Goal: Information Seeking & Learning: Learn about a topic

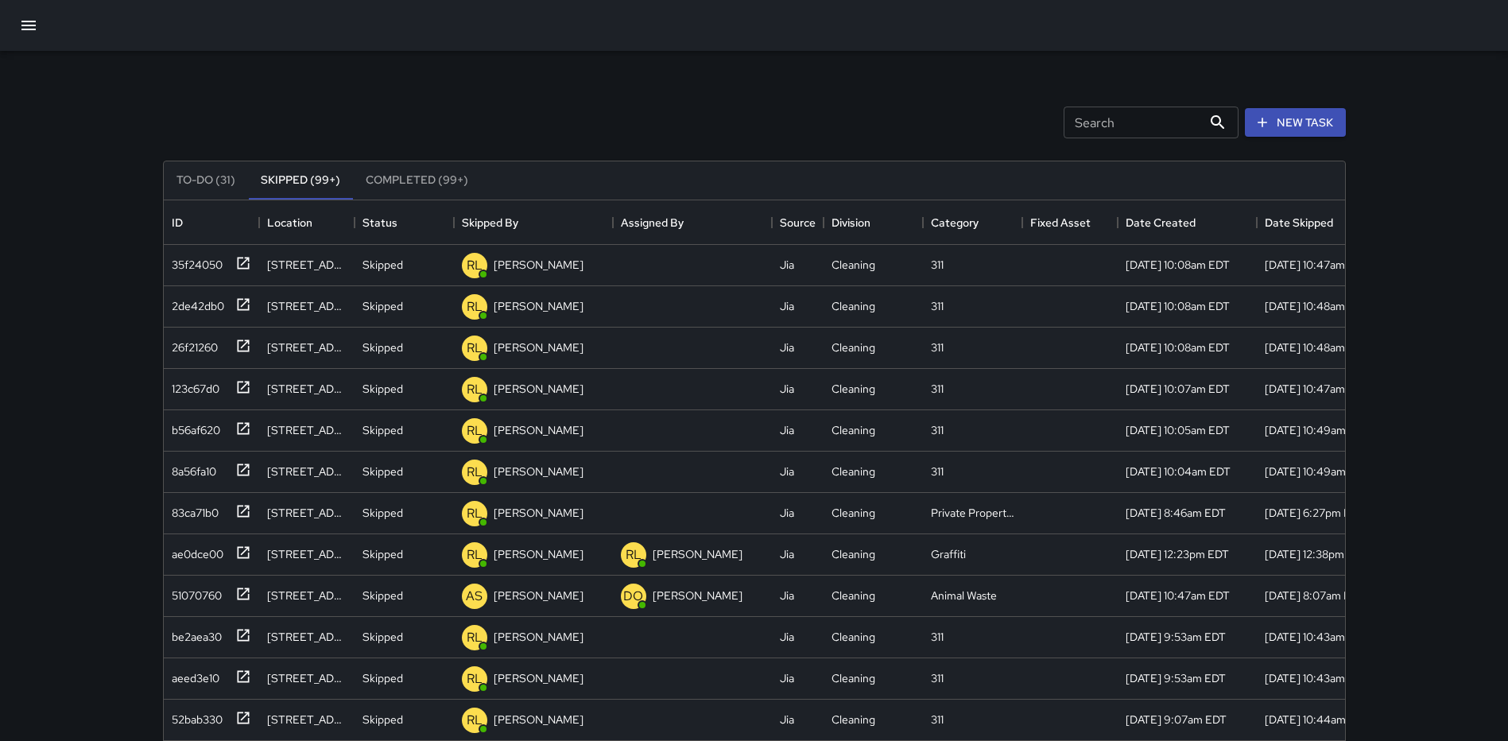
scroll to position [661, 1169]
click at [37, 23] on icon "button" at bounding box center [28, 25] width 19 height 19
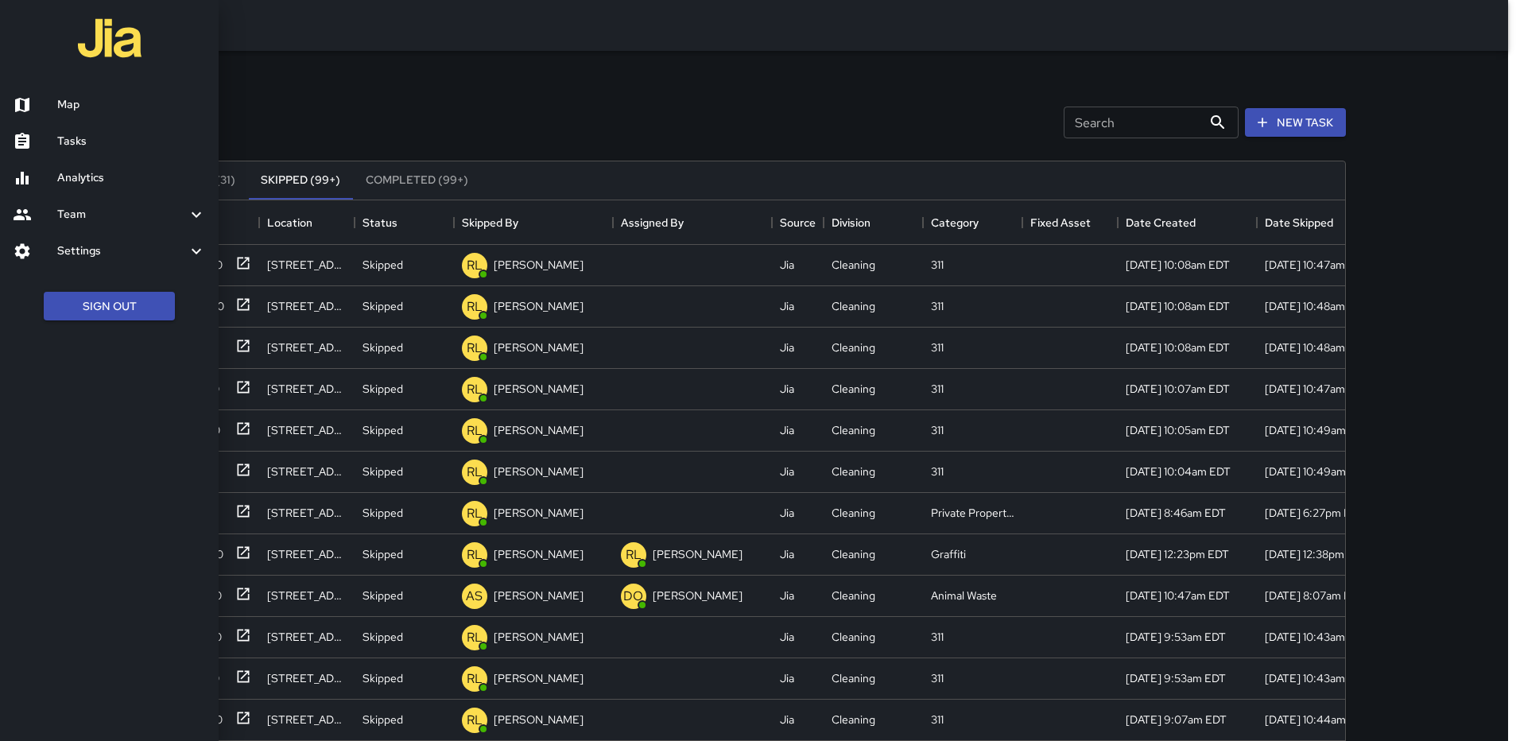
click at [46, 103] on div at bounding box center [35, 104] width 45 height 19
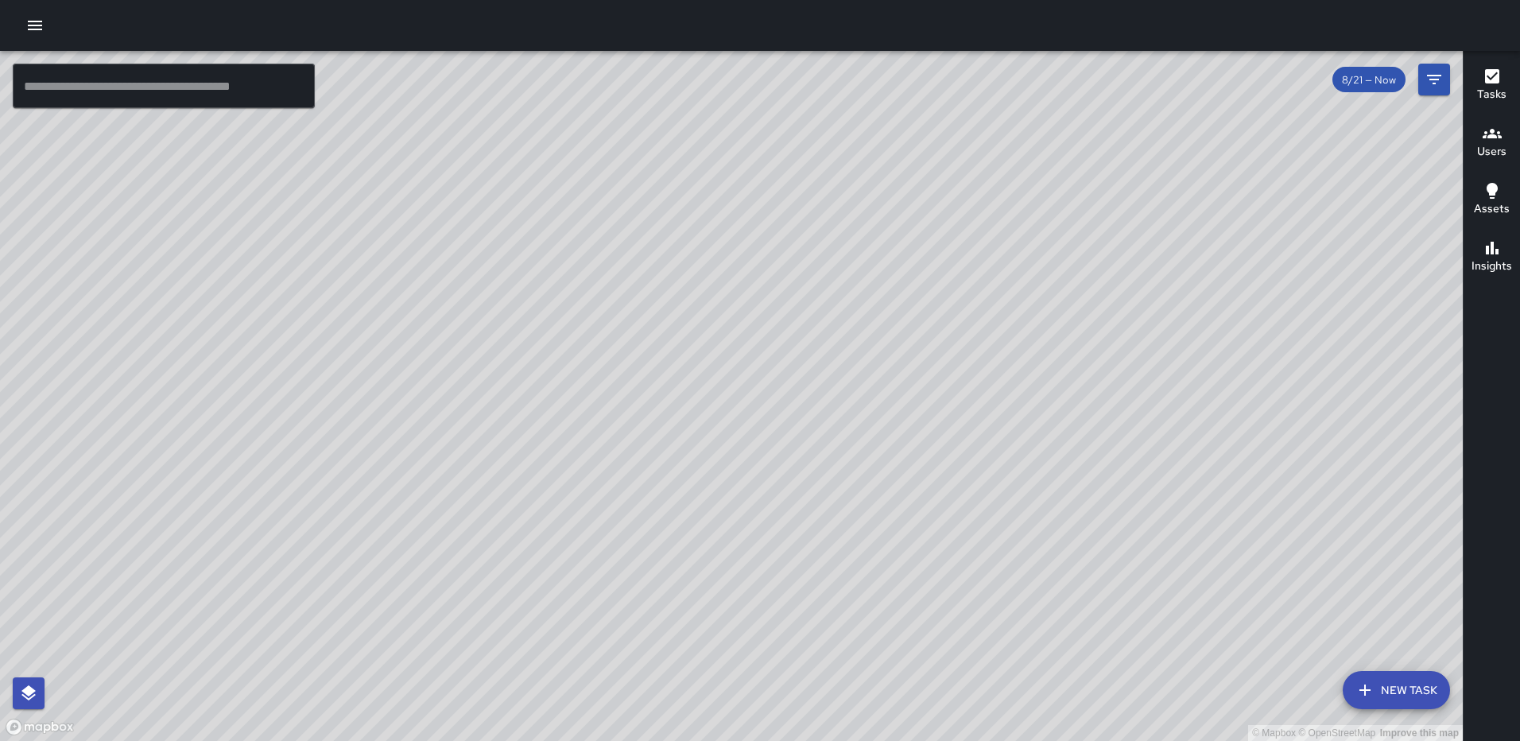
click at [39, 21] on icon "button" at bounding box center [35, 26] width 14 height 10
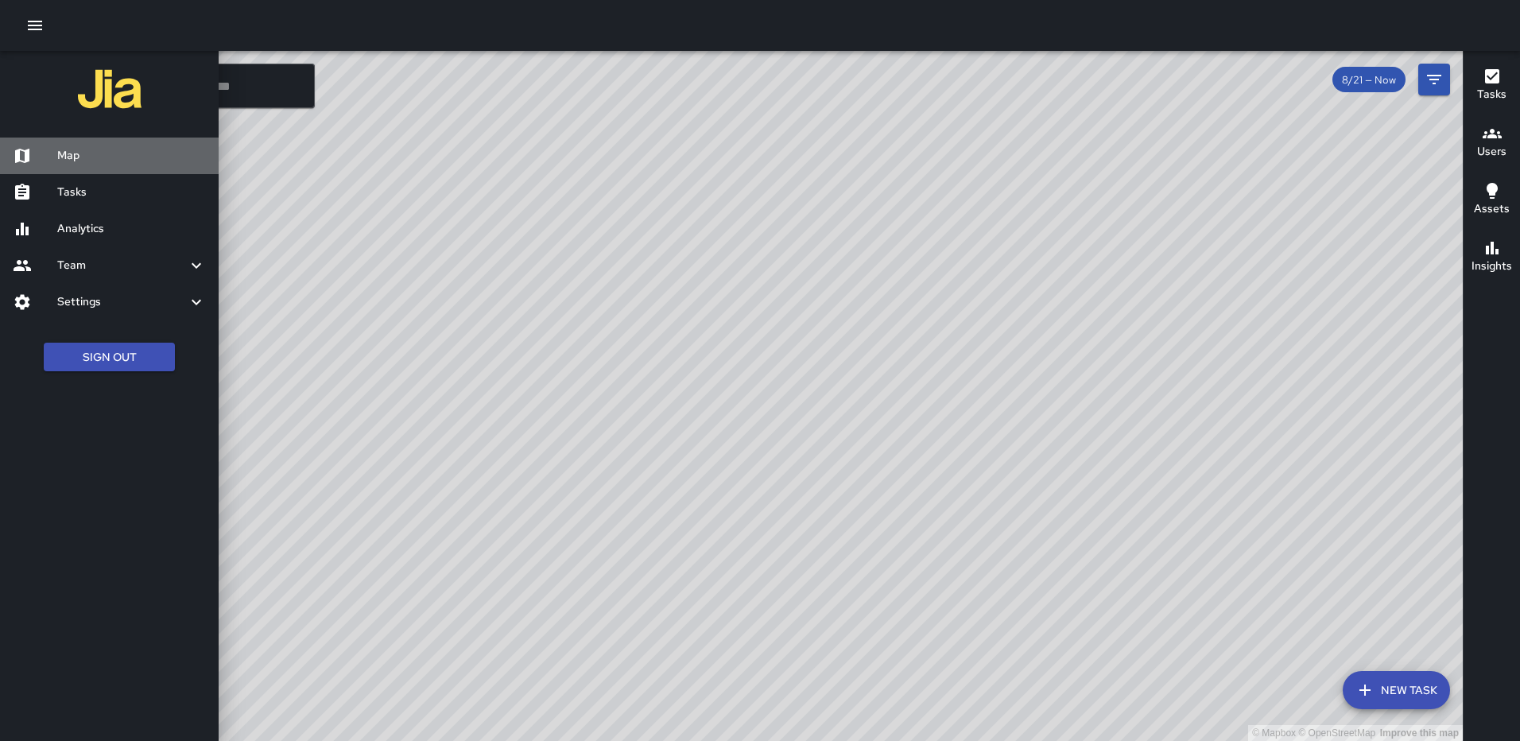
click at [74, 150] on h6 "Map" at bounding box center [131, 155] width 149 height 17
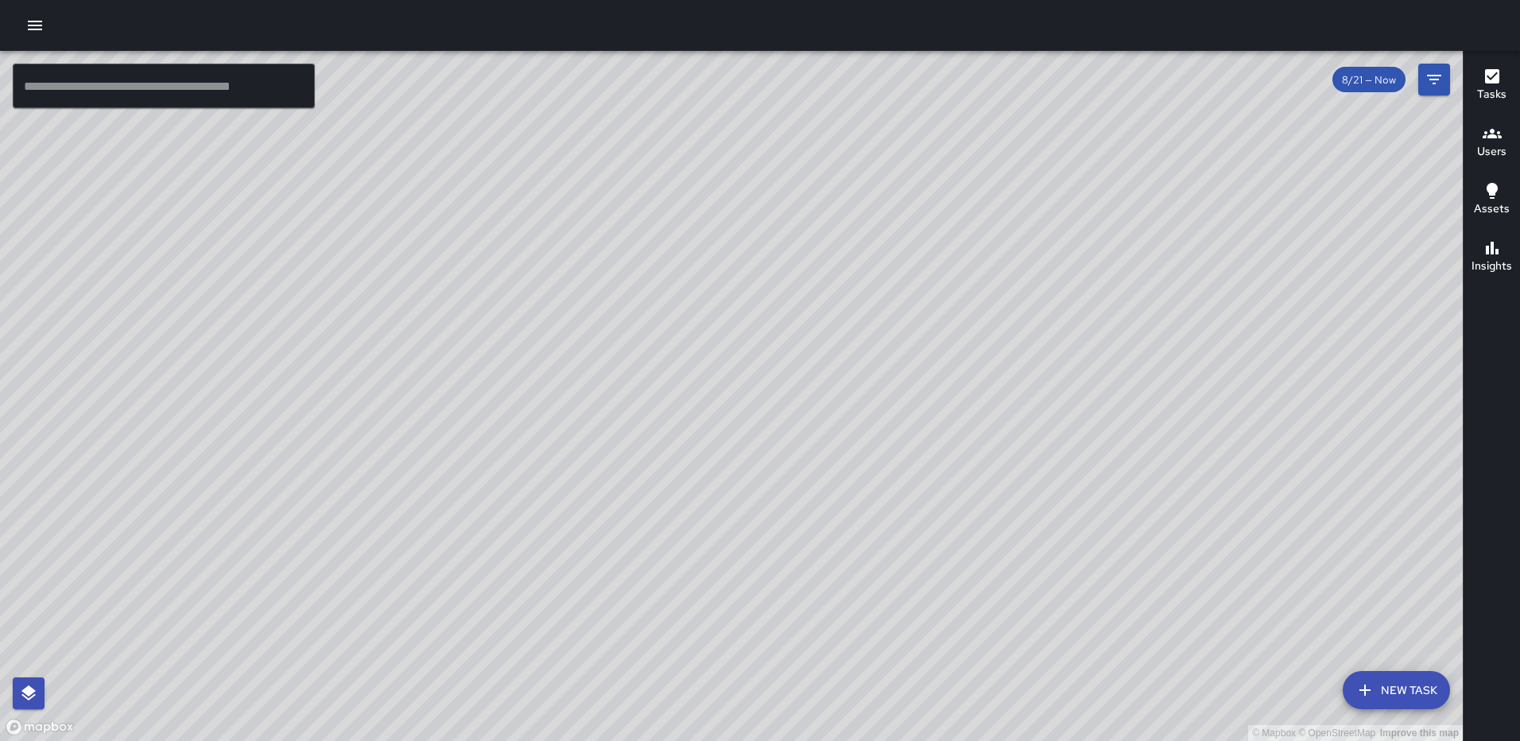
click at [29, 24] on icon "button" at bounding box center [34, 25] width 19 height 19
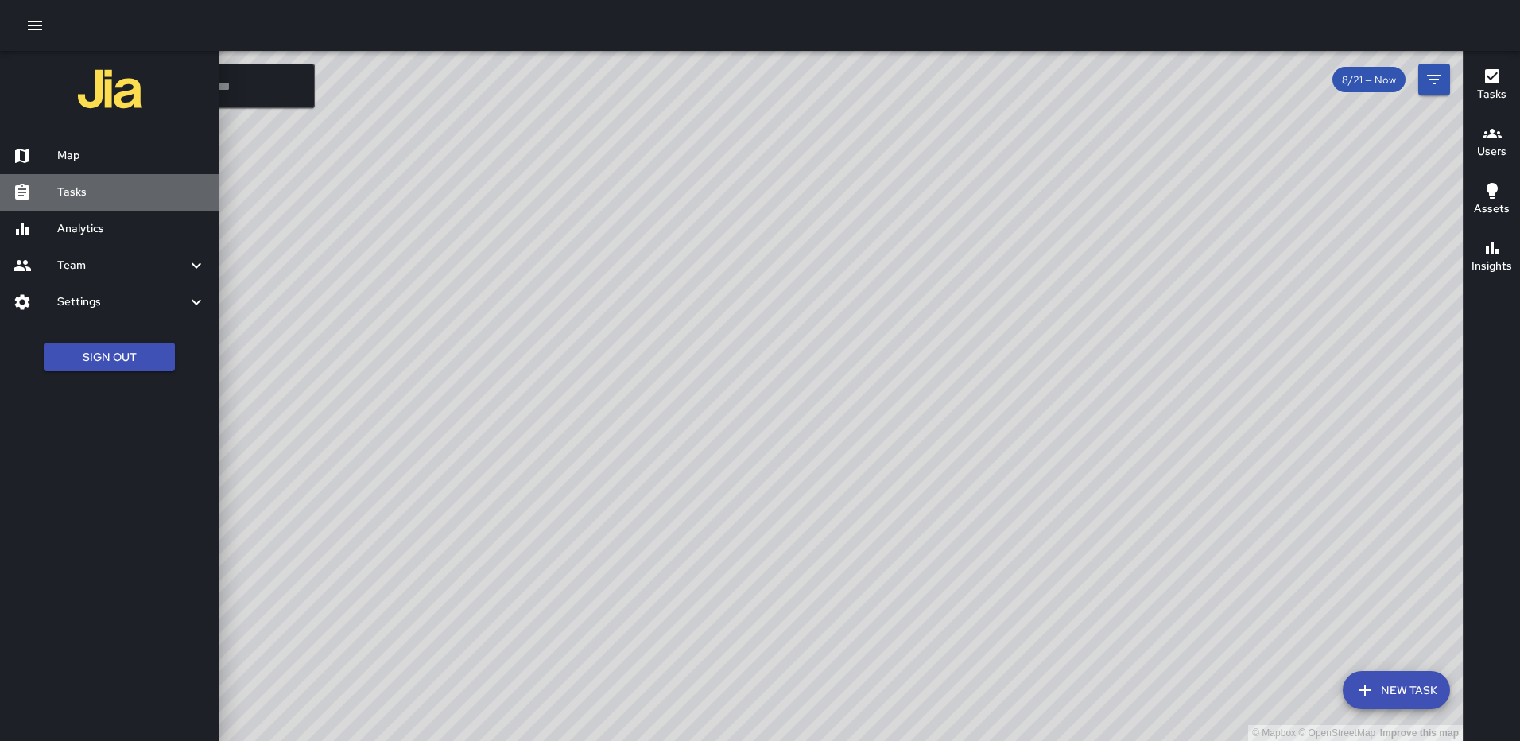
click at [79, 190] on h6 "Tasks" at bounding box center [131, 192] width 149 height 17
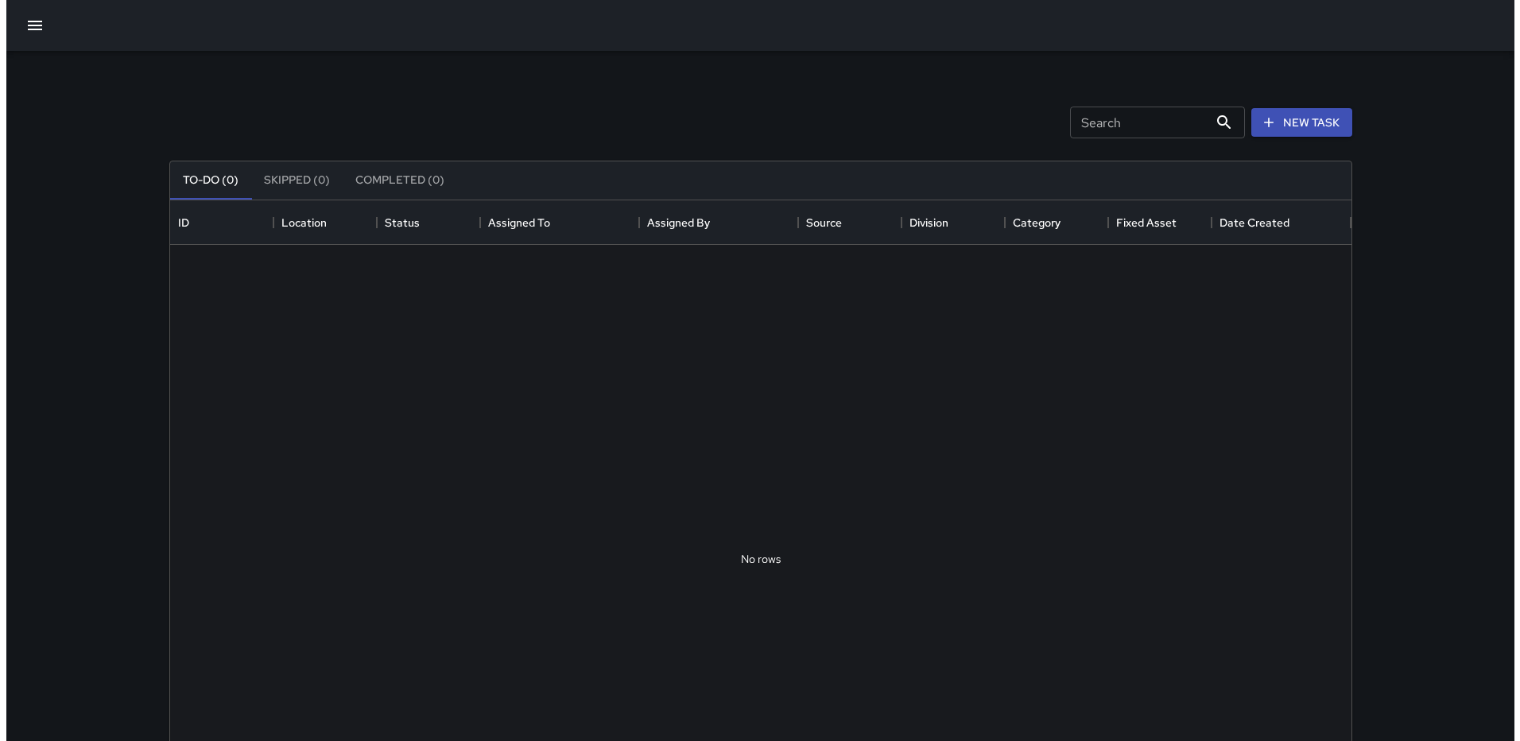
scroll to position [661, 1169]
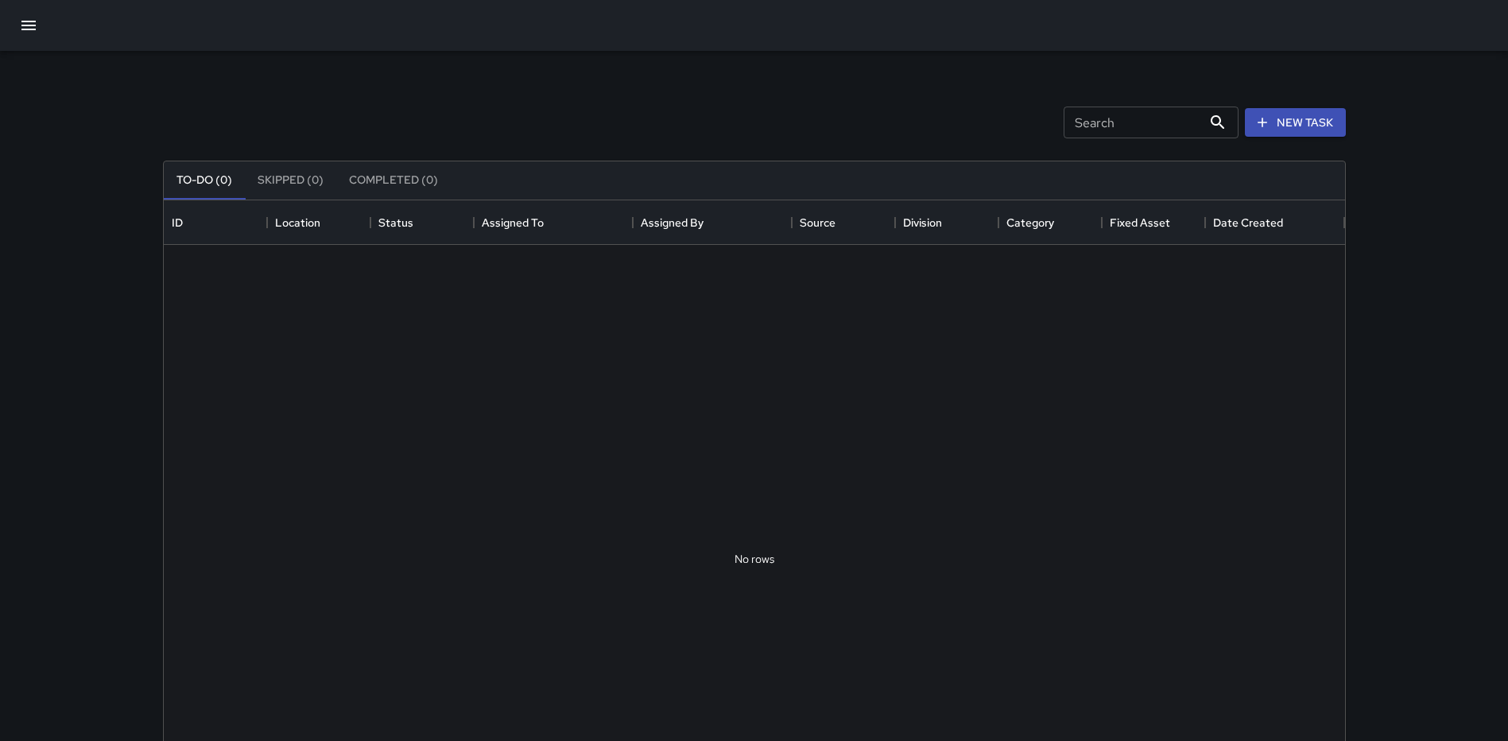
click at [36, 30] on icon "button" at bounding box center [28, 25] width 19 height 19
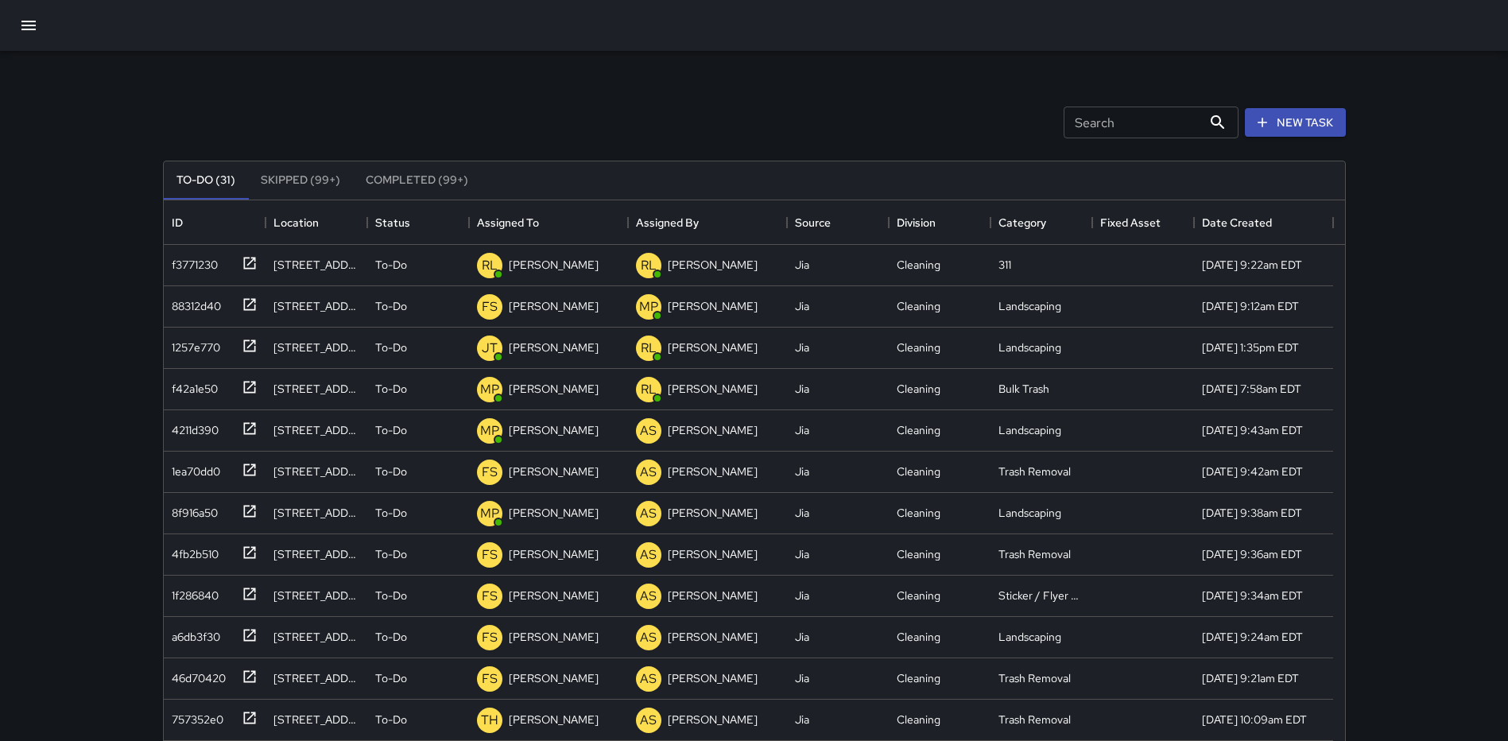
click at [33, 29] on icon "button" at bounding box center [28, 26] width 14 height 10
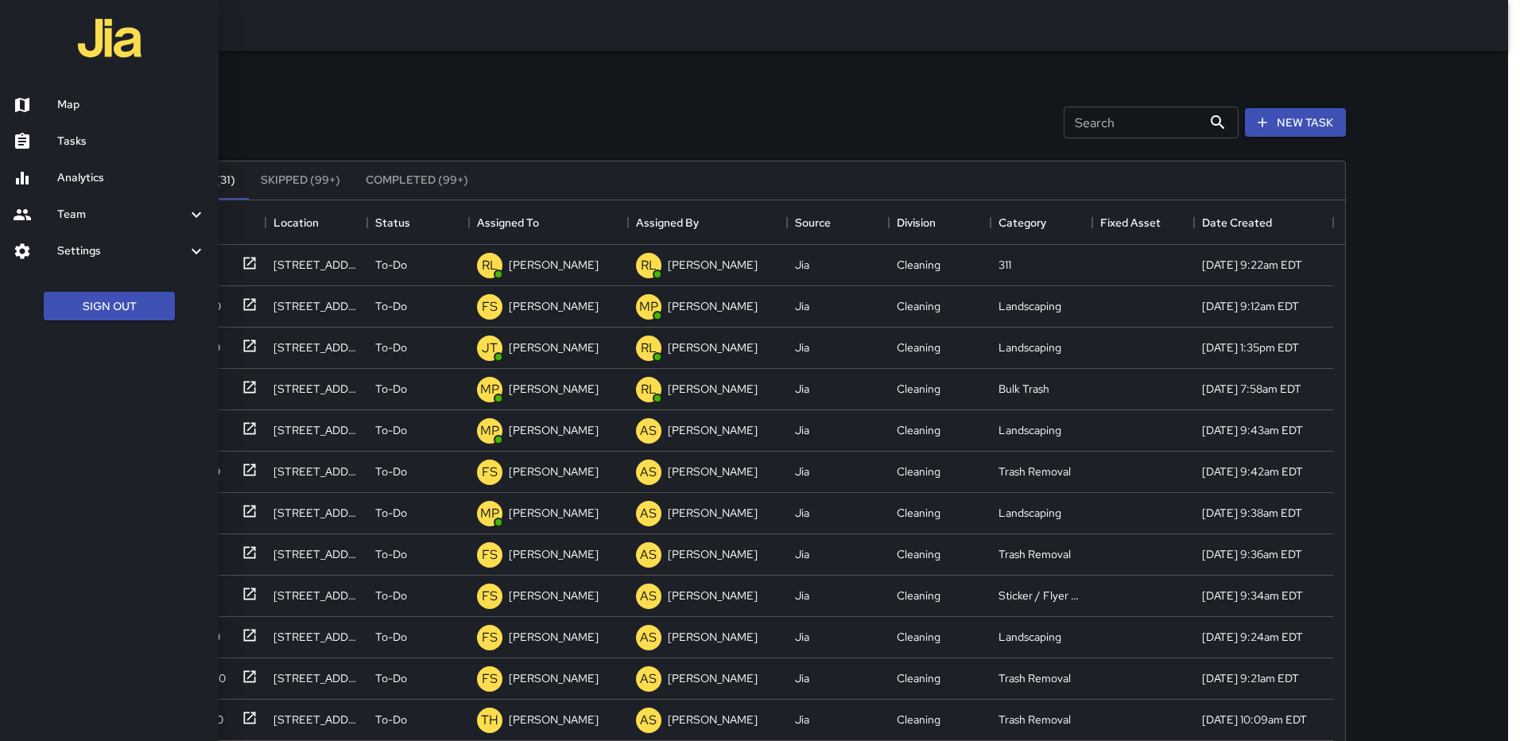
click at [111, 217] on h6 "Team" at bounding box center [122, 214] width 130 height 17
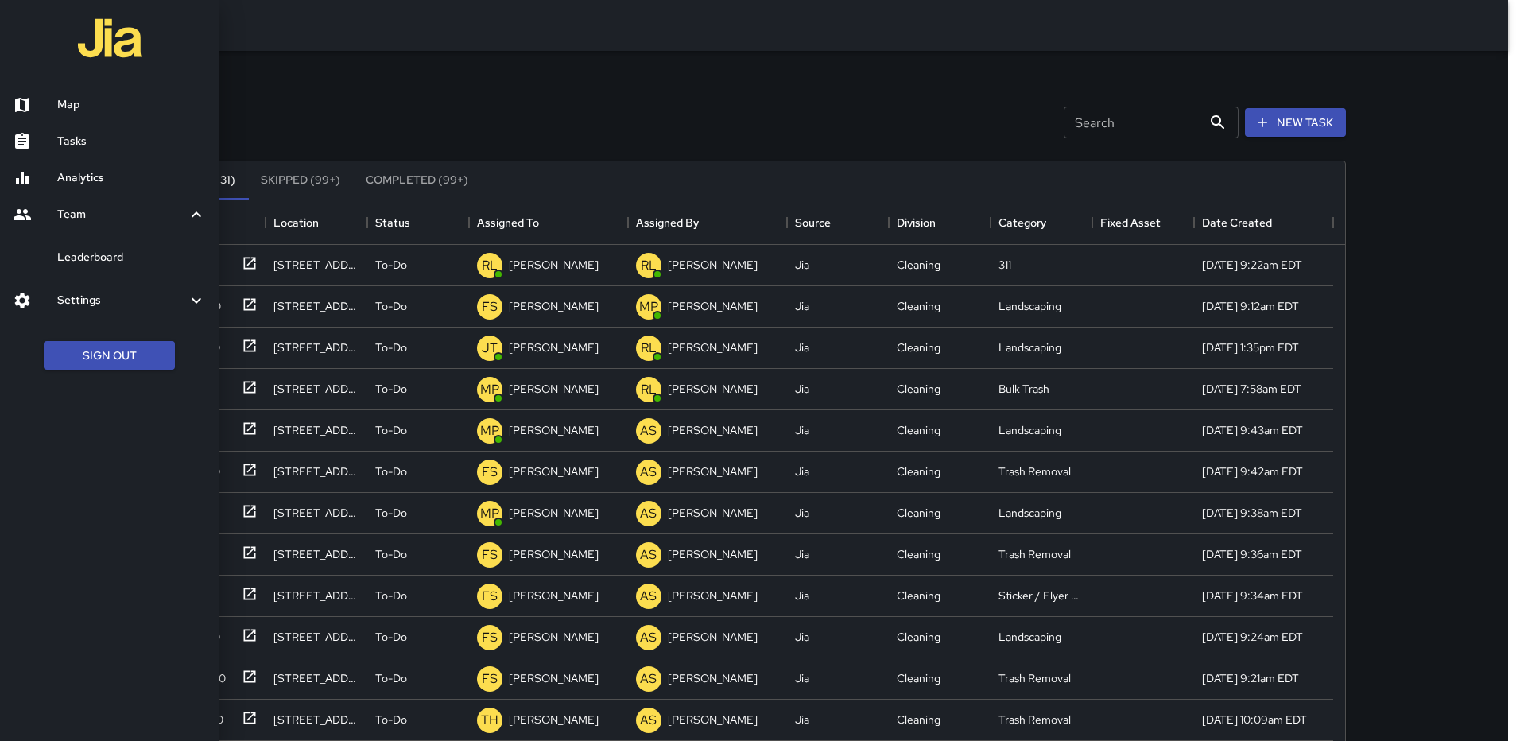
click at [95, 165] on link "Analytics" at bounding box center [109, 178] width 219 height 37
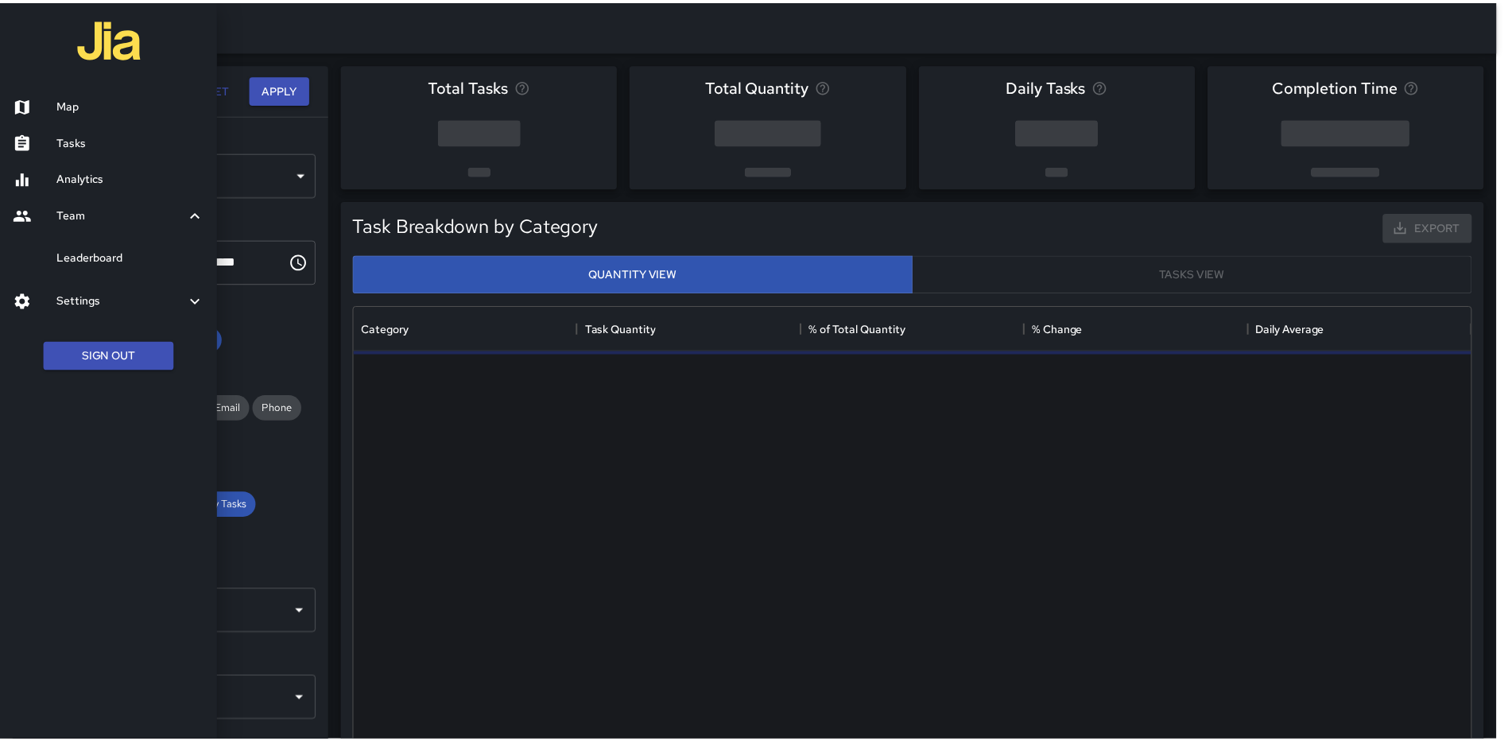
scroll to position [463, 1114]
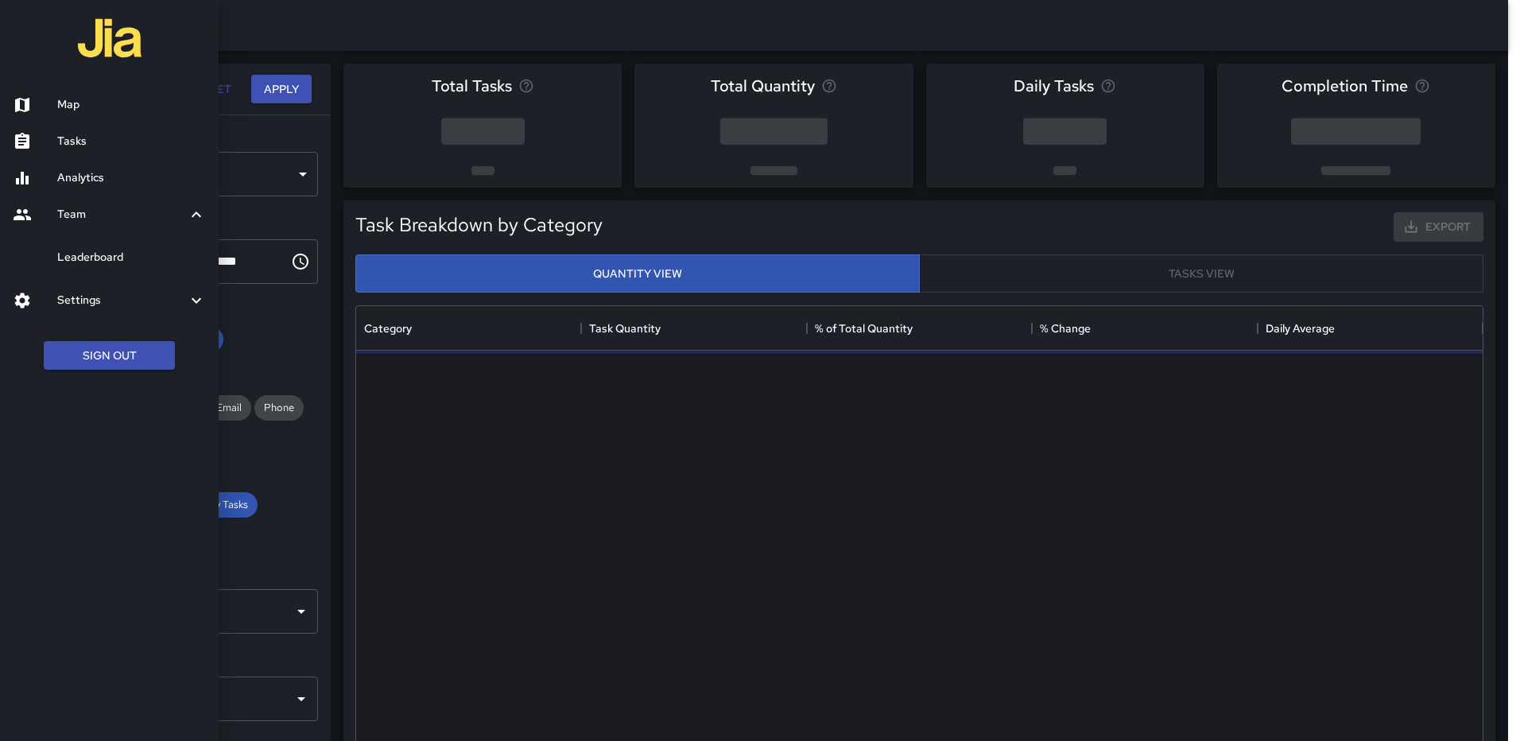
click at [334, 41] on div at bounding box center [760, 370] width 1520 height 741
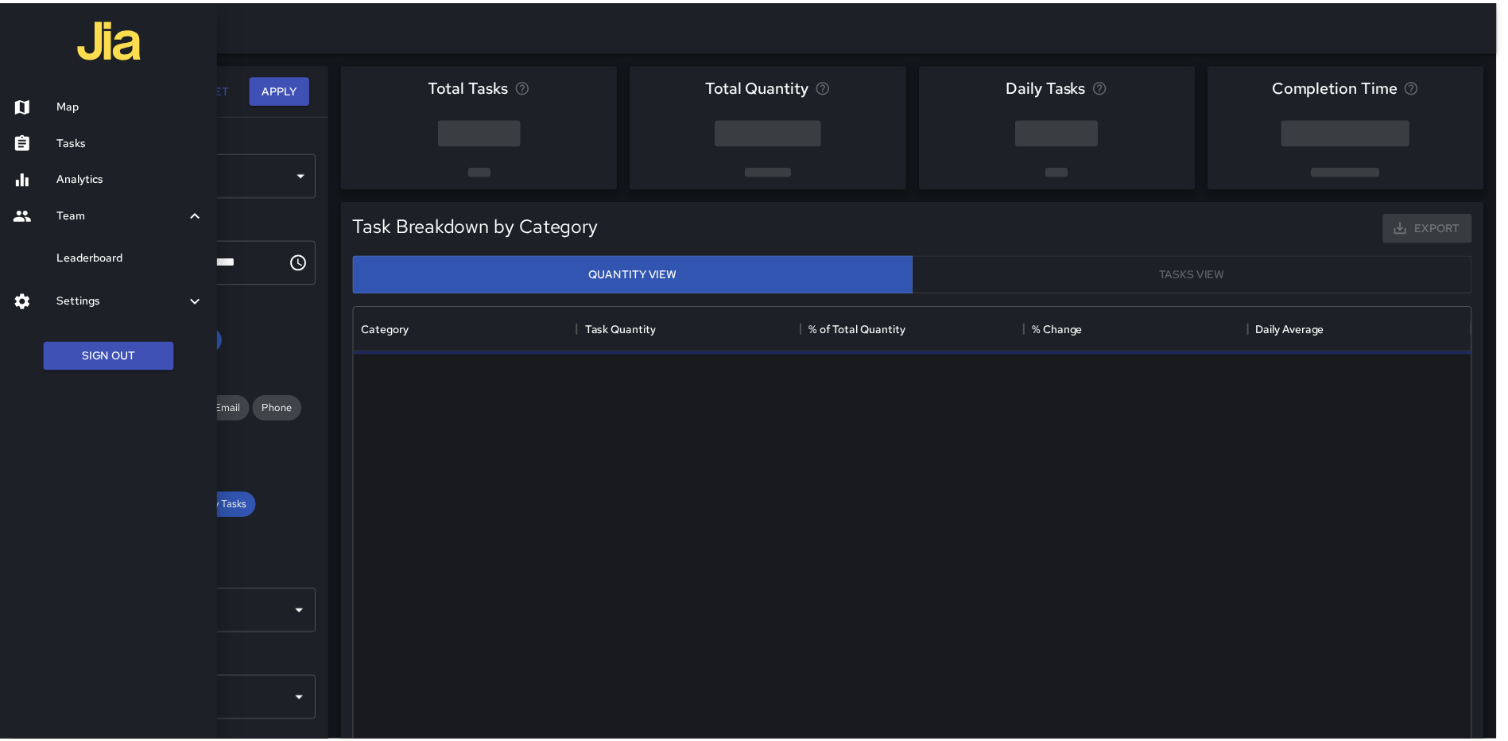
scroll to position [13, 13]
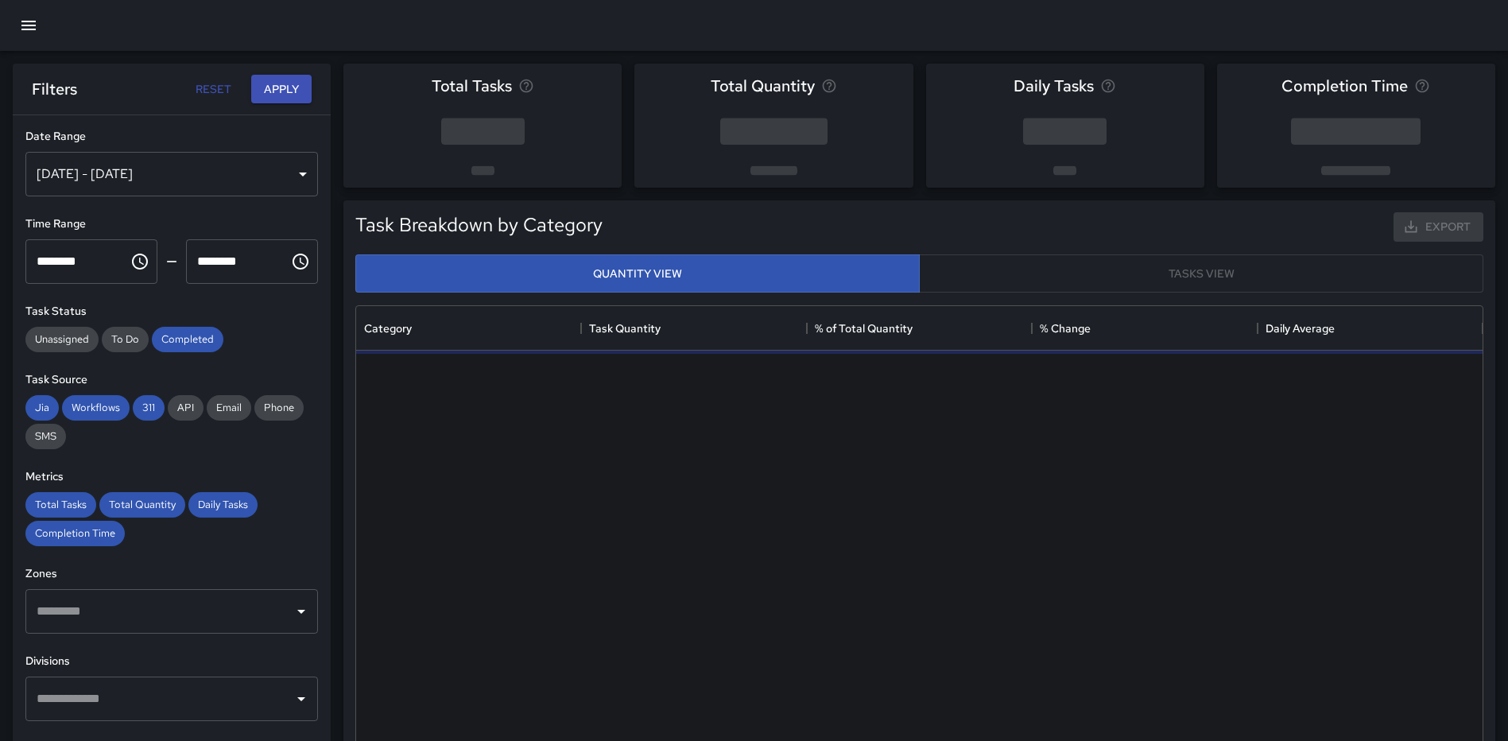
click at [283, 178] on div "[DATE] - [DATE]" at bounding box center [171, 174] width 292 height 45
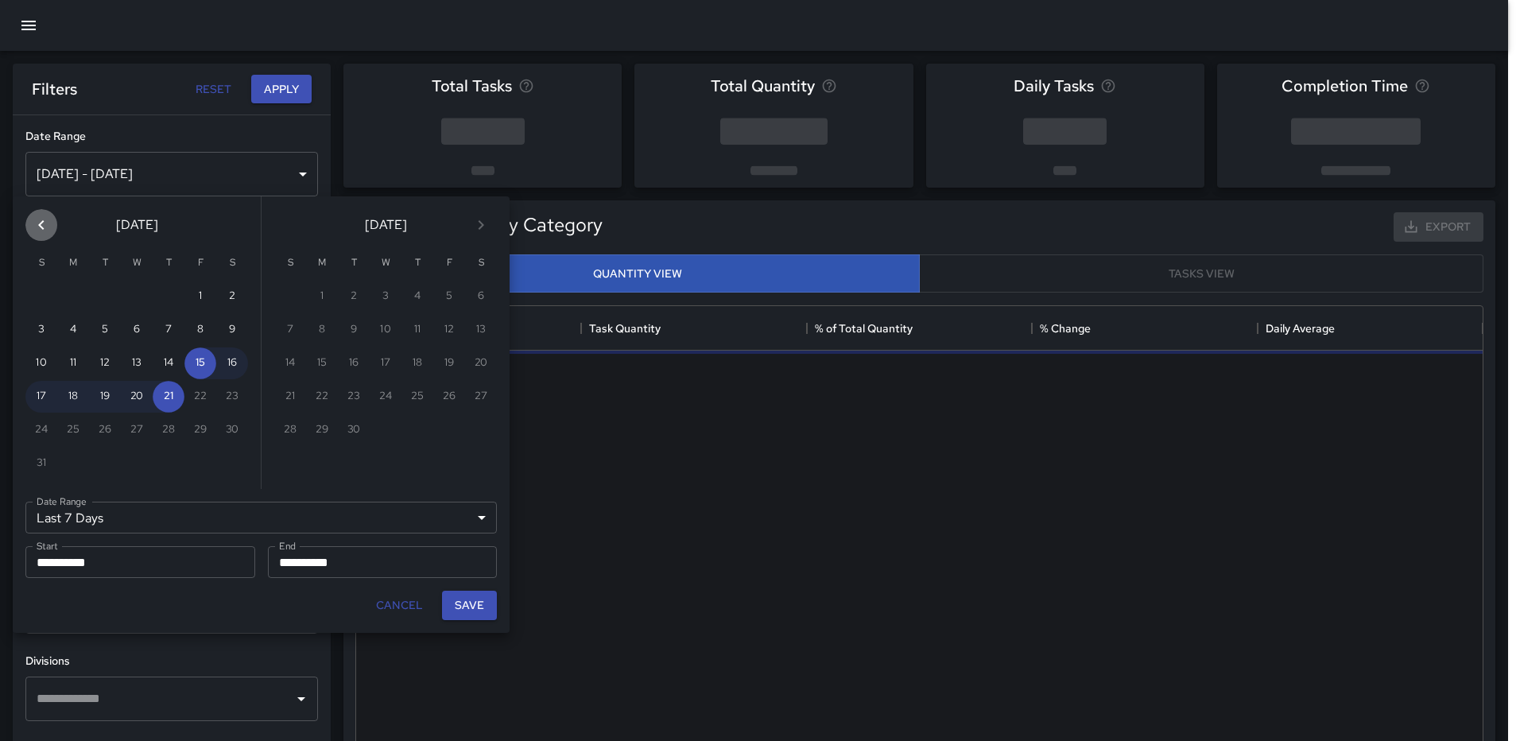
click at [40, 227] on icon "Previous month" at bounding box center [41, 225] width 6 height 10
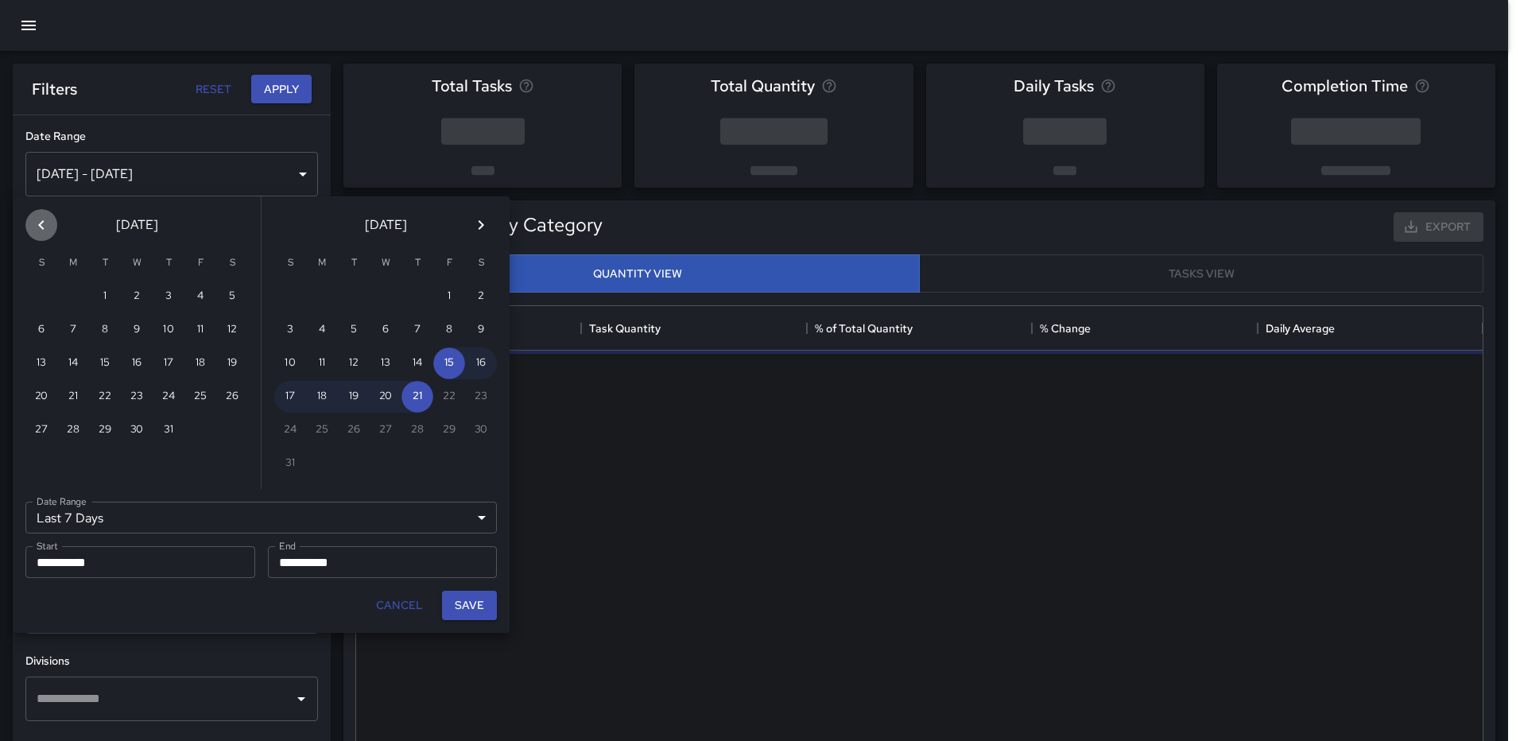
click at [40, 227] on icon "Previous month" at bounding box center [41, 225] width 6 height 10
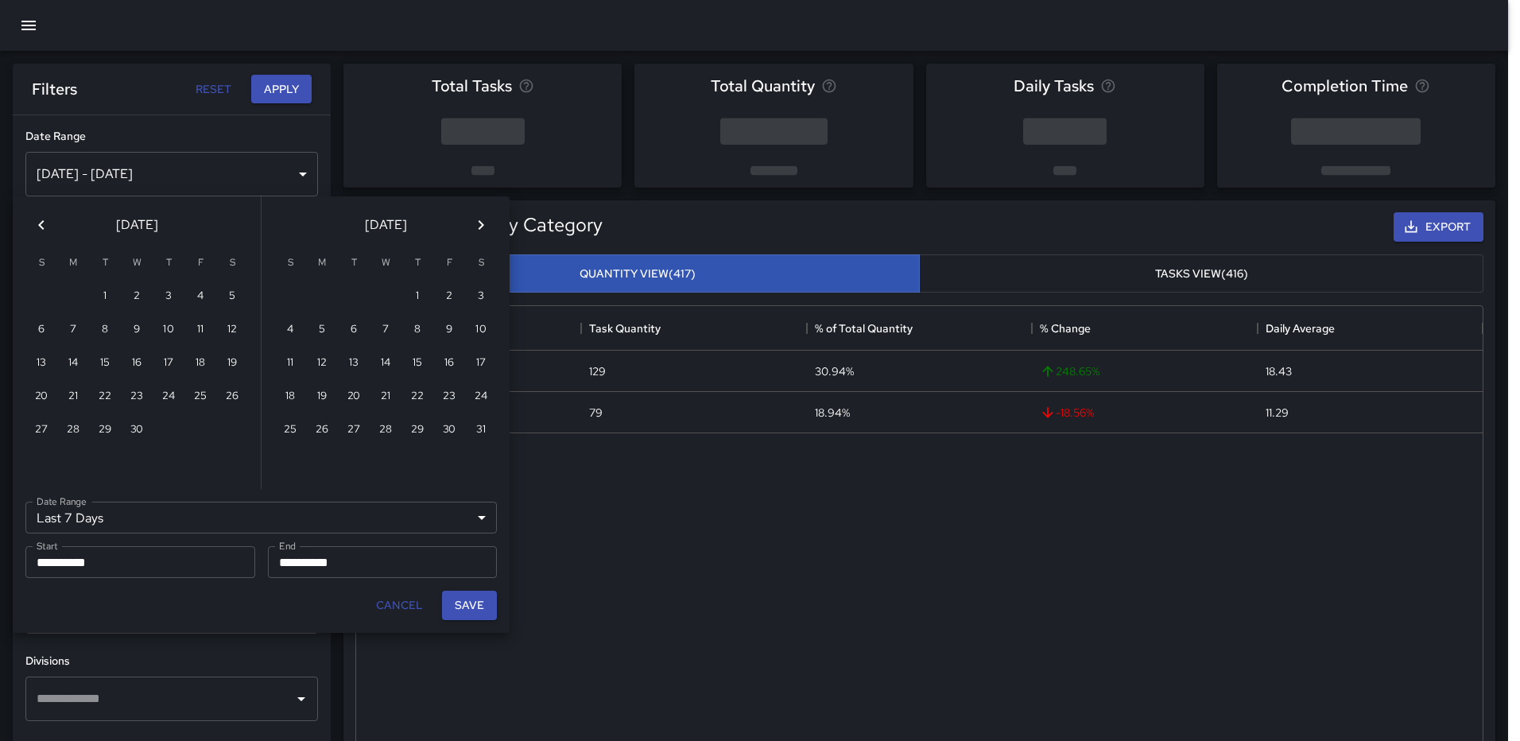
click at [40, 227] on icon "Previous month" at bounding box center [41, 225] width 6 height 10
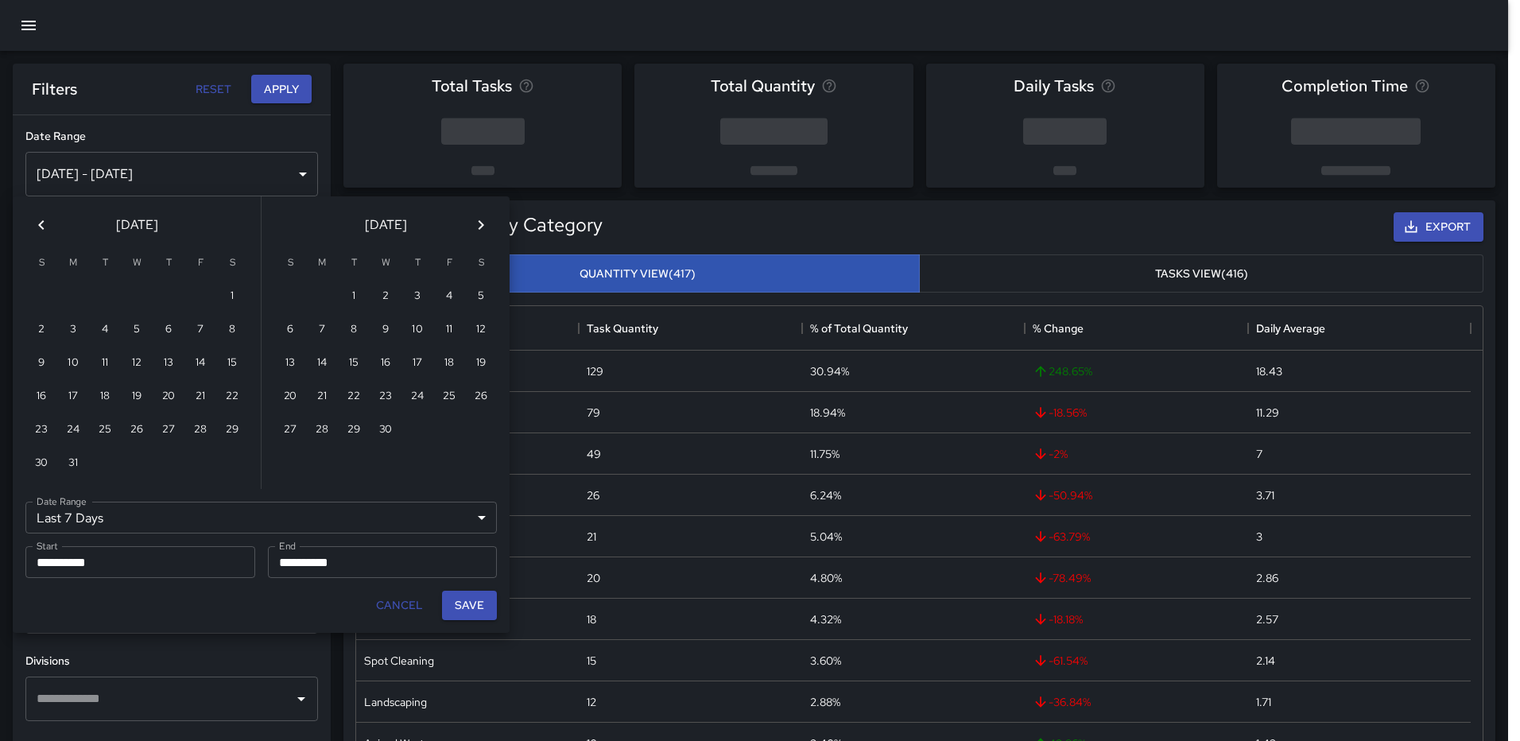
click at [40, 227] on icon "Previous month" at bounding box center [41, 225] width 6 height 10
click at [40, 227] on icon "Previous month" at bounding box center [41, 224] width 19 height 19
click at [41, 227] on icon "Previous month" at bounding box center [41, 225] width 6 height 10
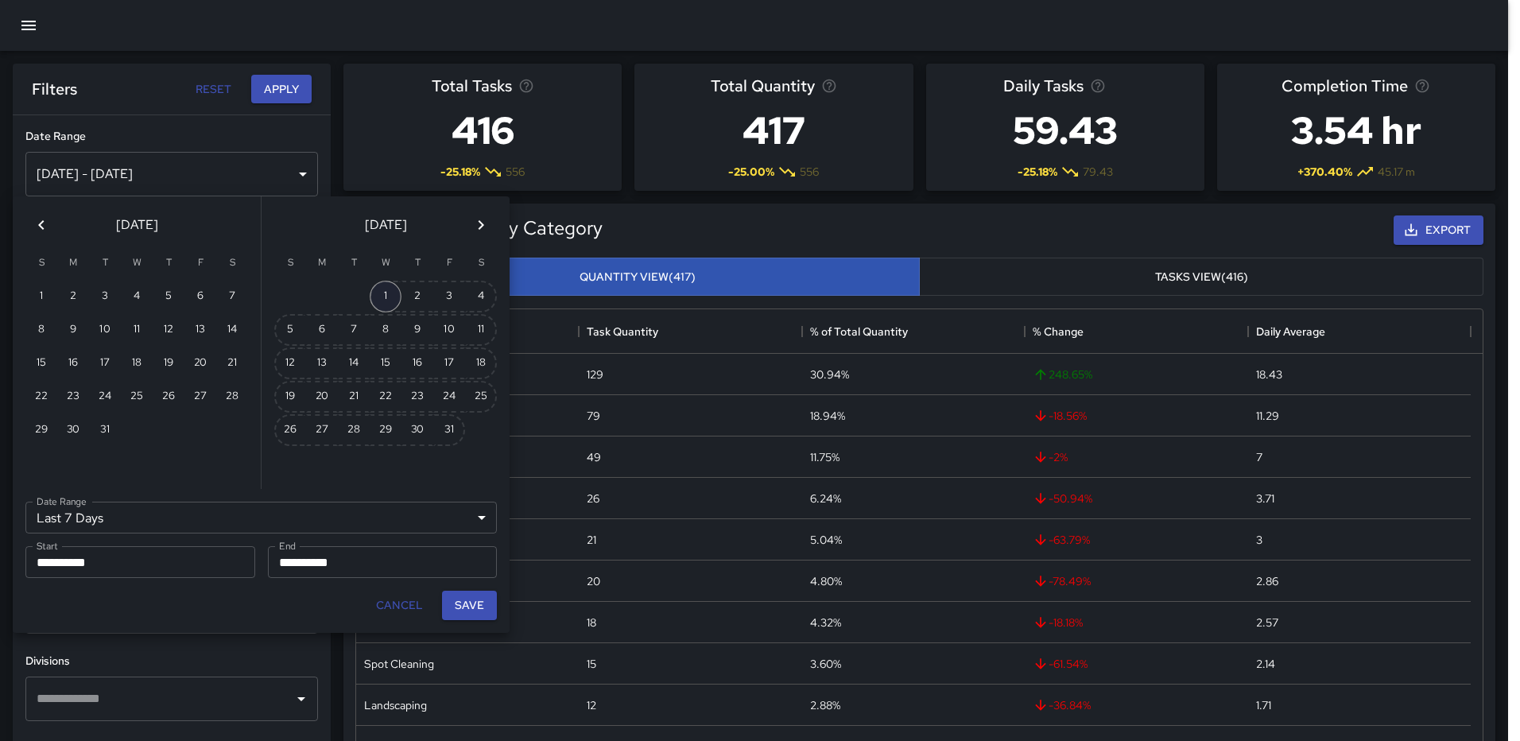
click at [379, 290] on button "1" at bounding box center [386, 297] width 32 height 32
type input "******"
type input "**********"
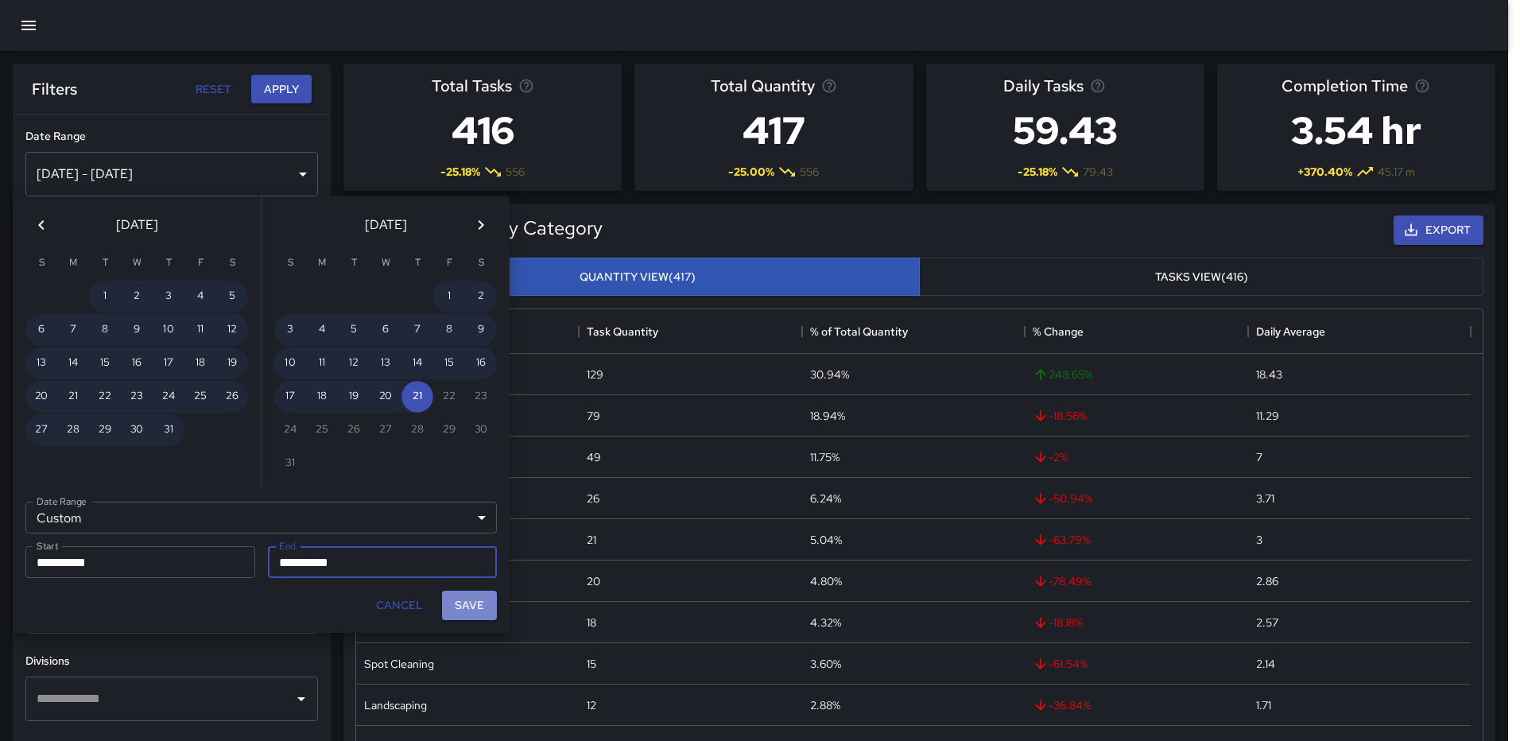
click at [480, 604] on button "Save" at bounding box center [469, 605] width 55 height 29
type input "**********"
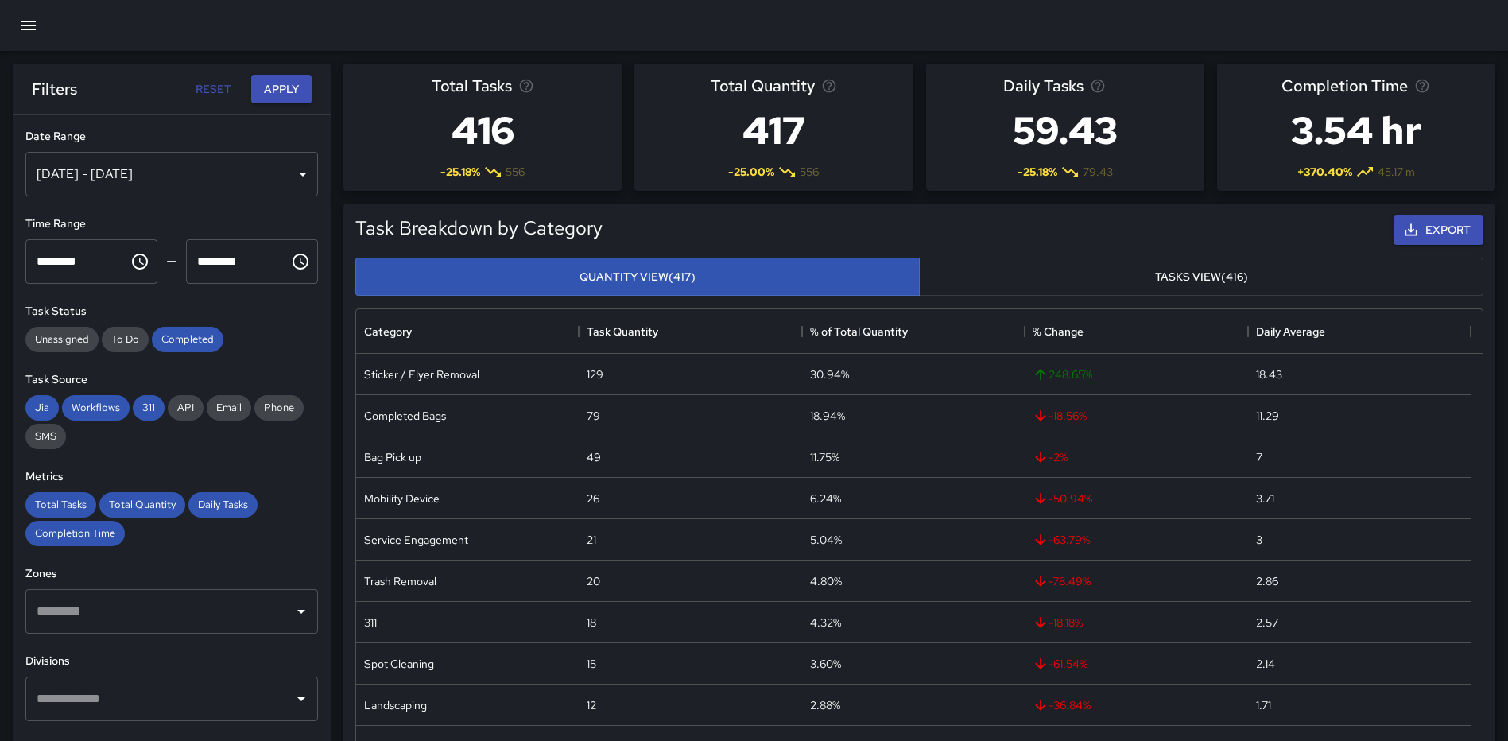
click at [109, 597] on input "text" at bounding box center [160, 611] width 254 height 30
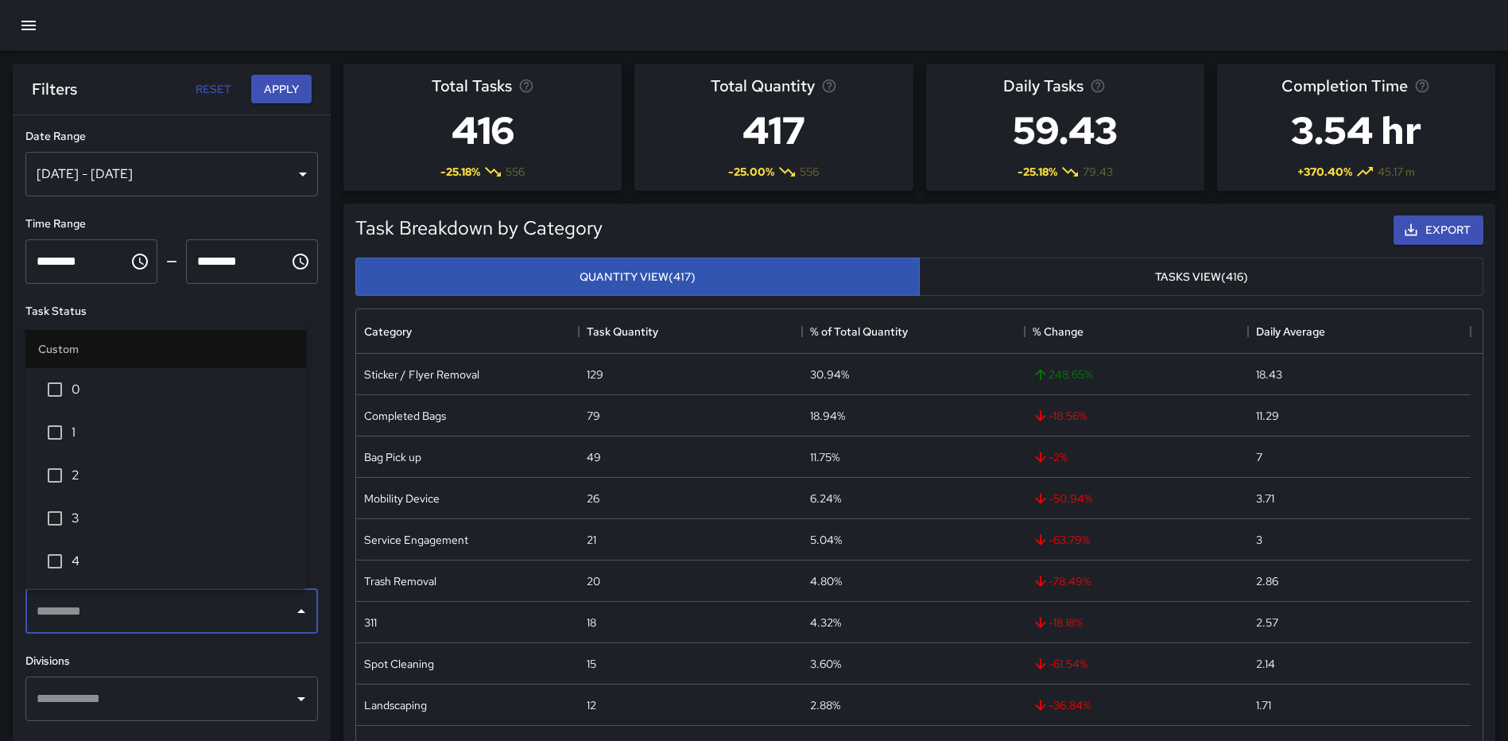
click at [111, 596] on input "text" at bounding box center [160, 611] width 254 height 30
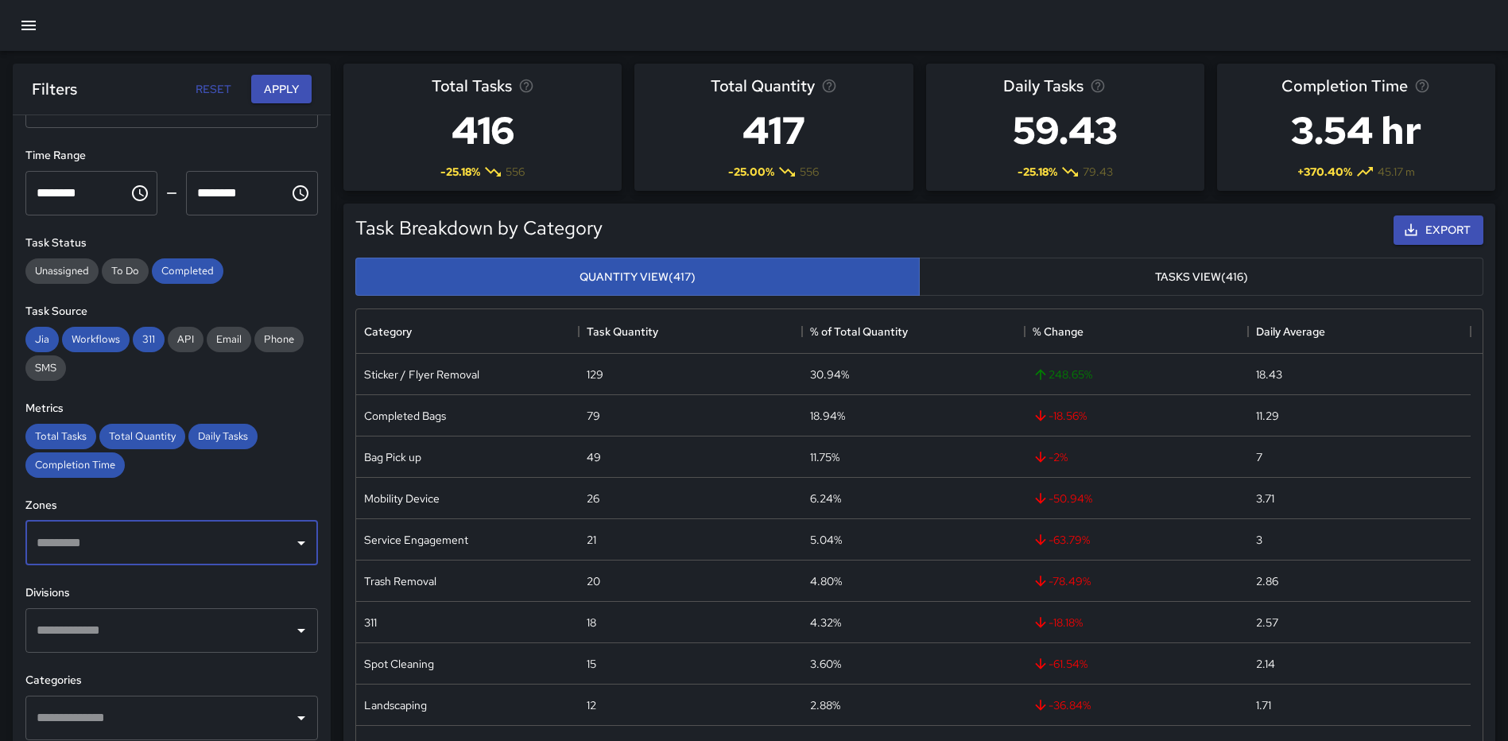
scroll to position [238, 0]
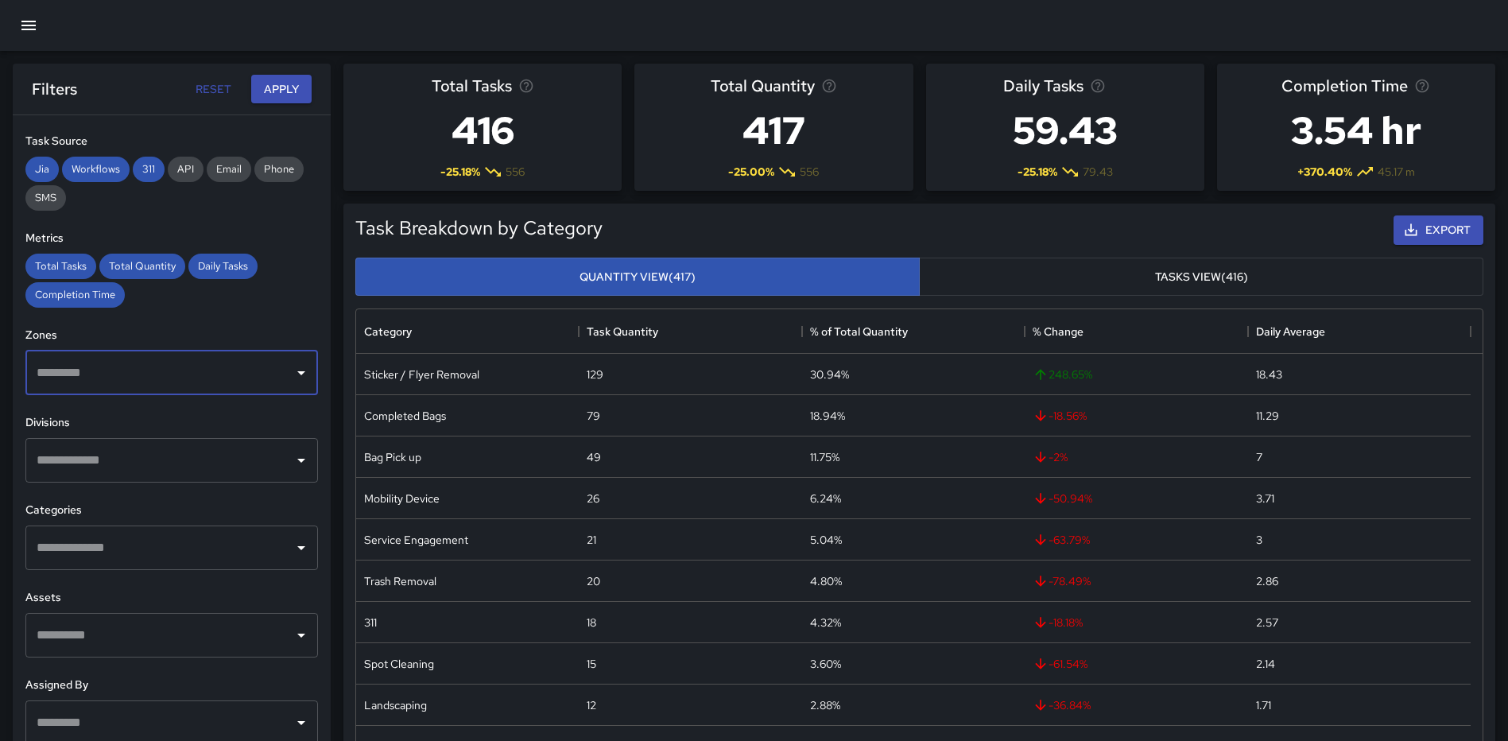
click at [151, 554] on input "text" at bounding box center [160, 547] width 254 height 30
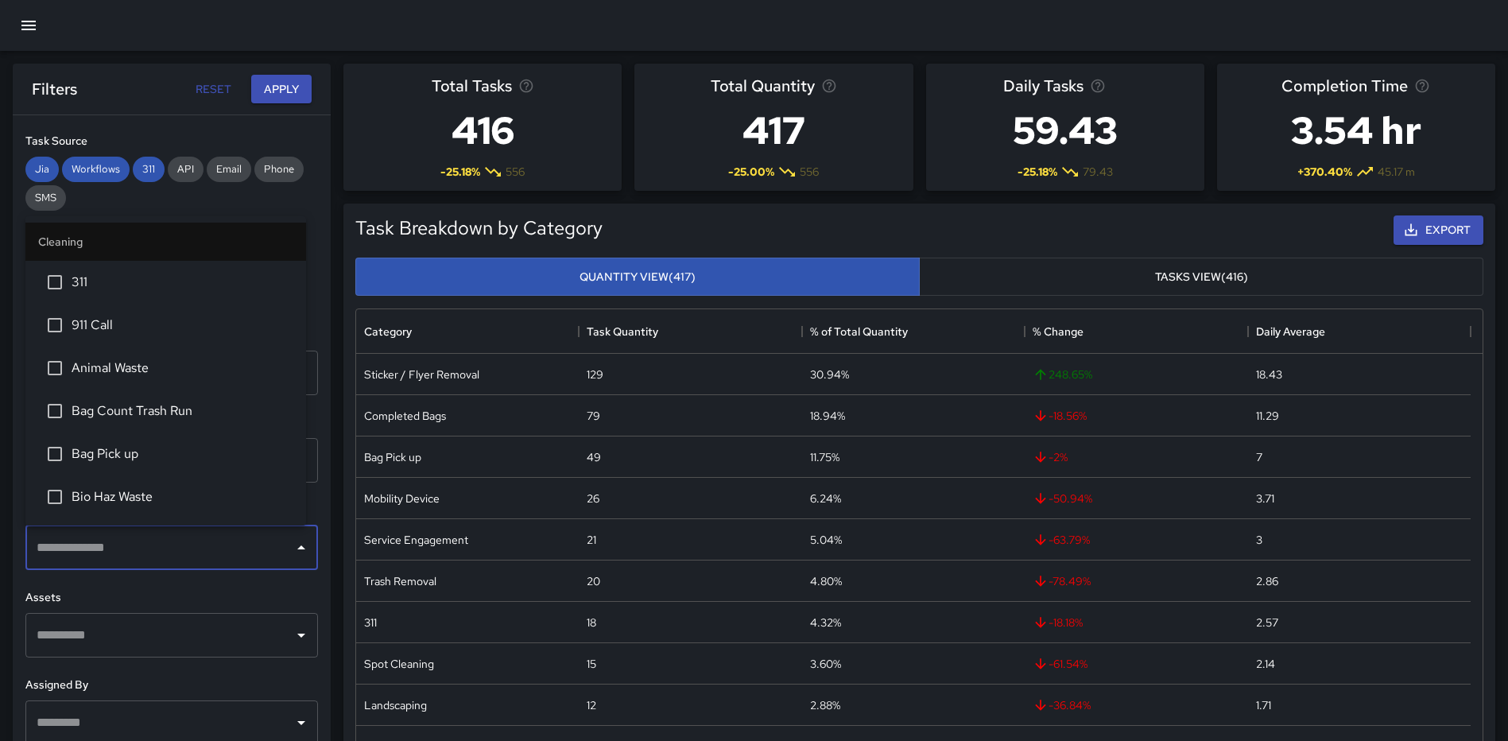
click at [127, 262] on li "311" at bounding box center [165, 282] width 281 height 43
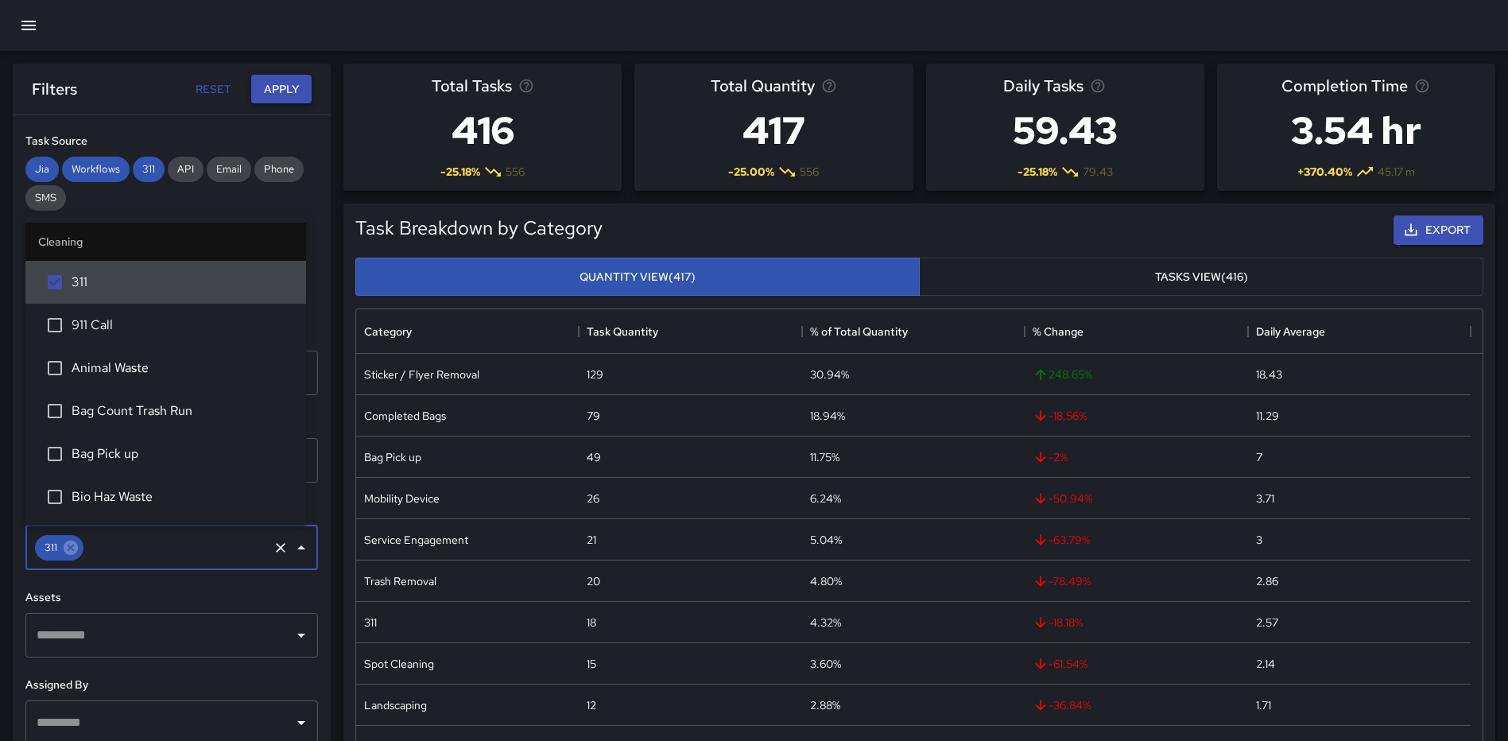
click at [261, 86] on button "Apply" at bounding box center [281, 89] width 60 height 29
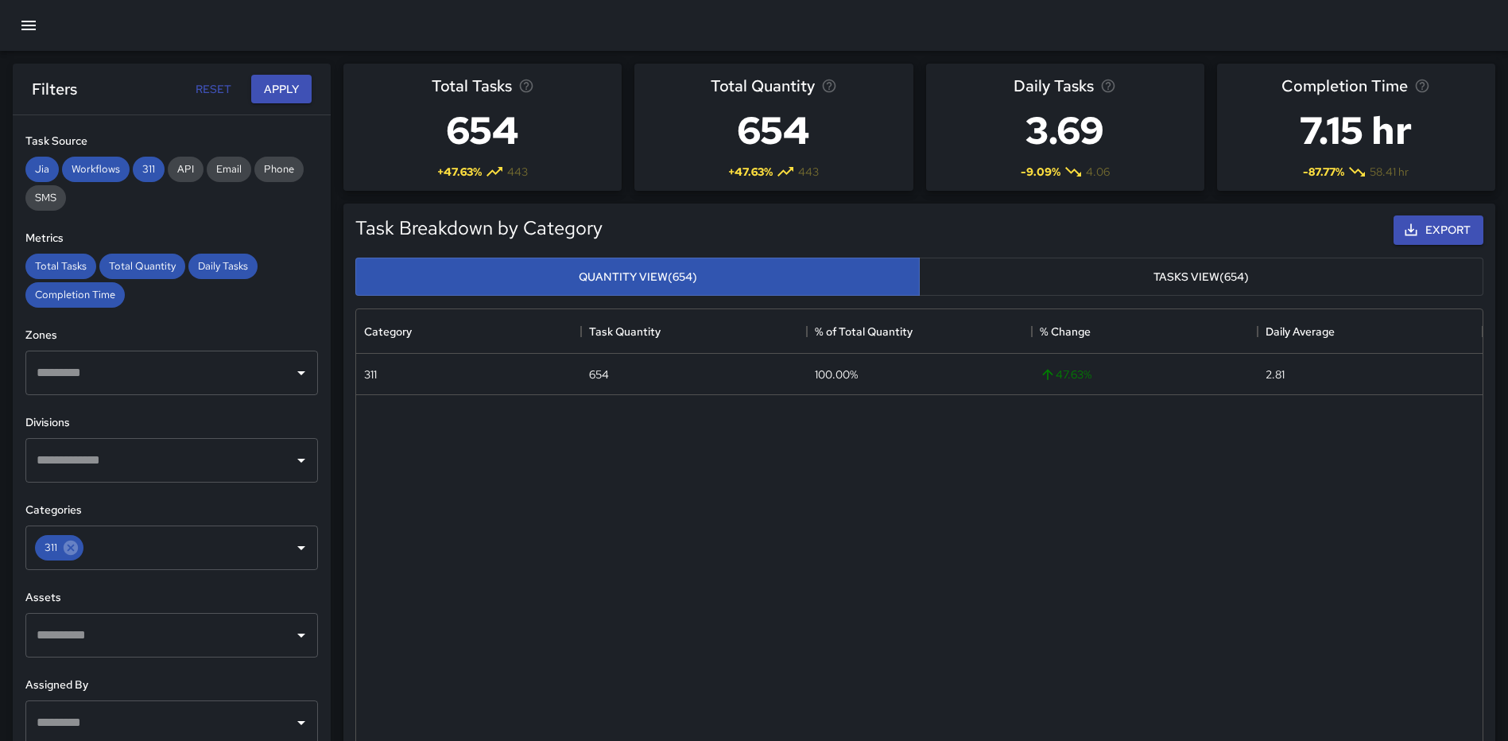
click at [1207, 283] on button "Tasks View (654)" at bounding box center [1201, 277] width 564 height 39
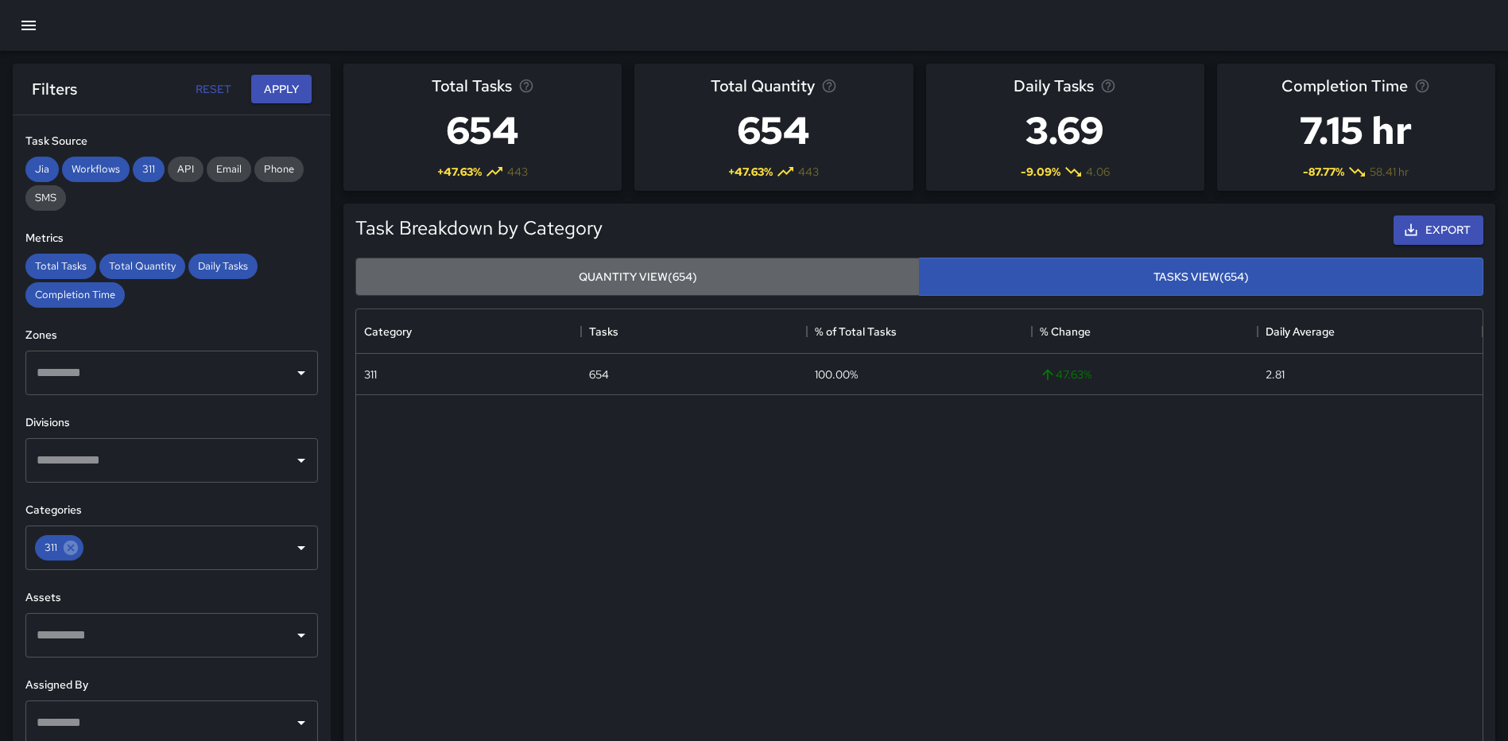
click at [800, 279] on button "Quantity View (654)" at bounding box center [637, 277] width 564 height 39
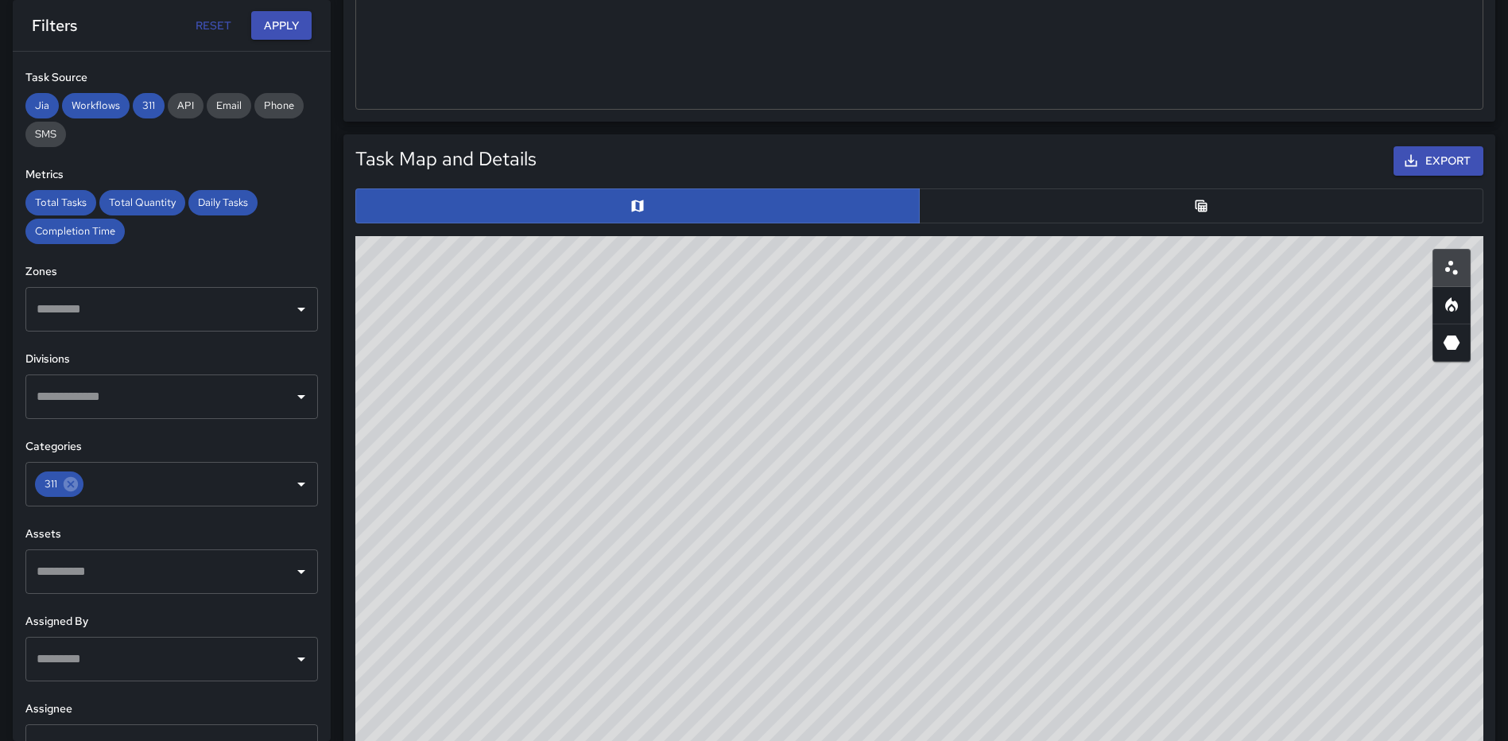
scroll to position [715, 0]
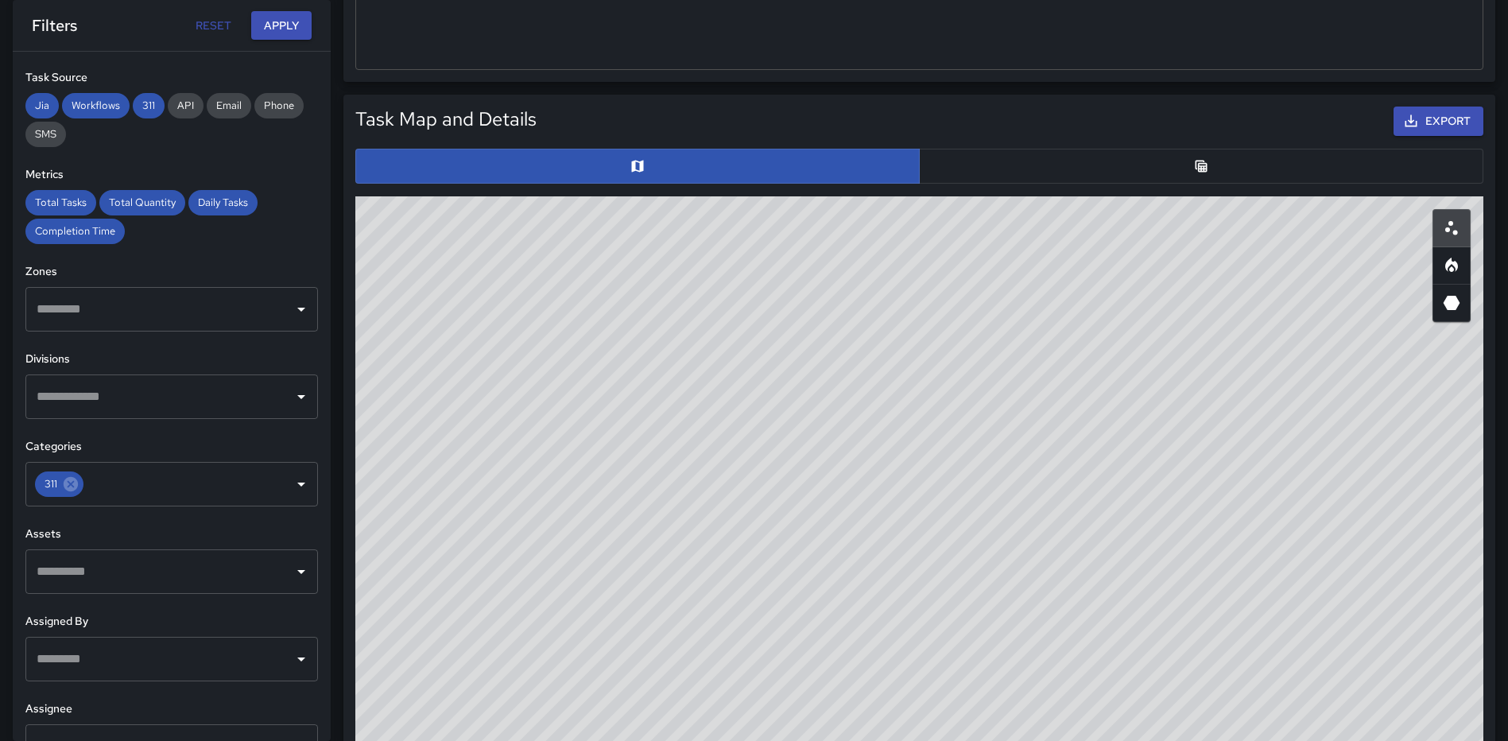
drag, startPoint x: 962, startPoint y: 433, endPoint x: 931, endPoint y: 350, distance: 89.0
click at [931, 350] on div "© Mapbox © OpenStreetMap Improve this map" at bounding box center [919, 514] width 1128 height 636
drag, startPoint x: 1196, startPoint y: 476, endPoint x: 1025, endPoint y: 387, distance: 192.7
click at [1009, 391] on div "© Mapbox © OpenStreetMap Improve this map" at bounding box center [919, 514] width 1128 height 636
drag, startPoint x: 1089, startPoint y: 454, endPoint x: 1028, endPoint y: 182, distance: 278.4
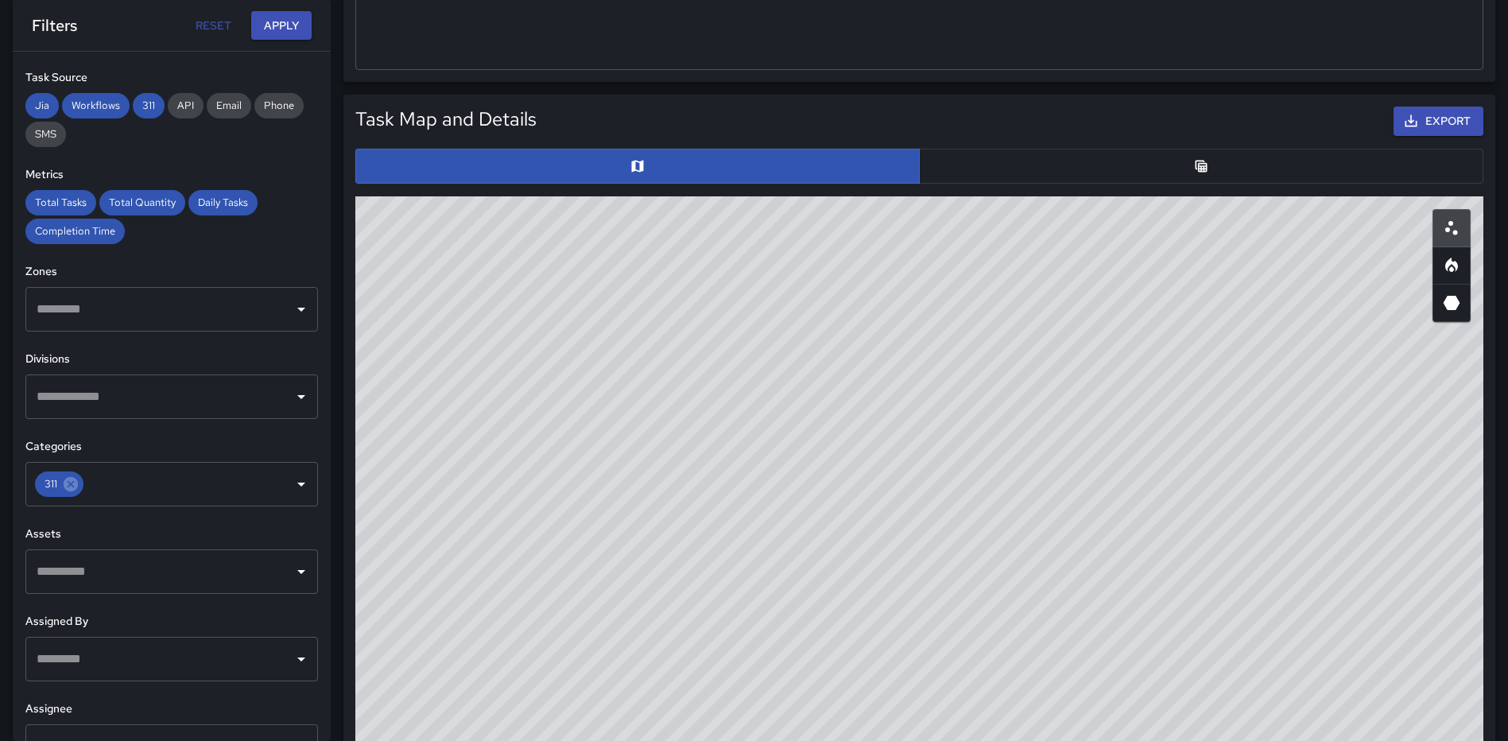
click at [1028, 183] on div "Task Map and Details Export ID Address Division 5e914680 [STREET_ADDRESS] Clean…" at bounding box center [919, 463] width 1140 height 726
click at [653, 563] on div "© Mapbox © OpenStreetMap Improve this map" at bounding box center [919, 514] width 1128 height 636
drag, startPoint x: 571, startPoint y: 597, endPoint x: 392, endPoint y: 597, distance: 179.6
click at [392, 597] on div "© Mapbox © OpenStreetMap Improve this map" at bounding box center [919, 514] width 1128 height 636
click at [1193, 157] on button "button" at bounding box center [1201, 166] width 564 height 35
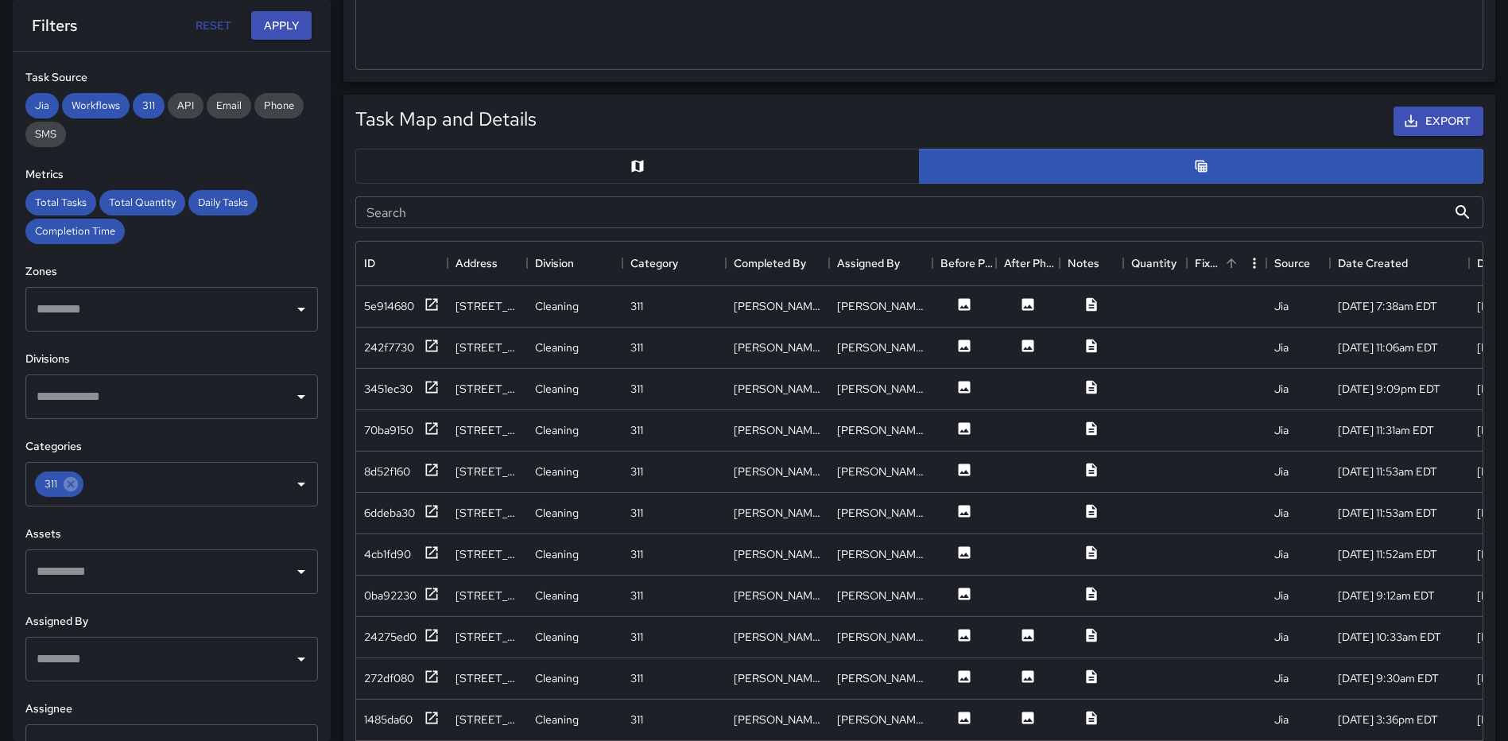
scroll to position [13, 13]
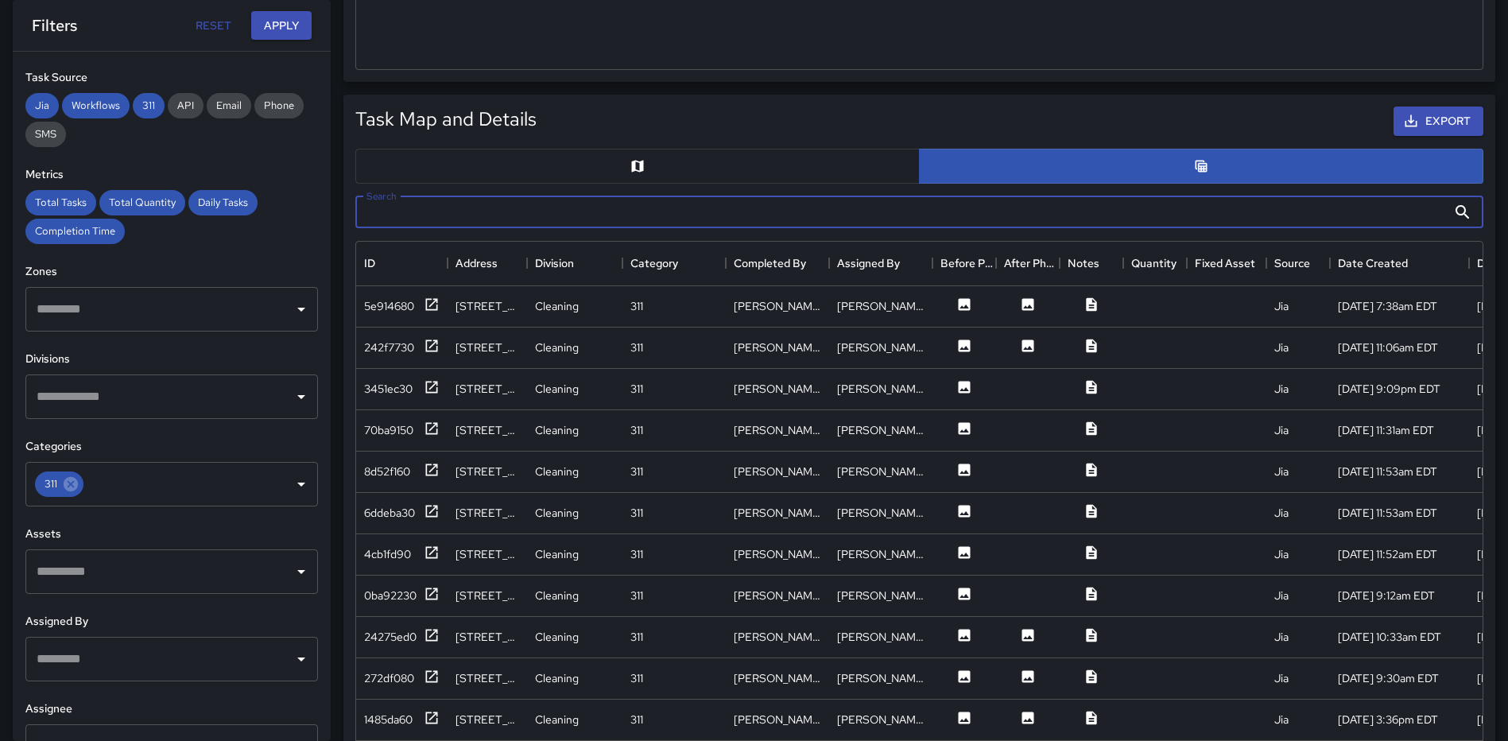
click at [1361, 203] on input "Search" at bounding box center [900, 212] width 1091 height 32
type input "****"
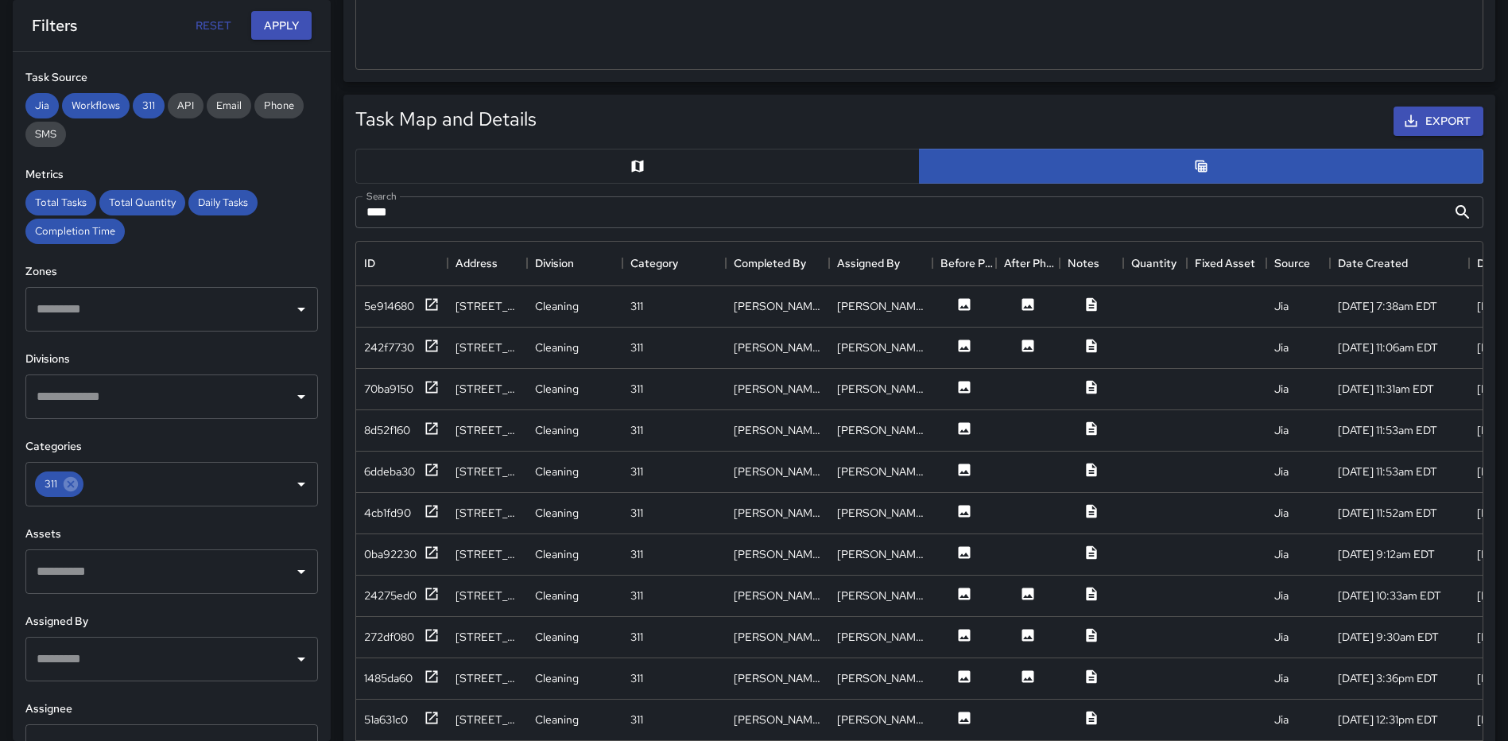
click at [1465, 212] on icon at bounding box center [1462, 212] width 14 height 14
click at [1036, 342] on button at bounding box center [1028, 348] width 48 height 20
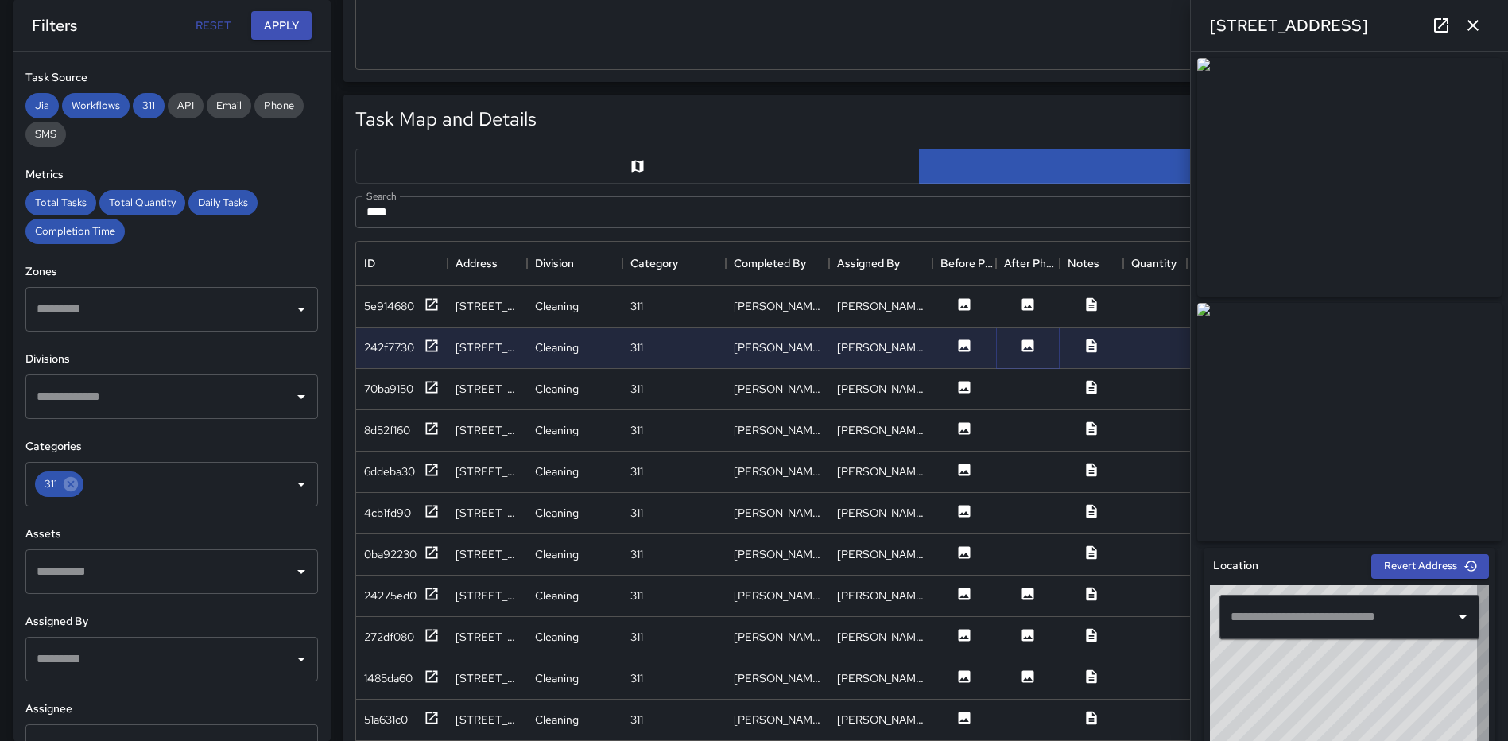
type input "**********"
click at [1481, 25] on icon "button" at bounding box center [1472, 25] width 19 height 19
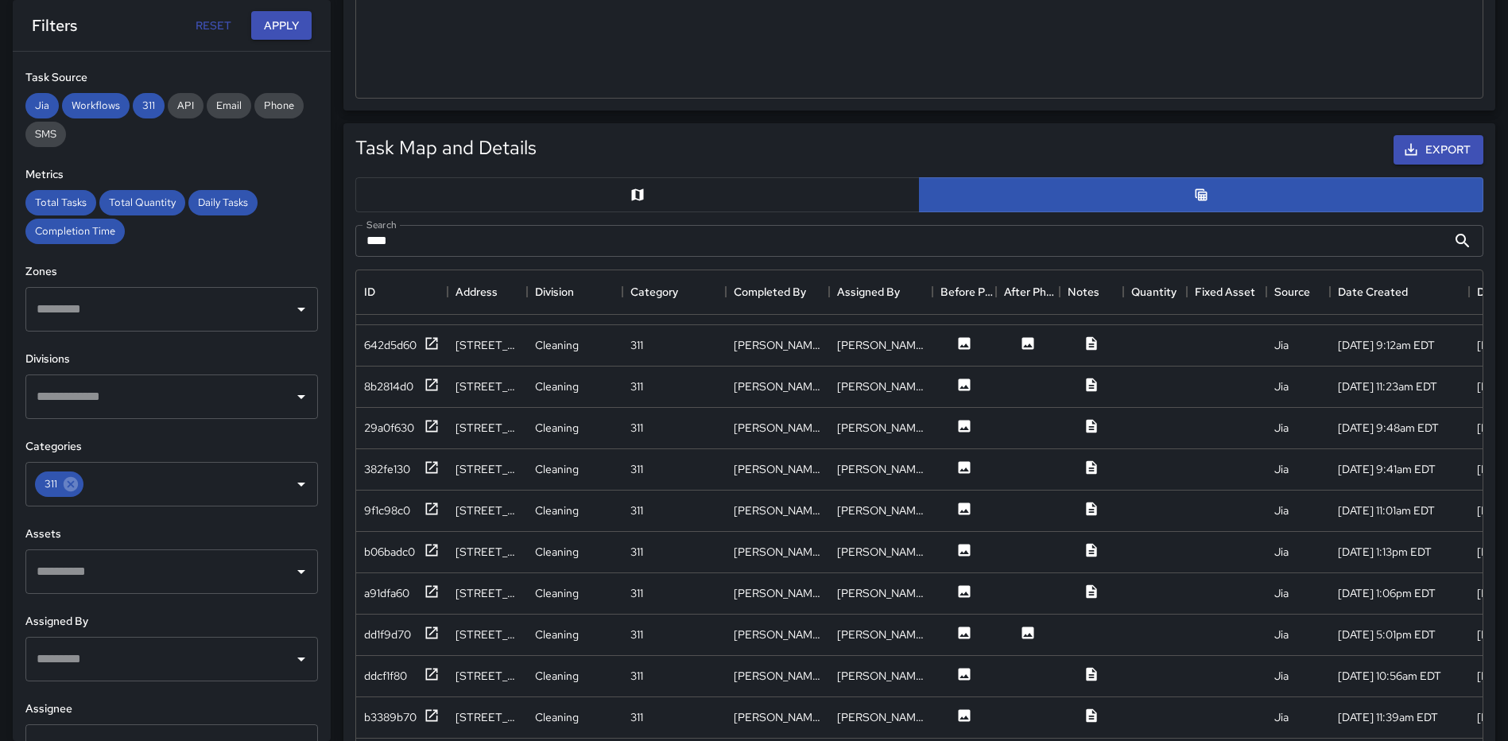
scroll to position [589, 0]
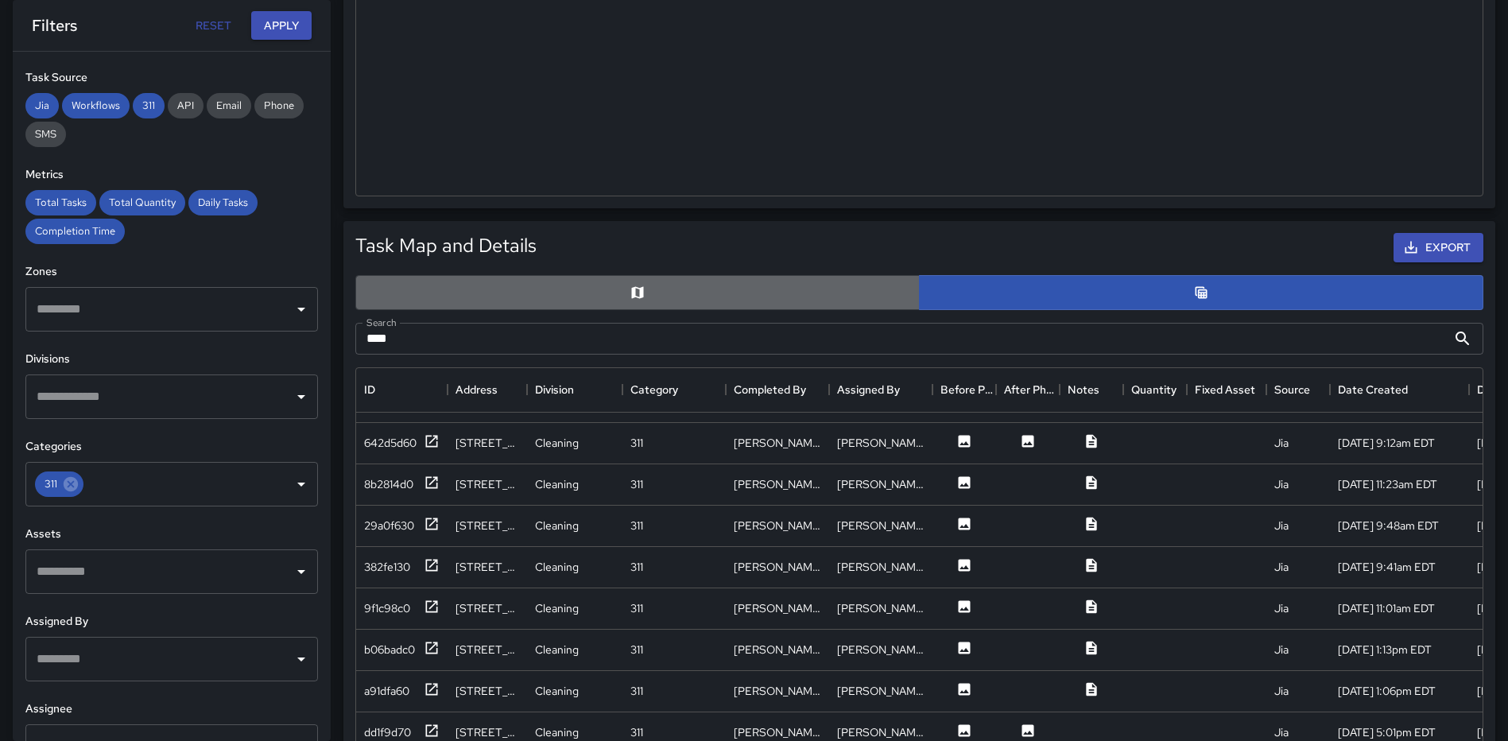
click at [629, 303] on button "button" at bounding box center [637, 292] width 564 height 35
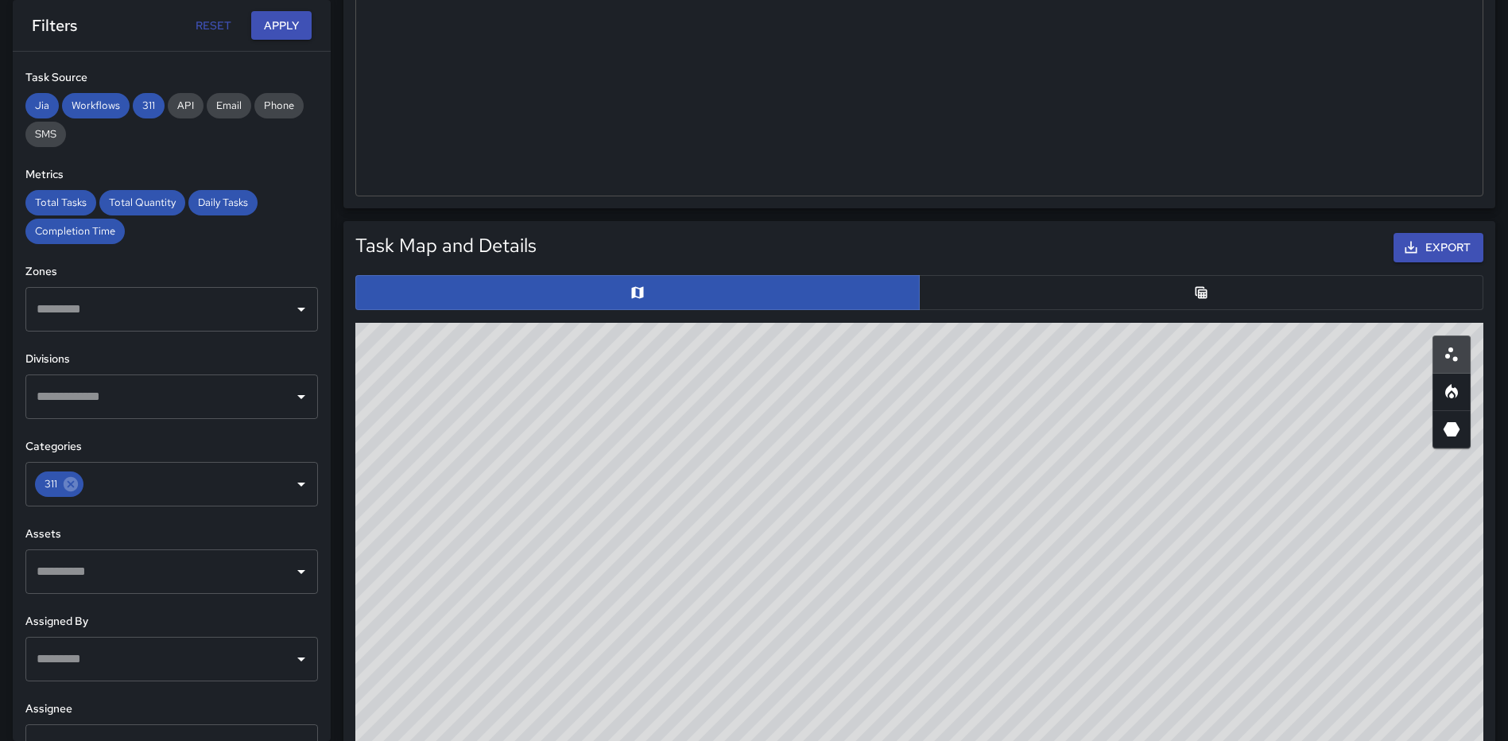
click at [1065, 284] on button "button" at bounding box center [1201, 292] width 564 height 35
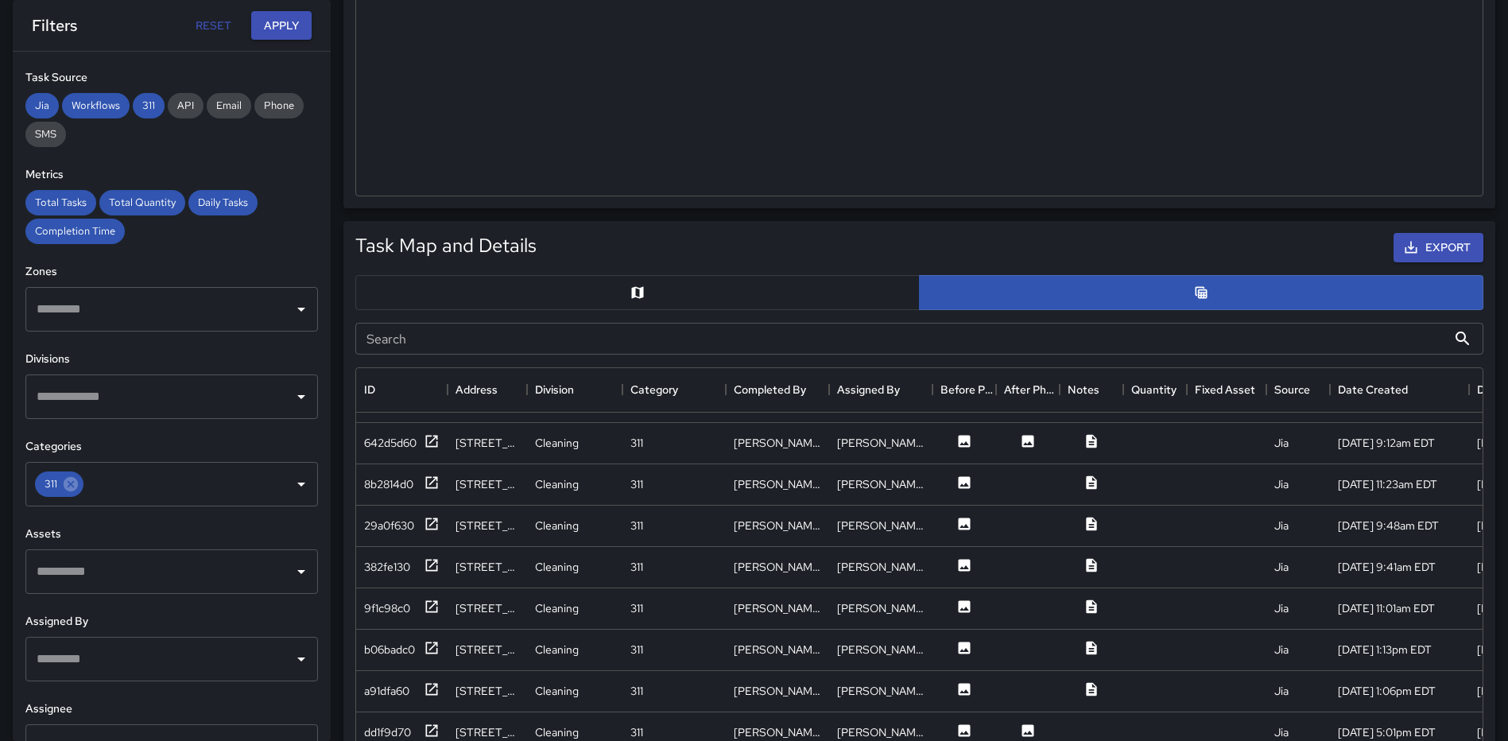
click at [1040, 343] on input "Search" at bounding box center [900, 339] width 1091 height 32
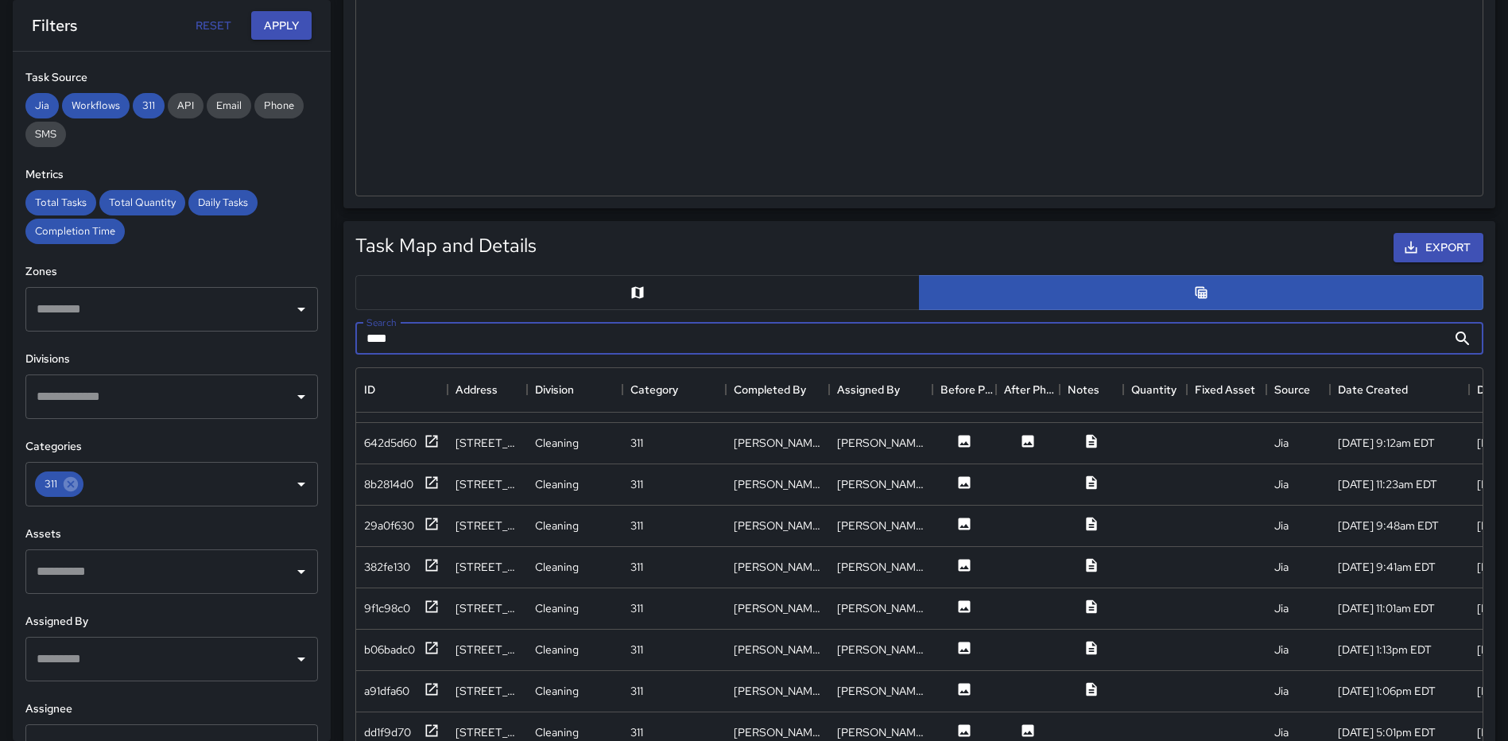
type input "****"
click at [1462, 334] on icon at bounding box center [1462, 338] width 19 height 19
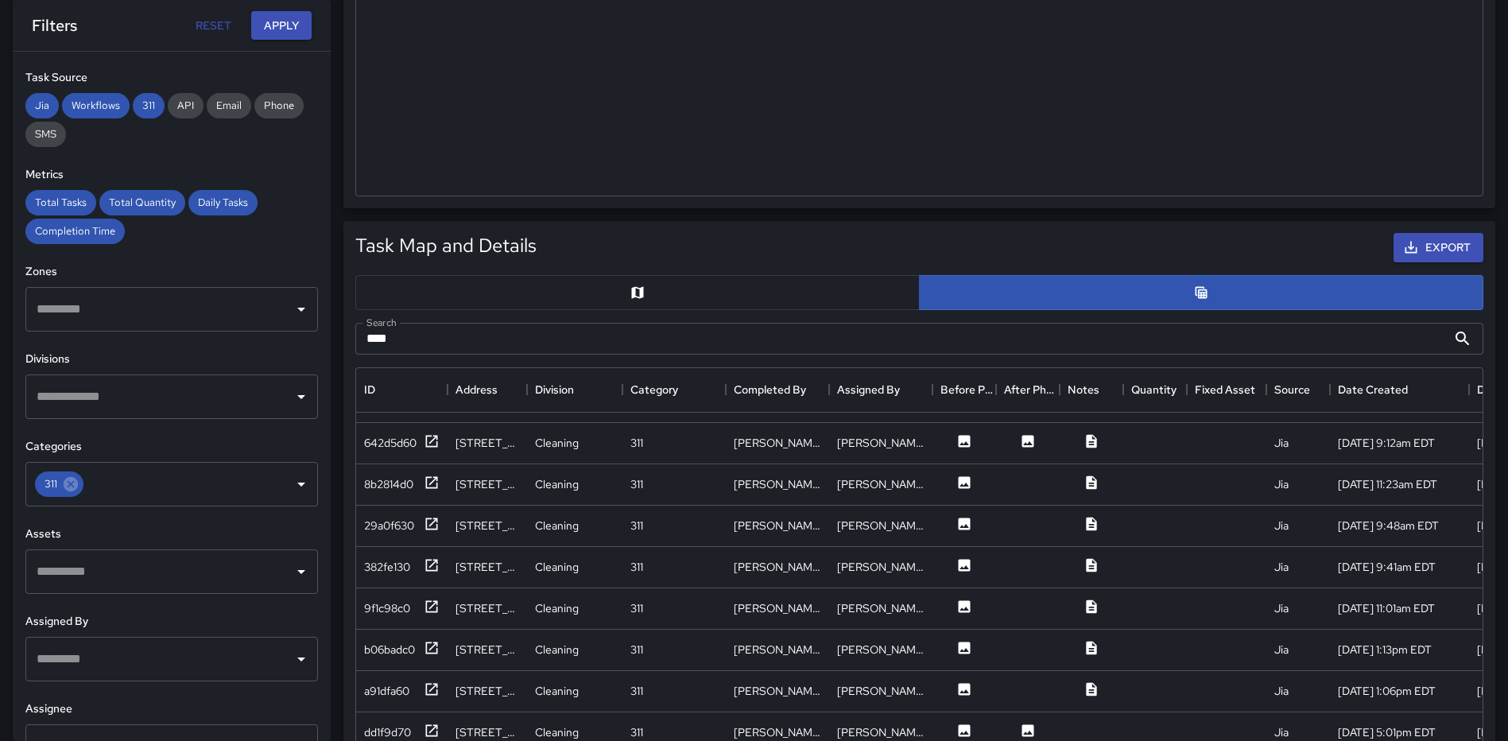
click at [1462, 334] on icon at bounding box center [1462, 338] width 19 height 19
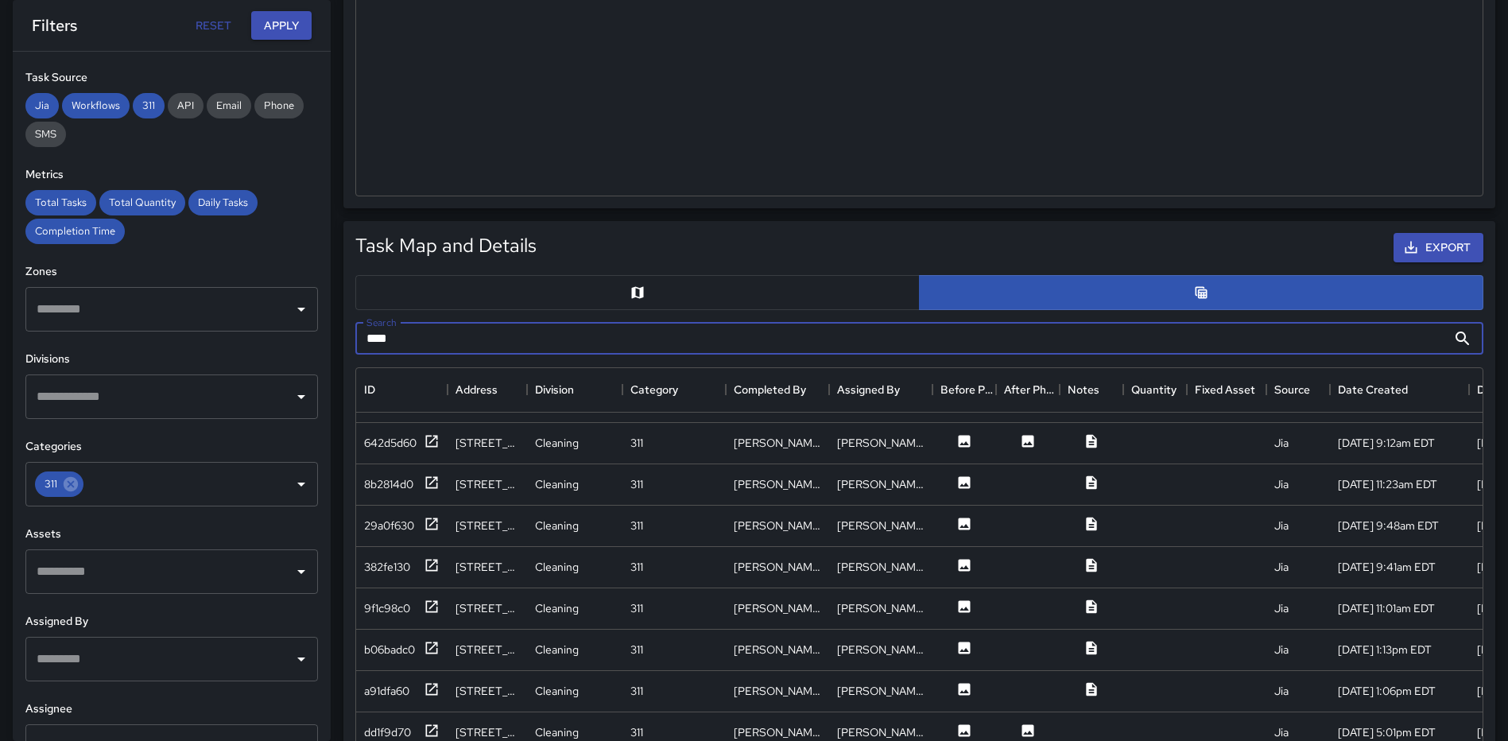
drag, startPoint x: 458, startPoint y: 344, endPoint x: 289, endPoint y: 335, distance: 168.7
click at [291, 337] on div "**********" at bounding box center [747, 580] width 1520 height 2236
type input "***"
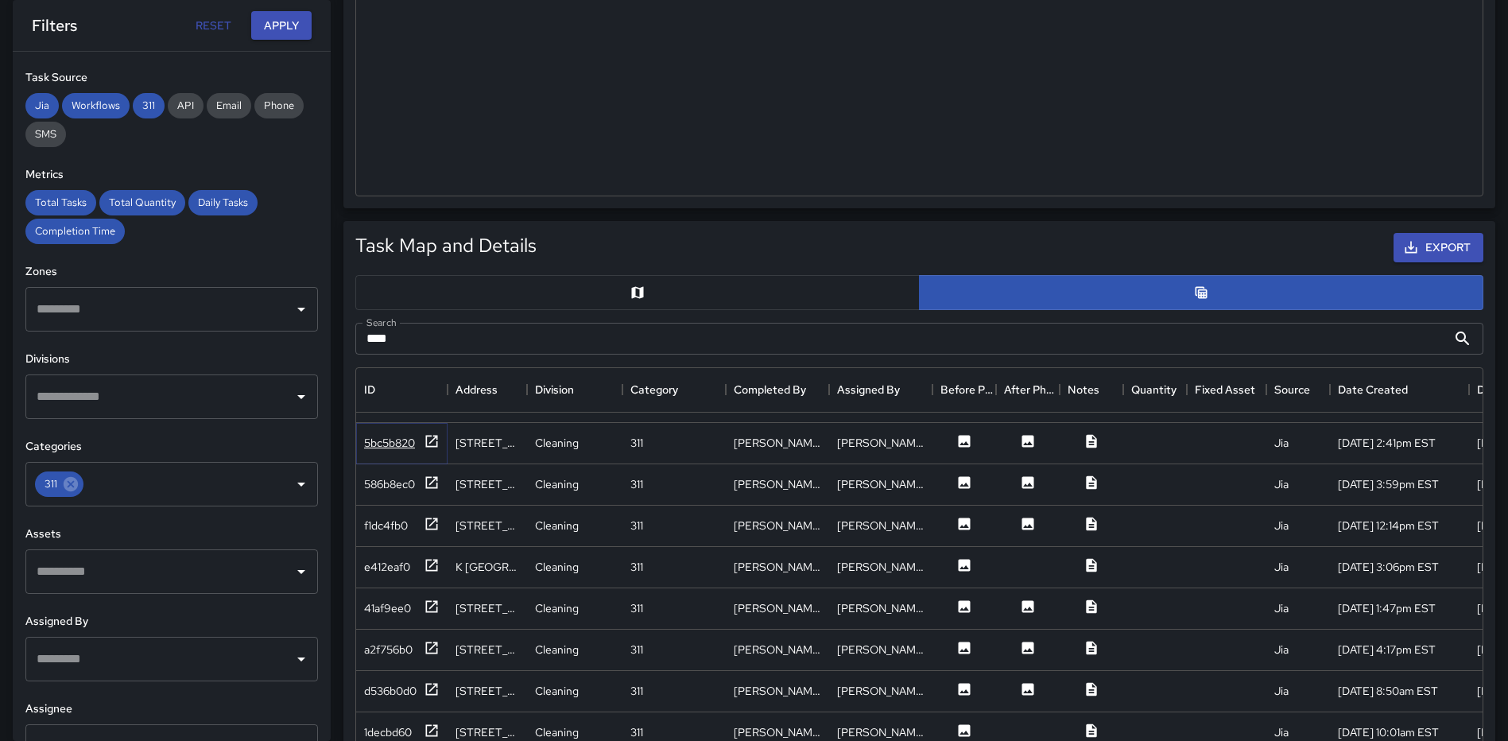
click at [431, 433] on icon at bounding box center [432, 441] width 16 height 16
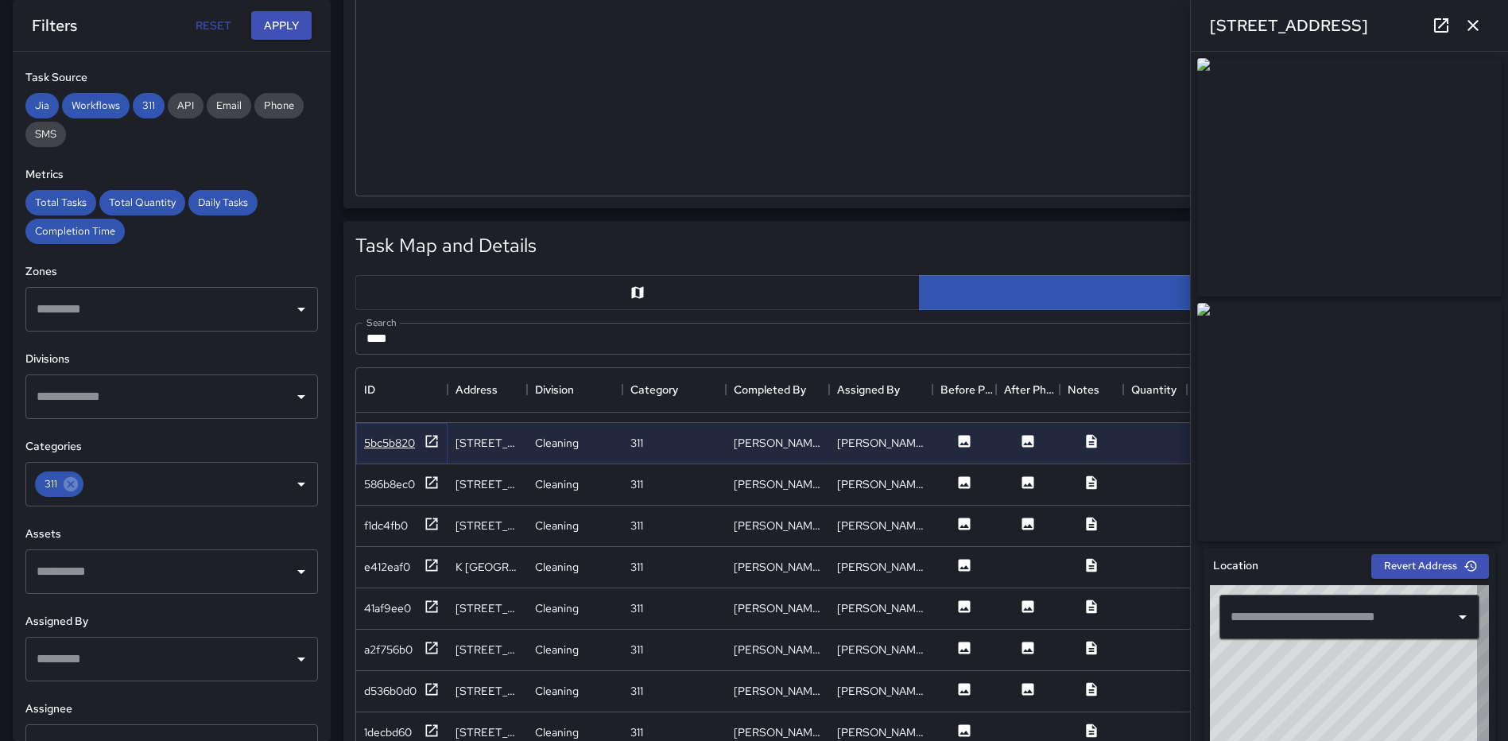
type input "**********"
click at [1469, 22] on icon "button" at bounding box center [1472, 25] width 11 height 11
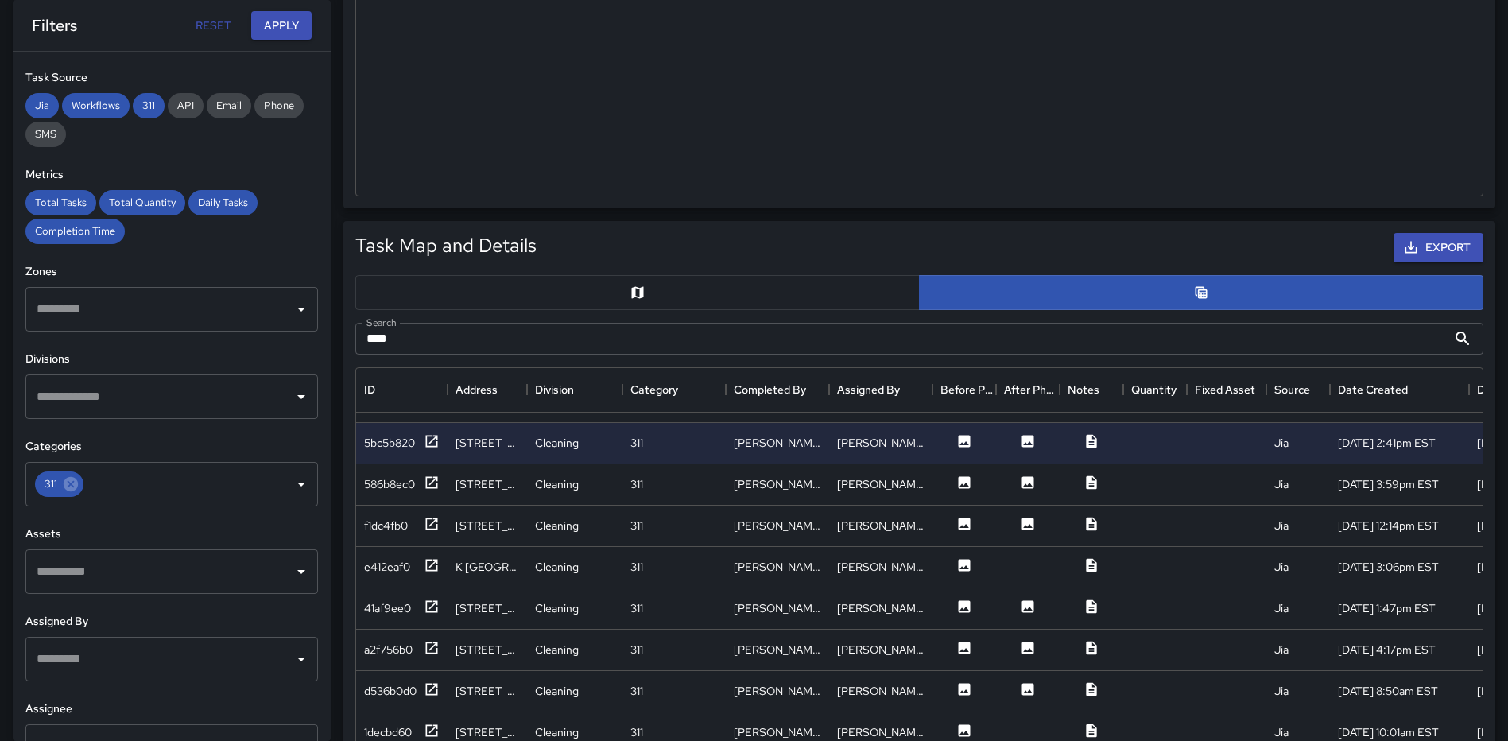
click at [466, 335] on input "***" at bounding box center [900, 339] width 1091 height 32
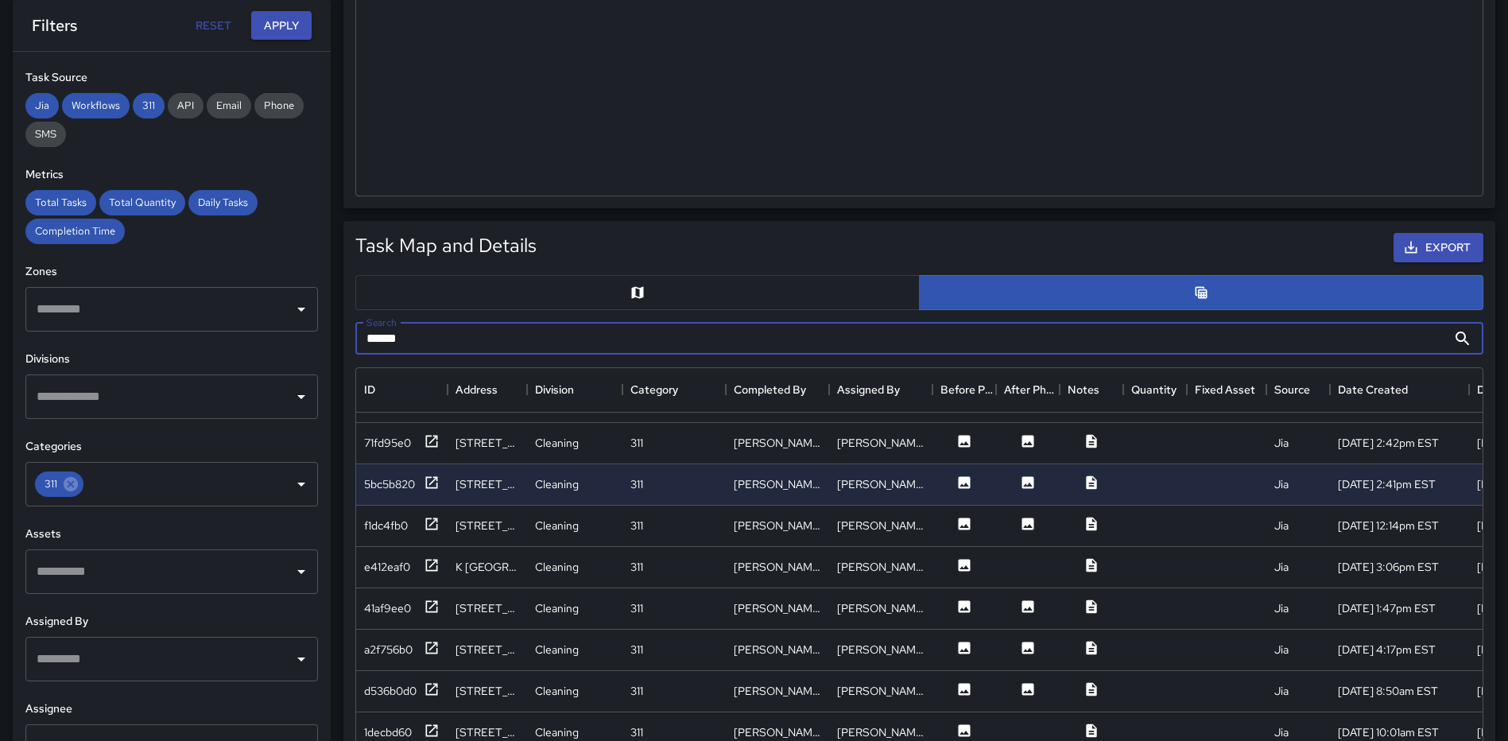
scroll to position [1407, 0]
type input "******"
click at [425, 516] on icon at bounding box center [432, 524] width 16 height 16
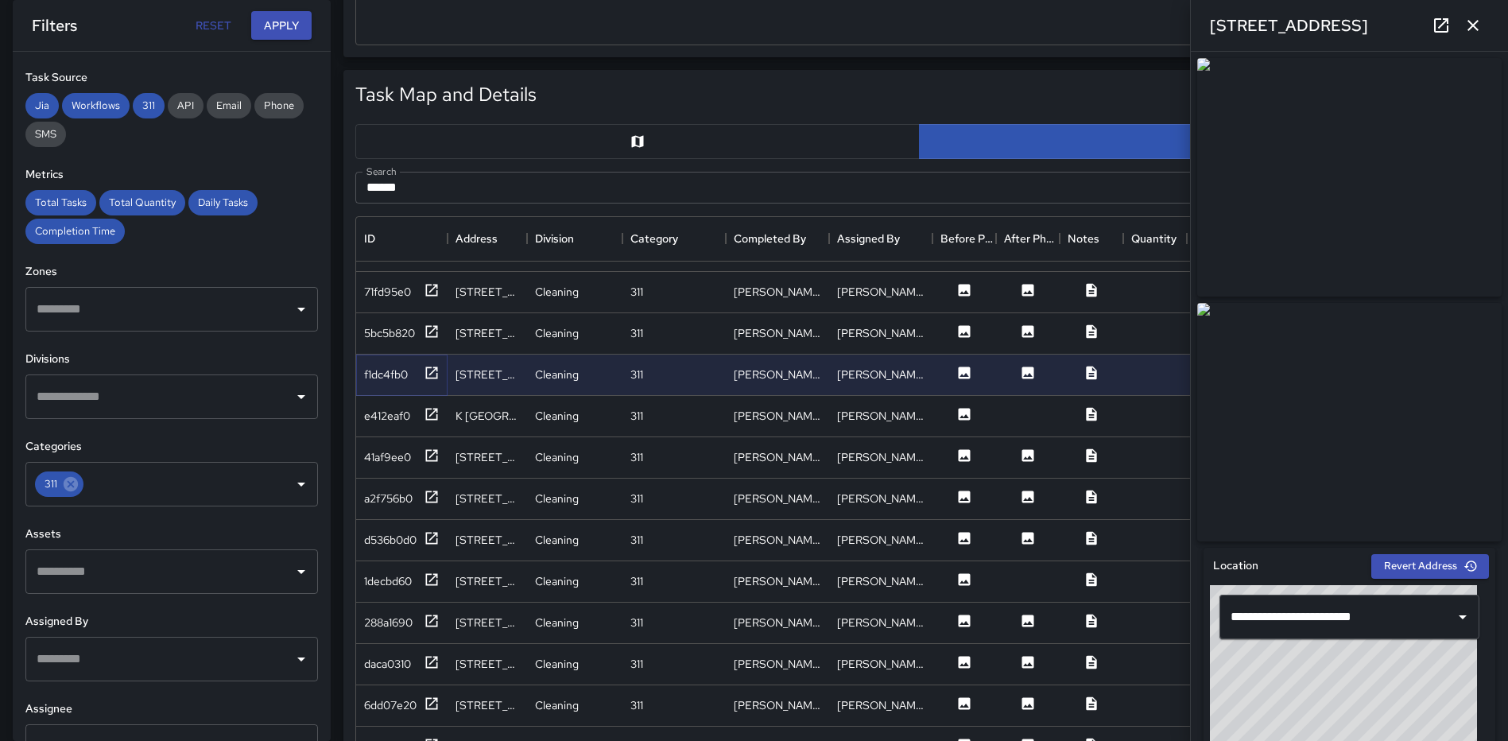
scroll to position [748, 0]
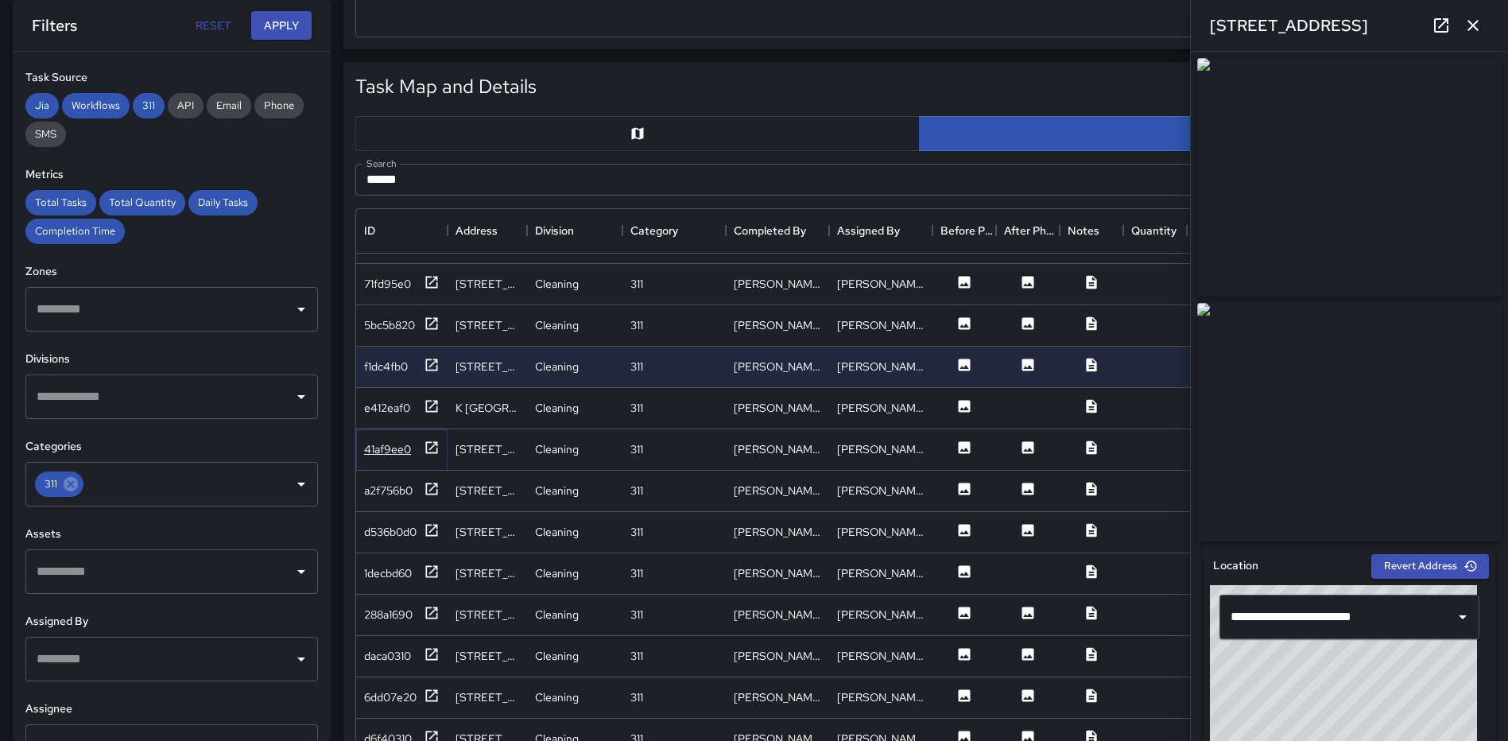
click at [430, 441] on icon at bounding box center [432, 447] width 12 height 12
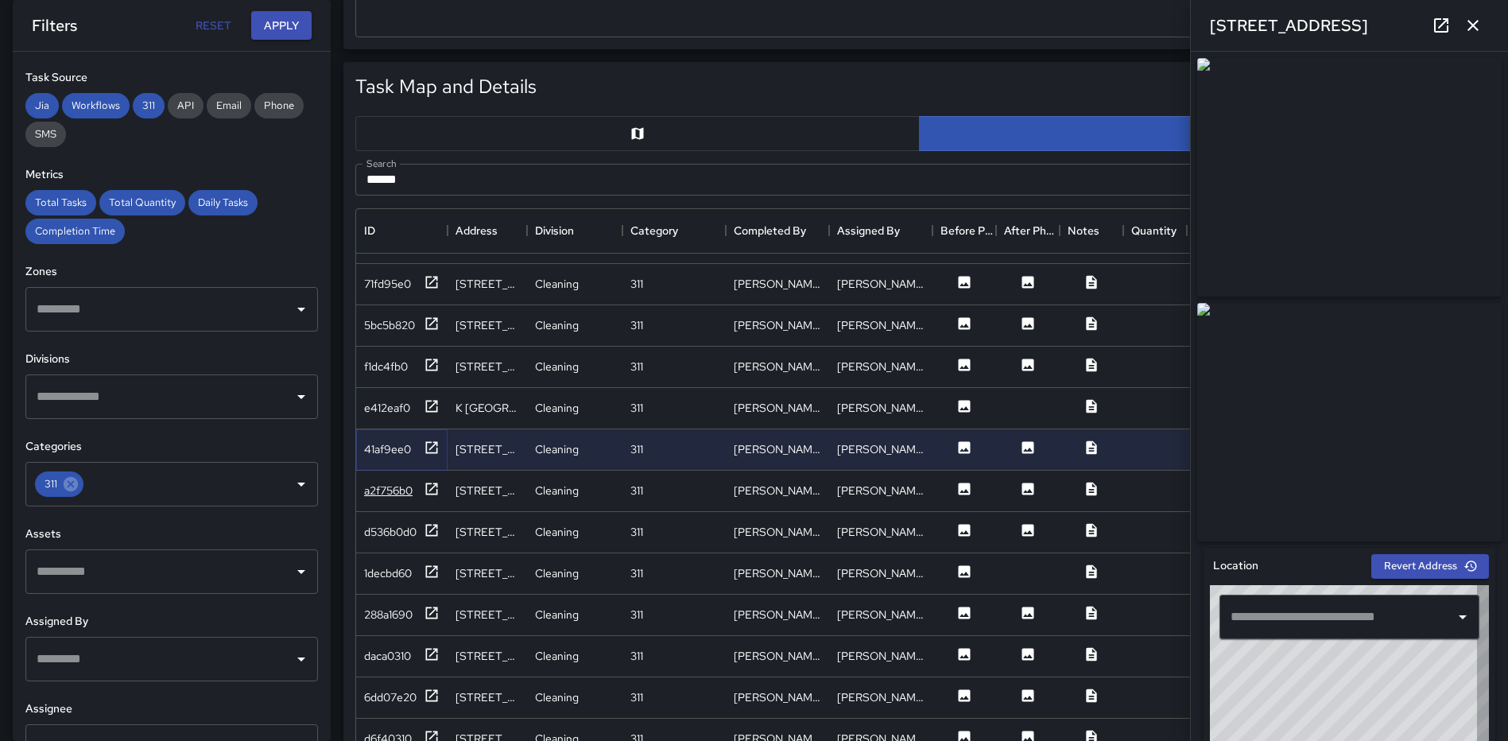
type input "**********"
click at [431, 481] on icon at bounding box center [432, 489] width 16 height 16
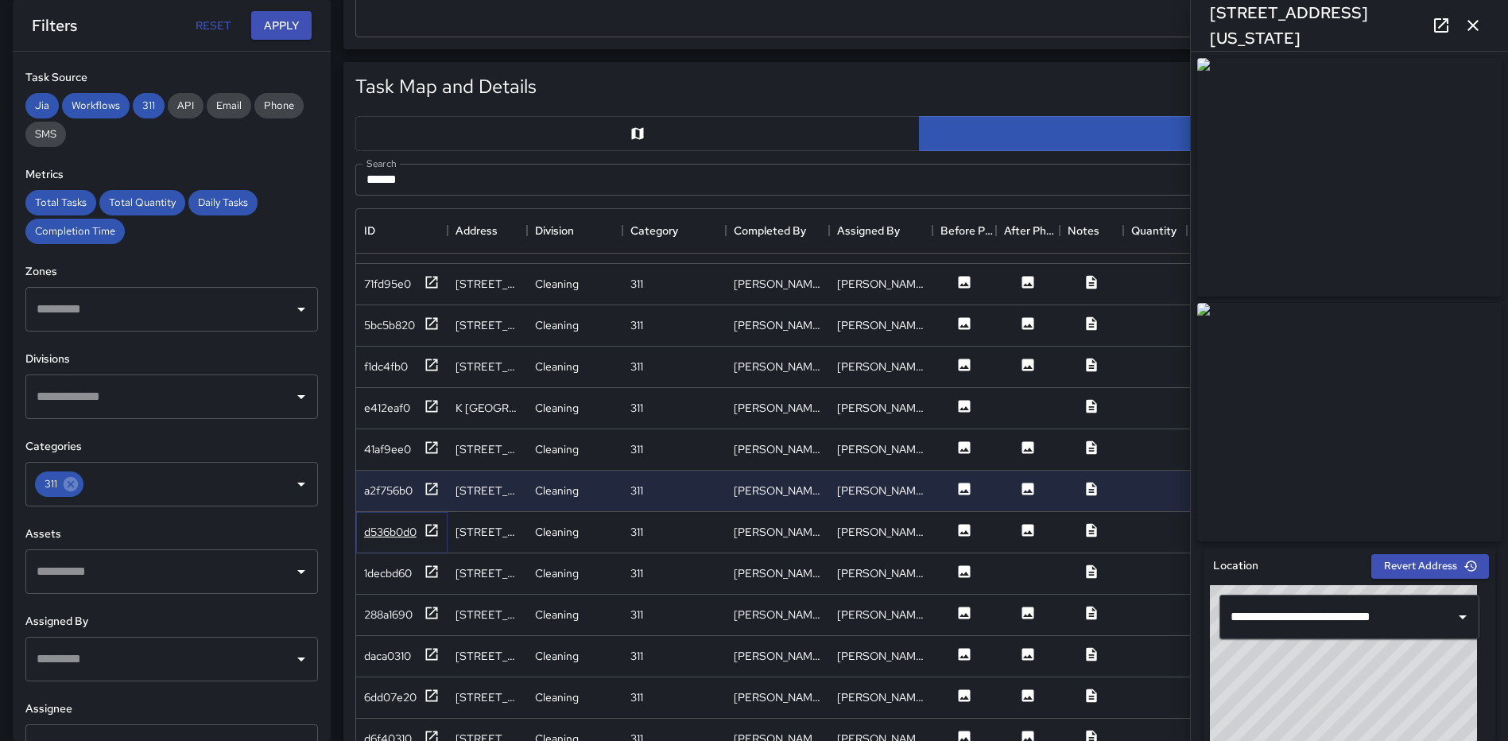
click at [430, 522] on icon at bounding box center [432, 530] width 16 height 16
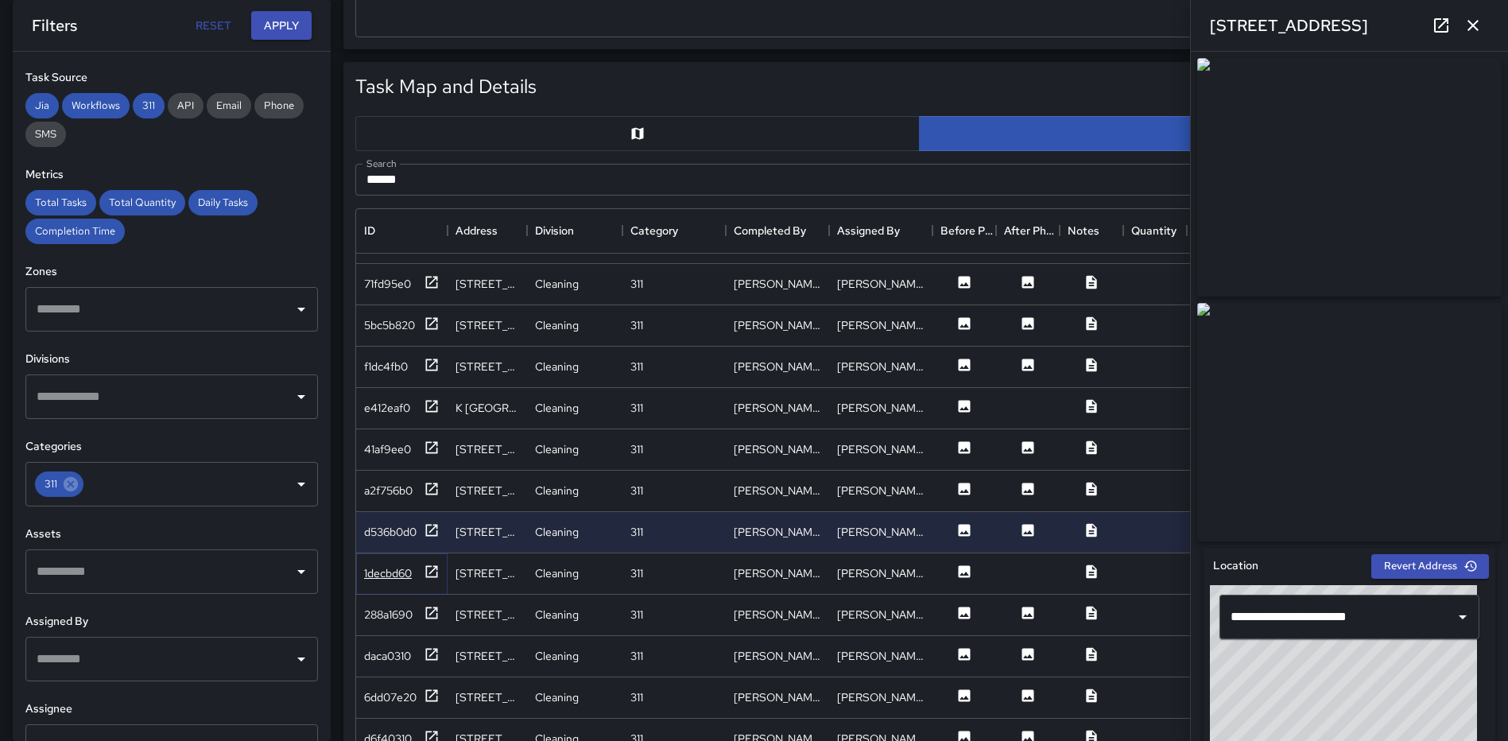
click at [432, 563] on icon at bounding box center [432, 571] width 16 height 16
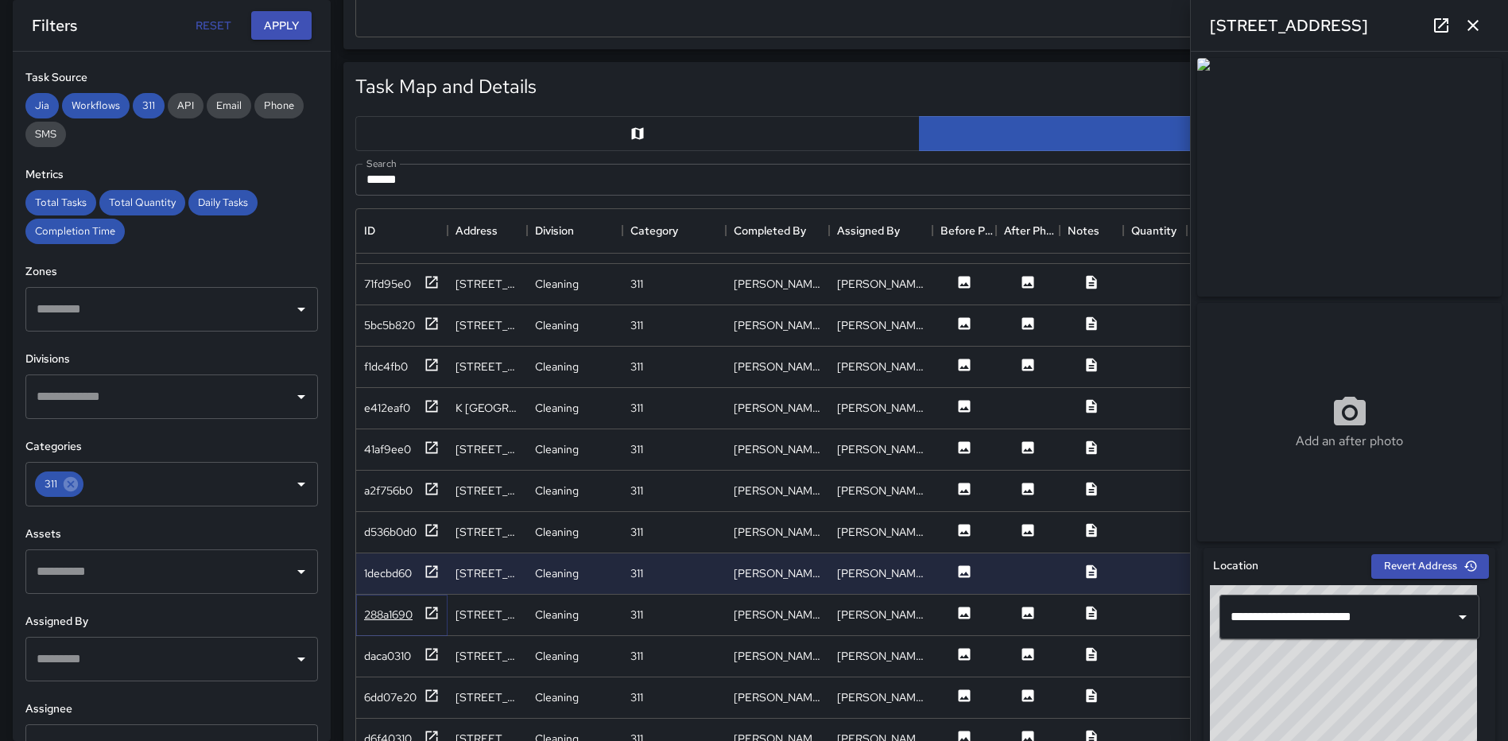
click at [434, 606] on icon at bounding box center [432, 612] width 12 height 12
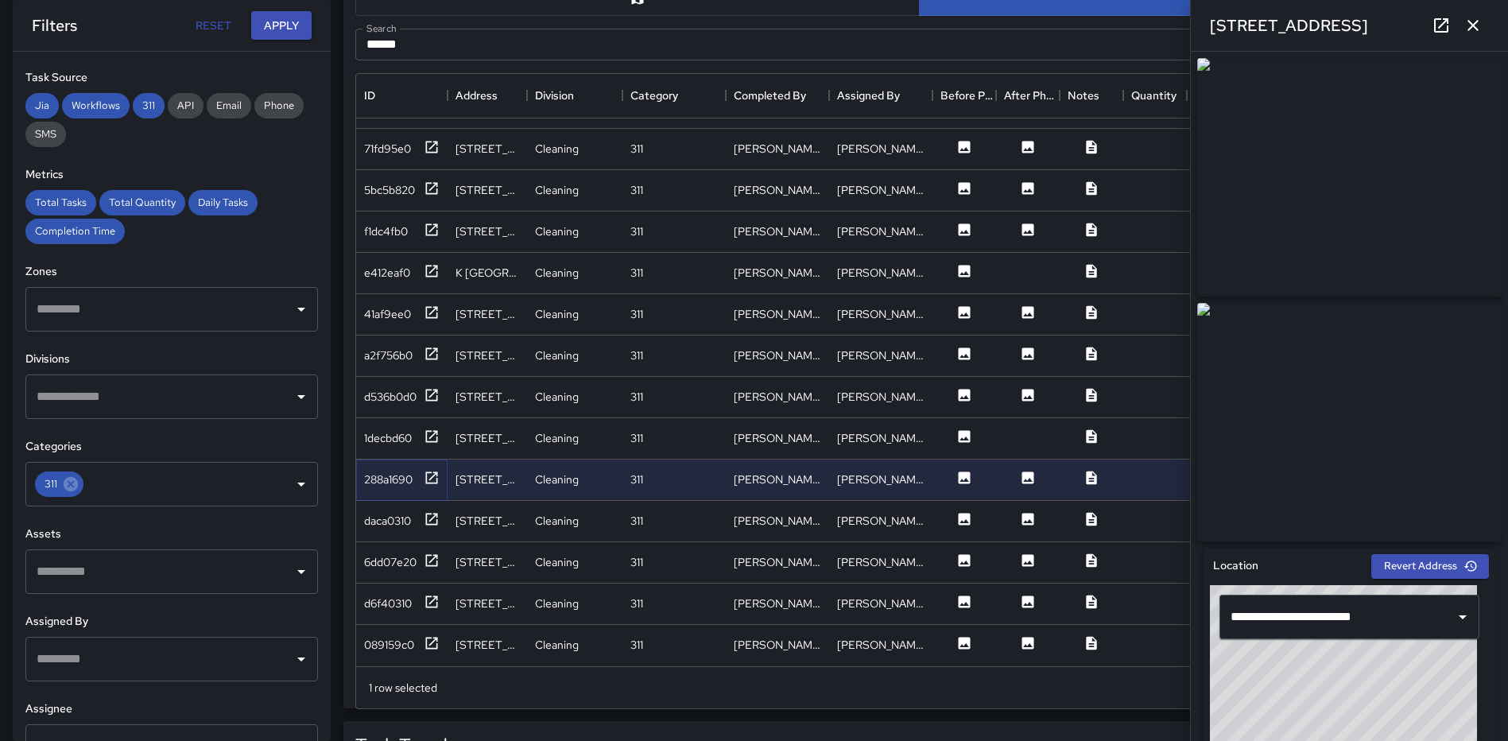
scroll to position [907, 0]
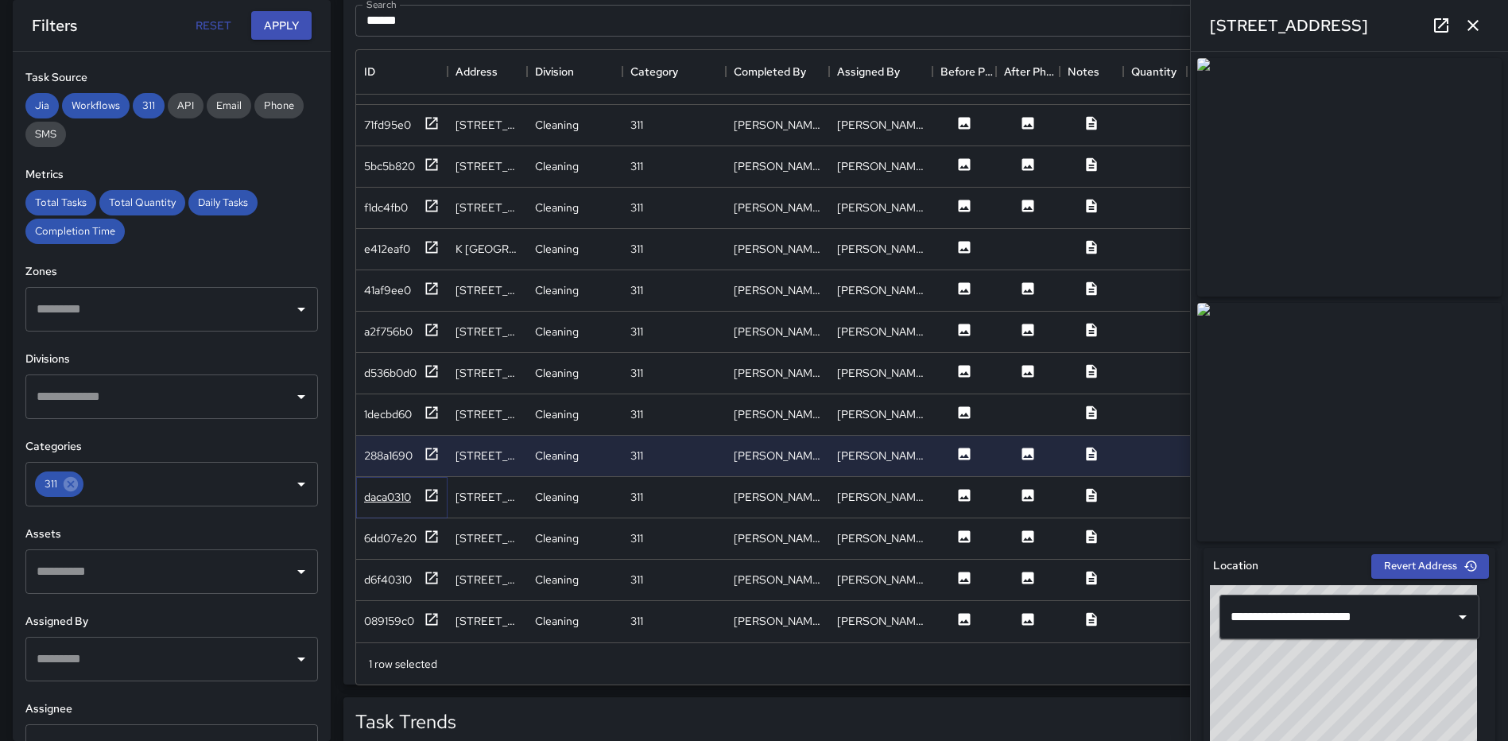
click at [433, 487] on icon at bounding box center [432, 495] width 16 height 16
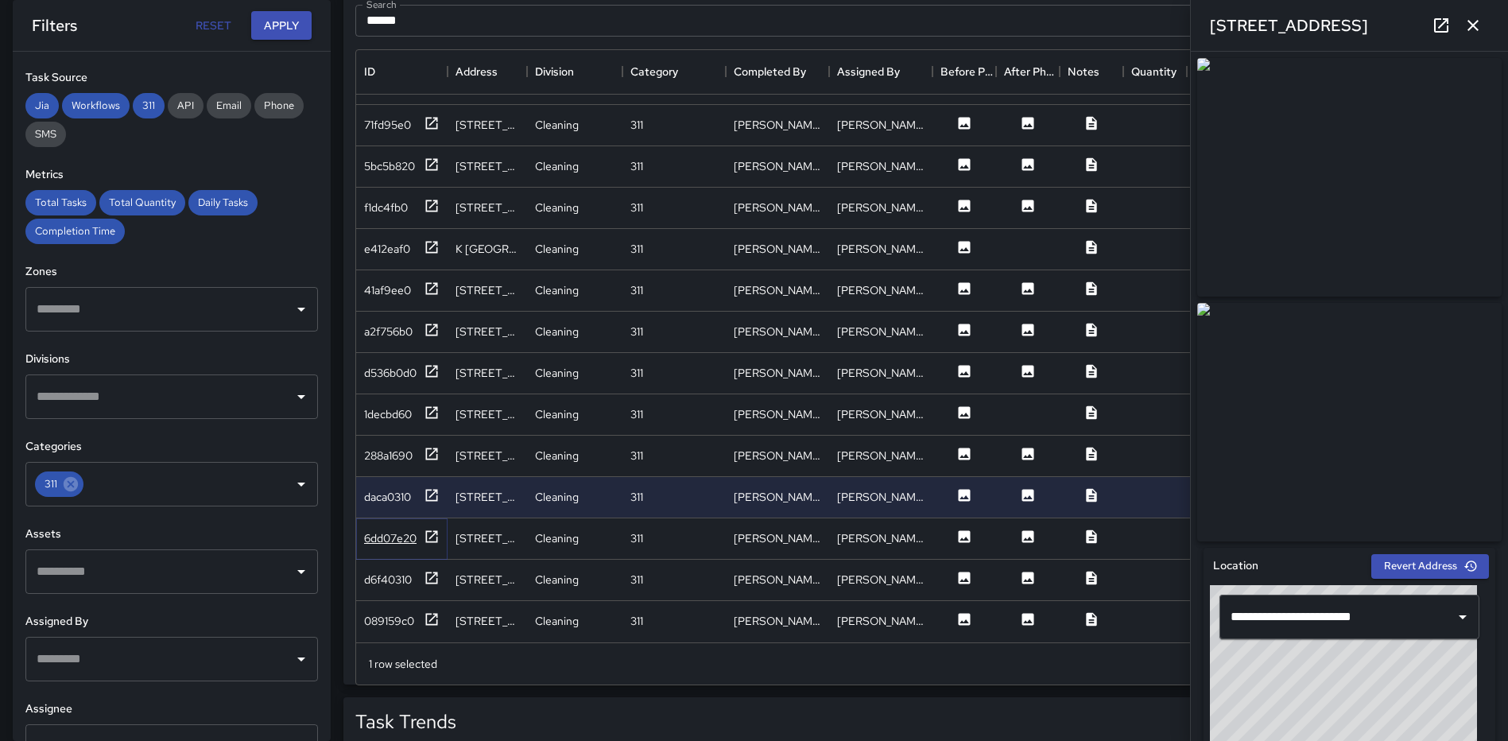
click at [432, 529] on icon at bounding box center [432, 537] width 16 height 16
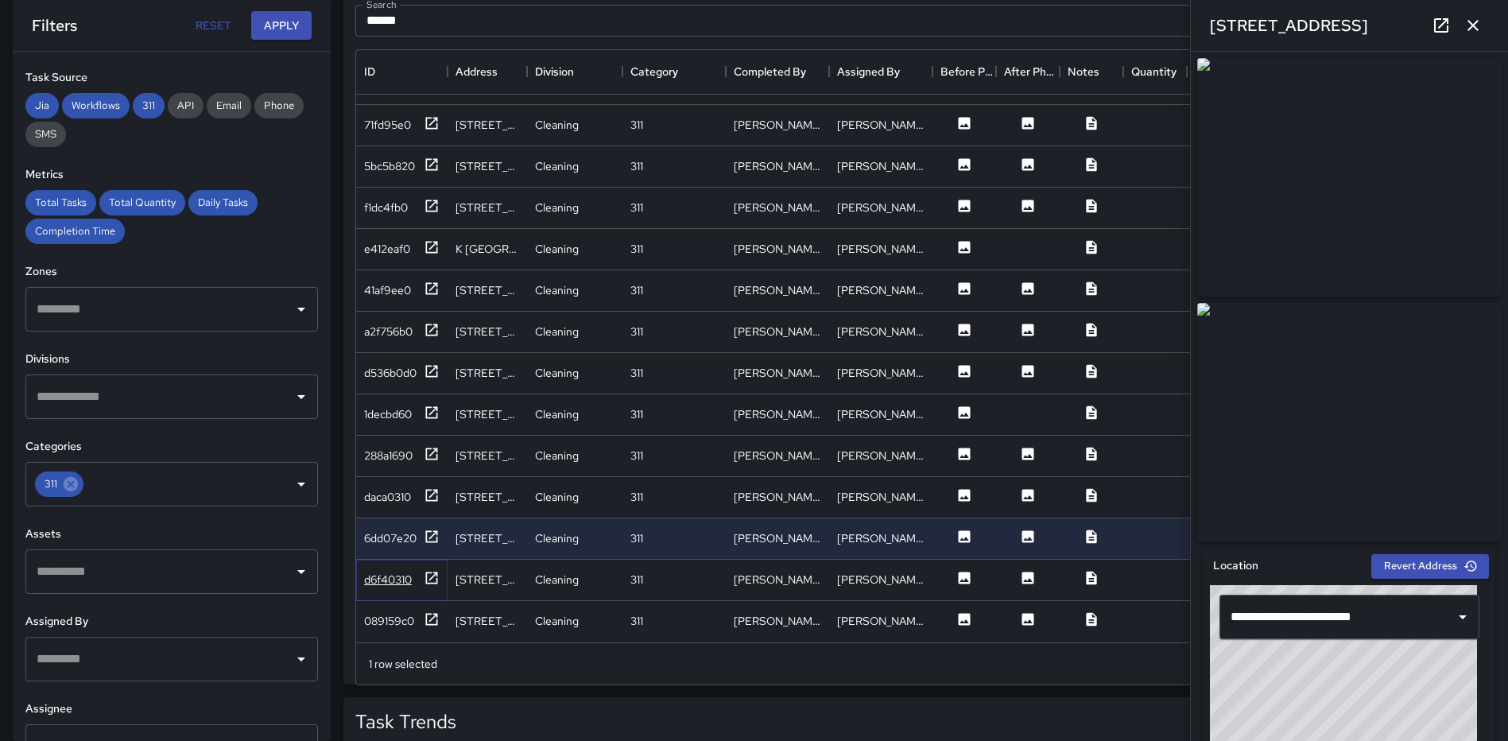
click at [433, 570] on icon at bounding box center [432, 578] width 16 height 16
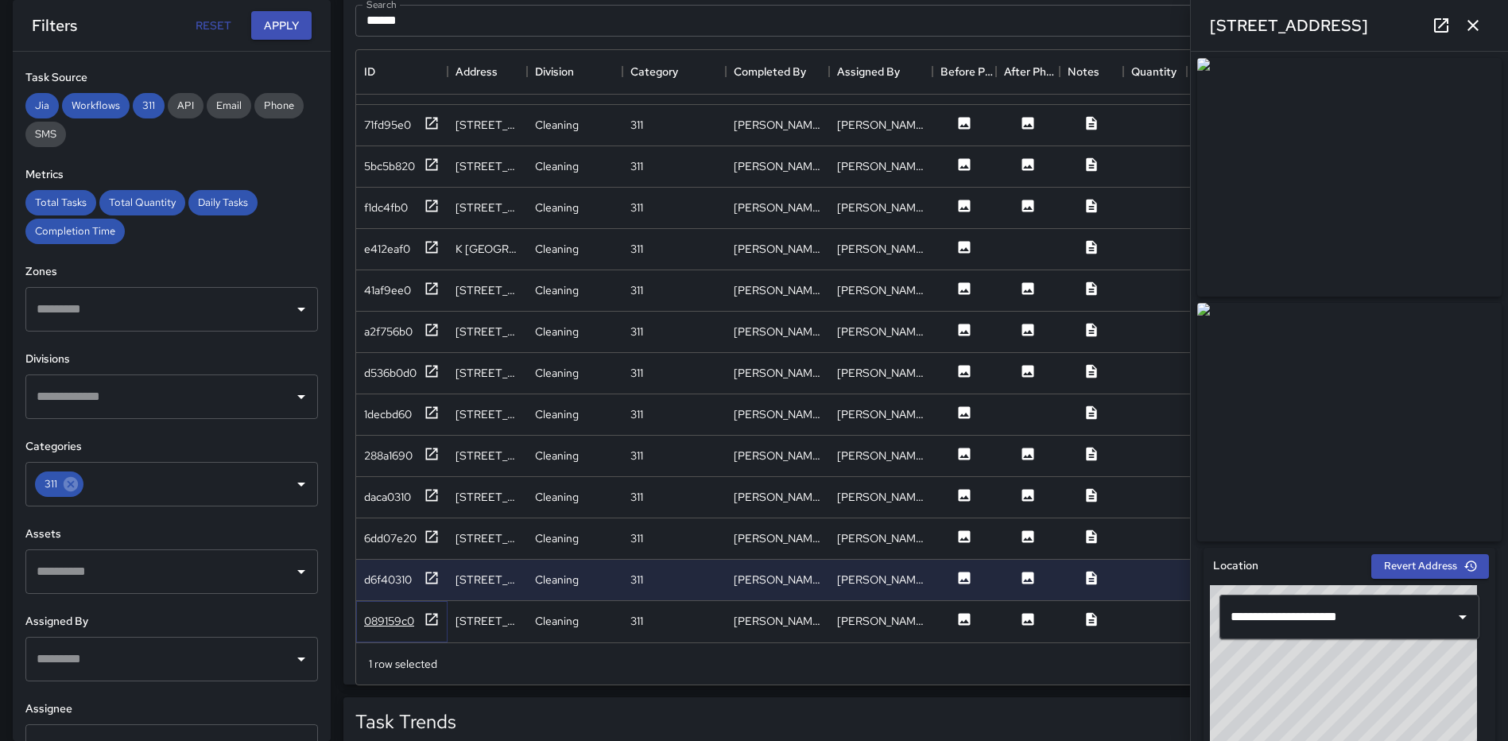
click at [437, 611] on icon at bounding box center [432, 619] width 16 height 16
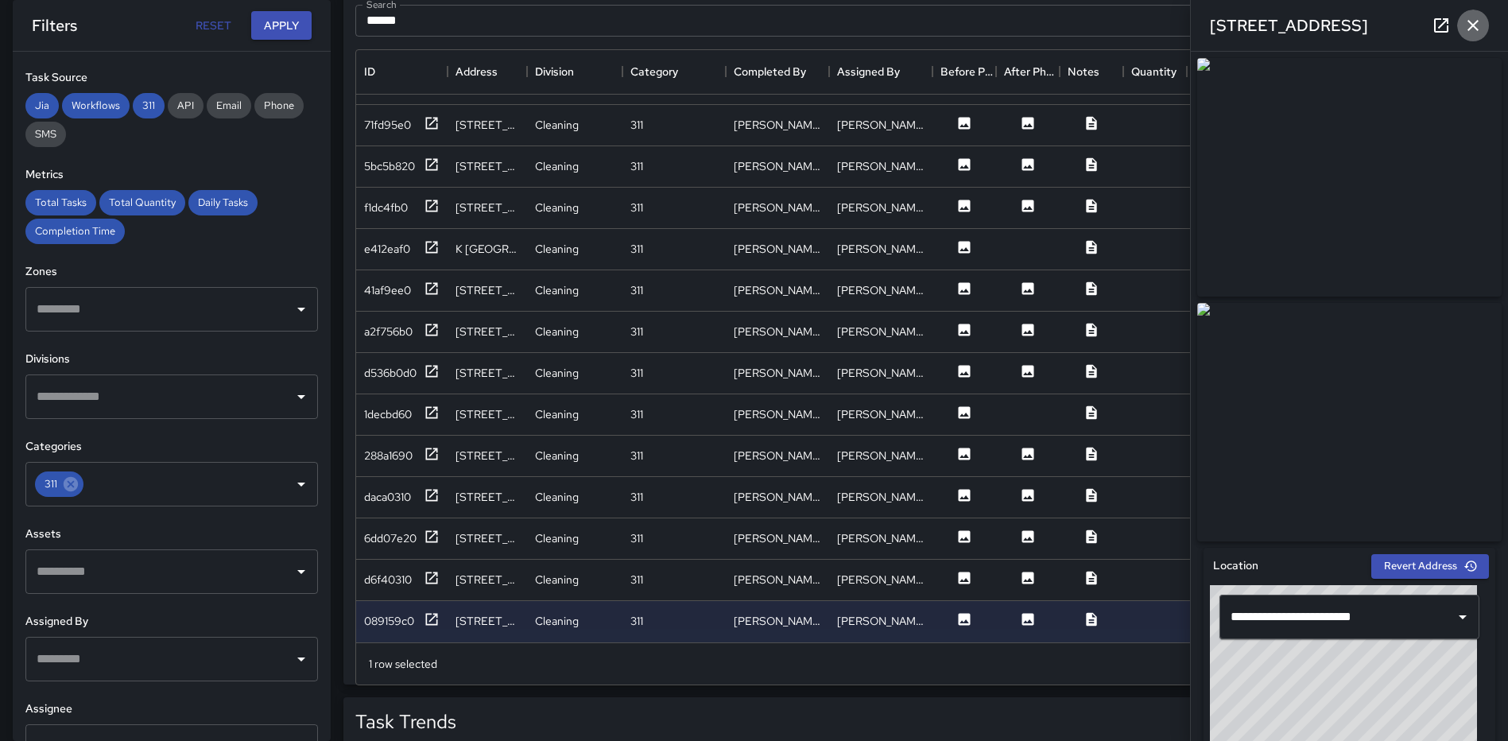
drag, startPoint x: 1466, startPoint y: 24, endPoint x: 1476, endPoint y: 33, distance: 13.5
click at [1466, 23] on icon "button" at bounding box center [1472, 25] width 19 height 19
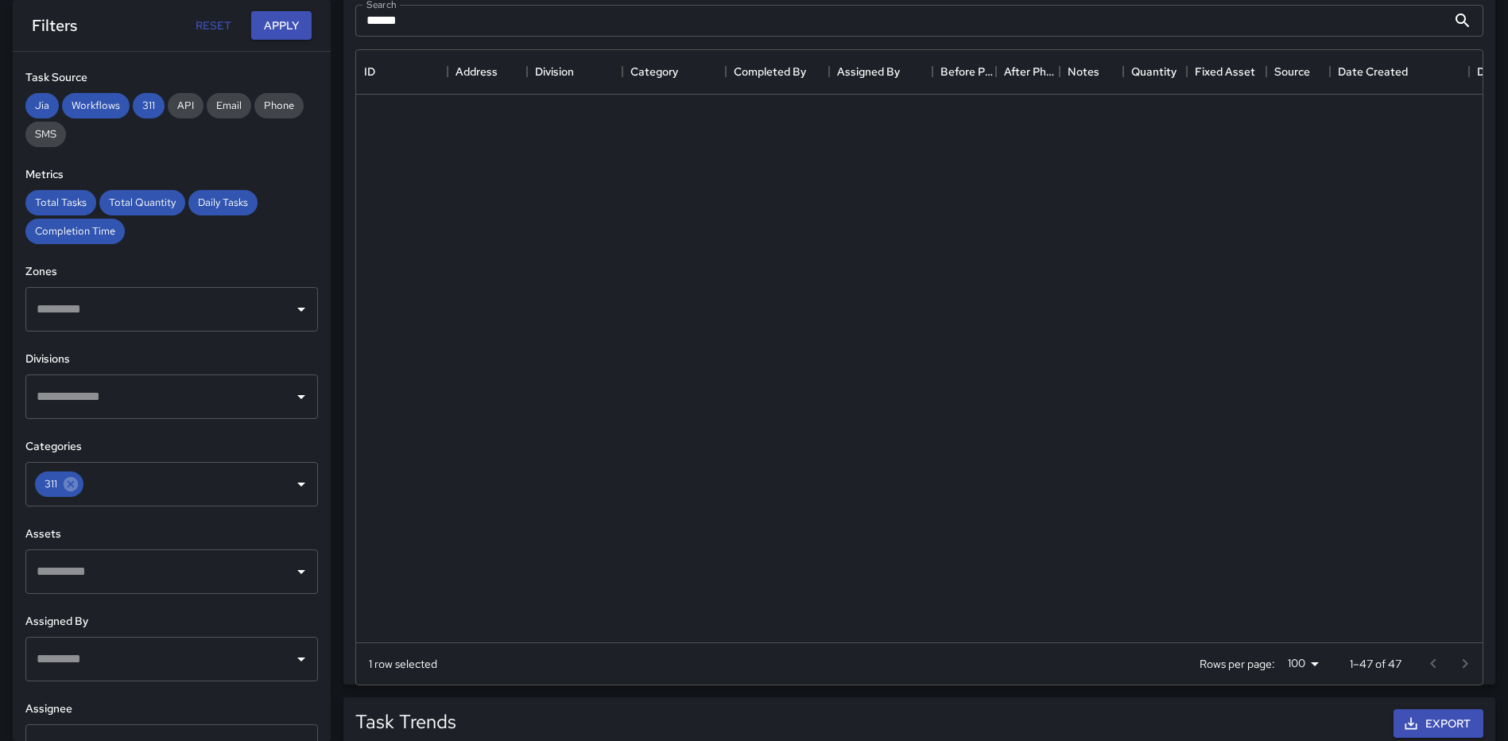
scroll to position [0, 0]
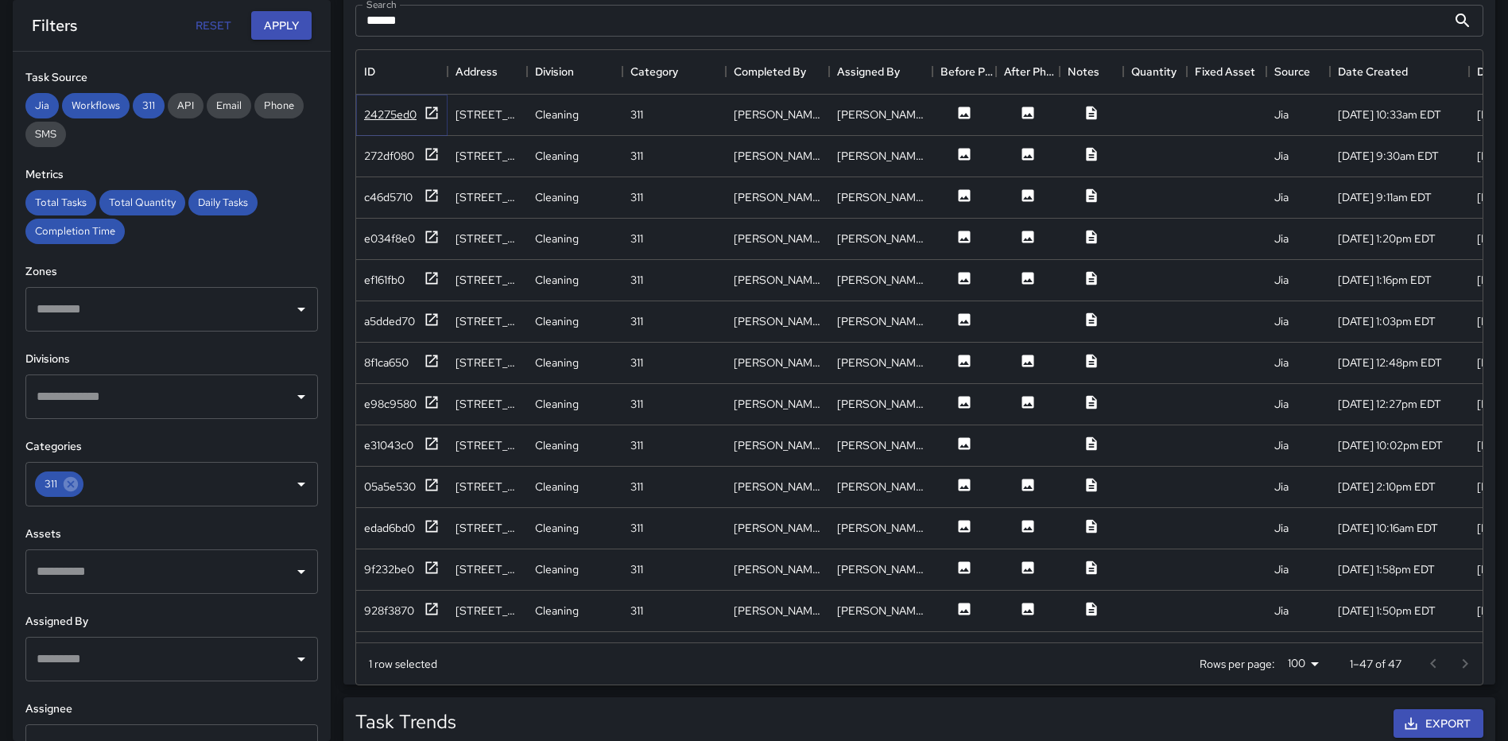
click at [436, 110] on icon at bounding box center [432, 113] width 16 height 16
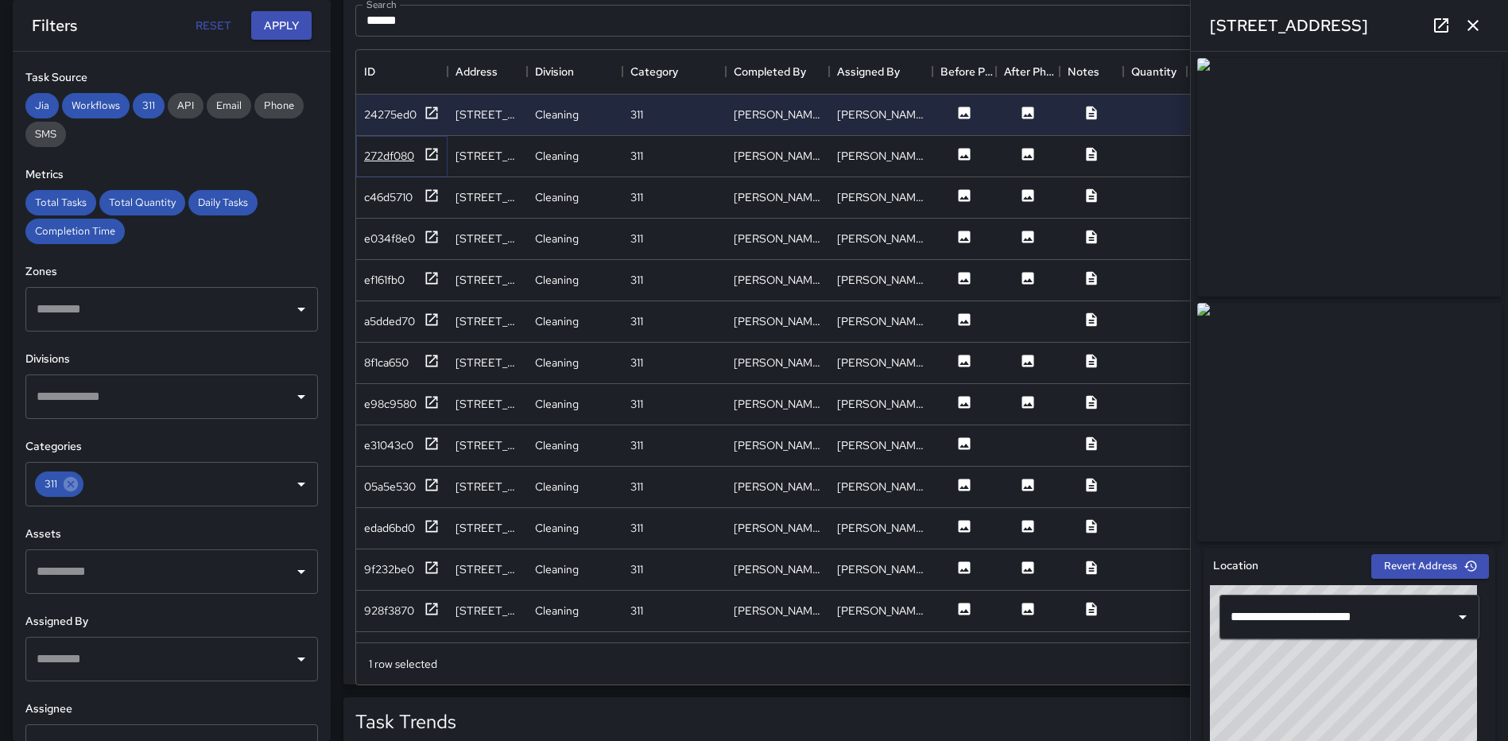
click at [433, 156] on icon at bounding box center [432, 154] width 16 height 16
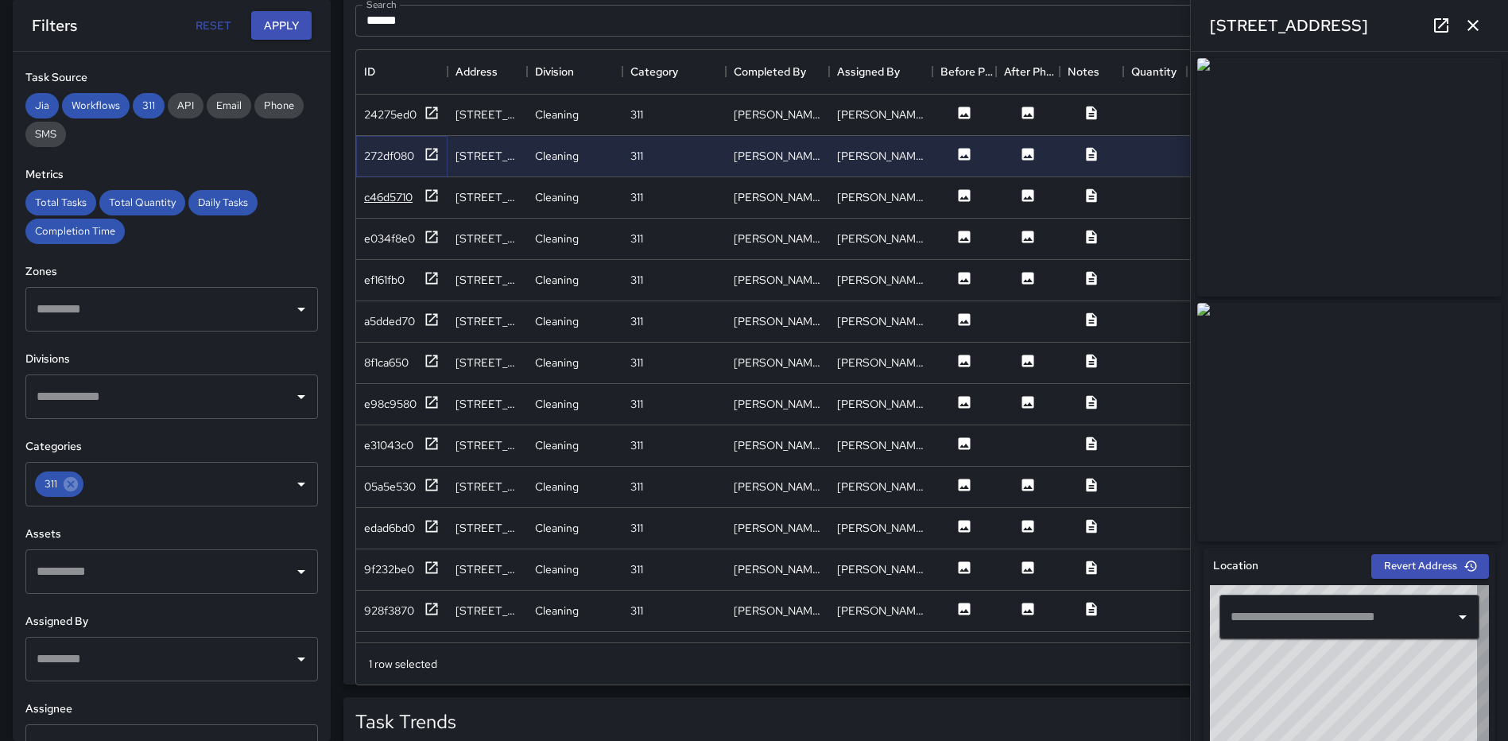
type input "**********"
click at [432, 194] on icon at bounding box center [432, 196] width 16 height 16
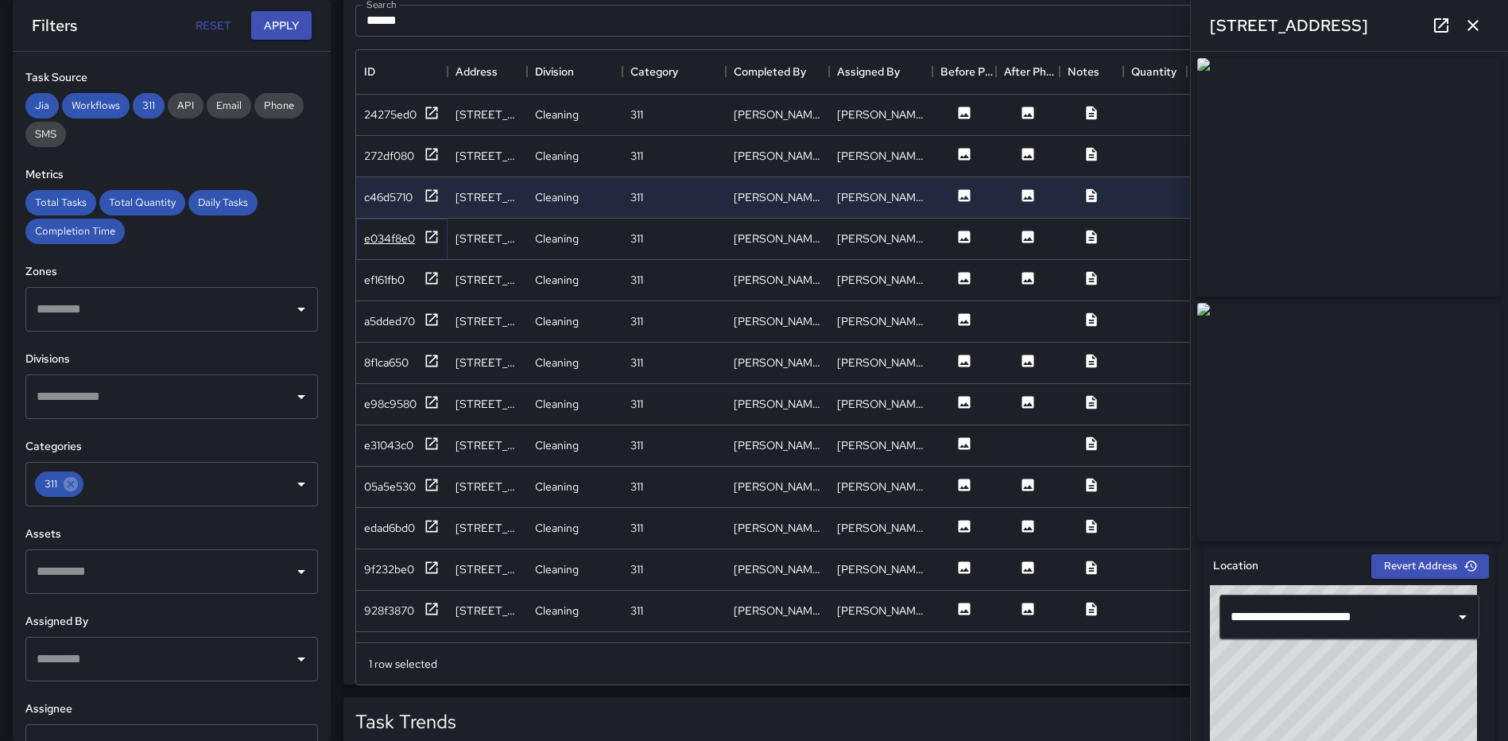
click at [437, 238] on icon at bounding box center [432, 236] width 12 height 12
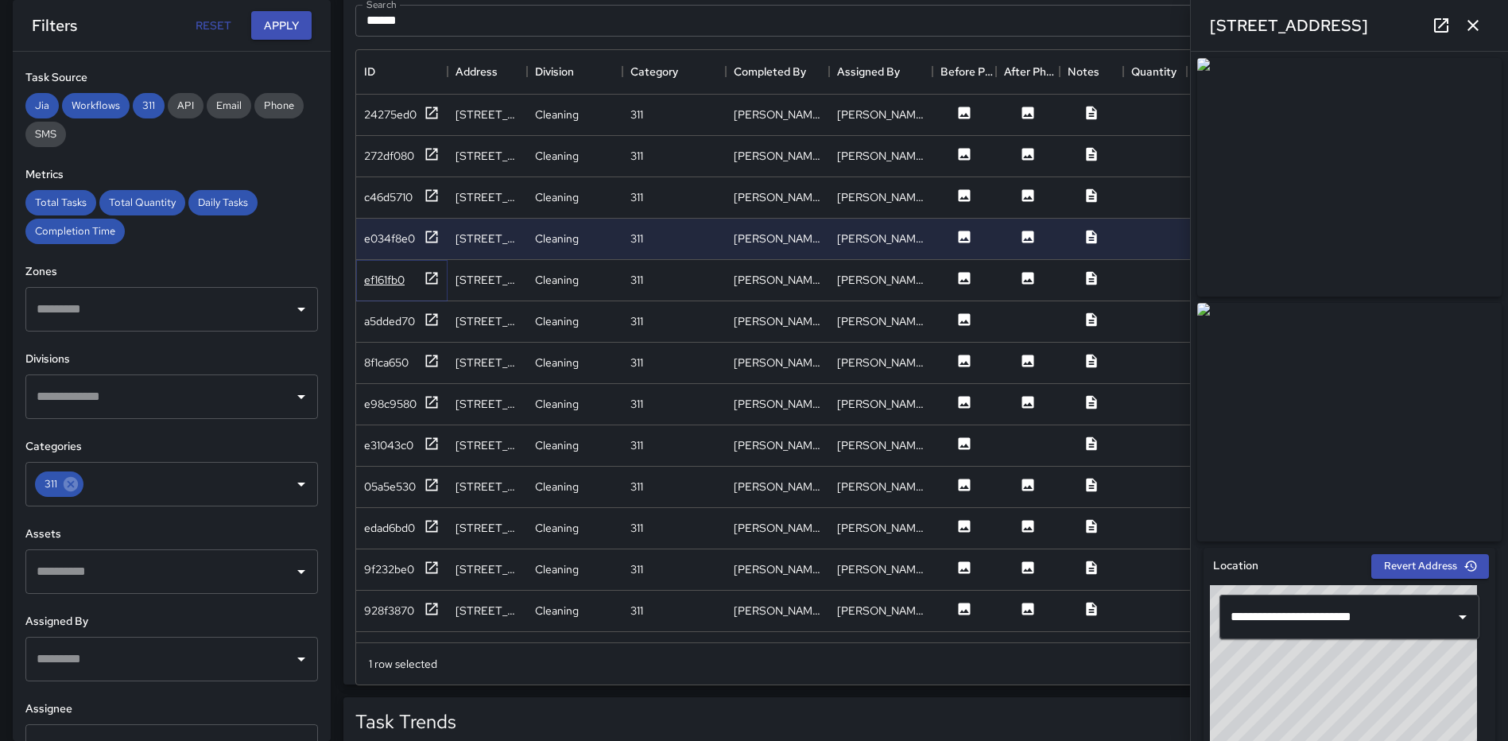
click at [428, 272] on icon at bounding box center [432, 278] width 12 height 12
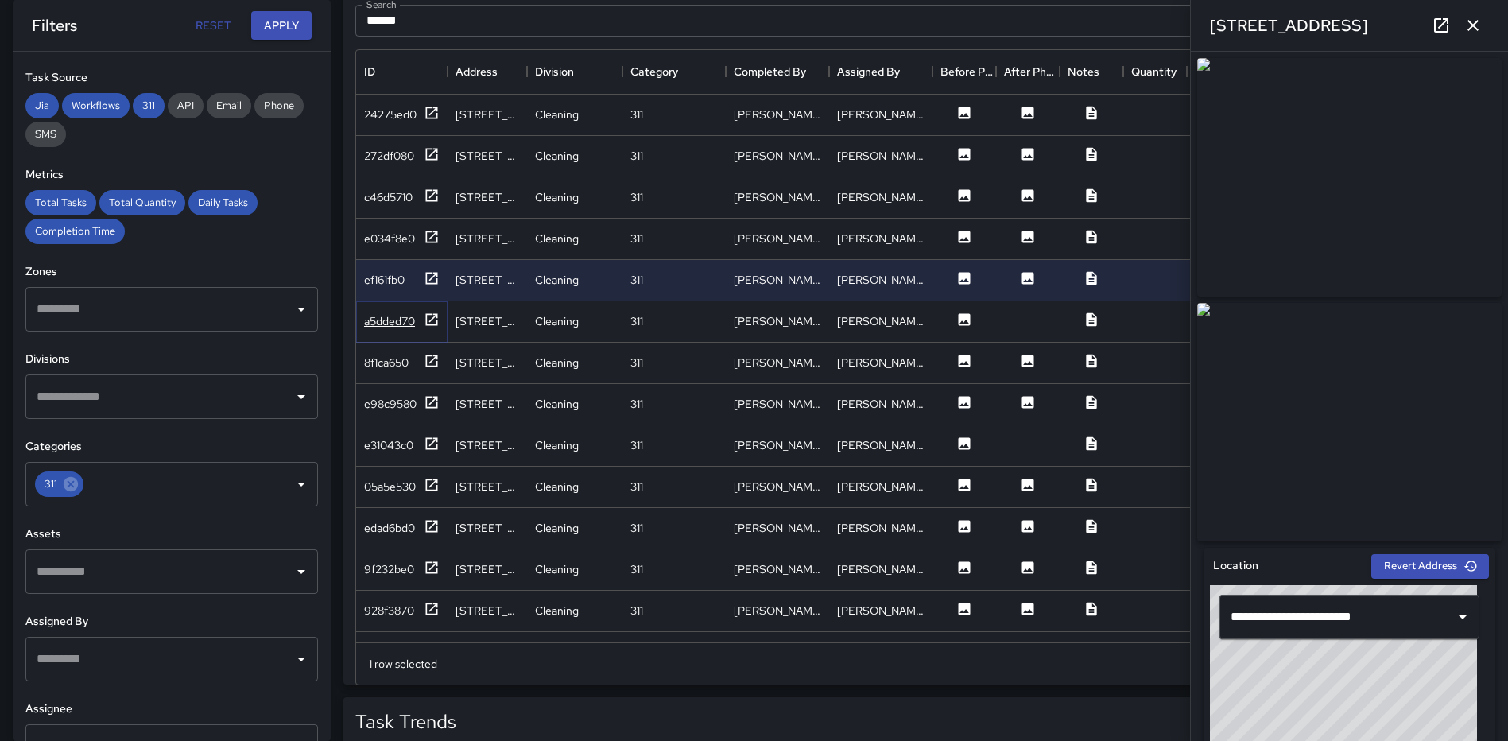
click at [428, 316] on icon at bounding box center [432, 320] width 16 height 16
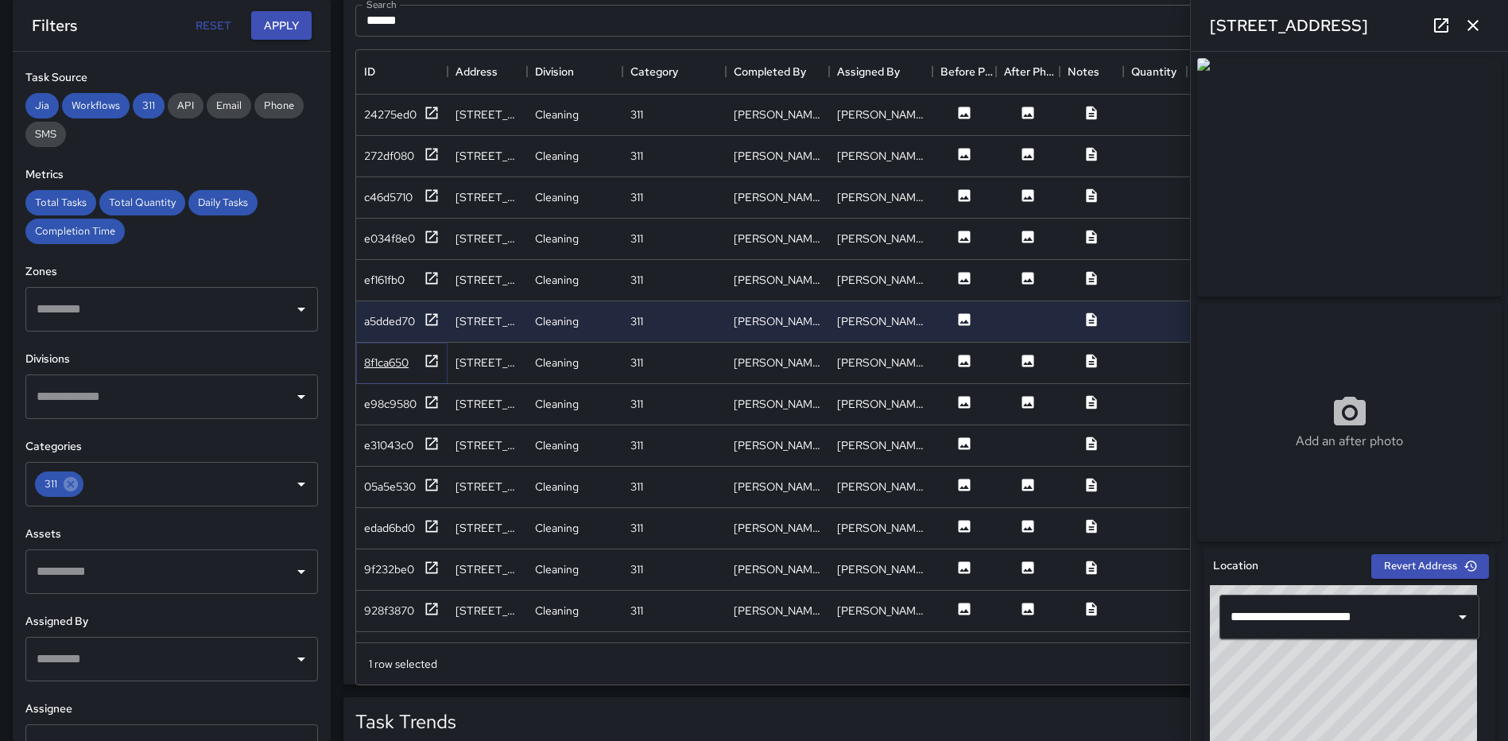
click at [435, 359] on icon at bounding box center [432, 361] width 16 height 16
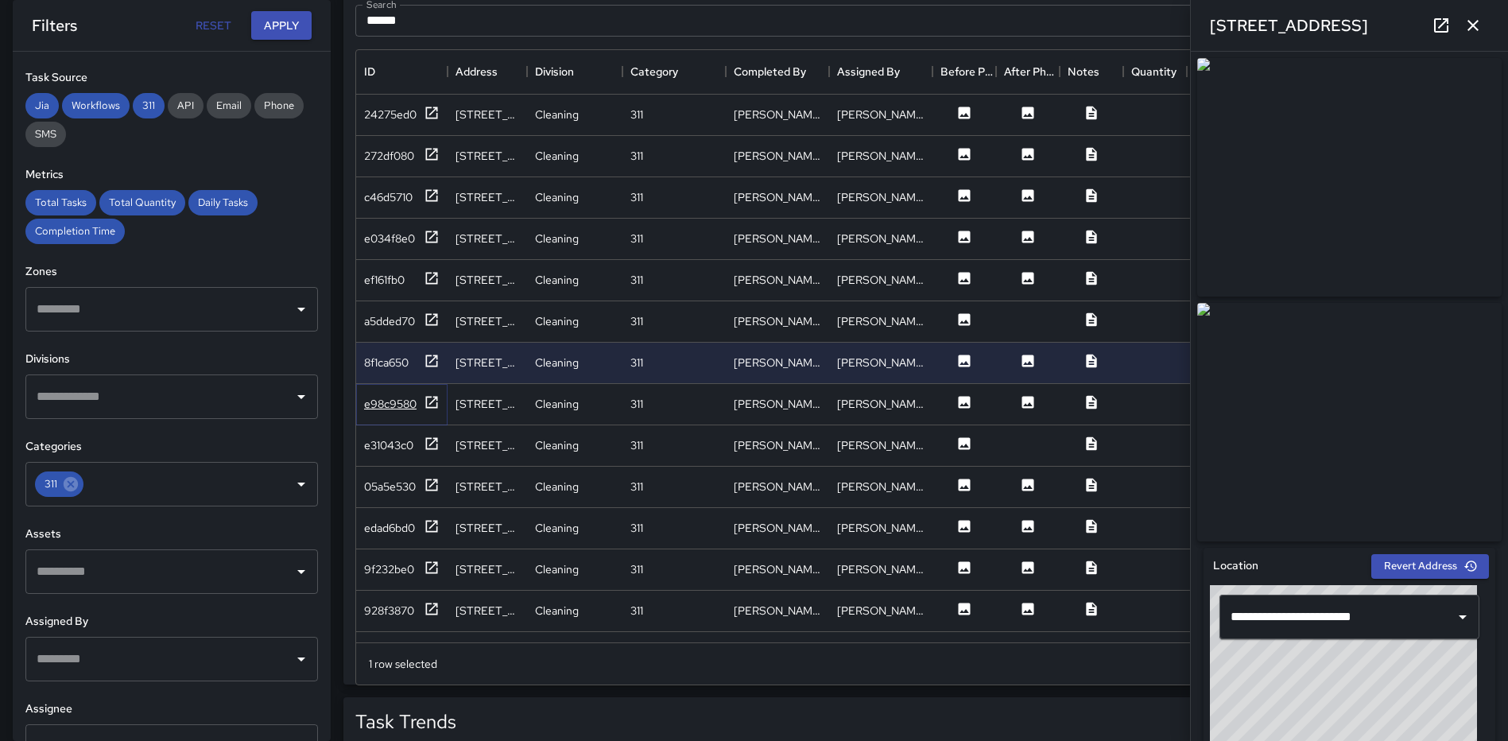
click at [429, 405] on icon at bounding box center [432, 402] width 16 height 16
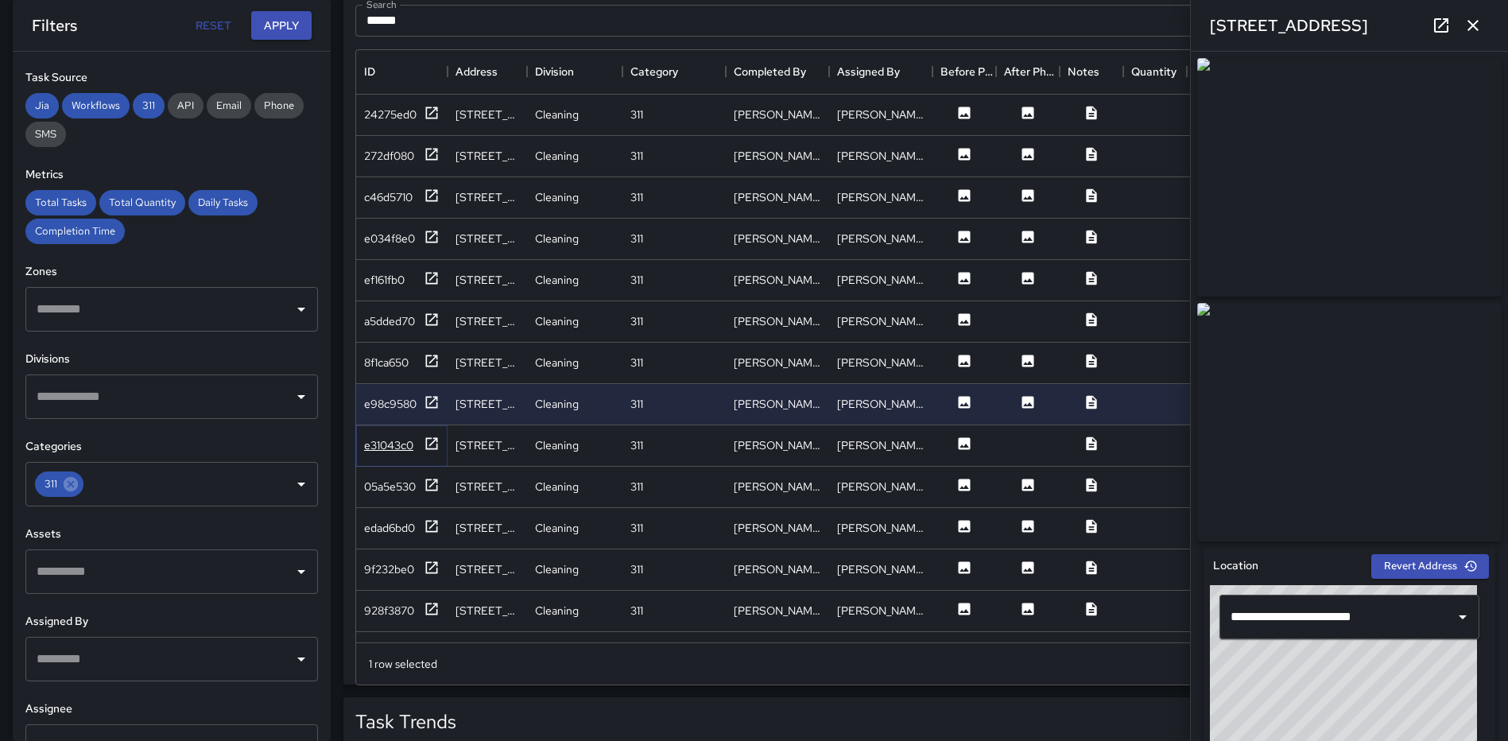
click at [432, 439] on icon at bounding box center [432, 444] width 16 height 16
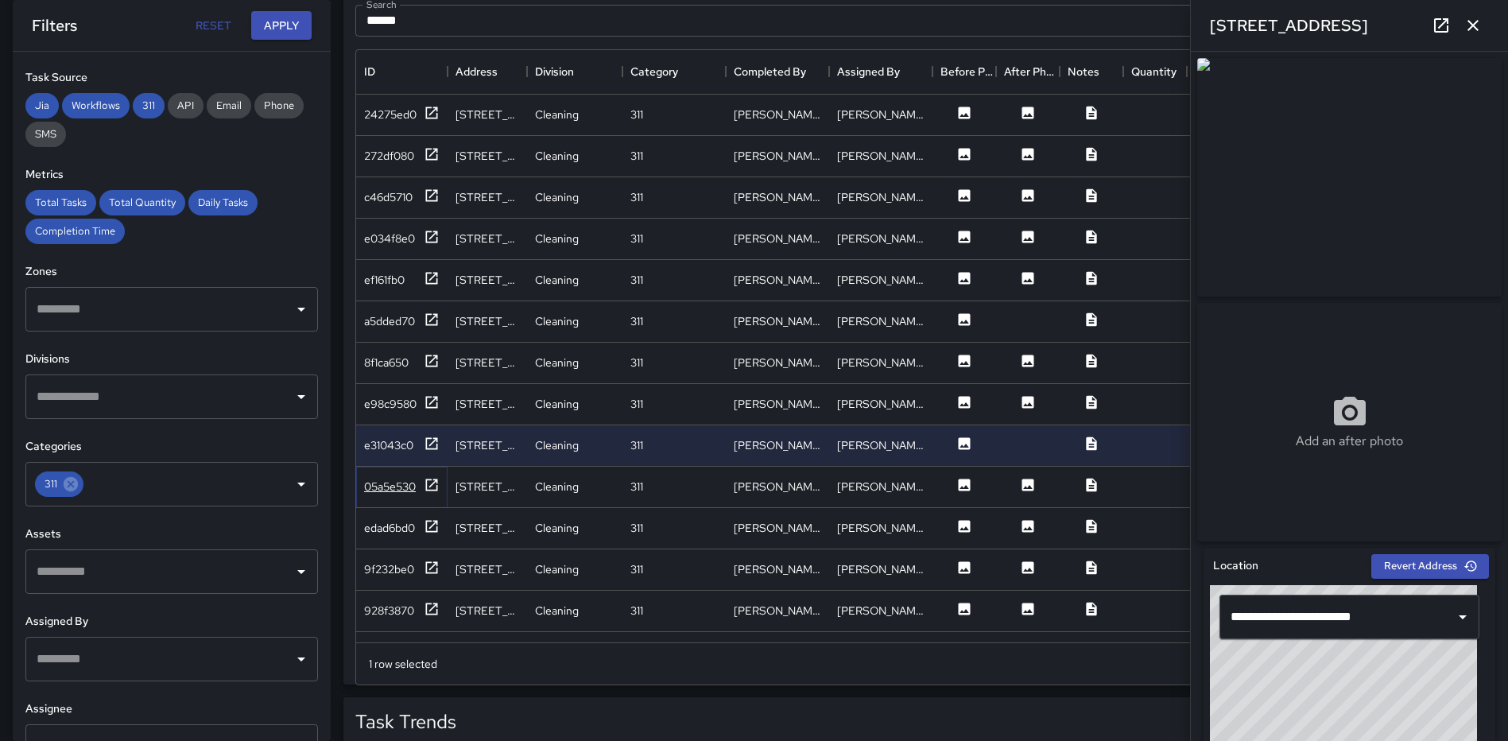
click at [431, 477] on icon at bounding box center [432, 485] width 16 height 16
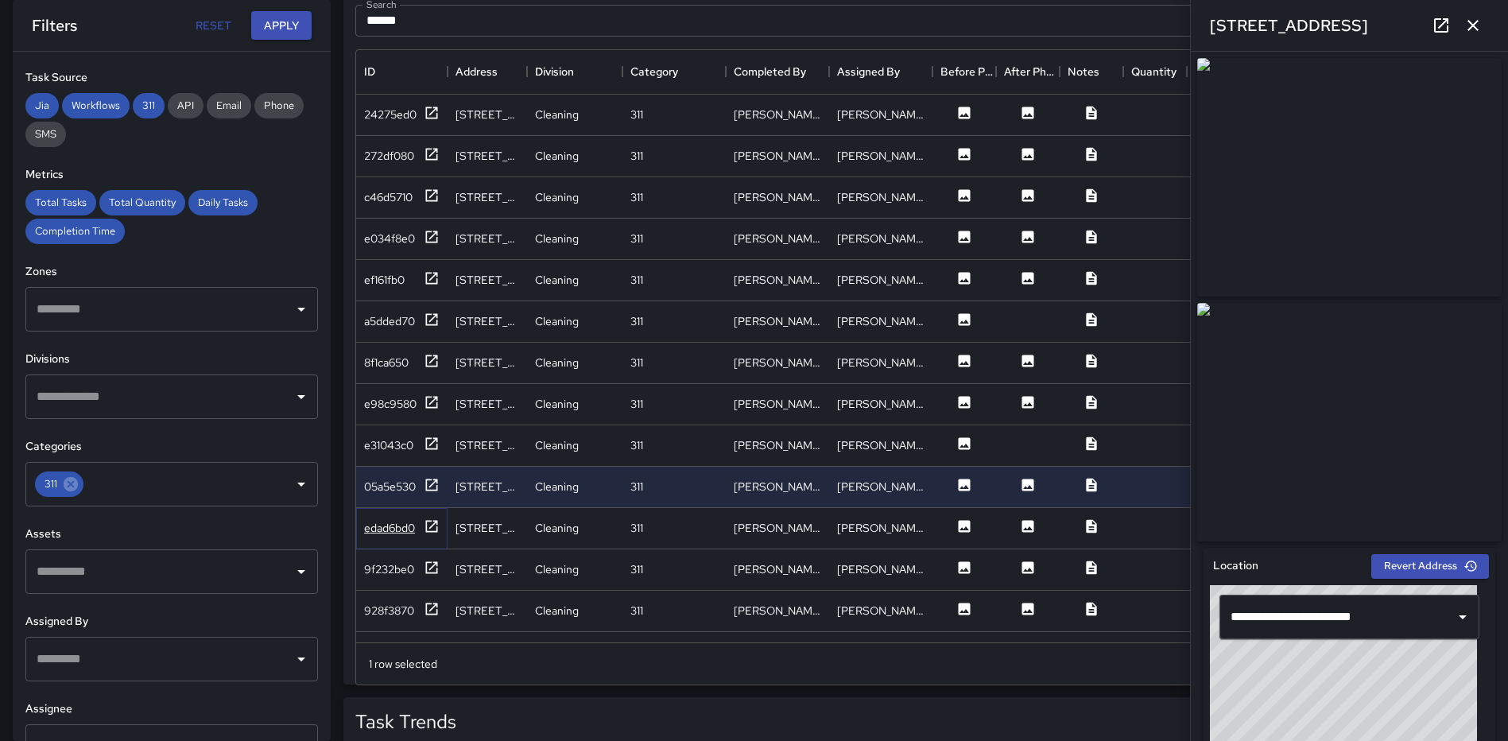
click at [431, 521] on icon at bounding box center [432, 526] width 16 height 16
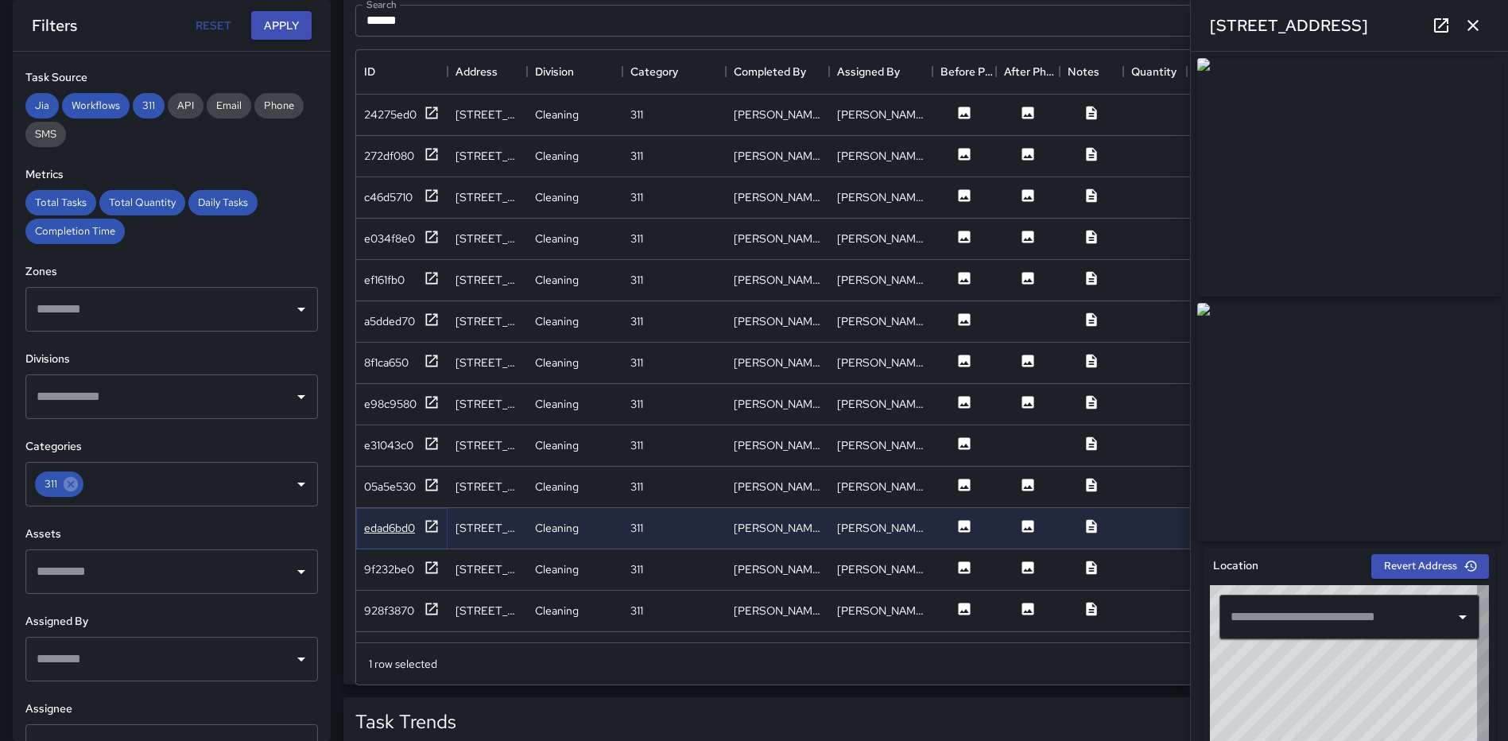
type input "**********"
click at [436, 571] on icon at bounding box center [432, 568] width 16 height 16
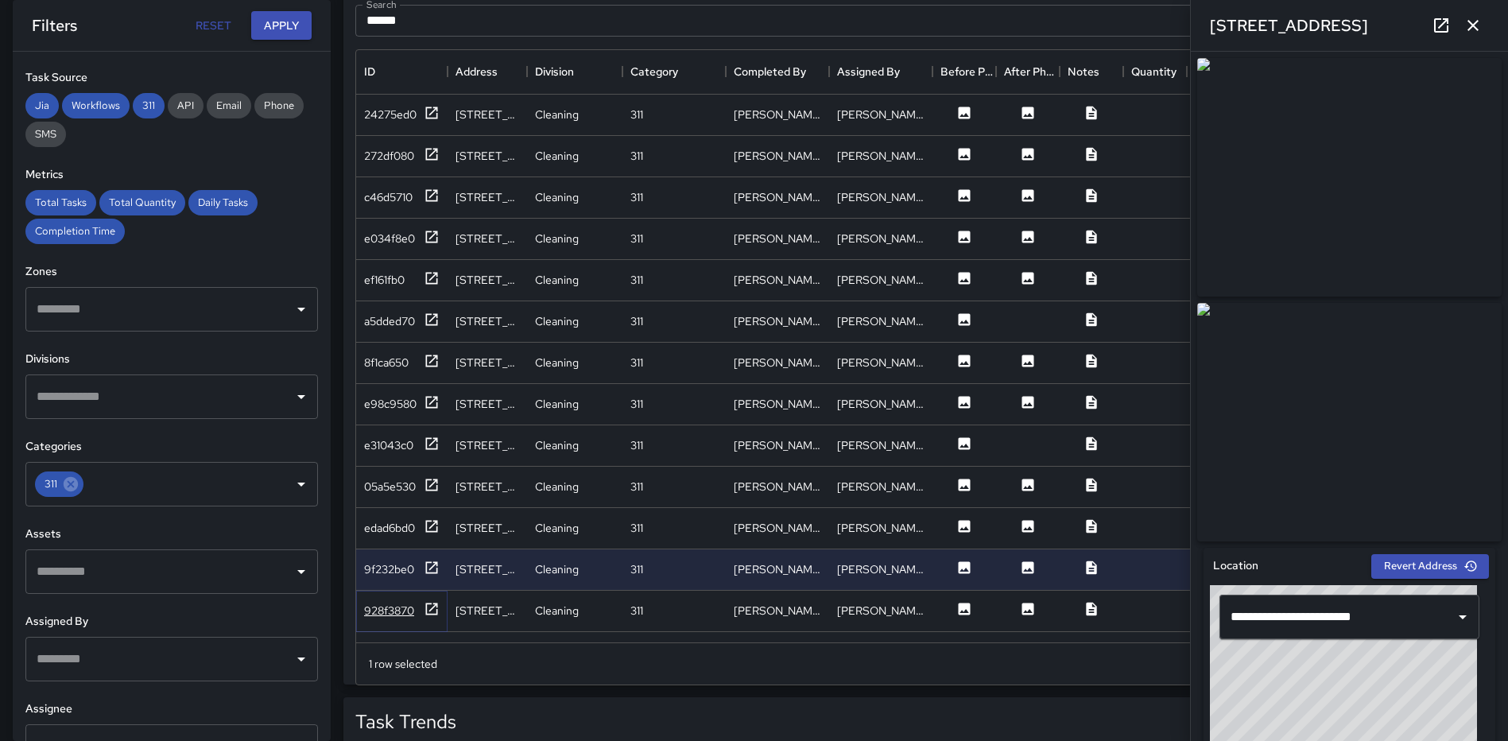
click at [433, 602] on icon at bounding box center [432, 608] width 12 height 12
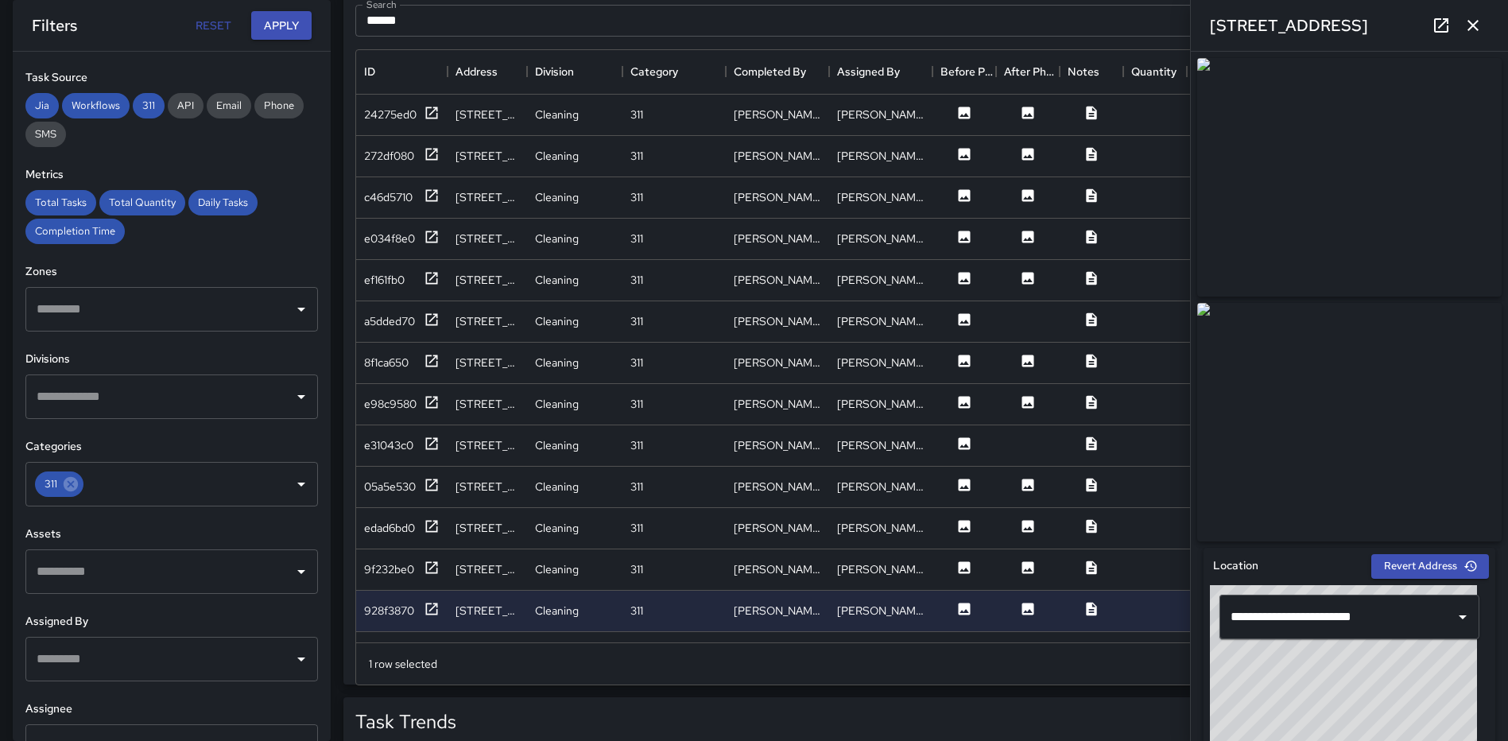
click at [1480, 17] on icon "button" at bounding box center [1472, 25] width 19 height 19
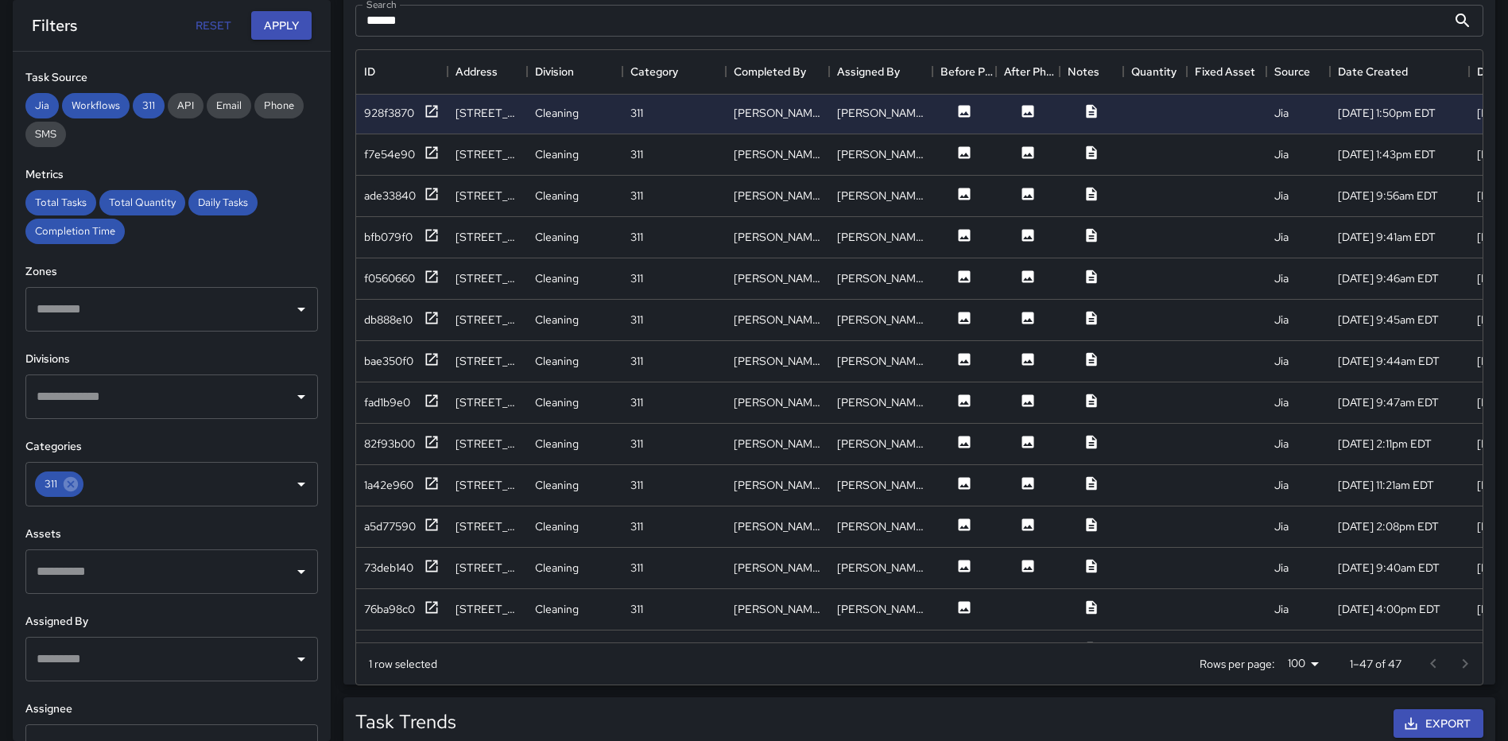
scroll to position [507, 0]
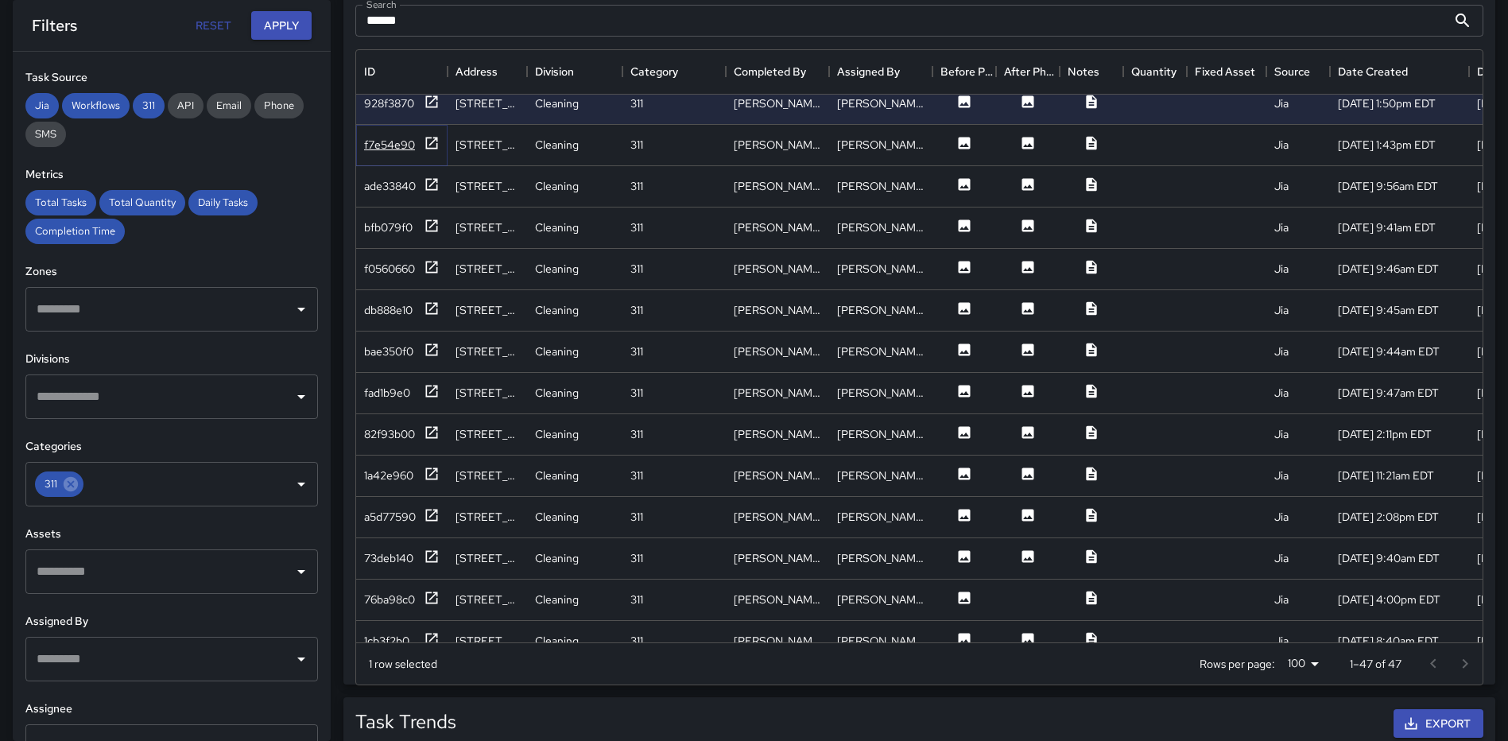
click at [432, 143] on icon at bounding box center [432, 143] width 16 height 16
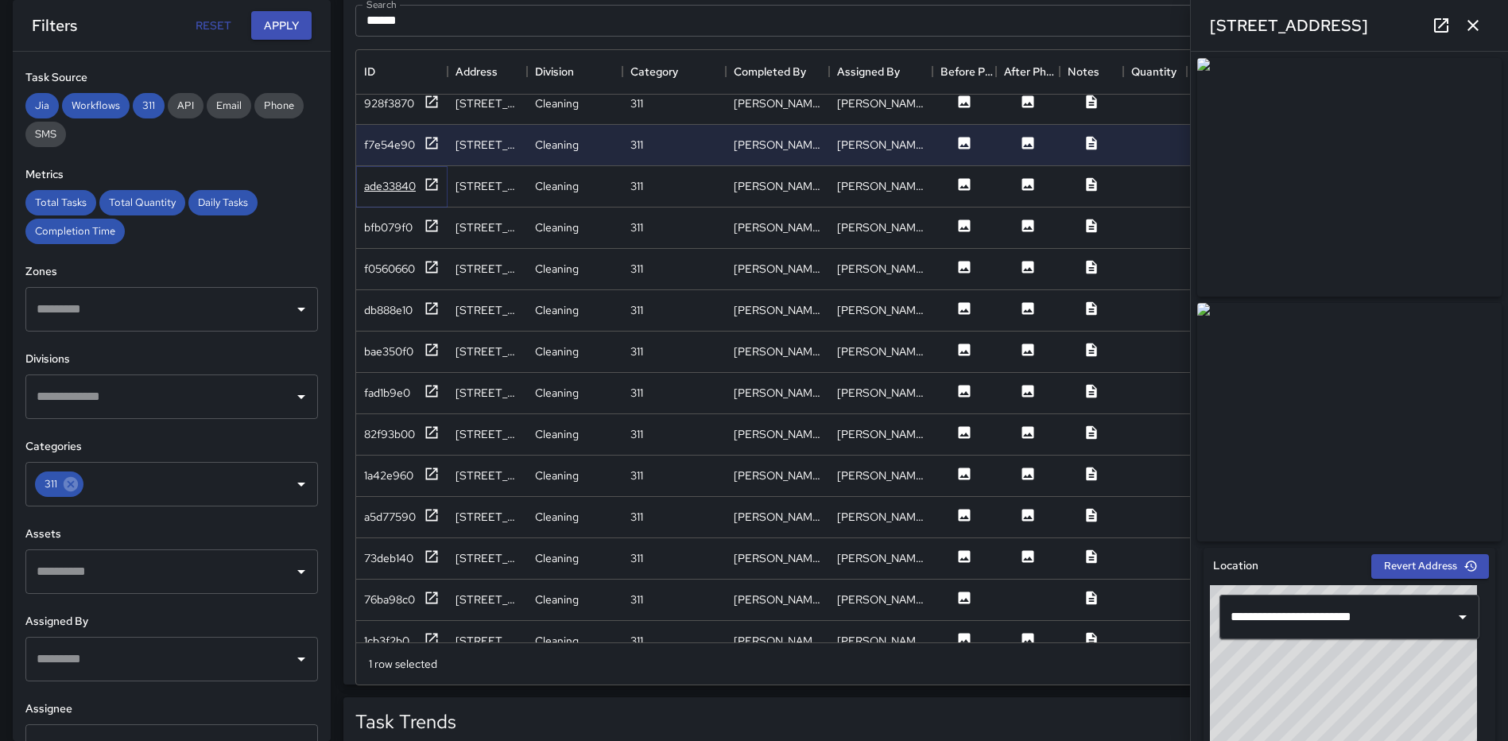
click at [426, 183] on icon at bounding box center [432, 184] width 12 height 12
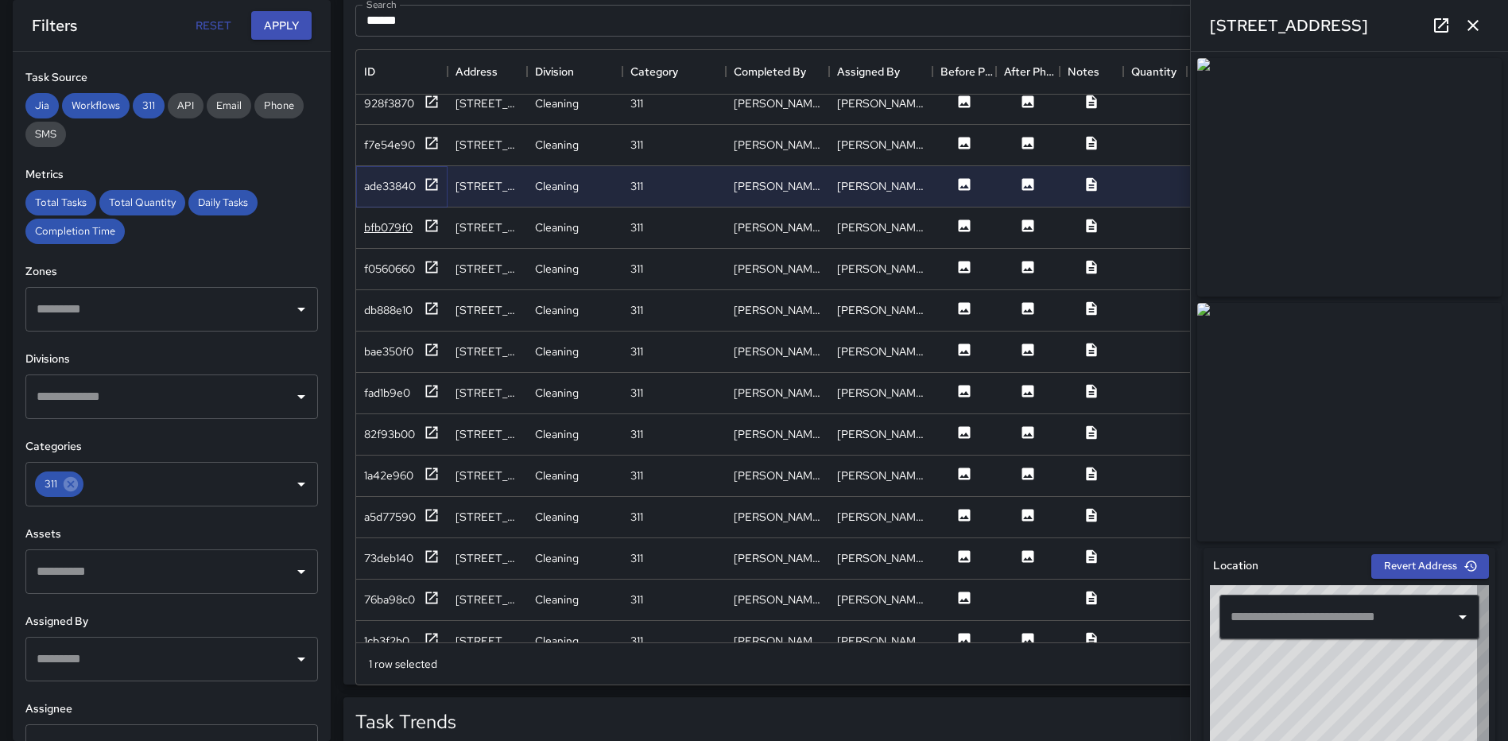
type input "**********"
click at [431, 225] on icon at bounding box center [432, 226] width 16 height 16
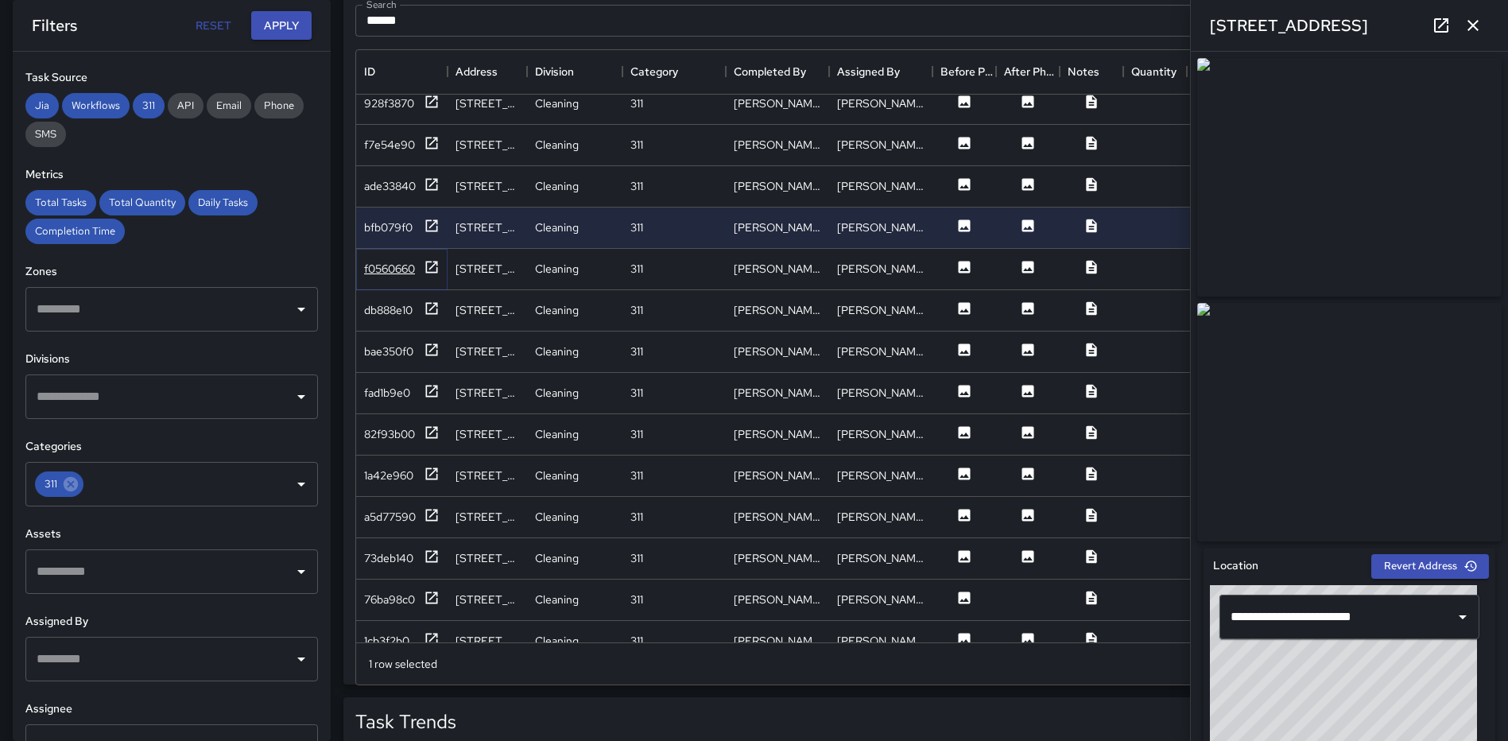
click at [429, 262] on icon at bounding box center [432, 267] width 16 height 16
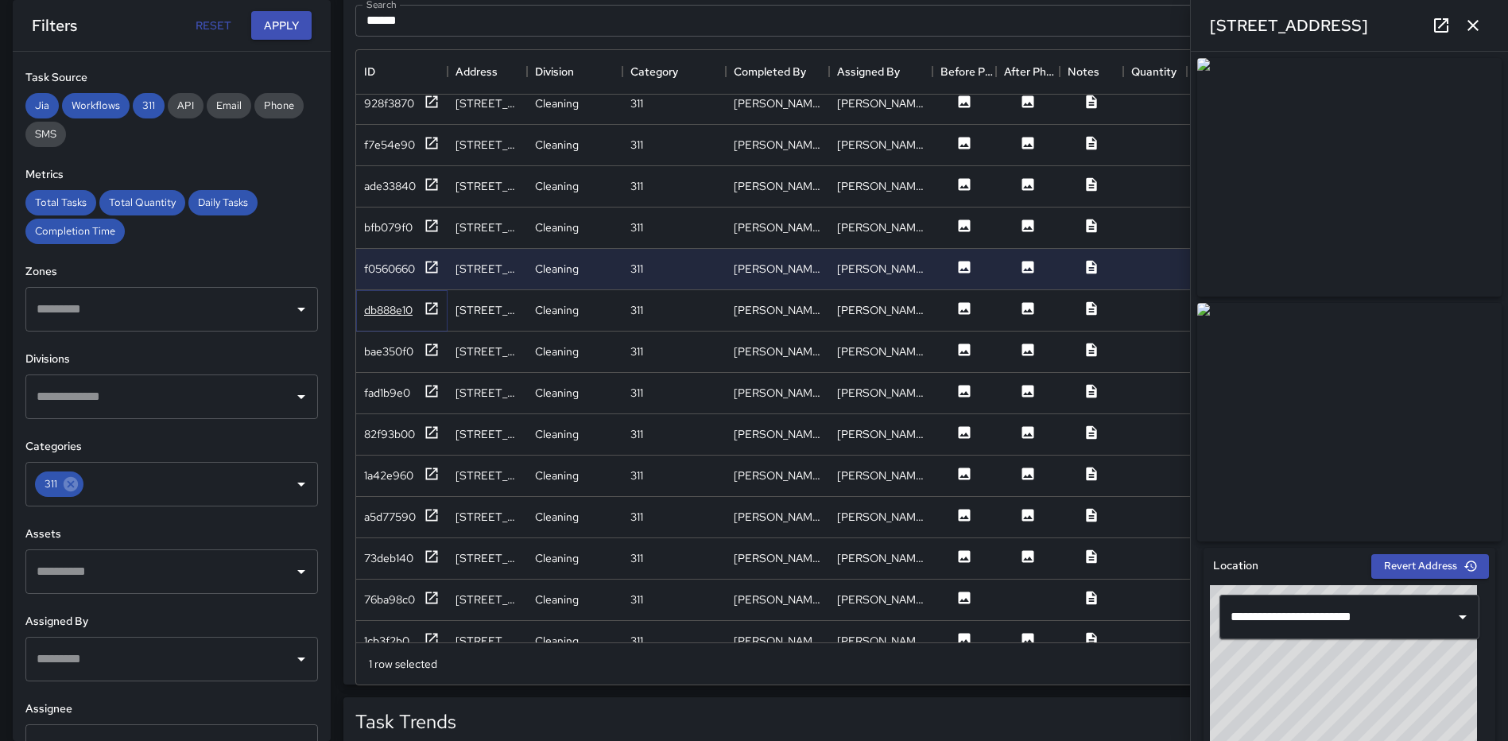
click at [428, 303] on icon at bounding box center [432, 308] width 12 height 12
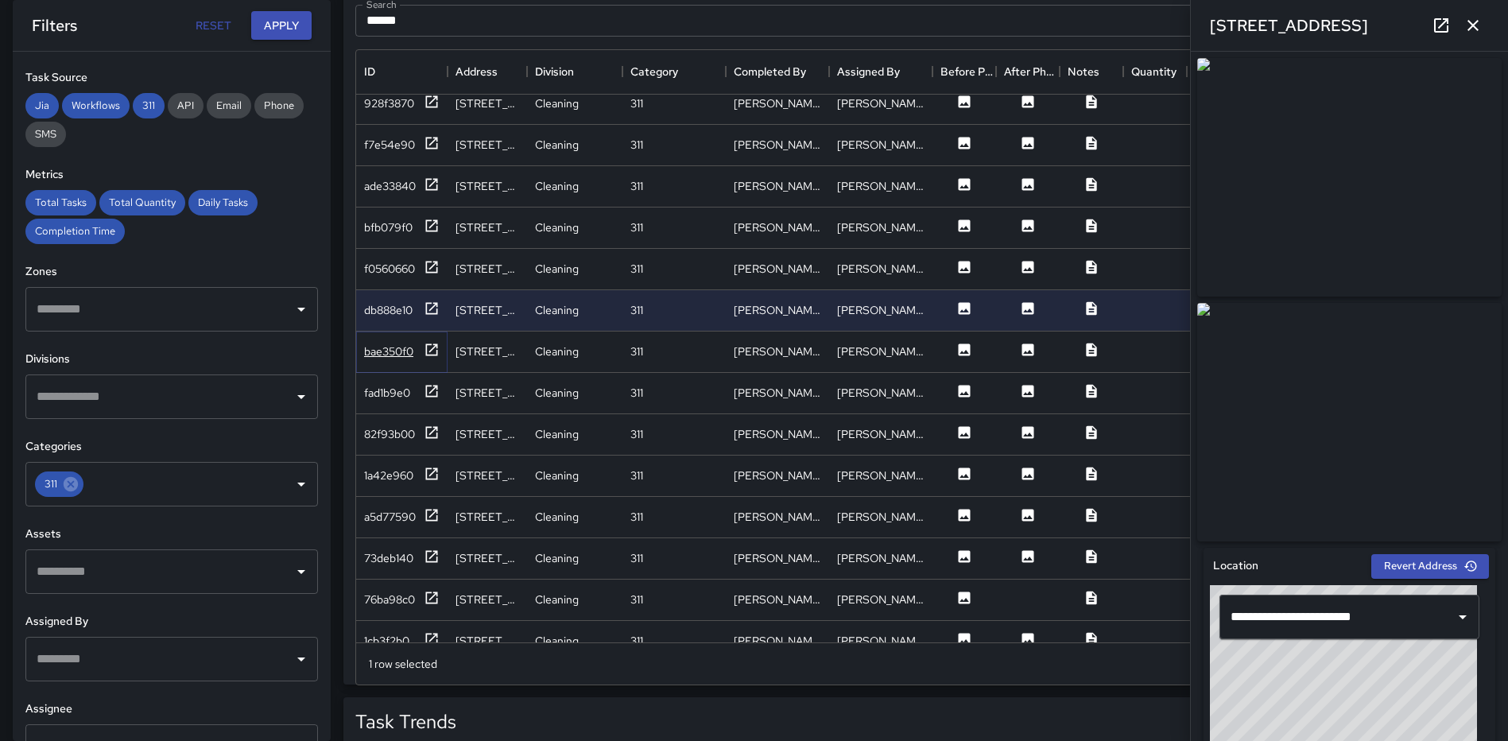
click at [431, 347] on icon at bounding box center [432, 350] width 16 height 16
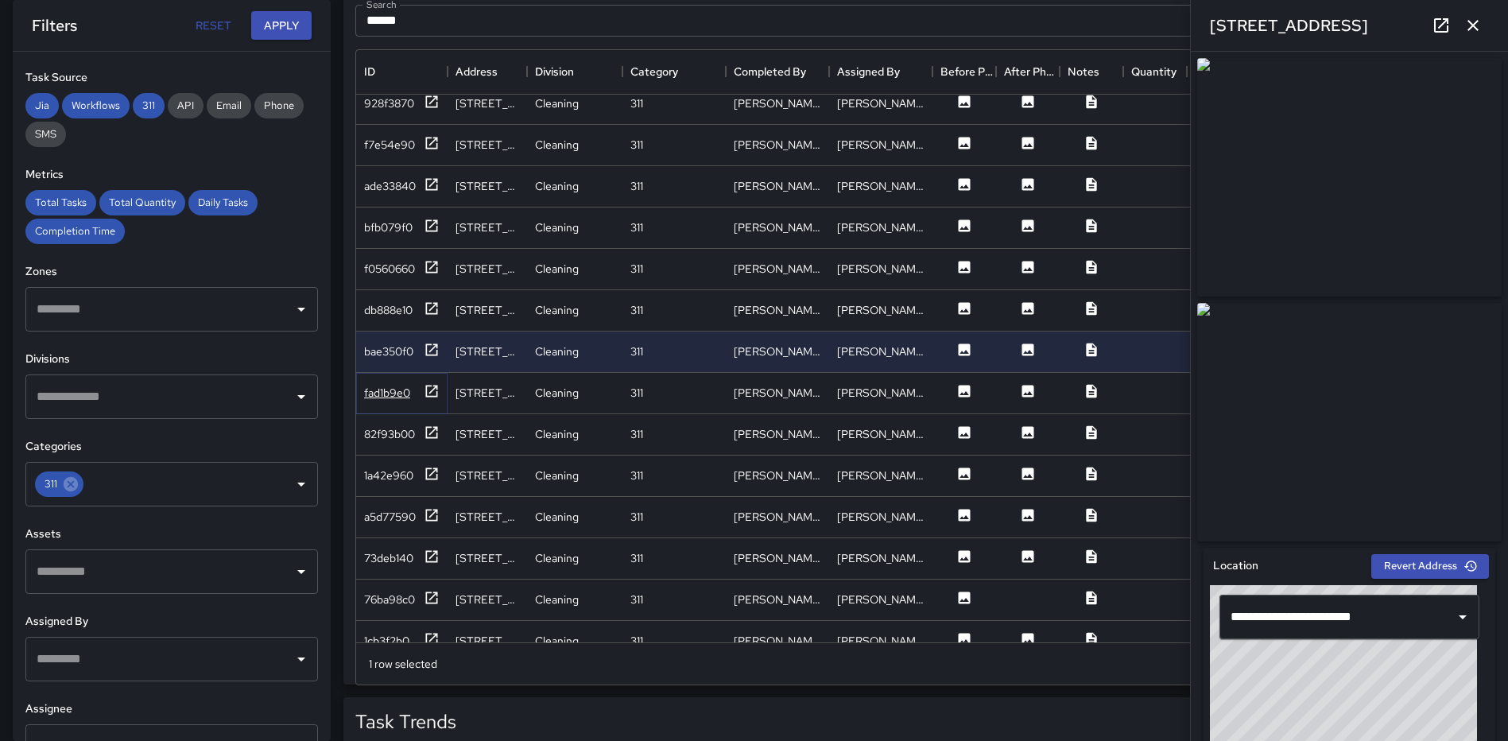
click at [429, 390] on icon at bounding box center [432, 391] width 16 height 16
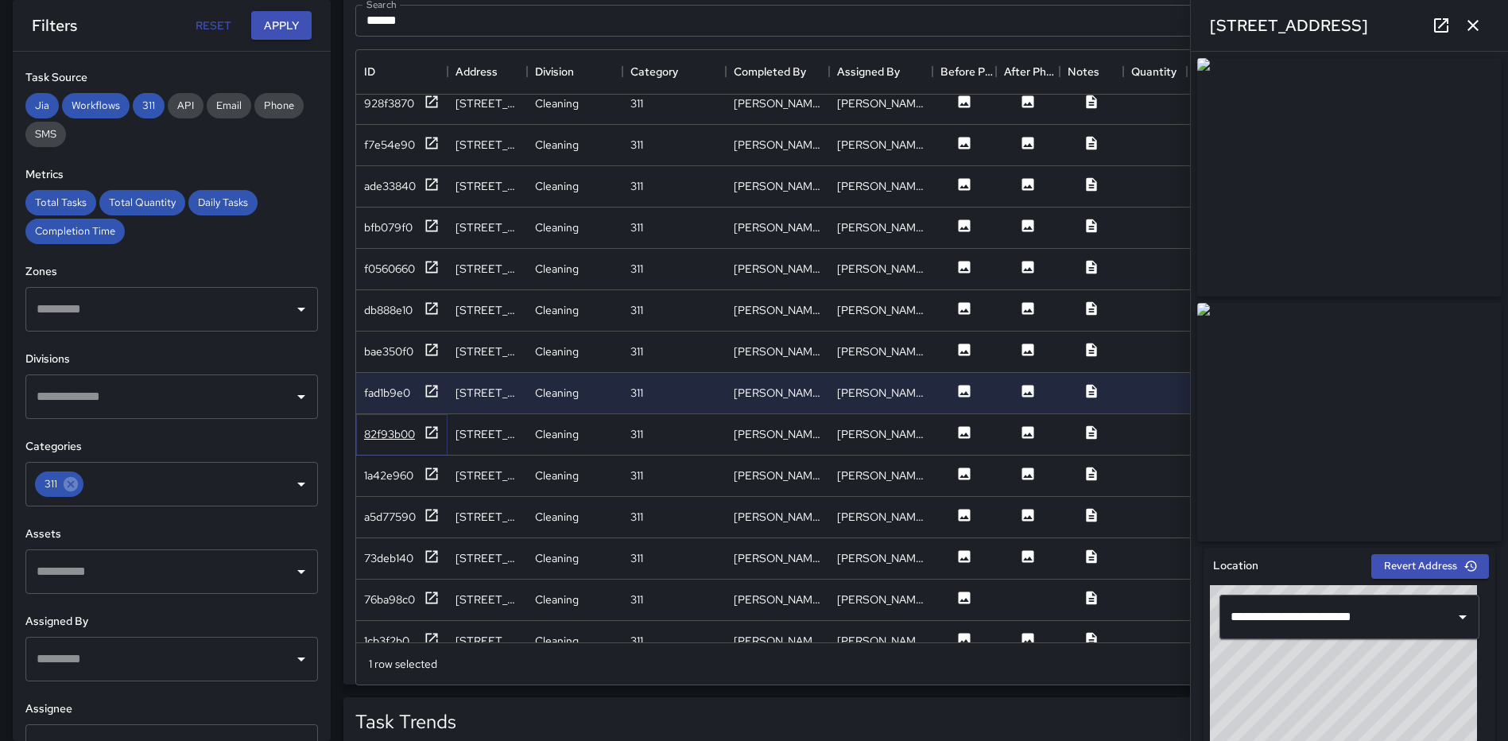
click at [433, 428] on icon at bounding box center [432, 432] width 16 height 16
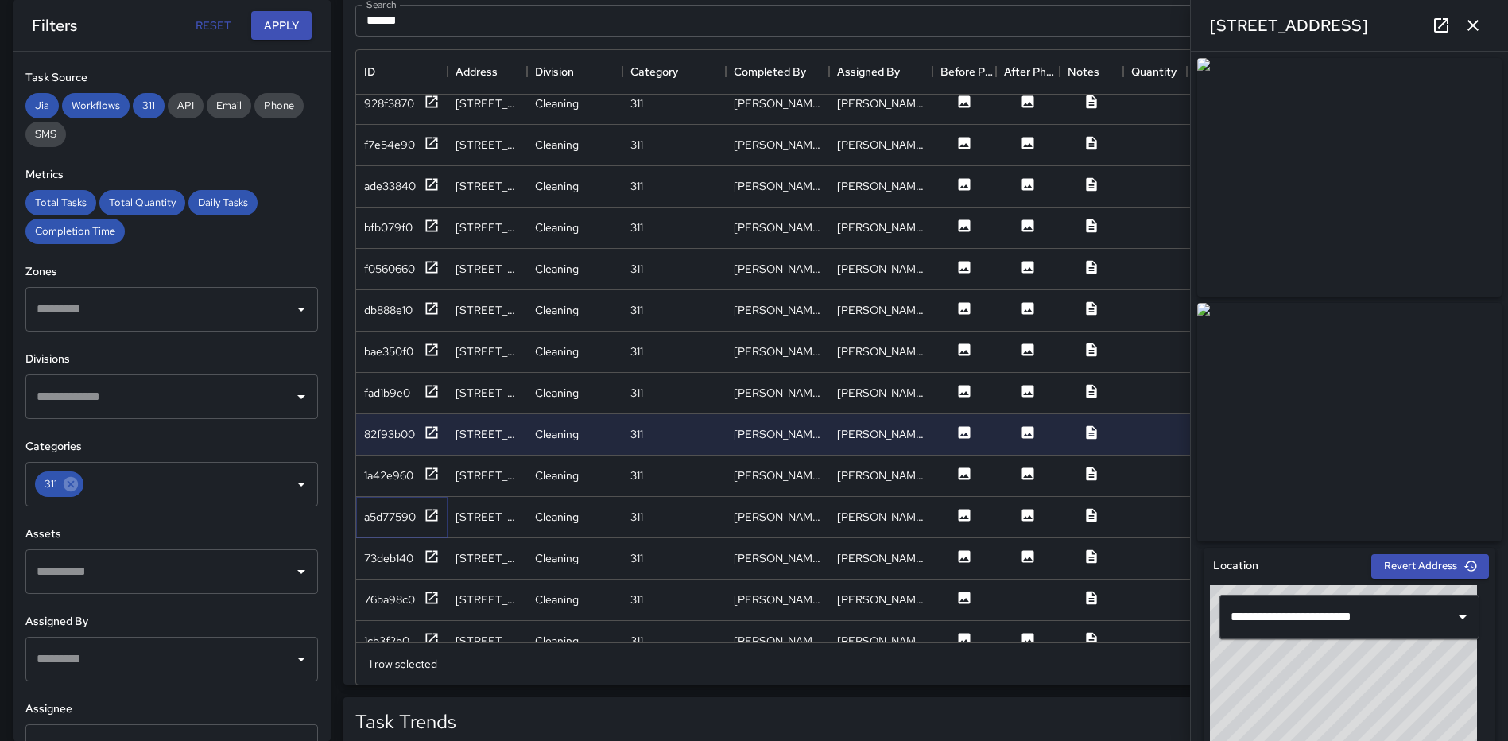
click at [435, 509] on icon at bounding box center [432, 515] width 12 height 12
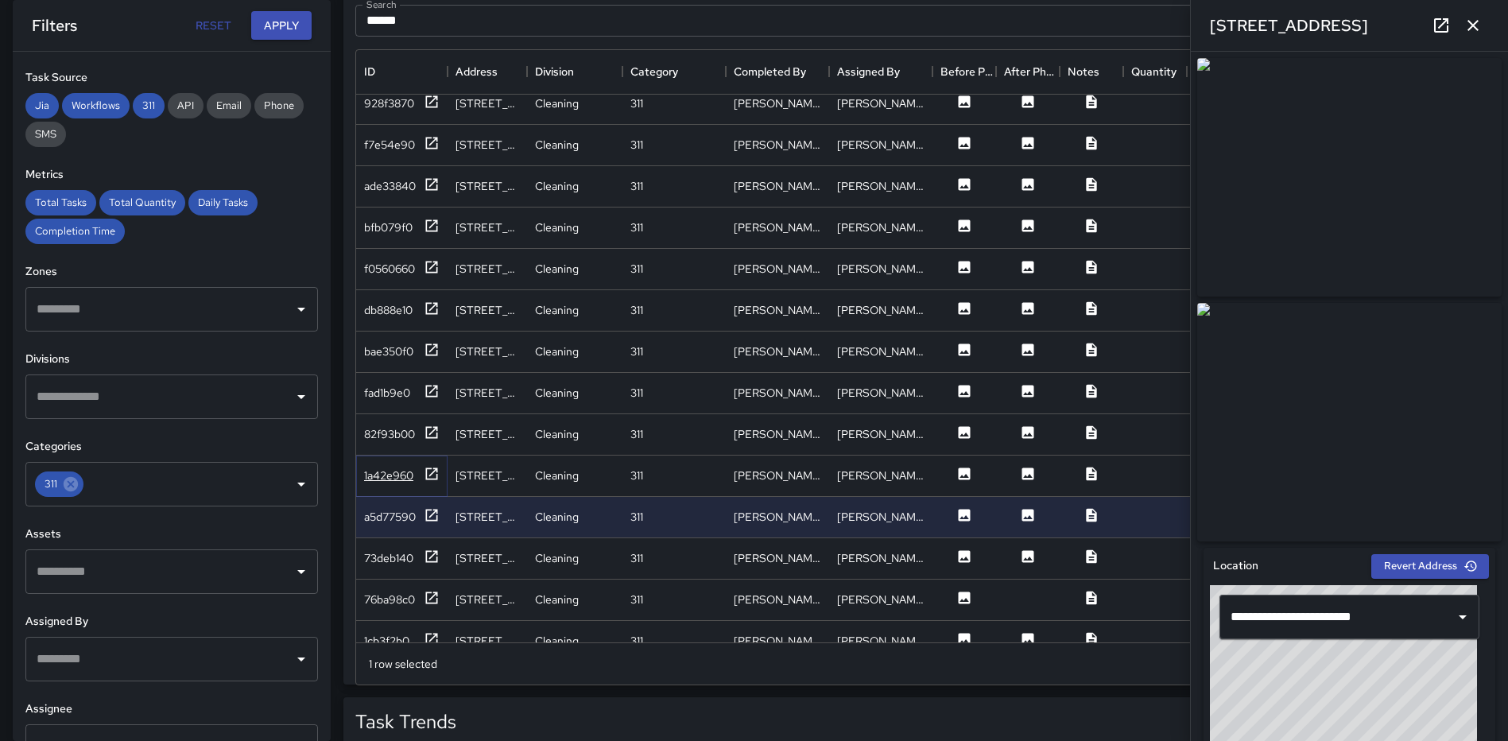
click at [426, 472] on icon at bounding box center [432, 473] width 12 height 12
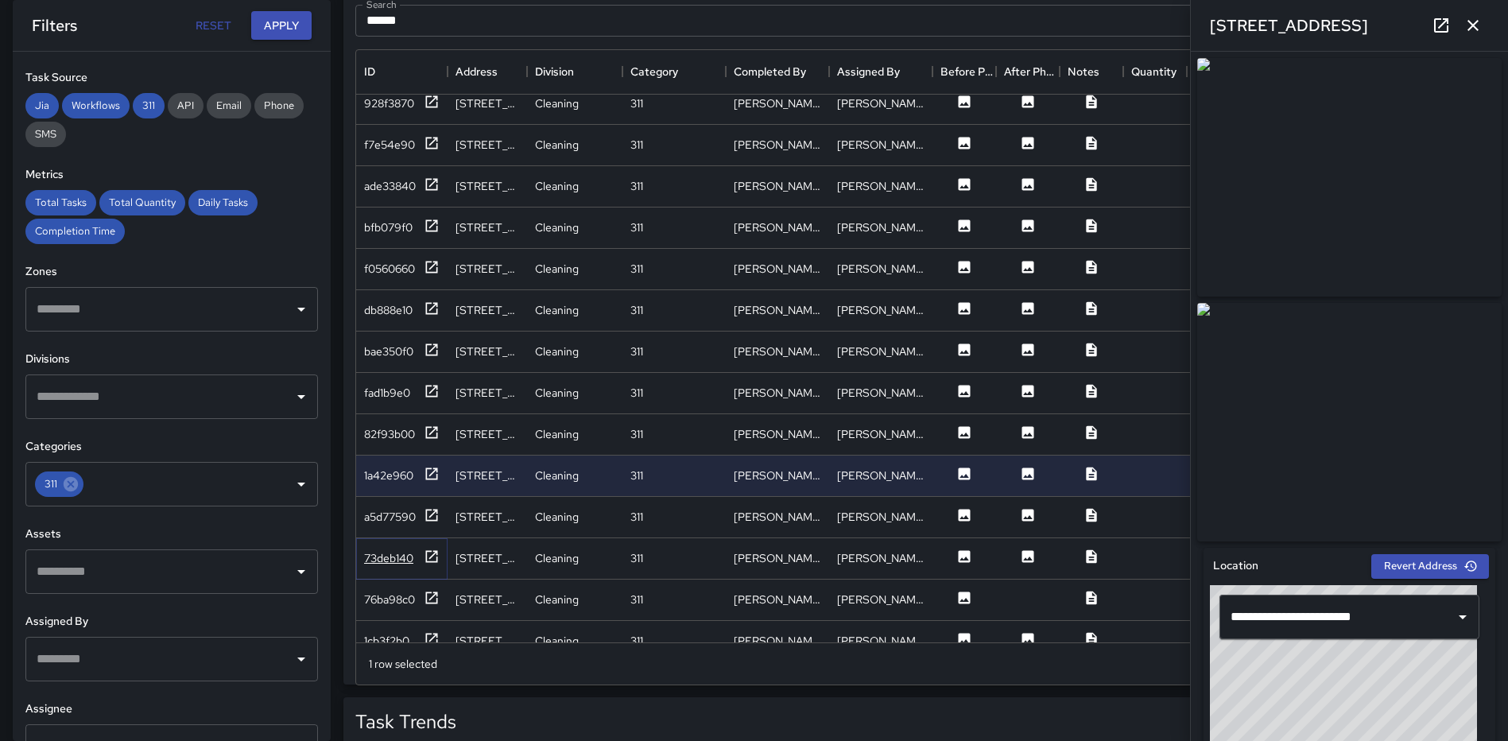
click at [430, 553] on icon at bounding box center [432, 556] width 16 height 16
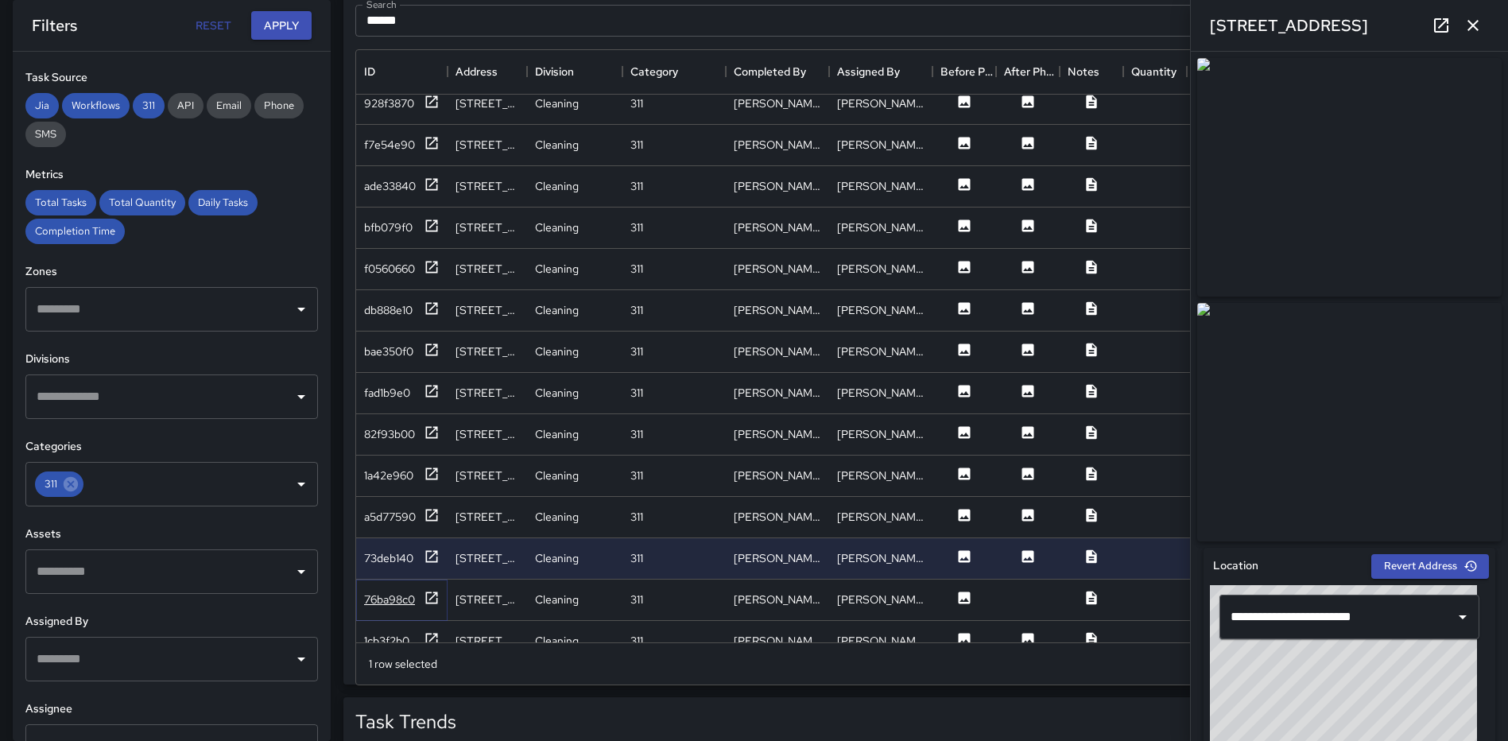
click at [430, 596] on icon at bounding box center [432, 598] width 16 height 16
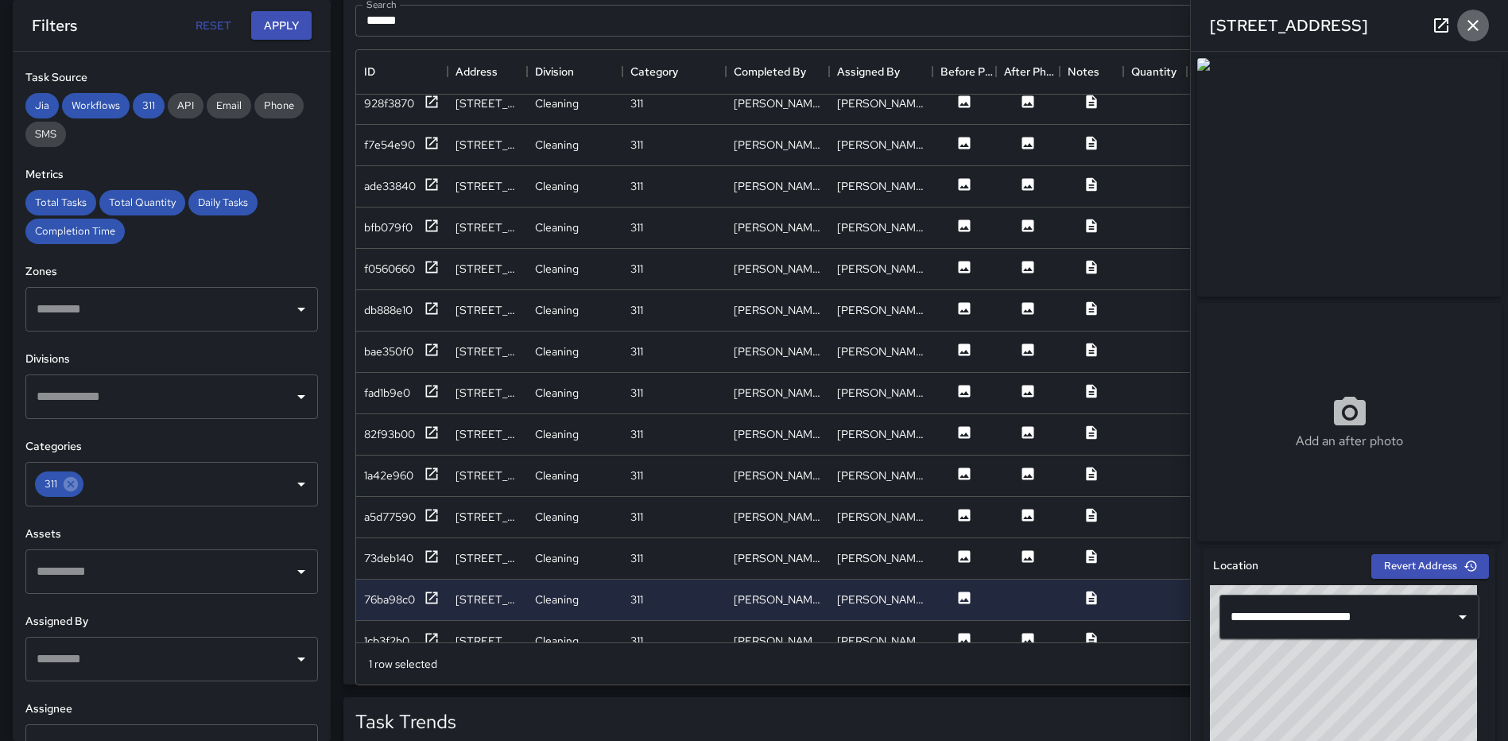
click at [1480, 13] on button "button" at bounding box center [1473, 26] width 32 height 32
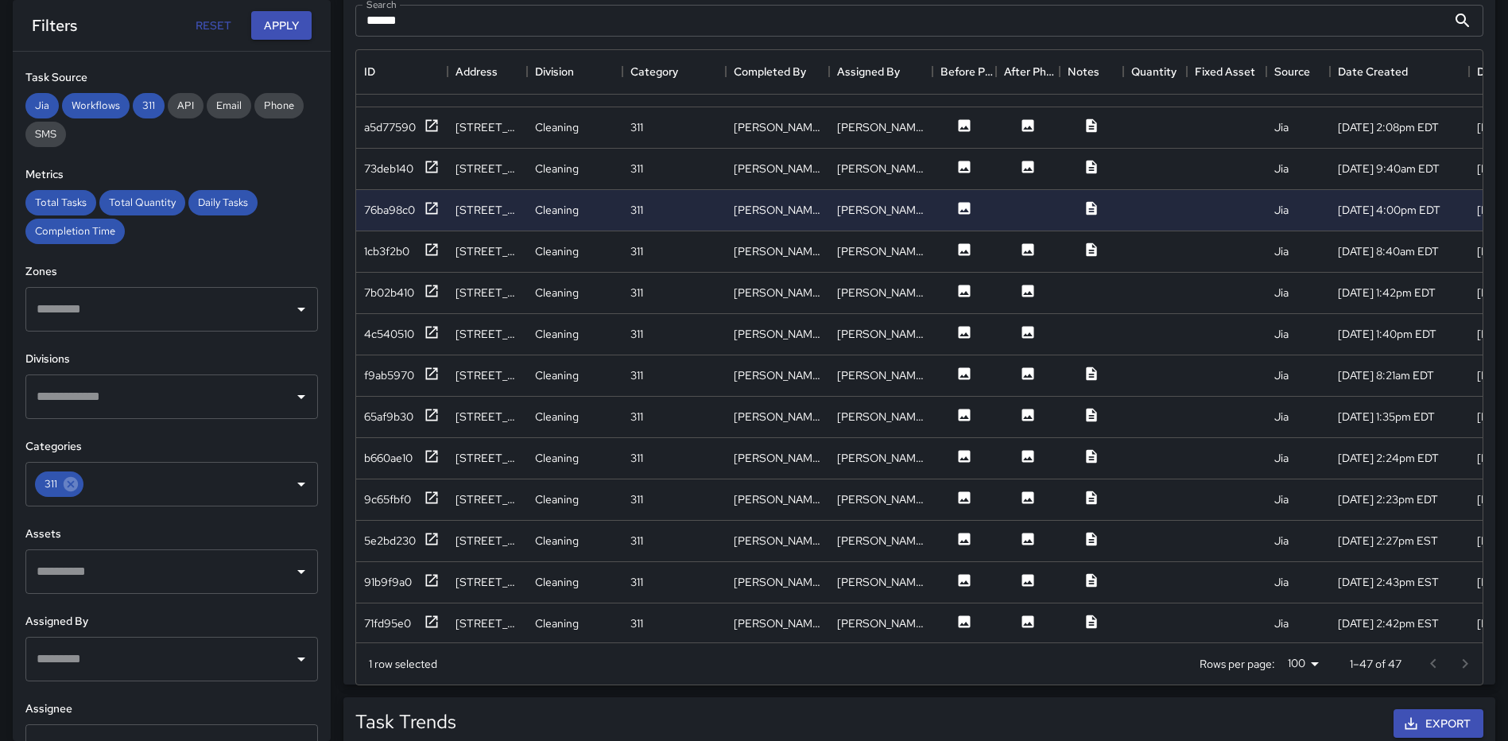
scroll to position [904, 0]
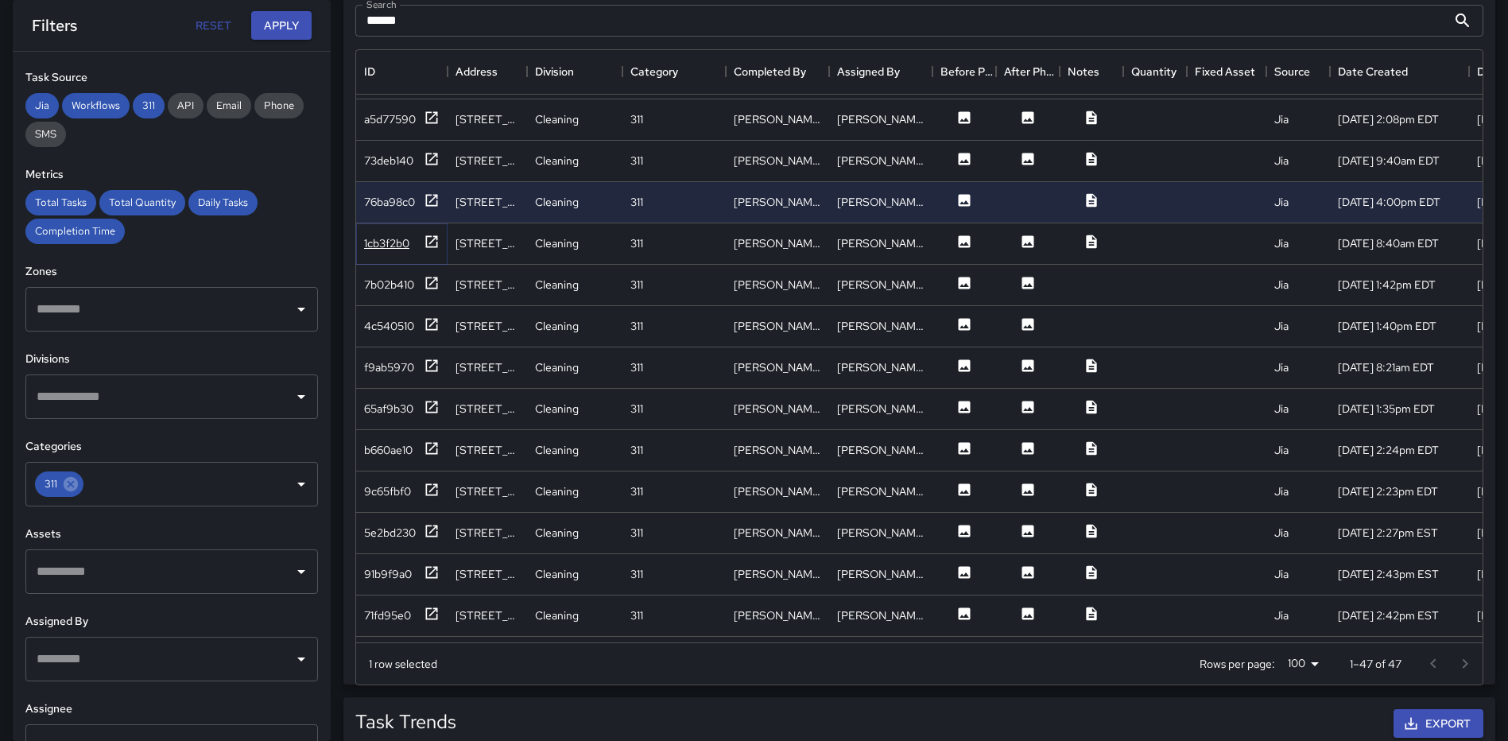
click at [433, 239] on icon at bounding box center [432, 241] width 12 height 12
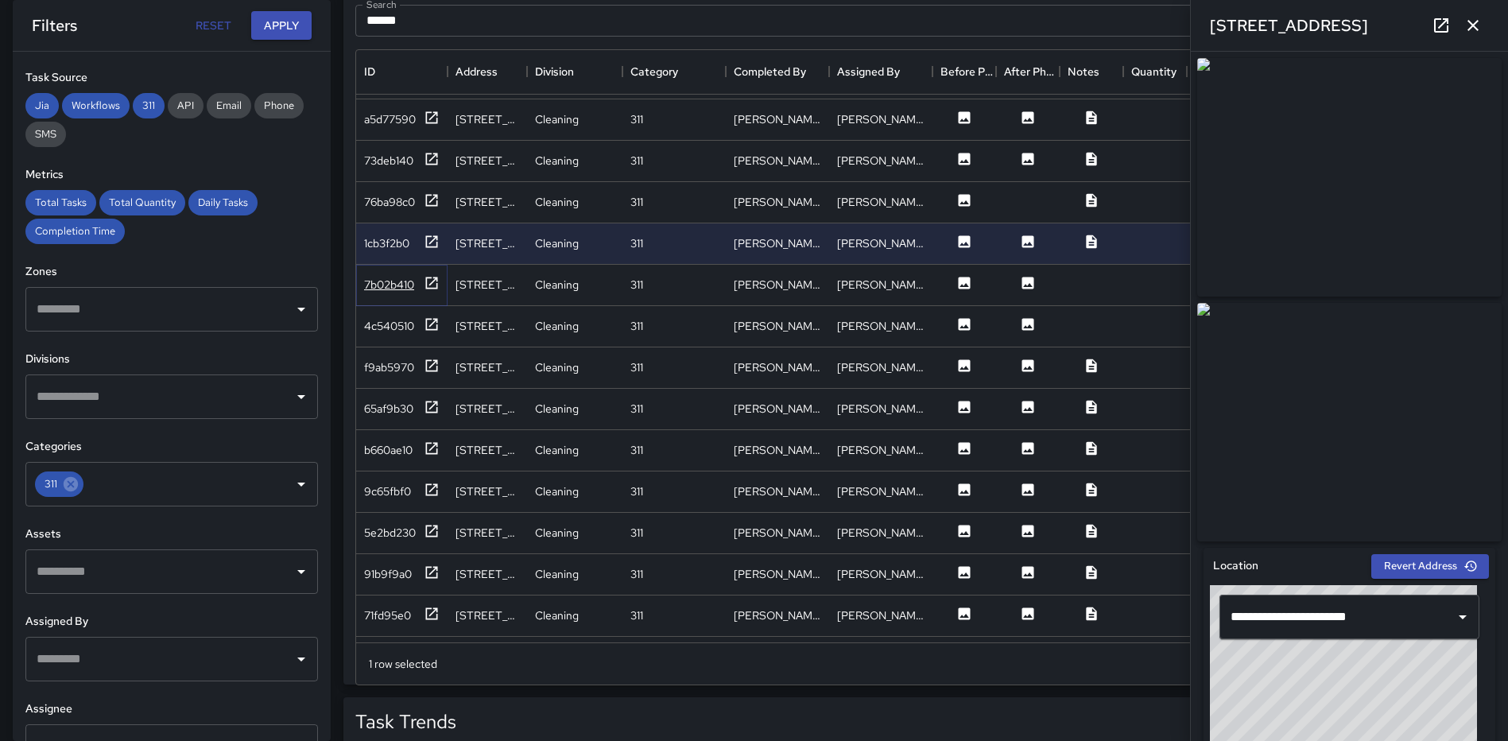
click at [433, 277] on icon at bounding box center [432, 283] width 12 height 12
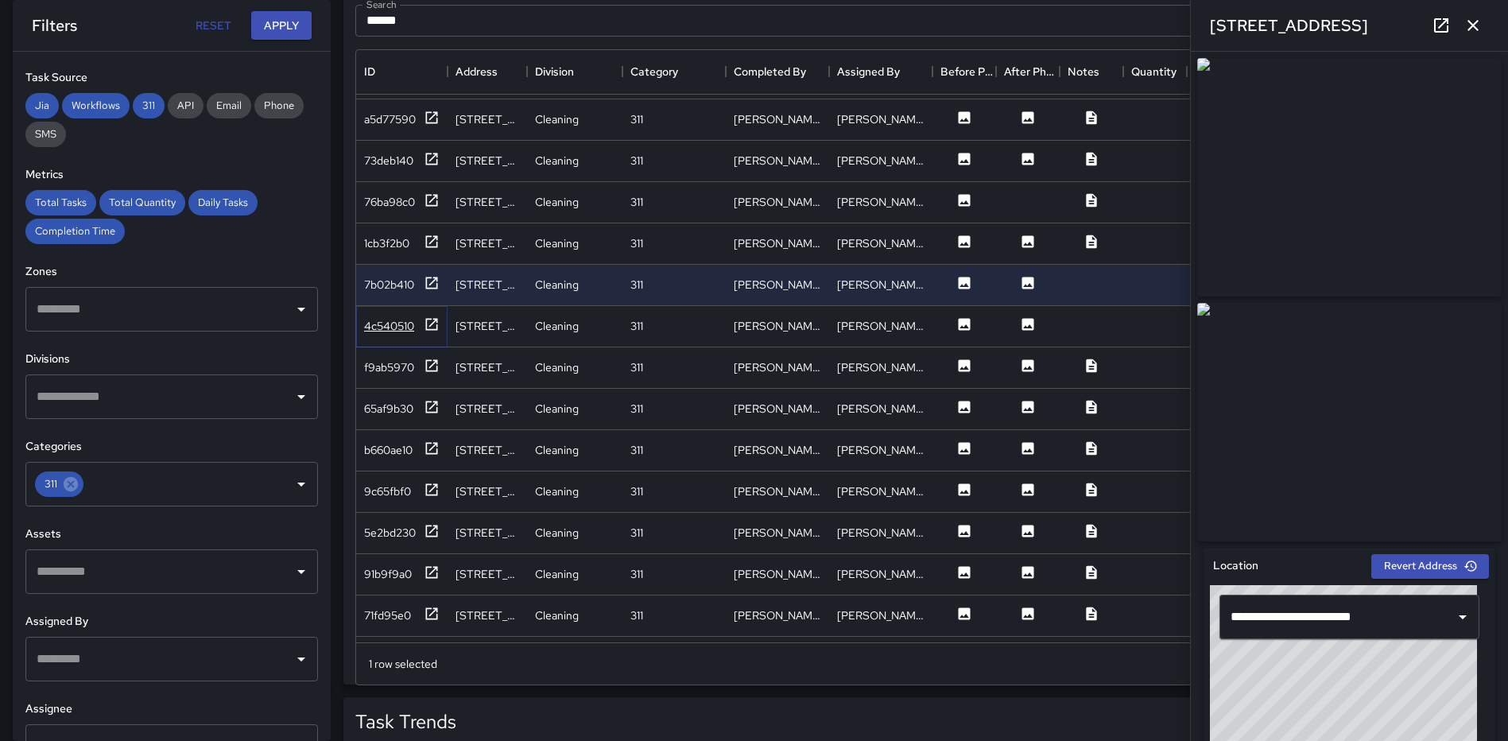
click at [428, 321] on icon at bounding box center [432, 324] width 16 height 16
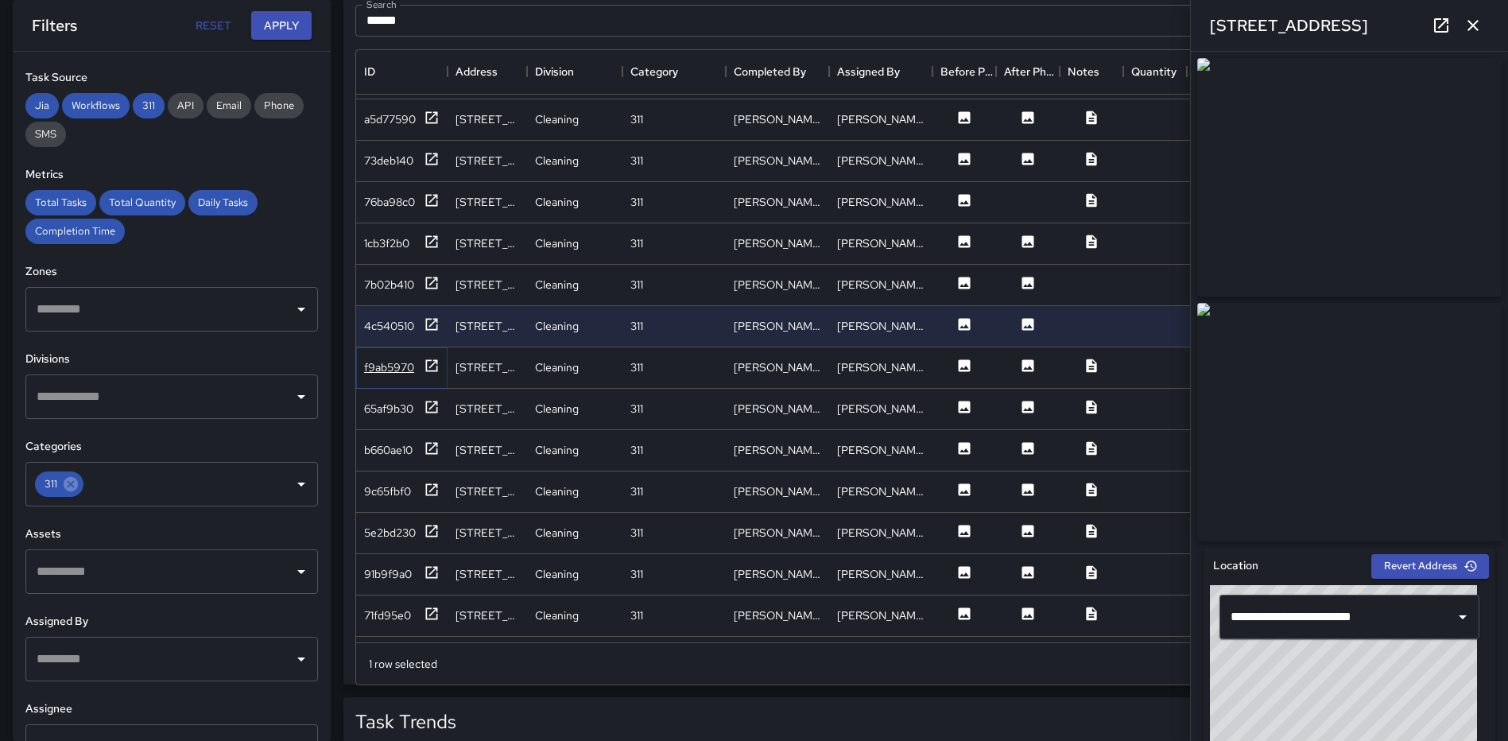
click at [427, 370] on icon at bounding box center [432, 365] width 12 height 12
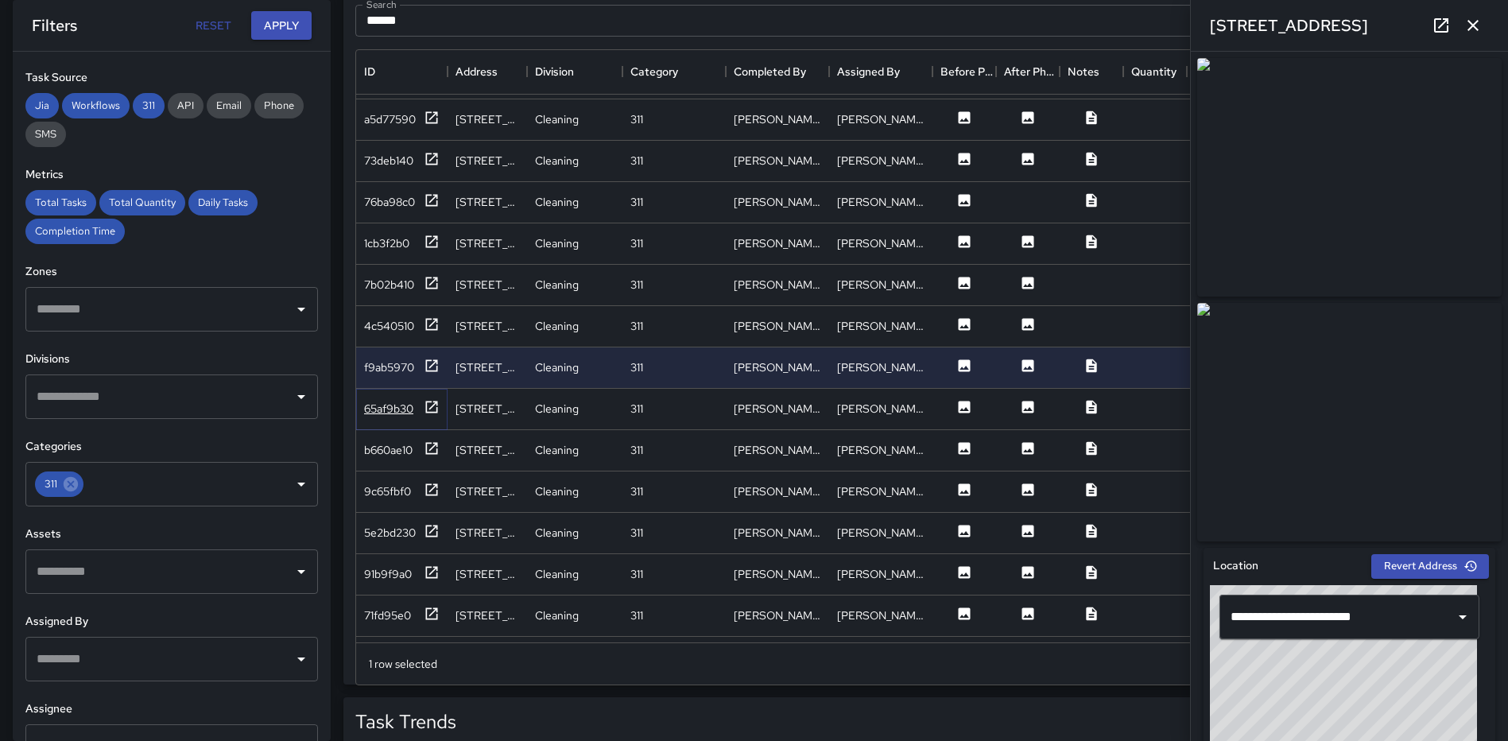
click at [427, 409] on icon at bounding box center [432, 407] width 12 height 12
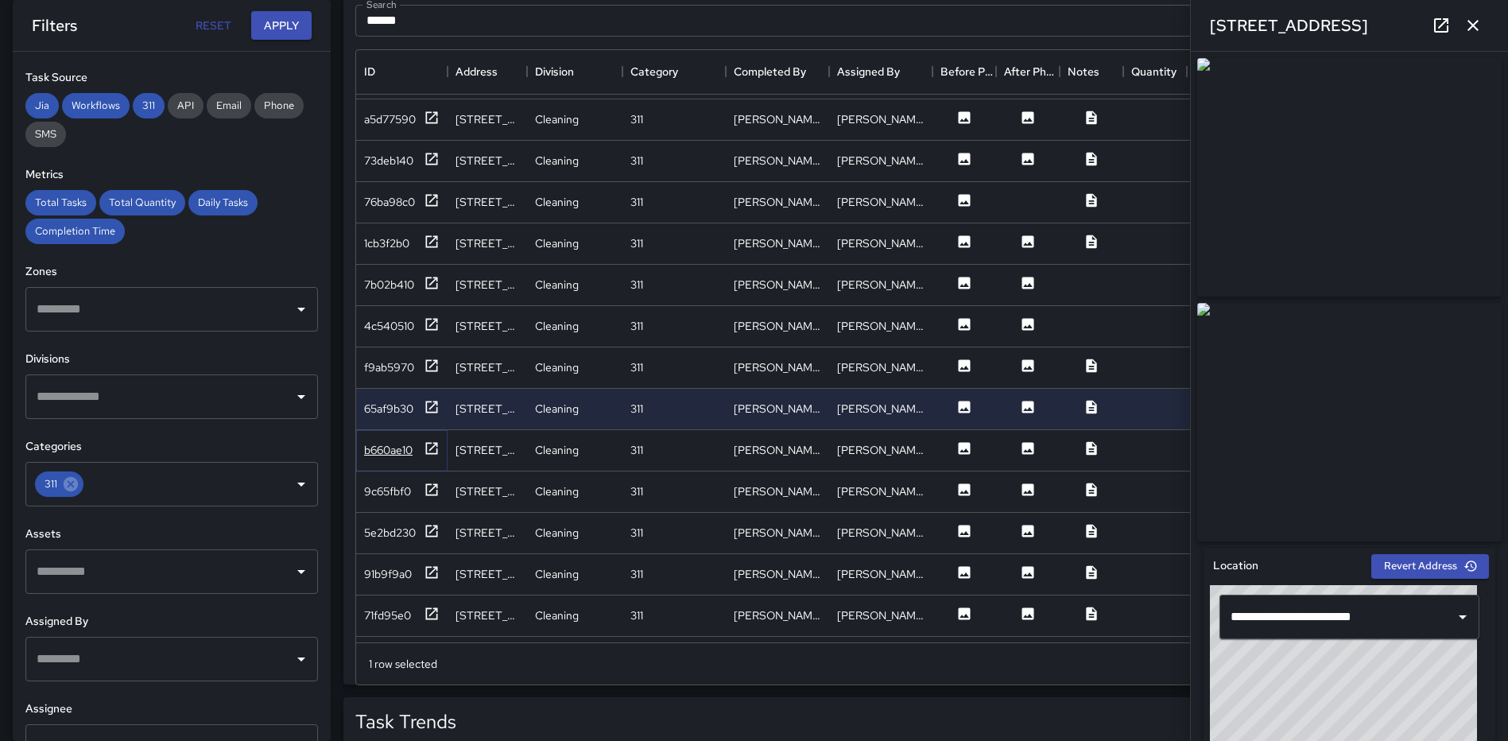
click at [432, 447] on icon at bounding box center [432, 448] width 16 height 16
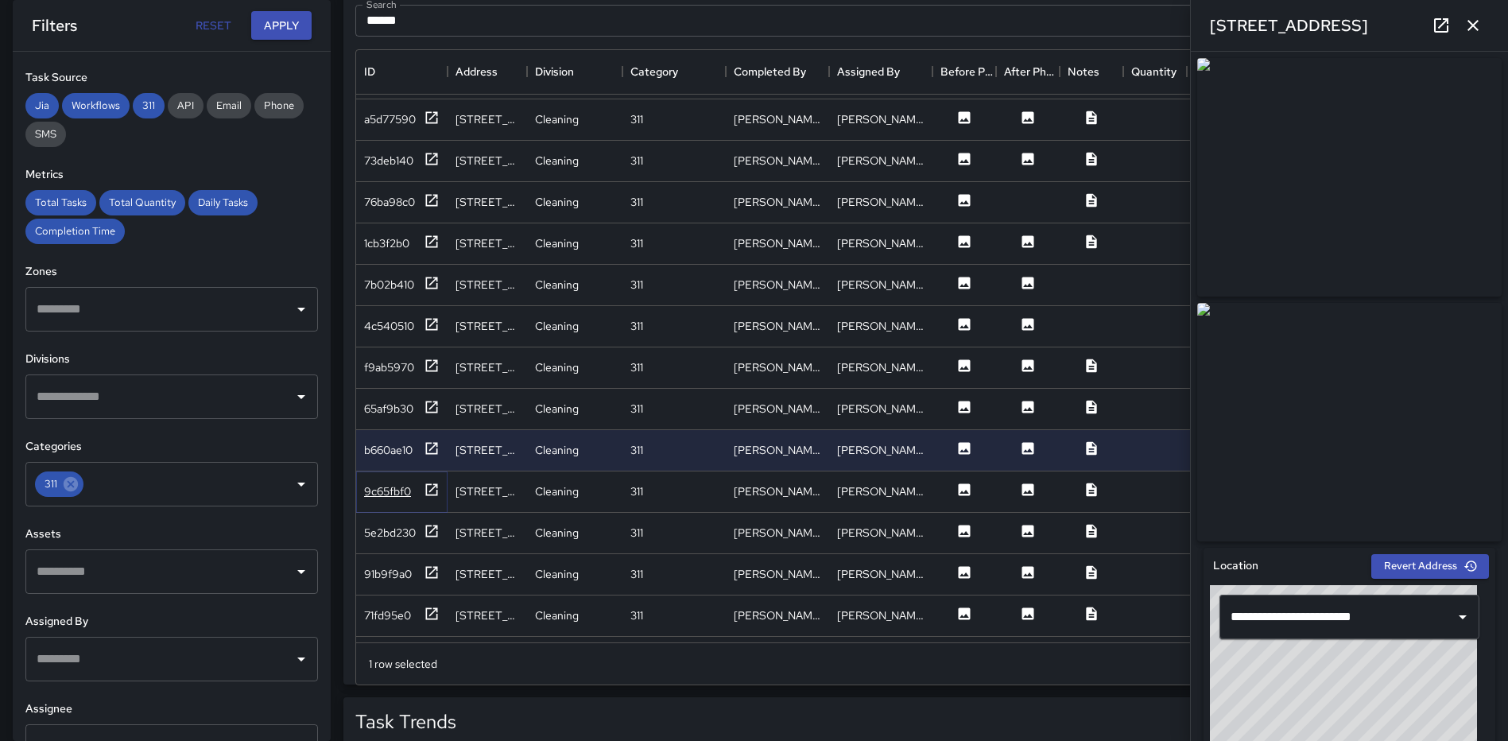
click at [429, 489] on icon at bounding box center [432, 490] width 16 height 16
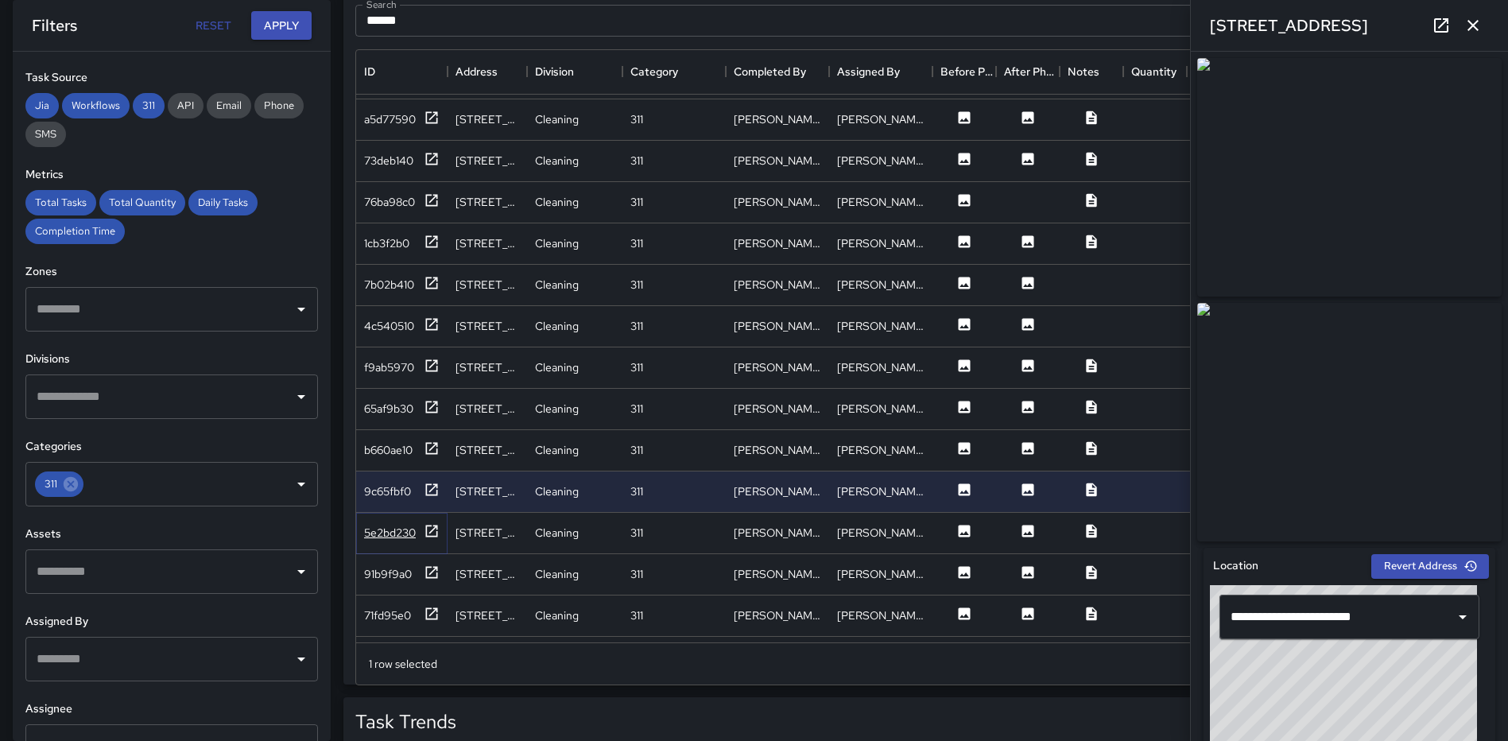
click at [432, 530] on icon at bounding box center [432, 531] width 12 height 12
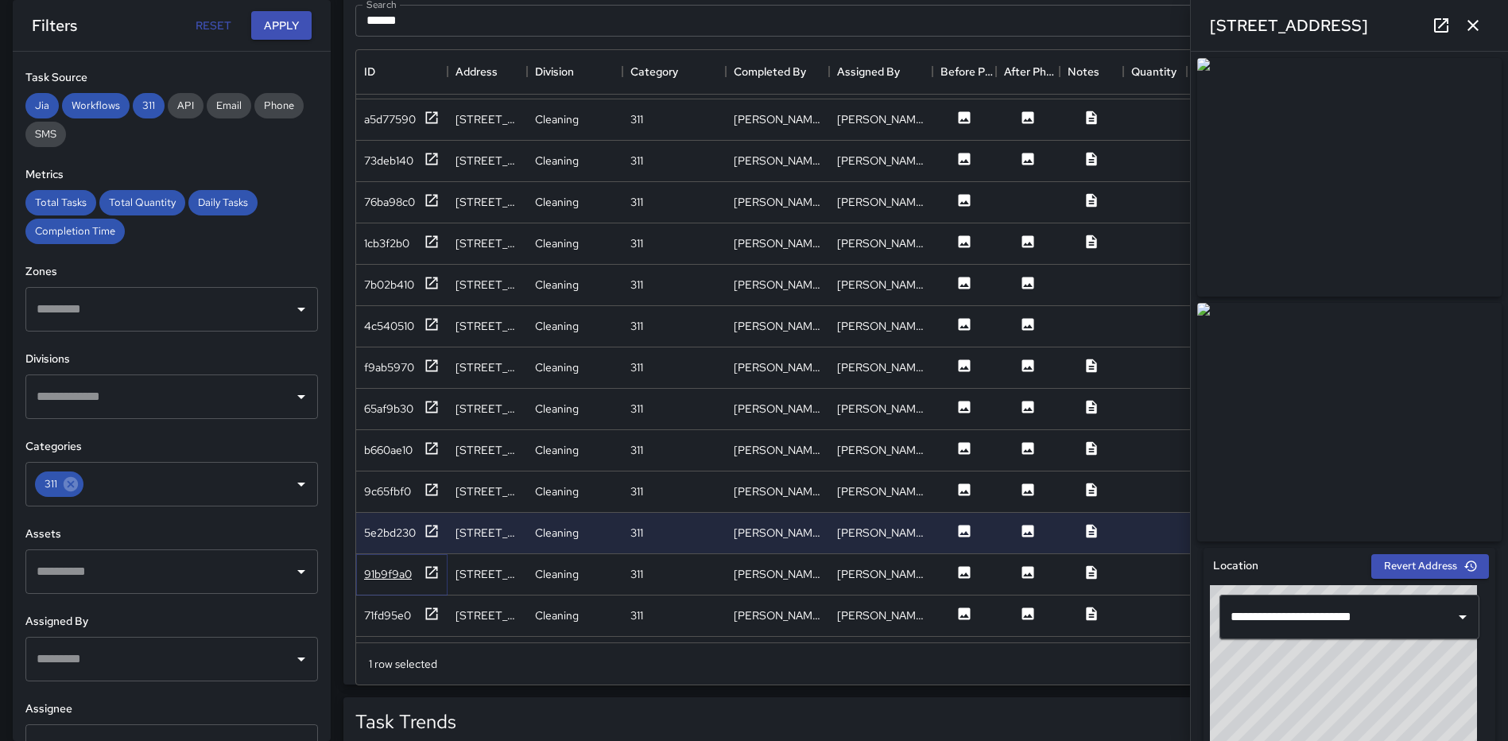
click at [434, 577] on icon at bounding box center [432, 572] width 12 height 12
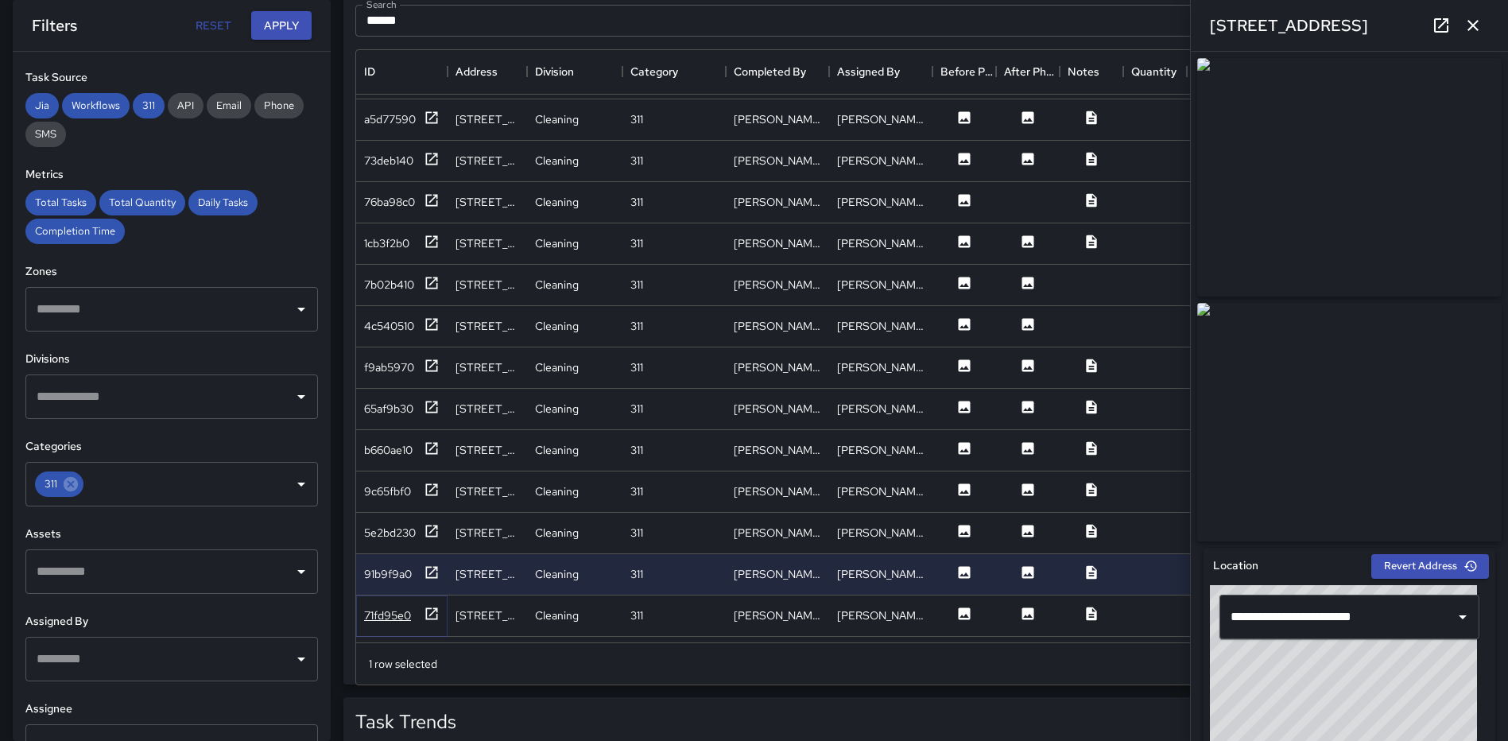
click at [437, 610] on icon at bounding box center [432, 613] width 12 height 12
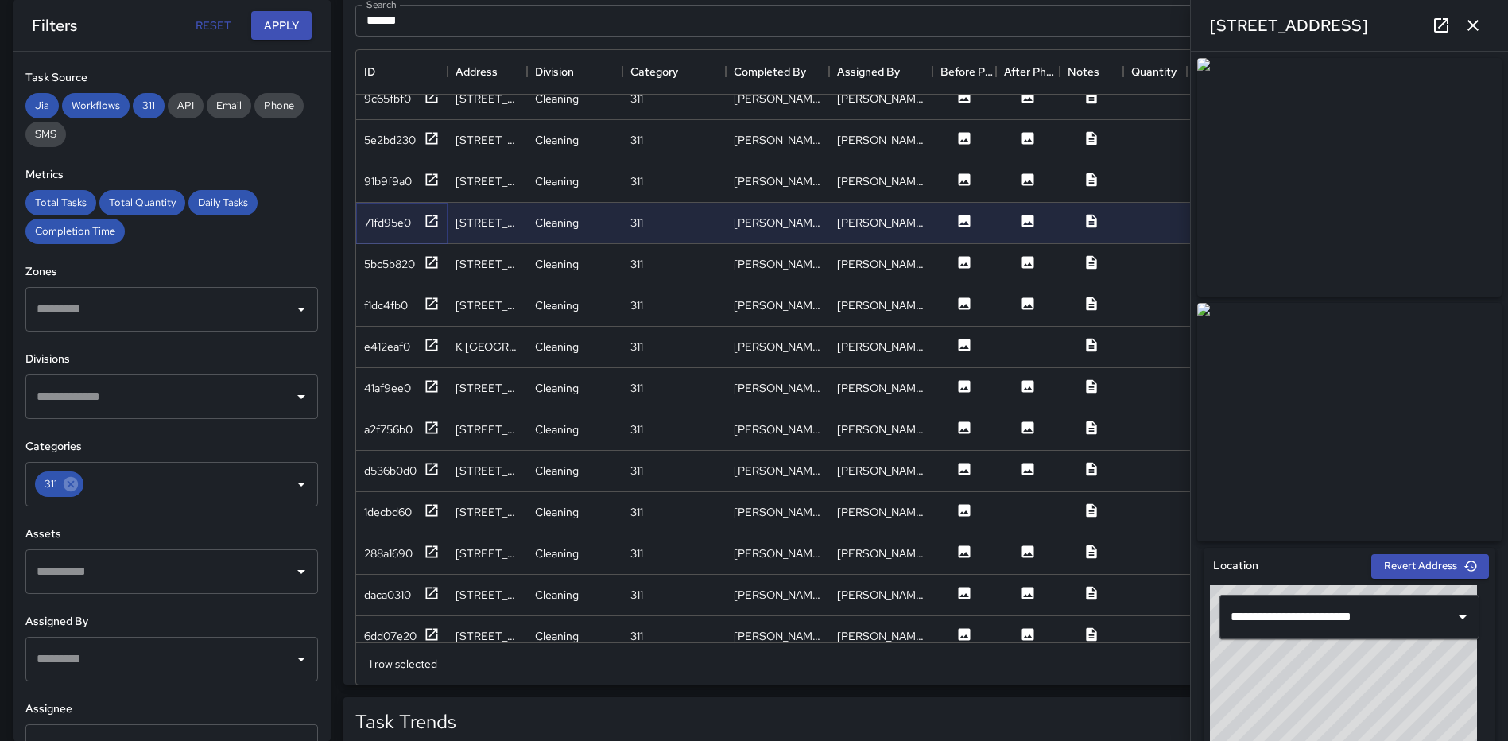
scroll to position [1302, 0]
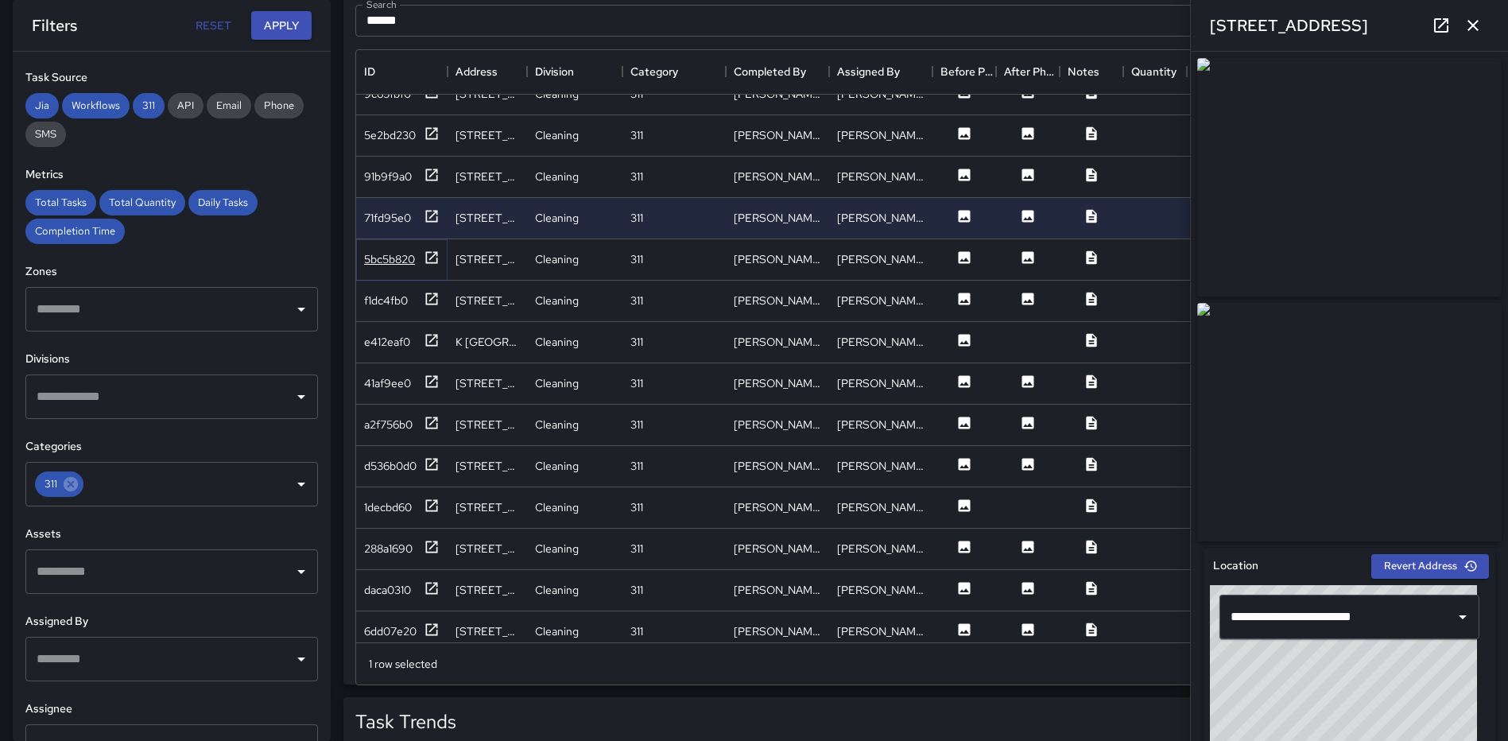
click at [432, 261] on icon at bounding box center [432, 258] width 16 height 16
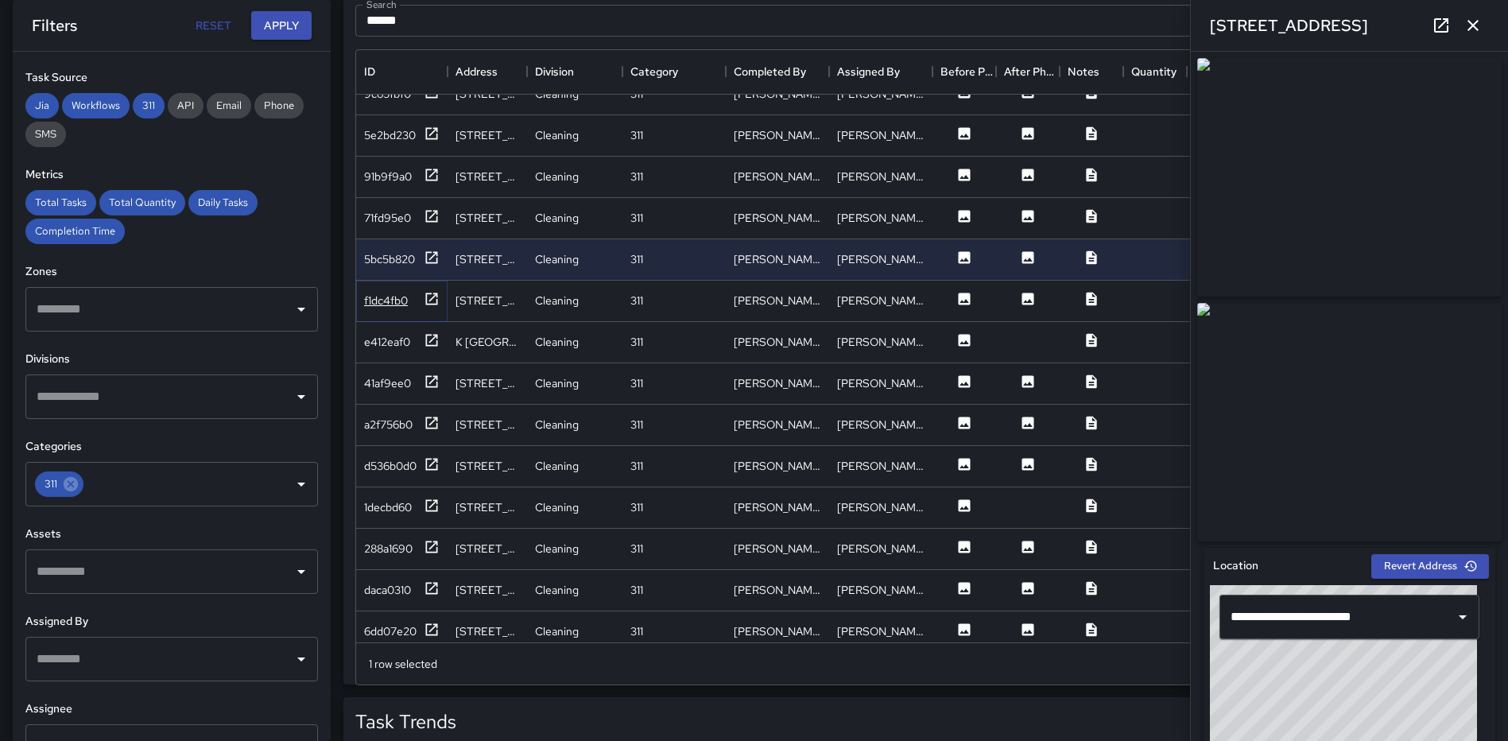
click at [430, 296] on icon at bounding box center [432, 299] width 16 height 16
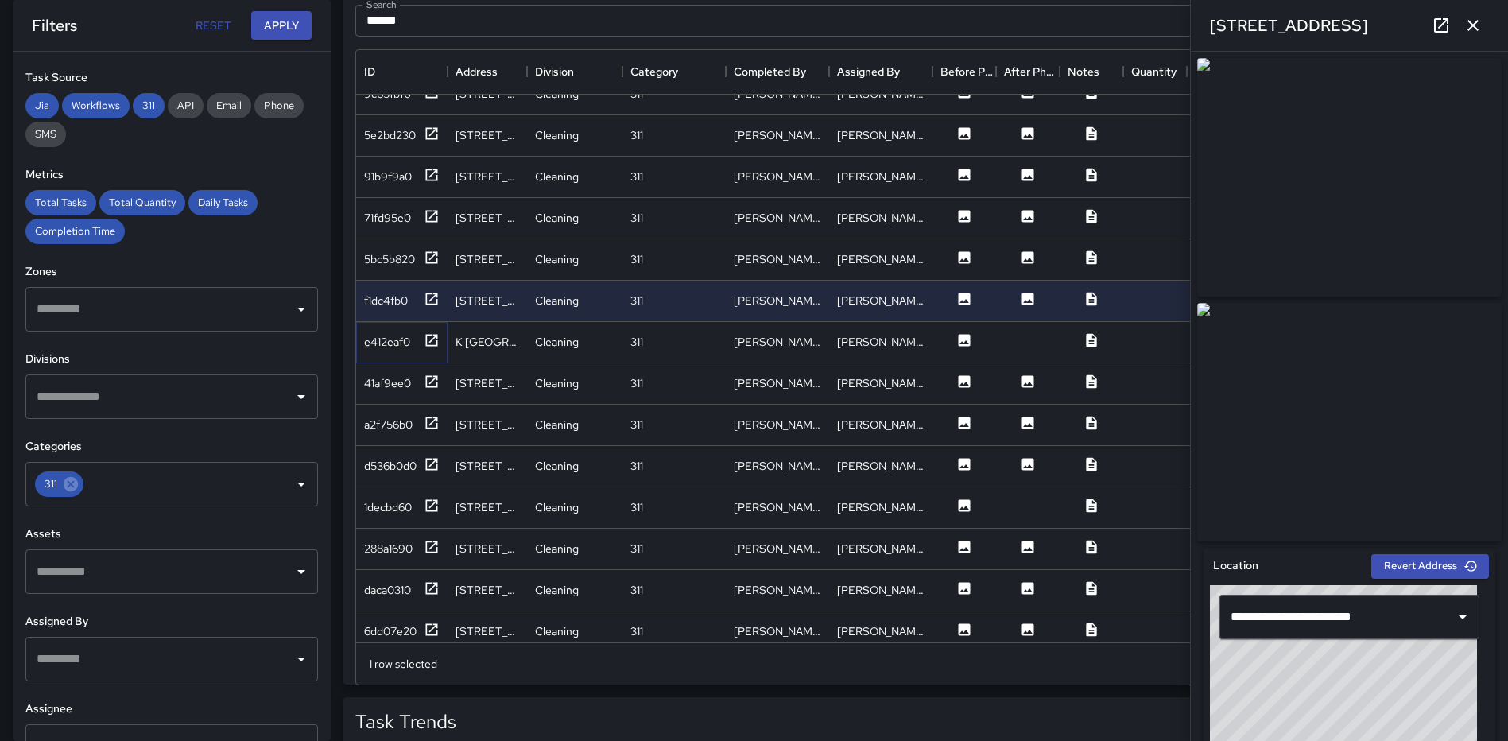
click at [428, 335] on icon at bounding box center [432, 340] width 12 height 12
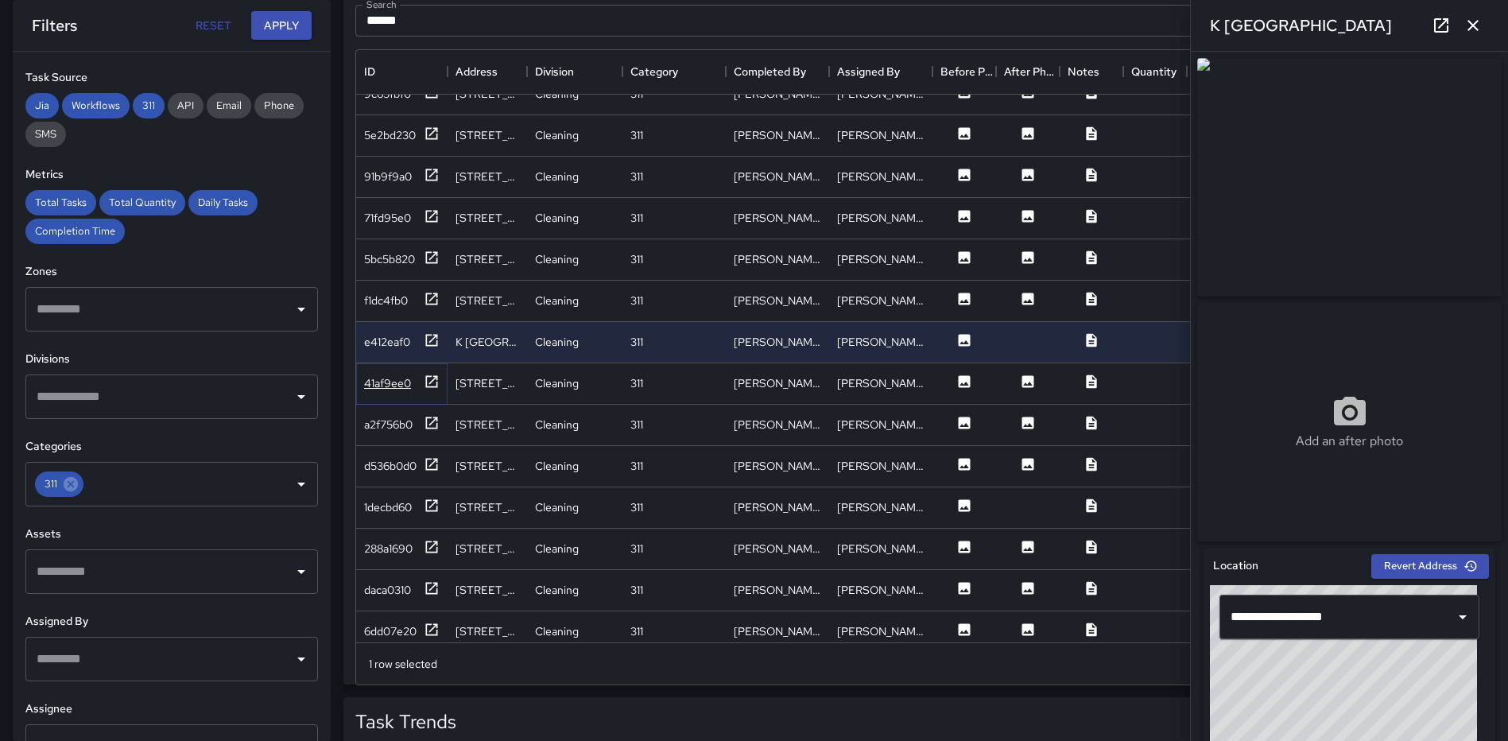
click at [431, 377] on icon at bounding box center [432, 382] width 16 height 16
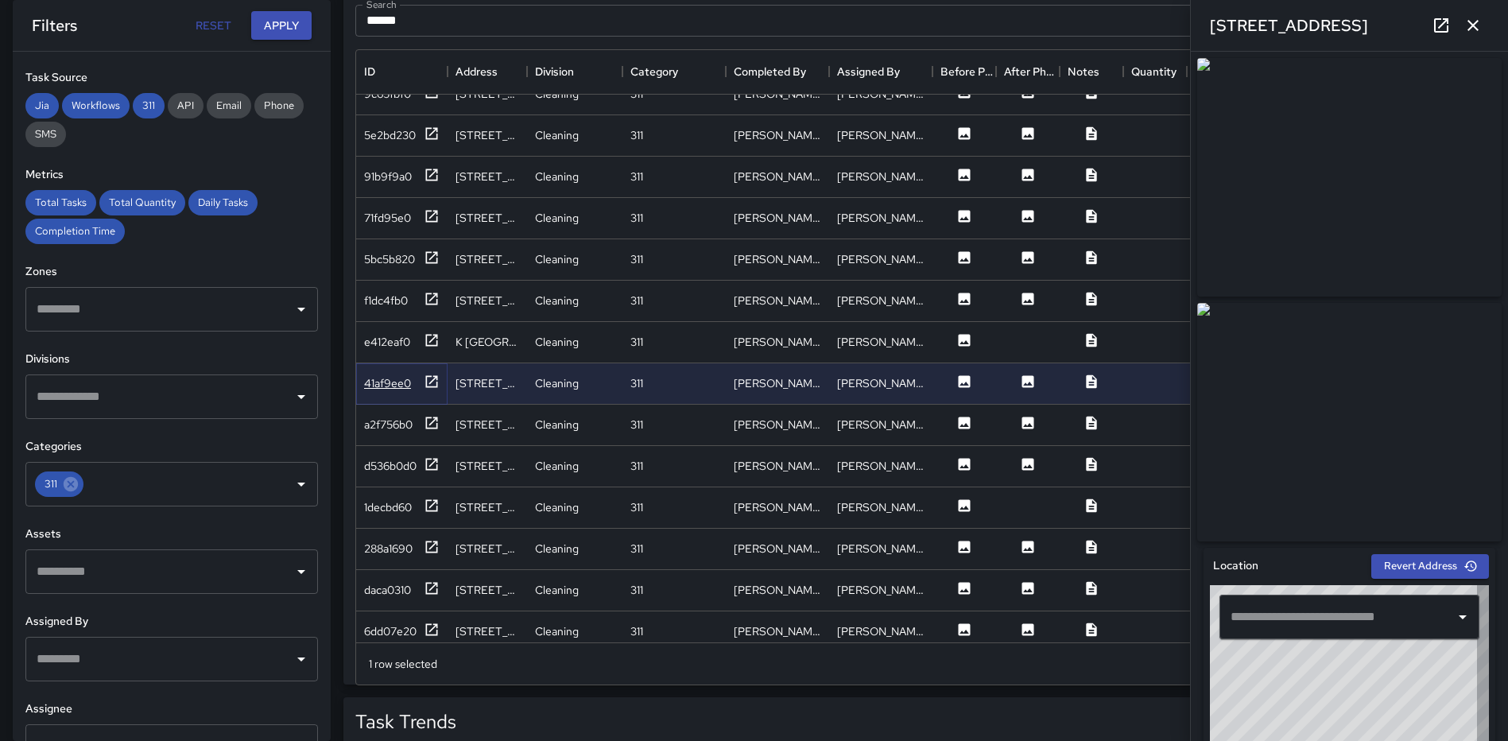
type input "**********"
click at [430, 337] on icon at bounding box center [432, 340] width 16 height 16
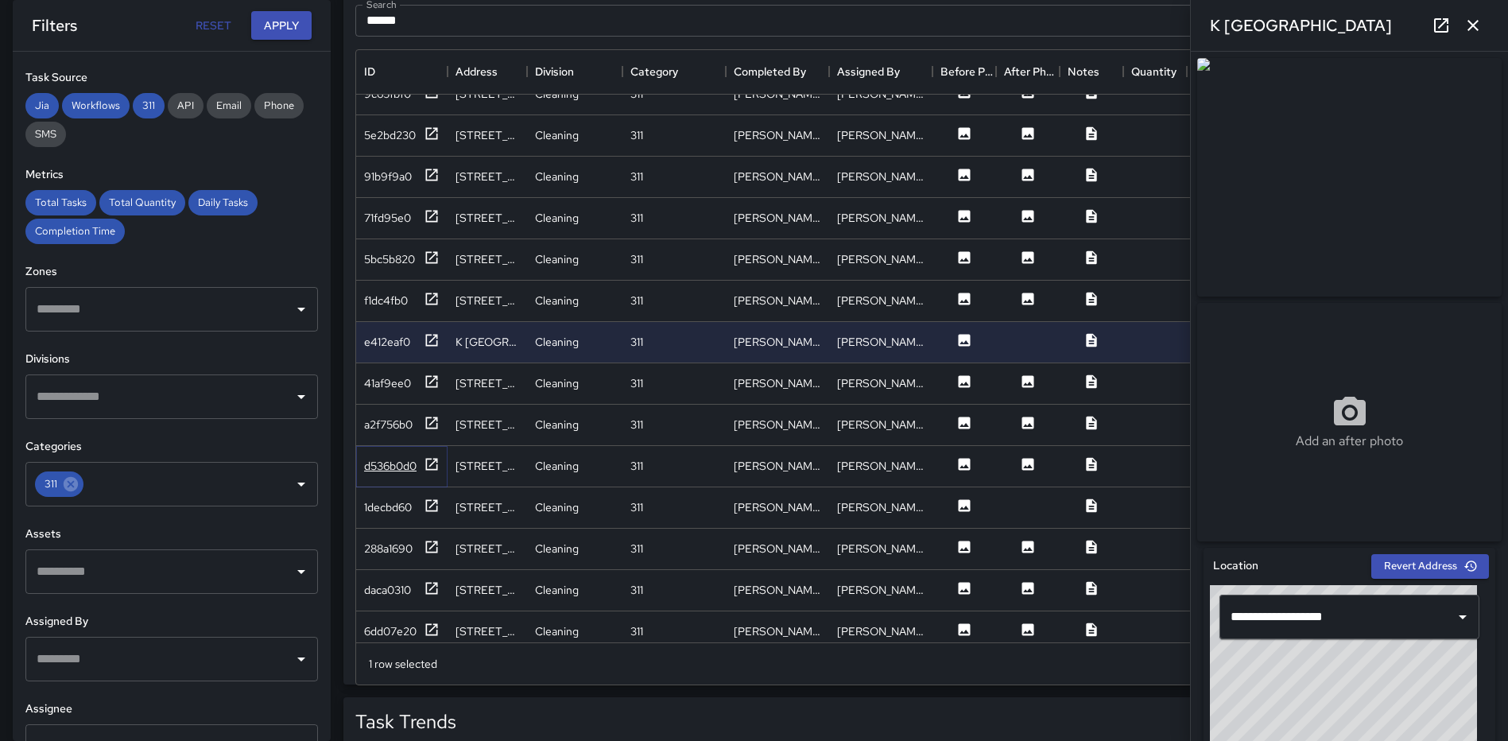
click at [436, 467] on icon at bounding box center [432, 464] width 12 height 12
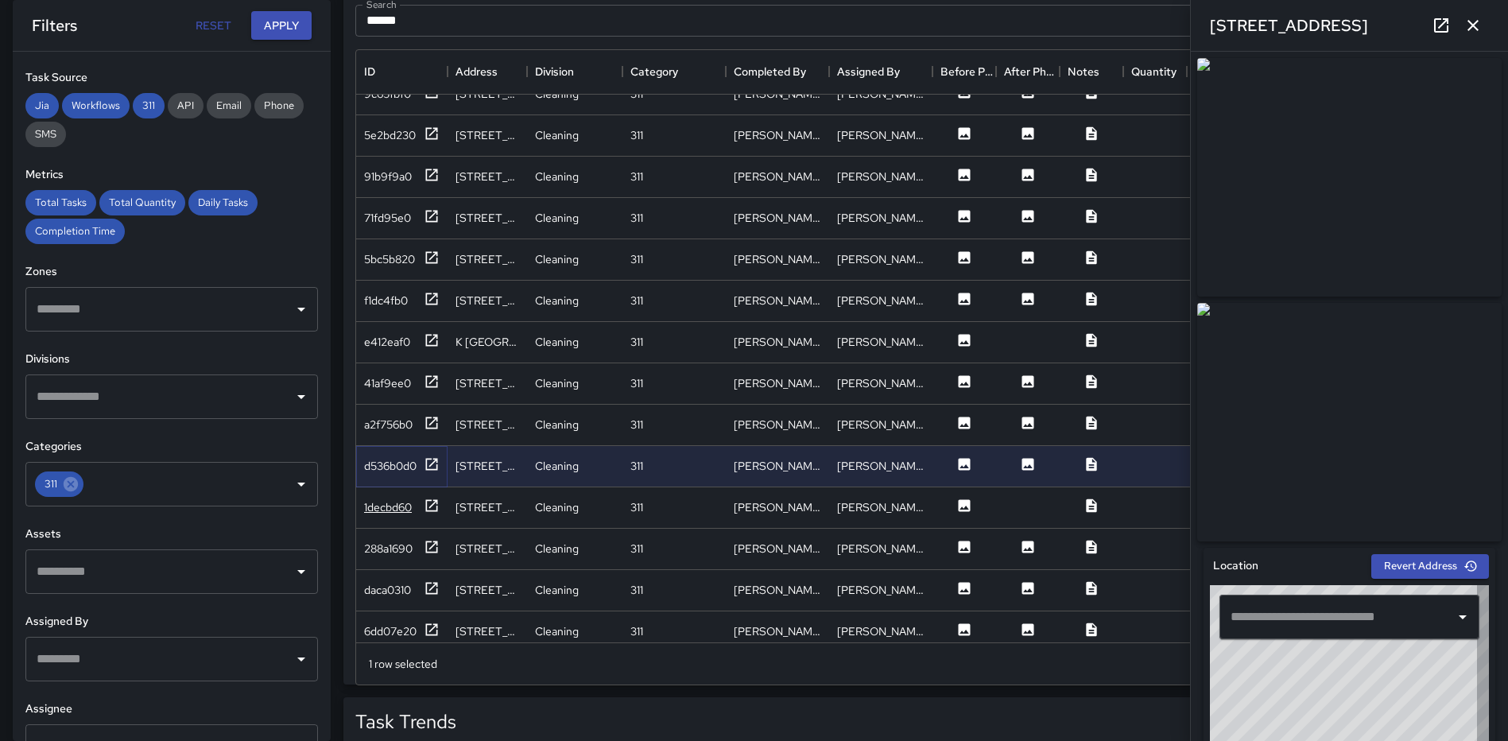
type input "**********"
click at [430, 506] on icon at bounding box center [432, 505] width 12 height 12
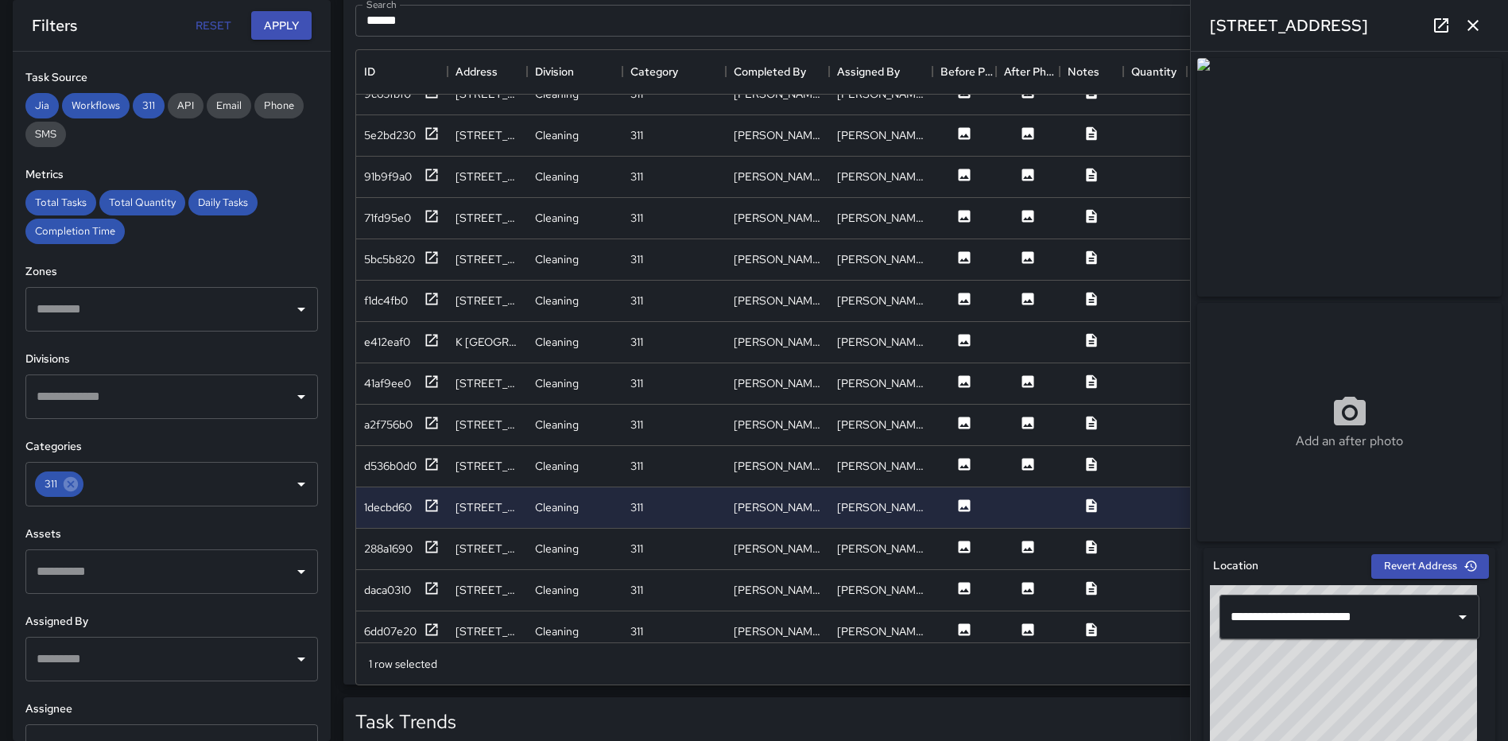
click at [1470, 25] on icon "button" at bounding box center [1472, 25] width 19 height 19
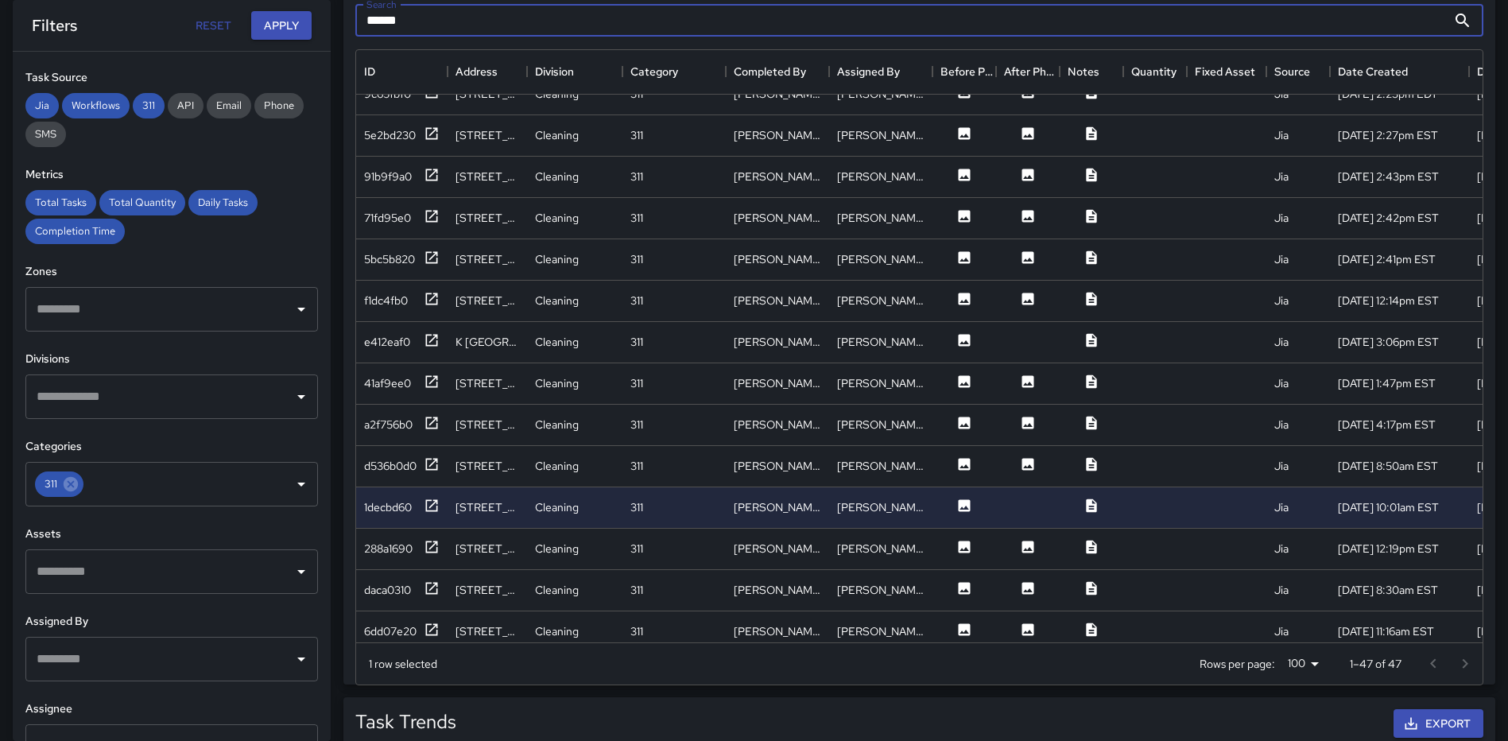
drag, startPoint x: 457, startPoint y: 13, endPoint x: 365, endPoint y: 19, distance: 92.4
click at [365, 19] on input "******" at bounding box center [900, 21] width 1091 height 32
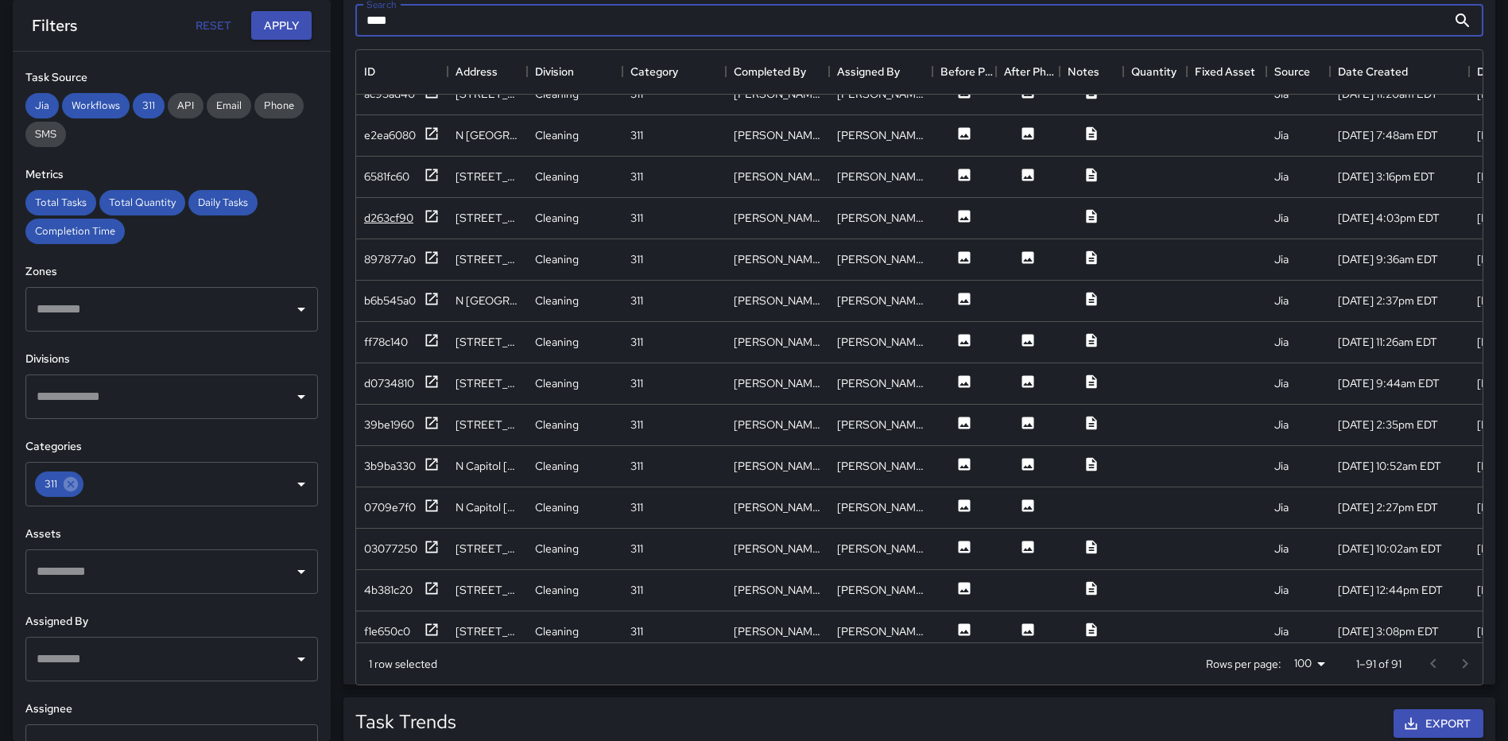
type input "****"
click at [431, 215] on icon at bounding box center [432, 216] width 16 height 16
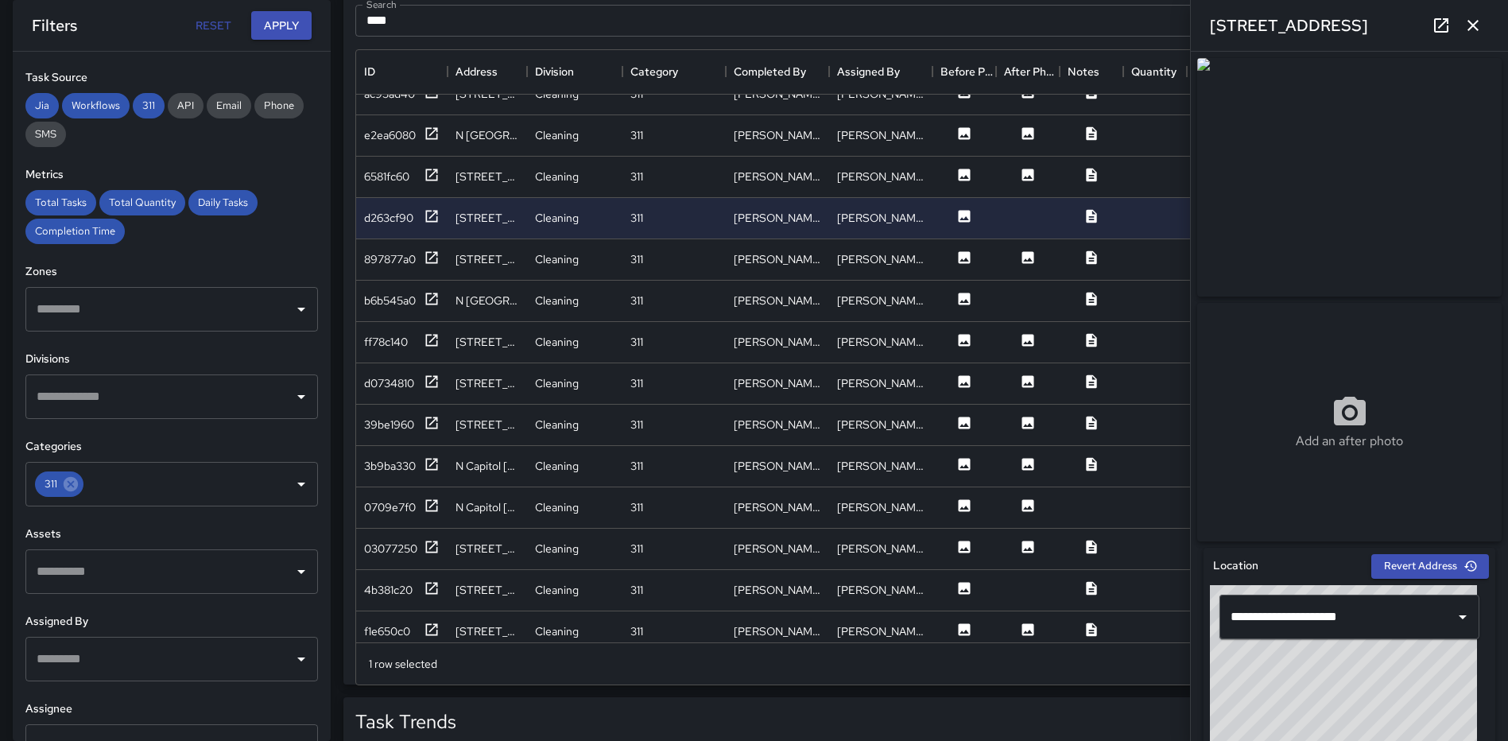
click at [1480, 23] on icon "button" at bounding box center [1472, 25] width 19 height 19
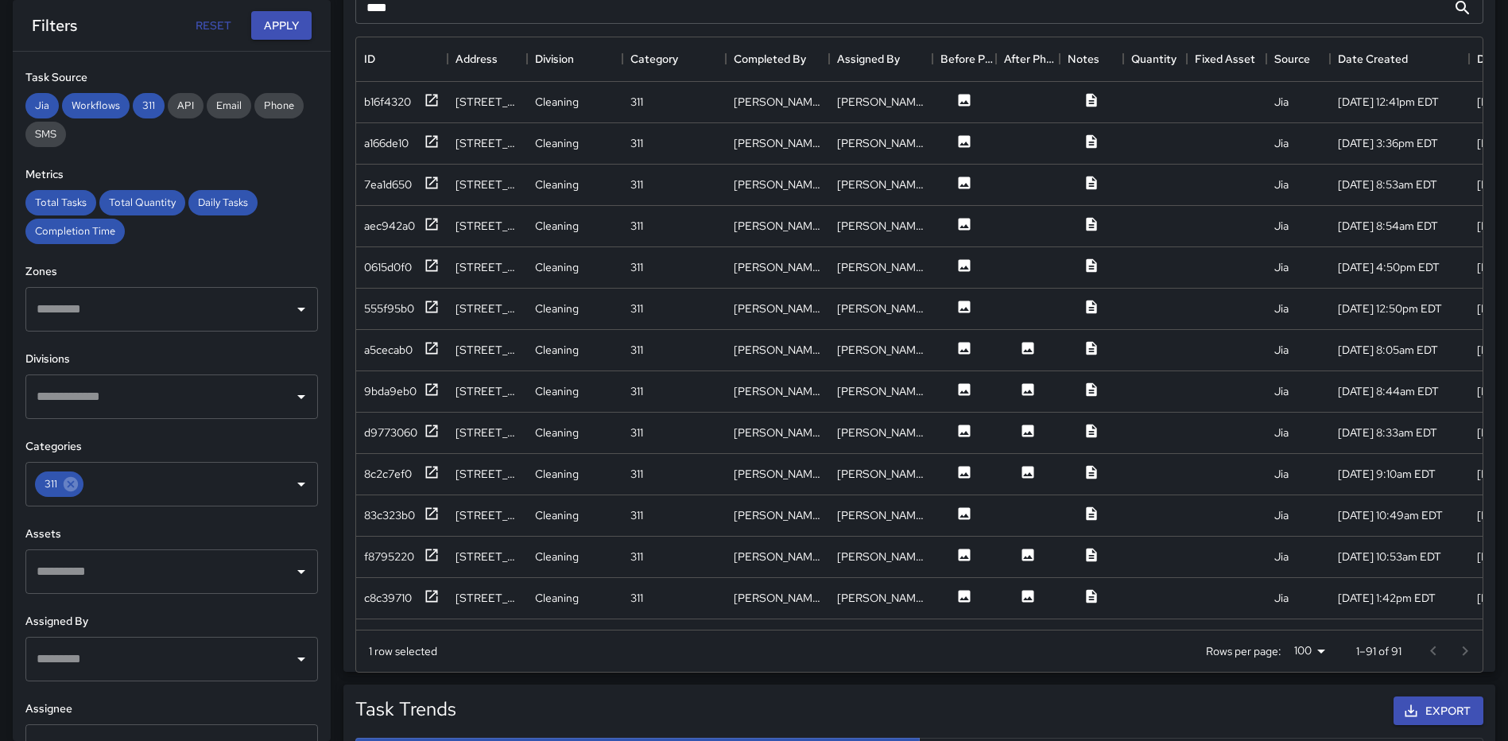
scroll to position [925, 0]
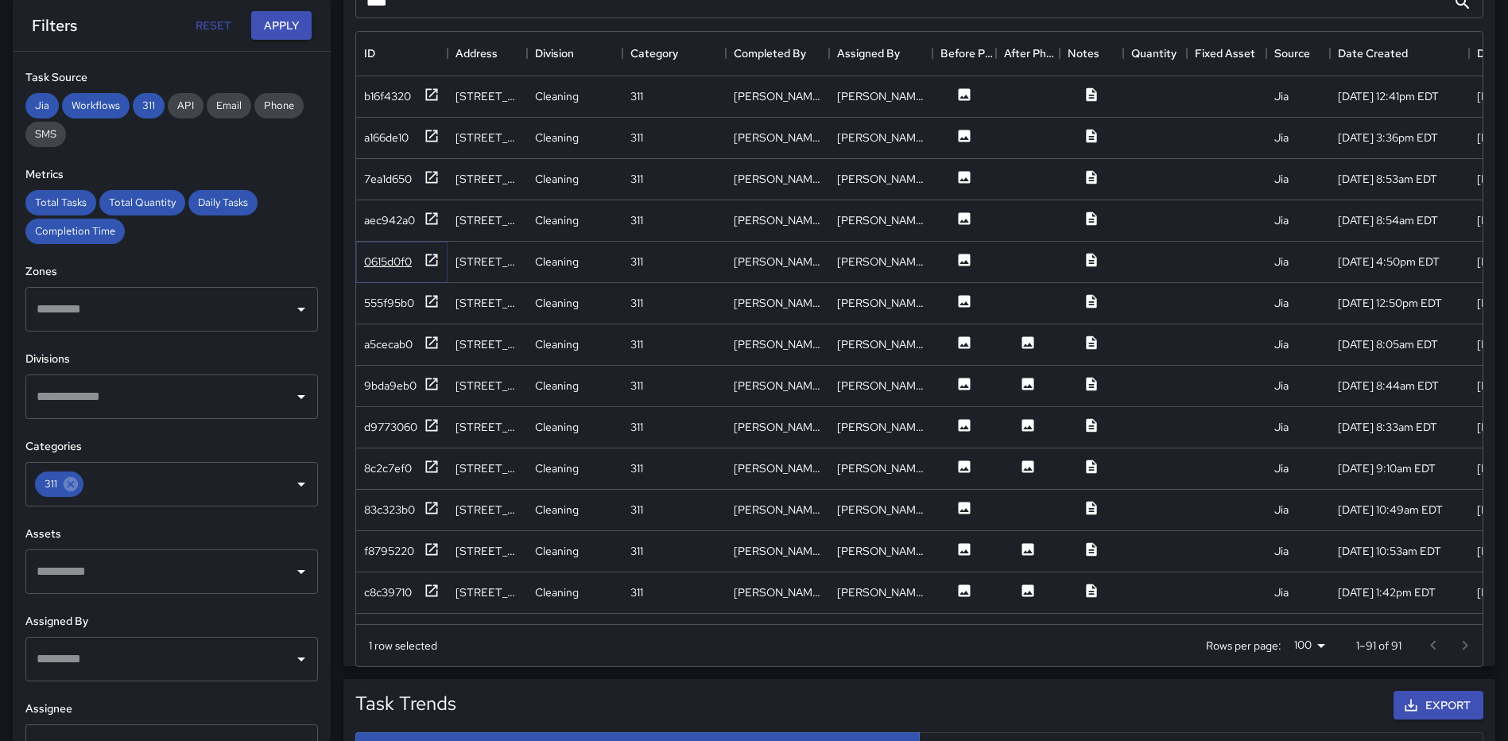
click at [426, 254] on icon at bounding box center [432, 260] width 12 height 12
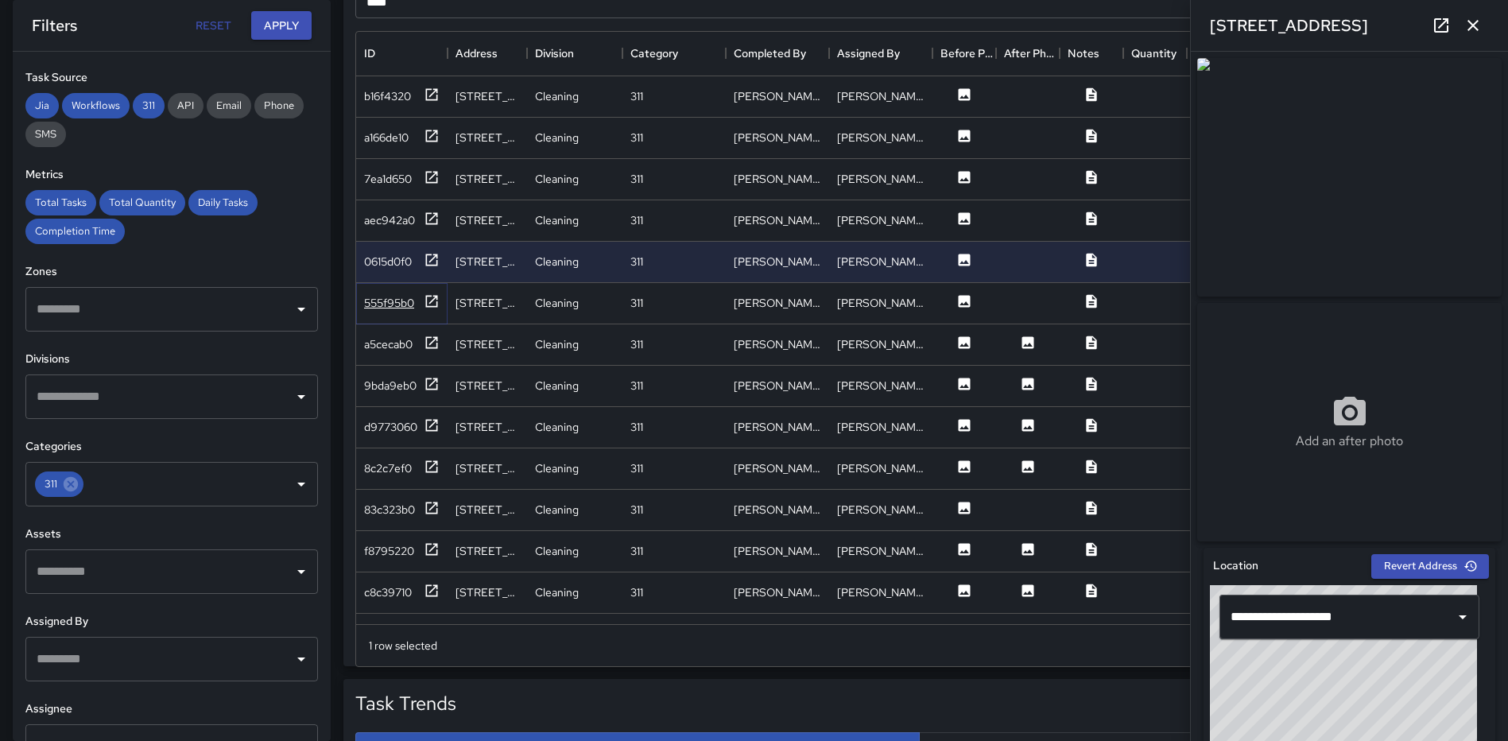
click at [430, 303] on icon at bounding box center [432, 301] width 12 height 12
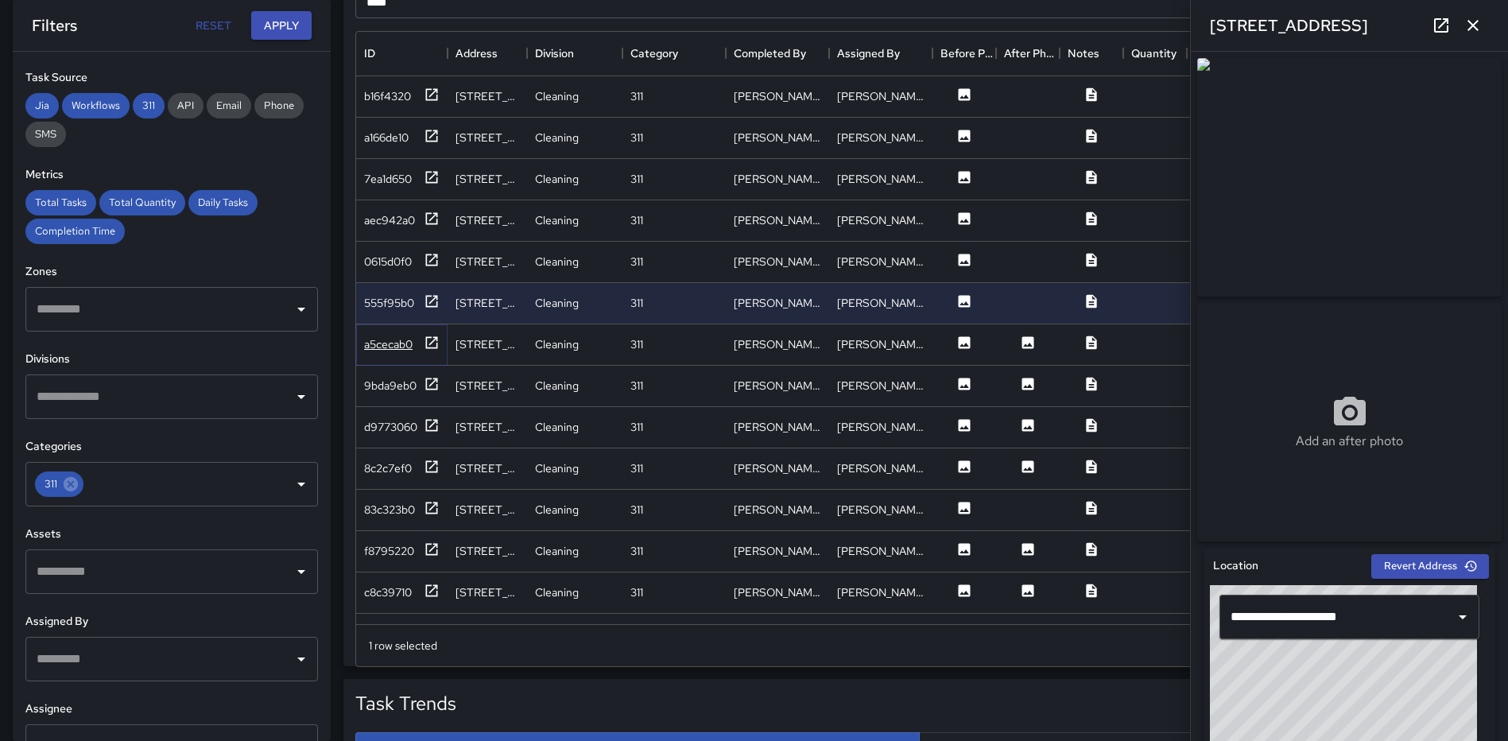
click at [427, 345] on icon at bounding box center [432, 342] width 12 height 12
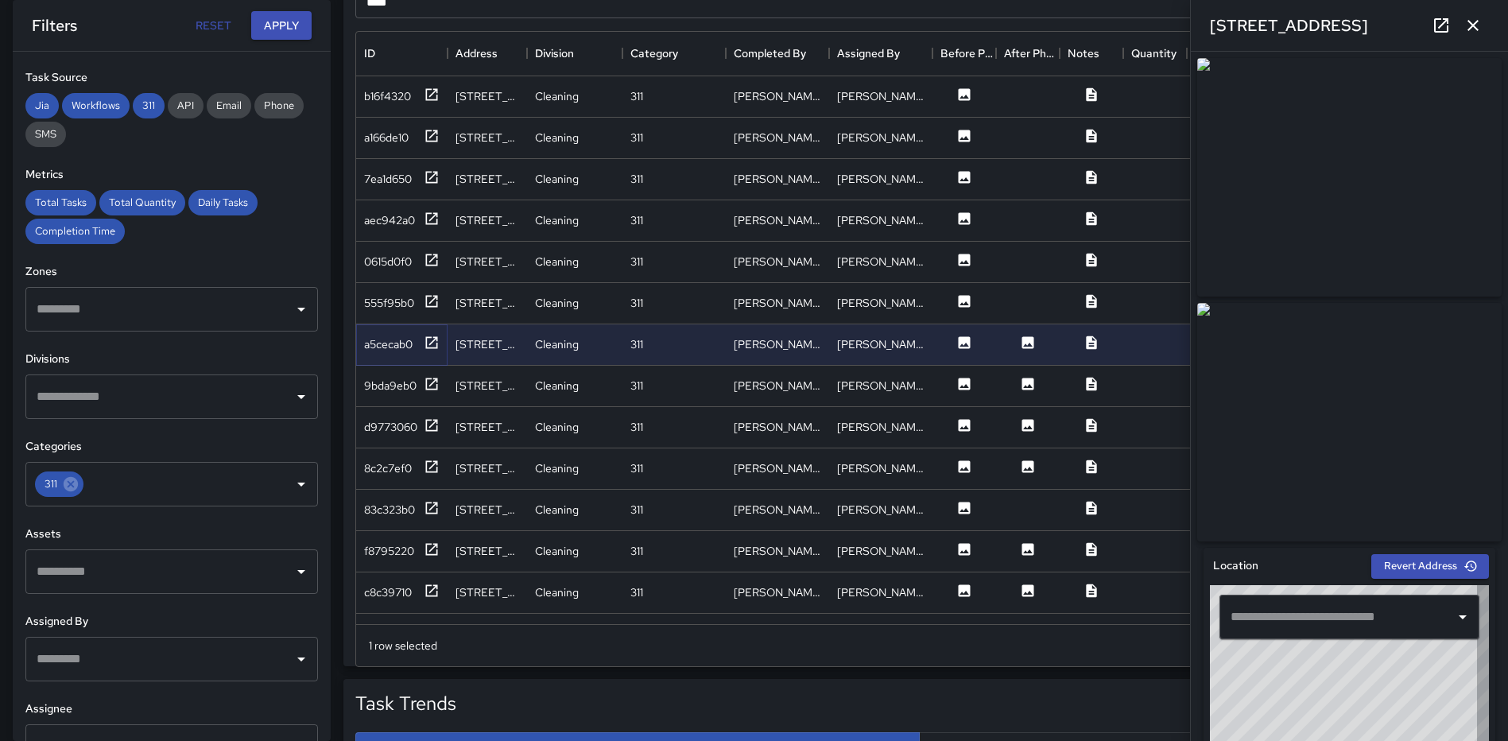
type input "**********"
click at [421, 386] on div "9bda9eb0" at bounding box center [402, 386] width 76 height 20
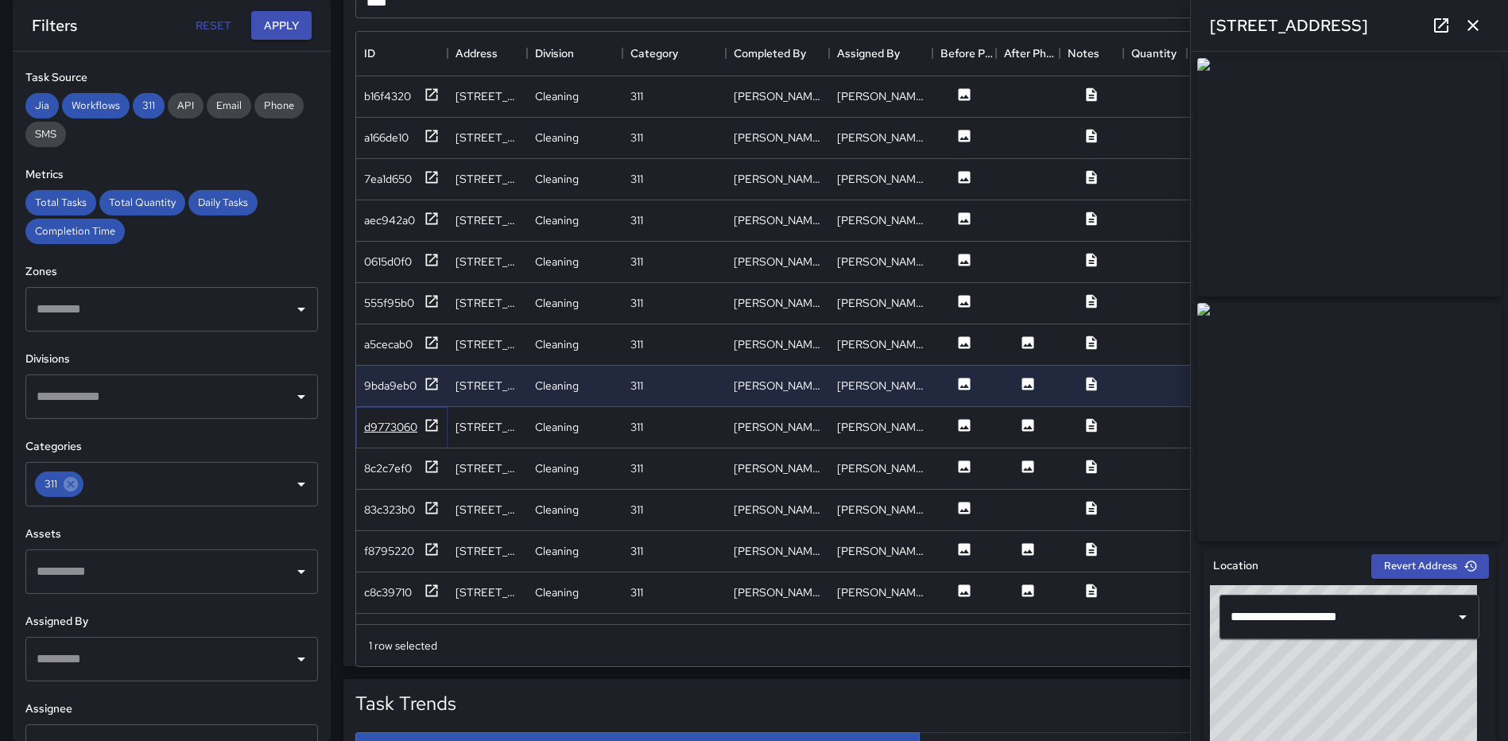
click at [422, 426] on div "d9773060" at bounding box center [402, 427] width 76 height 20
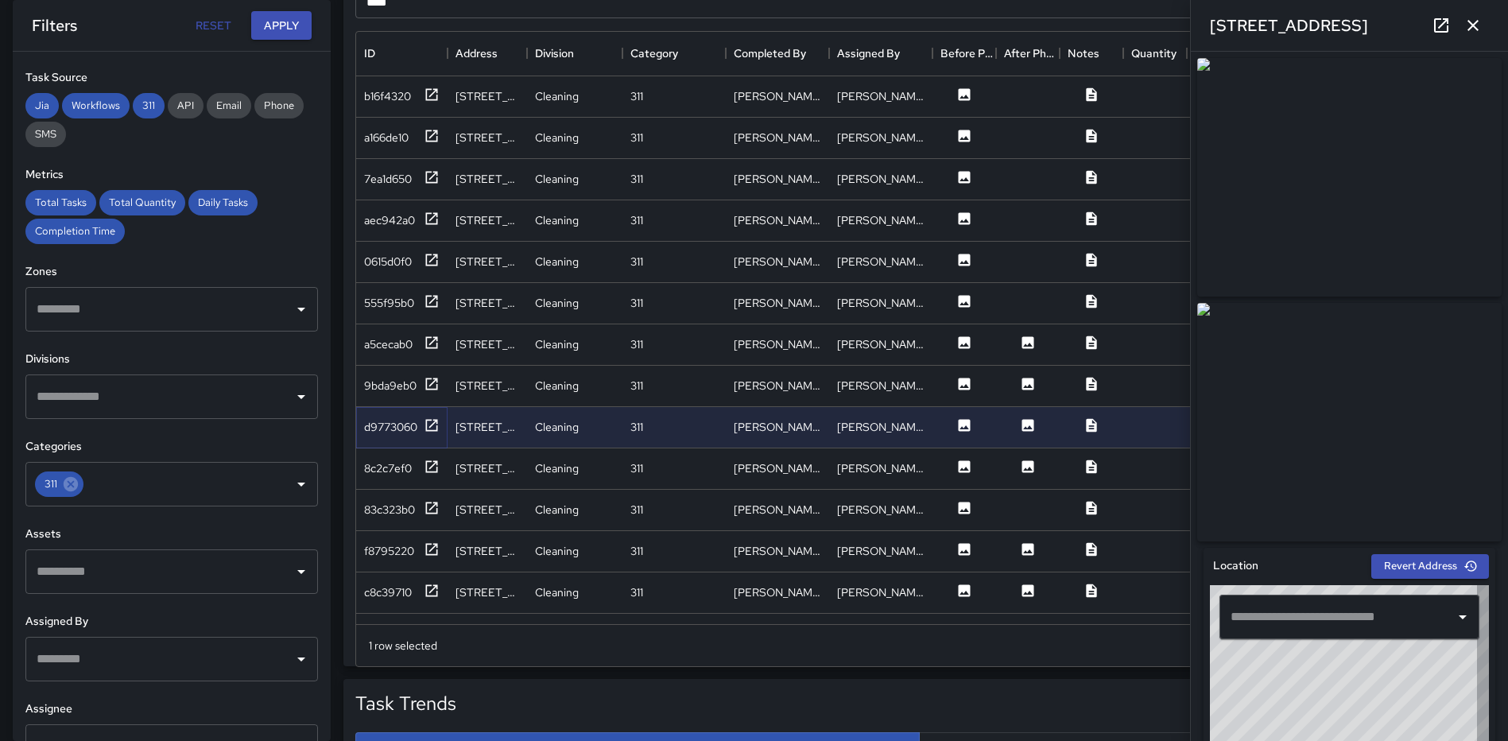
type input "**********"
click at [428, 465] on icon at bounding box center [432, 467] width 16 height 16
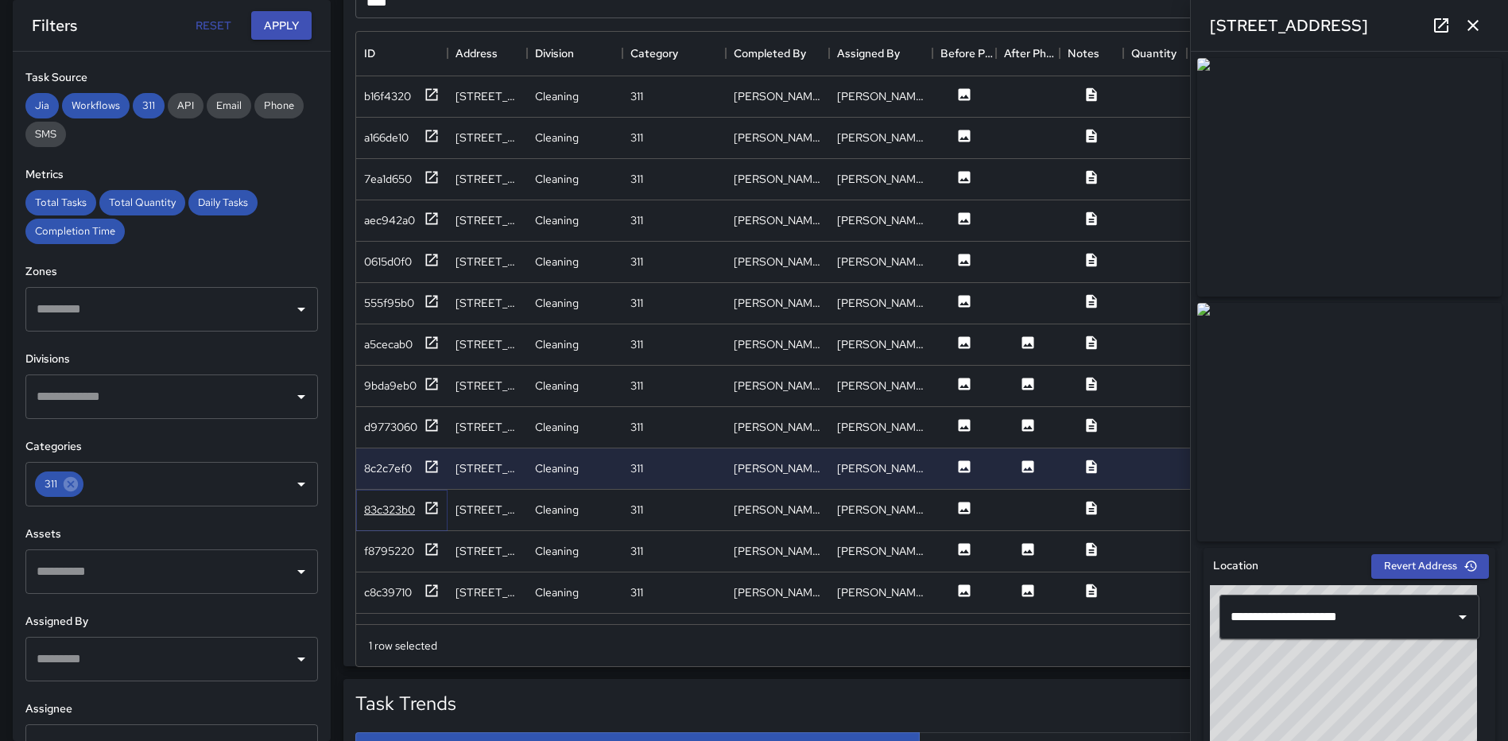
click at [431, 504] on icon at bounding box center [432, 508] width 16 height 16
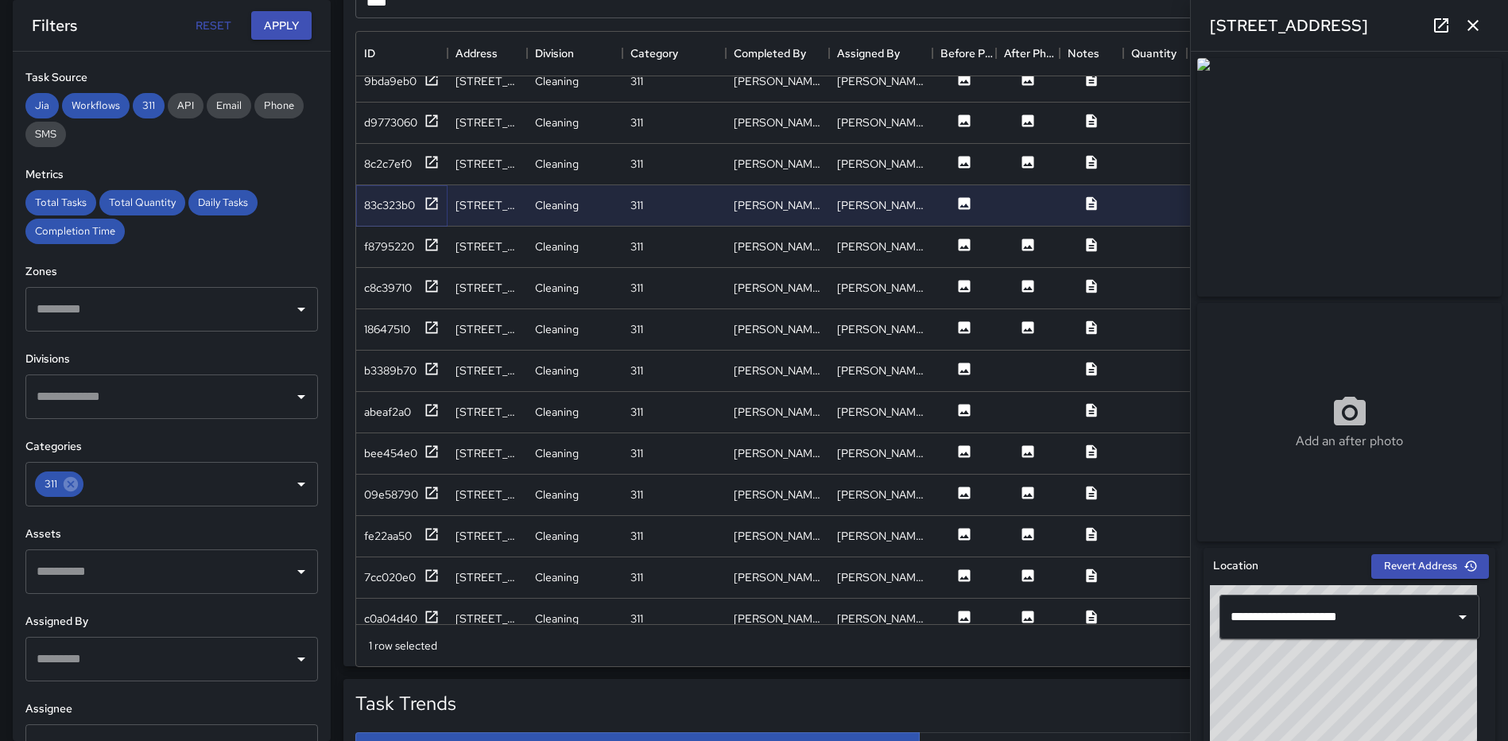
scroll to position [318, 0]
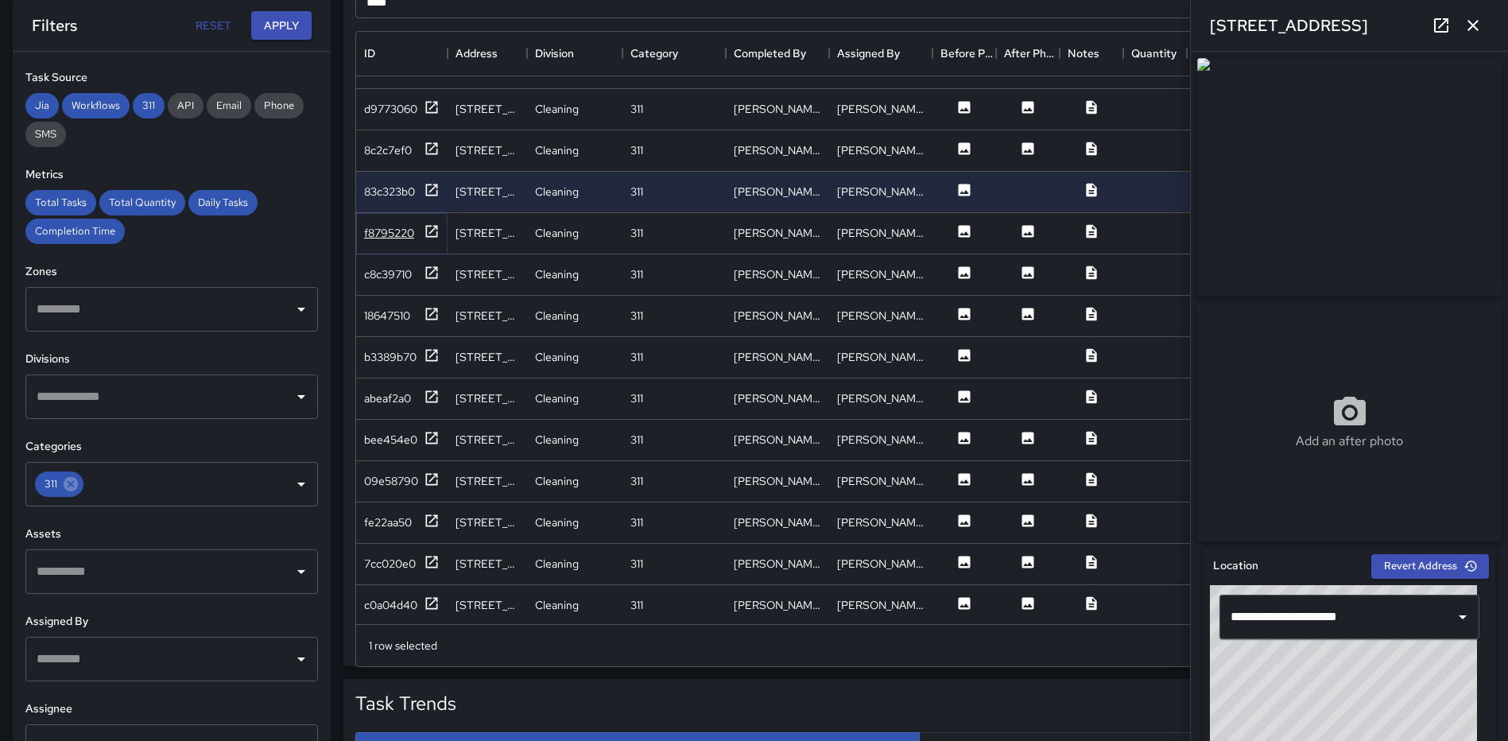
click at [428, 230] on icon at bounding box center [432, 231] width 16 height 16
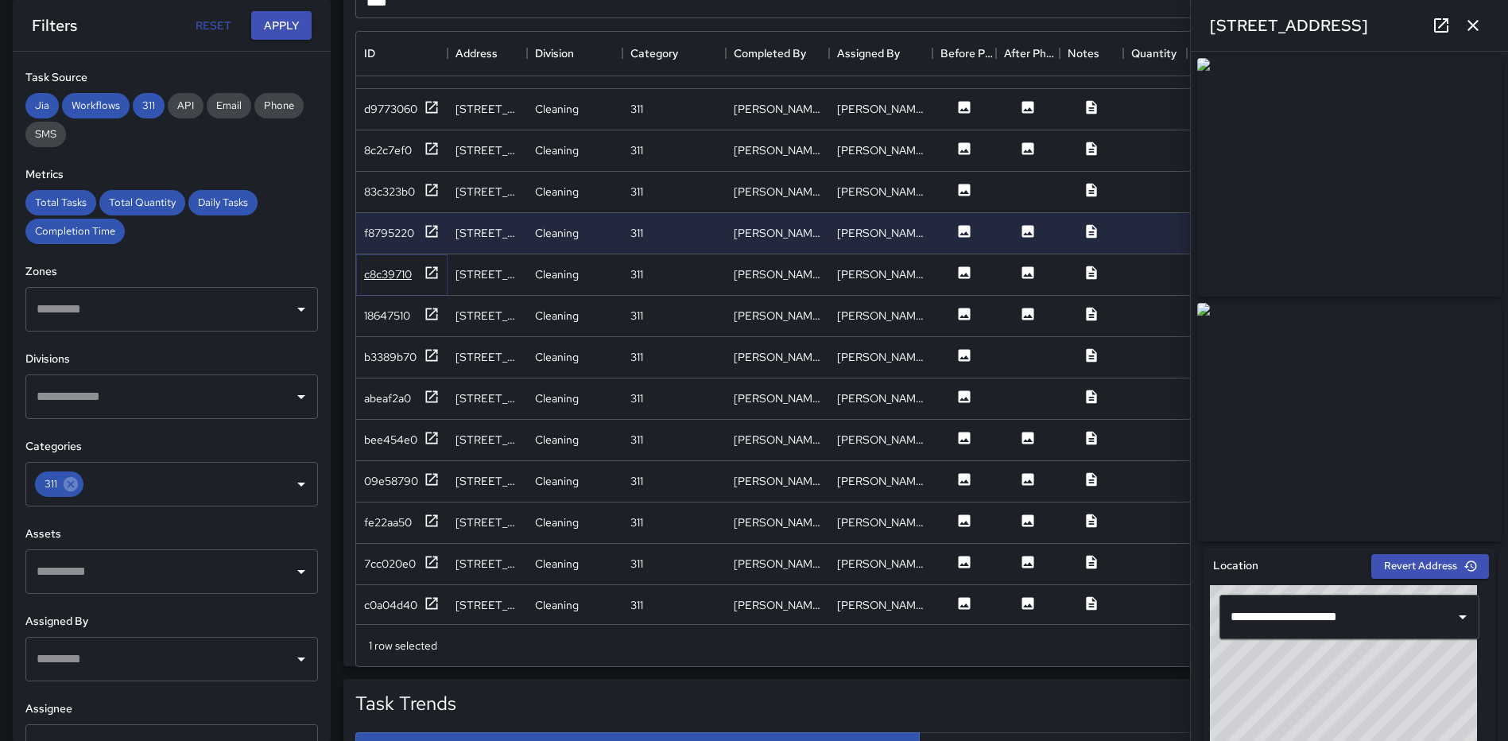
click at [432, 273] on icon at bounding box center [432, 273] width 16 height 16
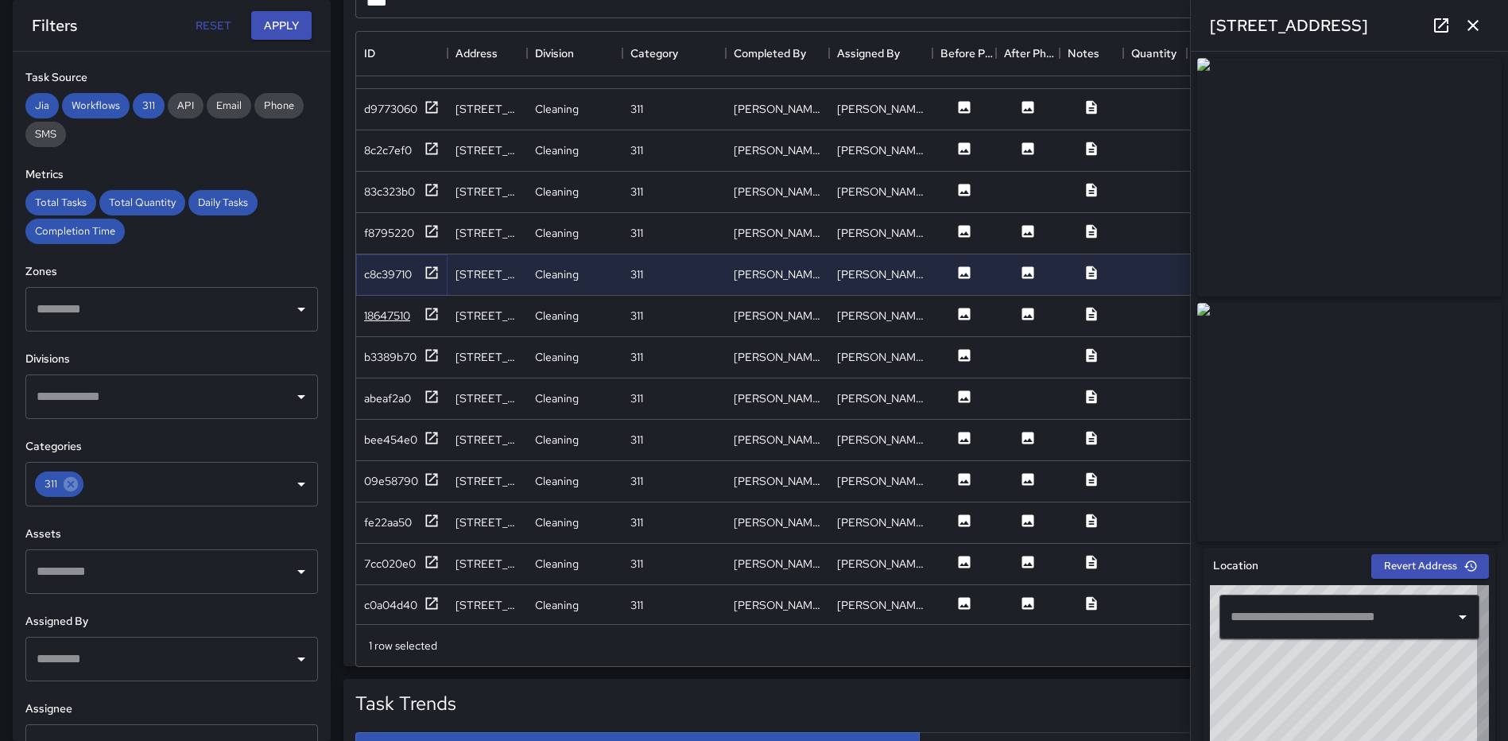
type input "**********"
click at [433, 320] on icon at bounding box center [432, 314] width 16 height 16
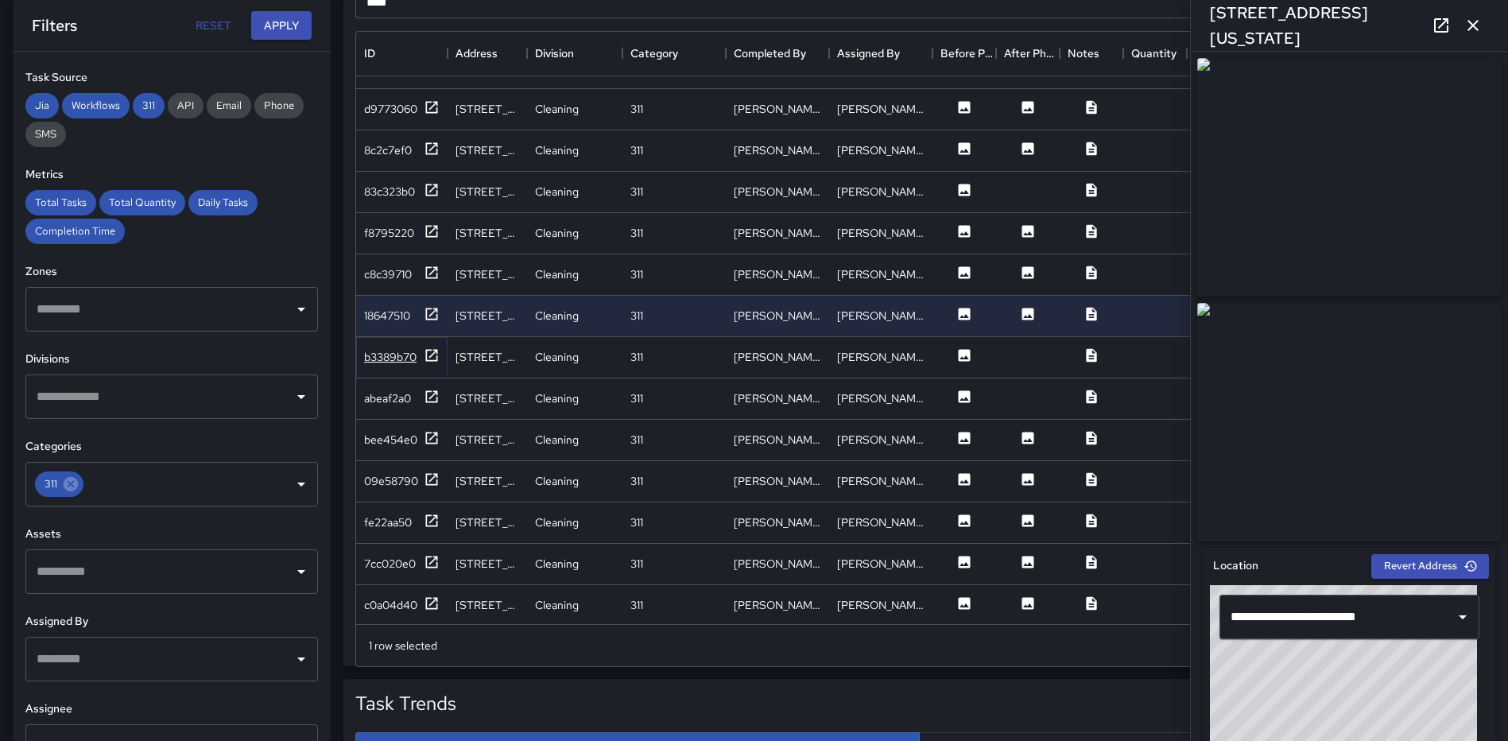
click at [435, 356] on icon at bounding box center [432, 355] width 16 height 16
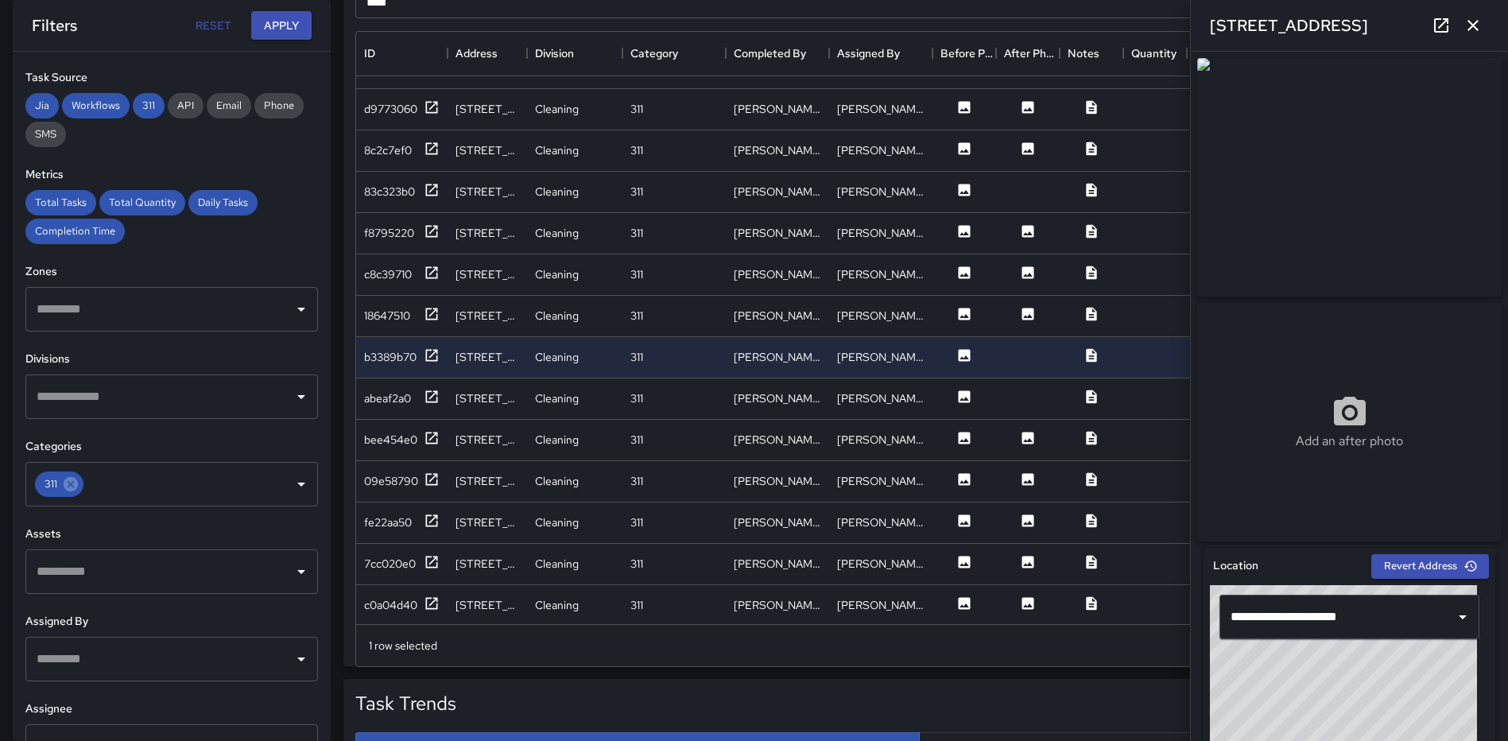
click at [1444, 21] on icon at bounding box center [1441, 25] width 14 height 14
click at [425, 393] on icon at bounding box center [432, 397] width 16 height 16
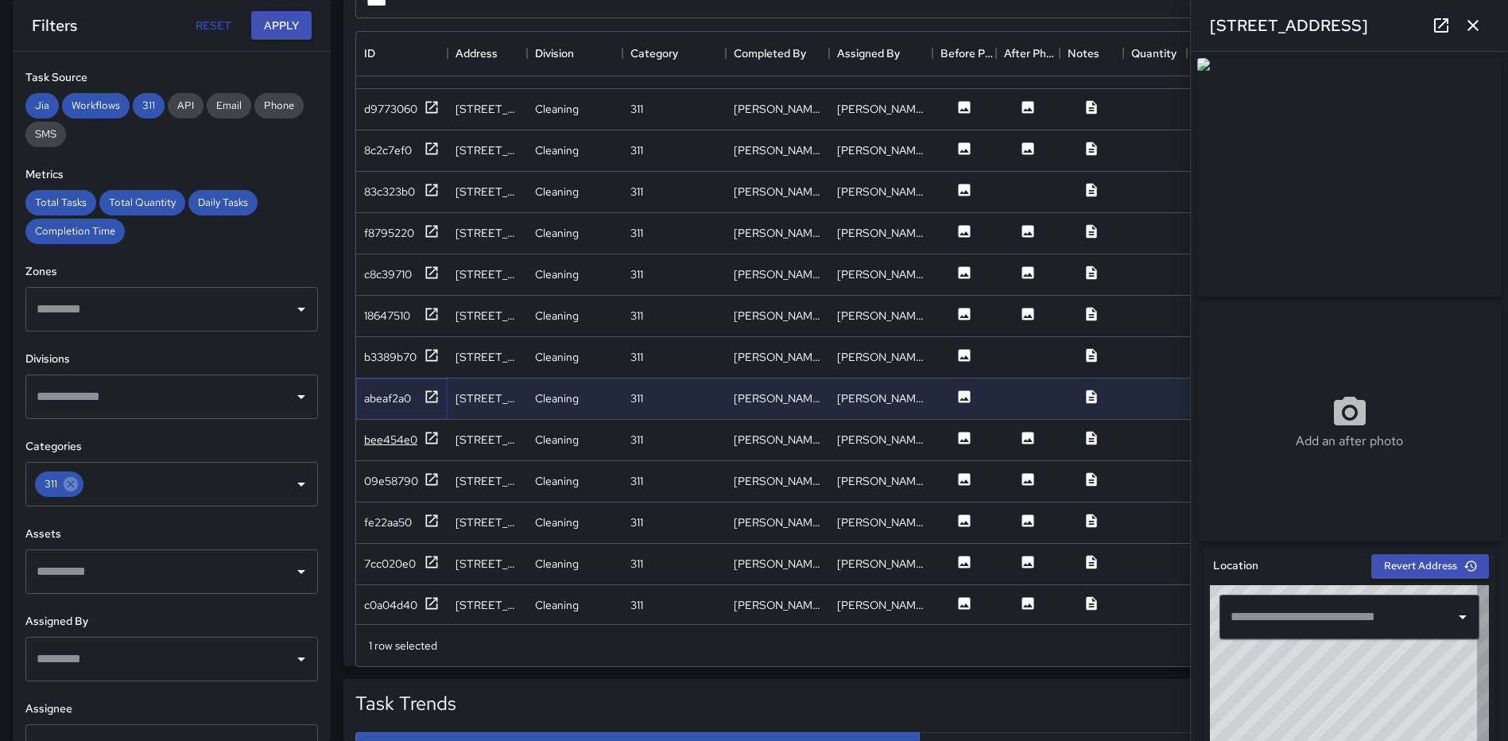
type input "**********"
click at [428, 438] on icon at bounding box center [432, 438] width 16 height 16
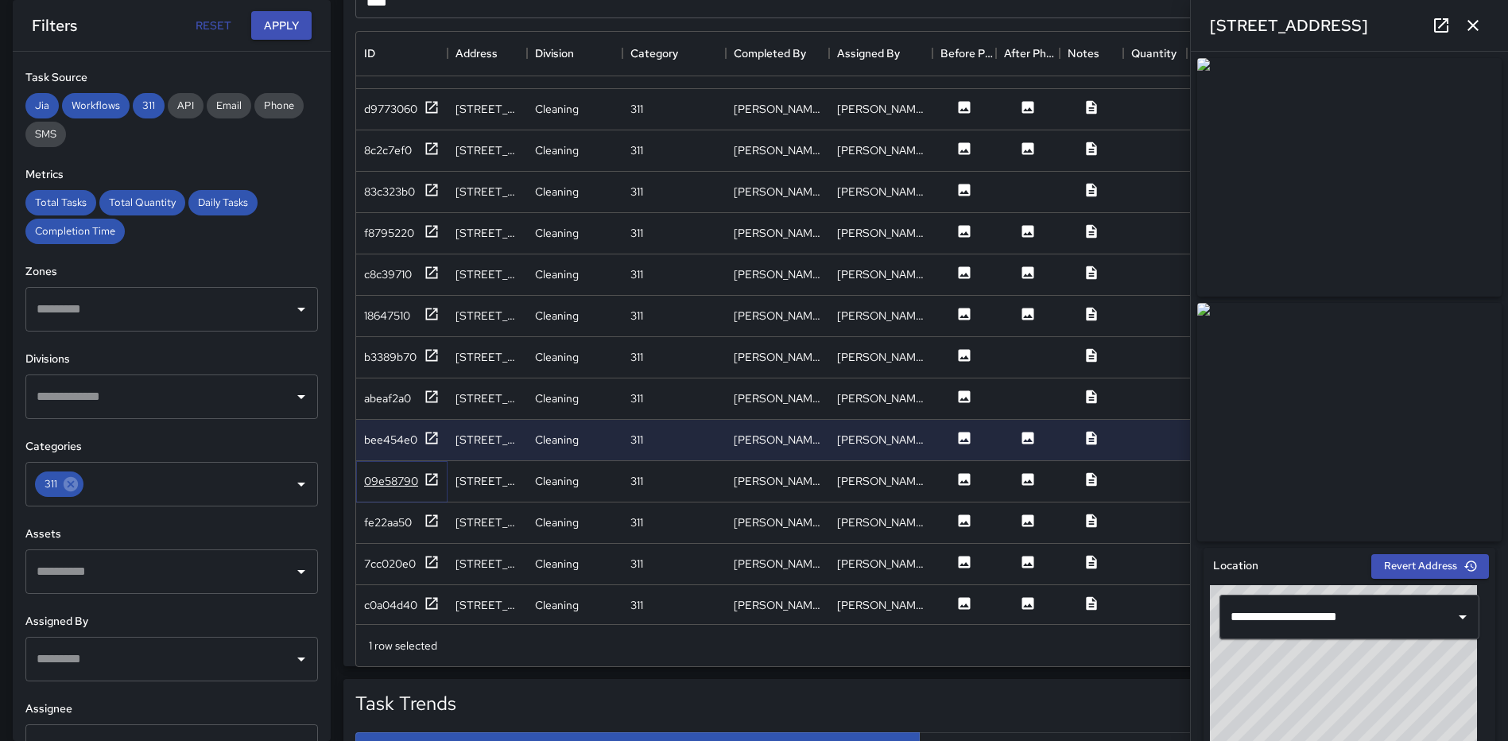
click at [428, 484] on icon at bounding box center [432, 479] width 12 height 12
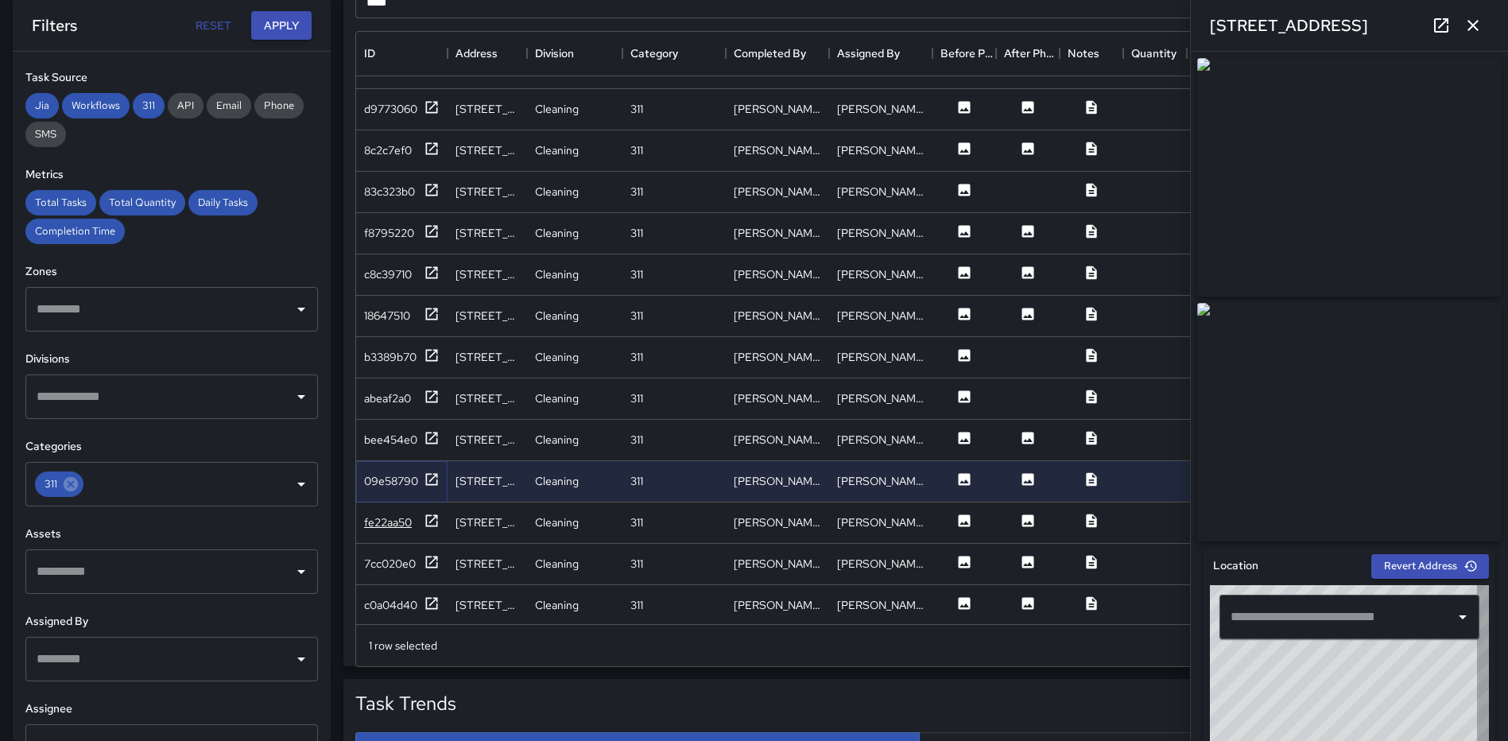
type input "**********"
click at [429, 516] on icon at bounding box center [432, 521] width 16 height 16
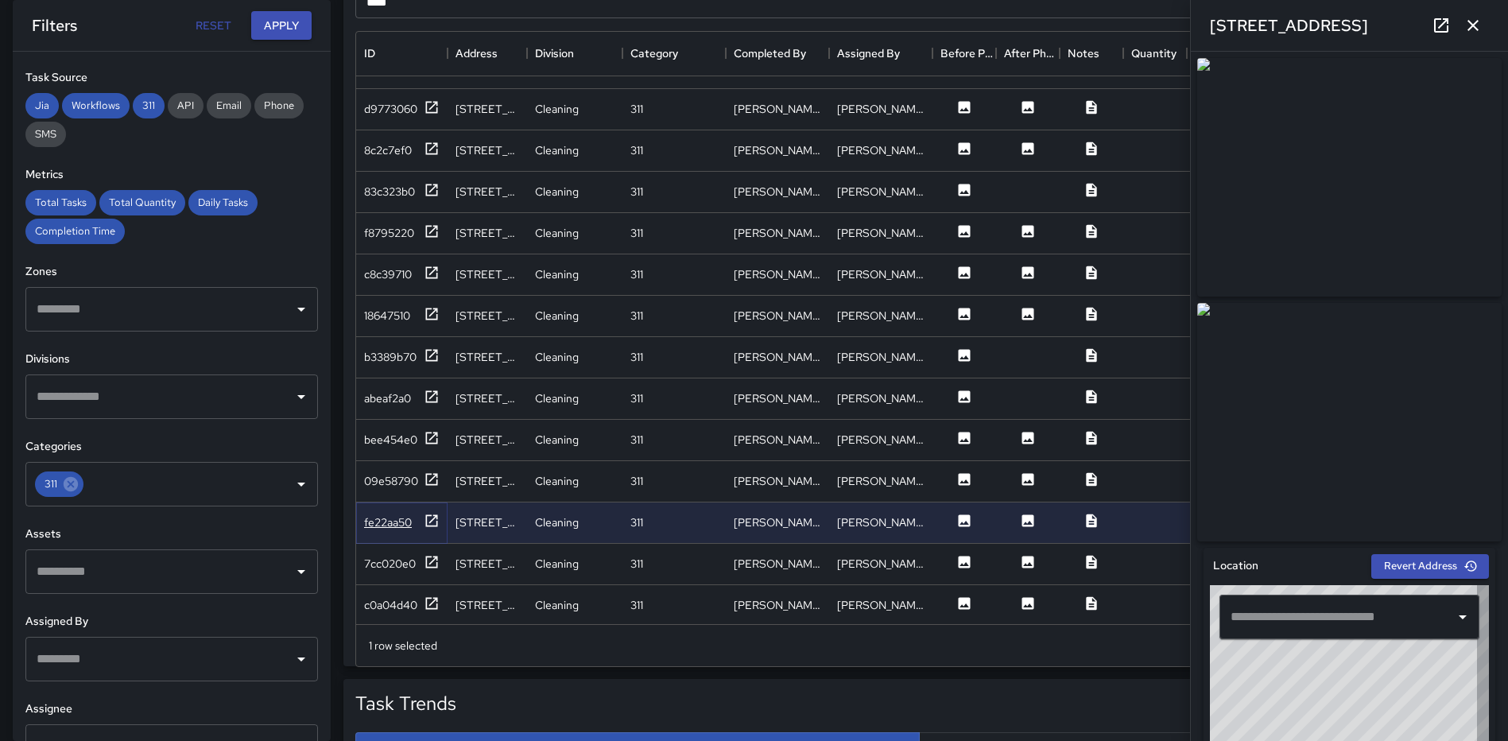
type input "**********"
click at [428, 566] on icon at bounding box center [432, 562] width 16 height 16
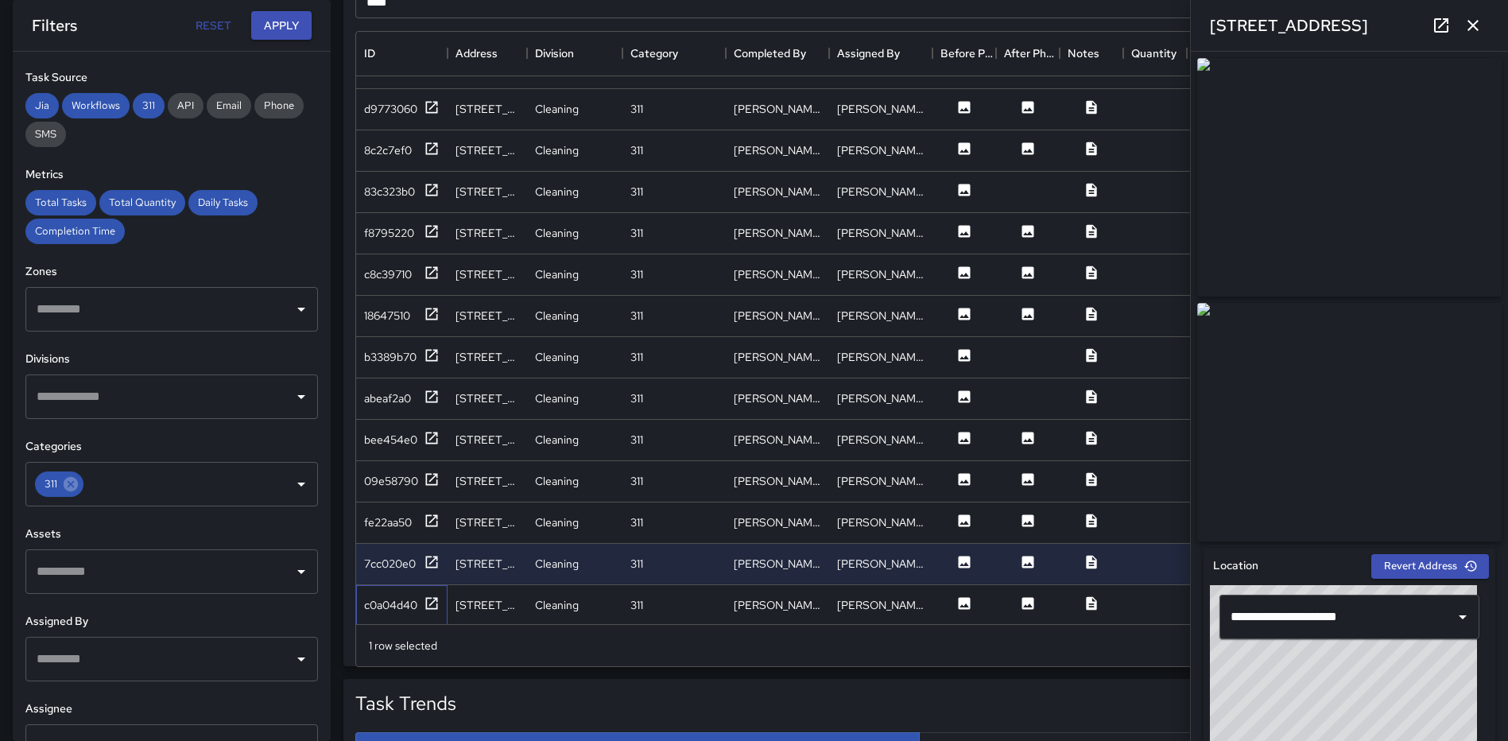
click at [425, 594] on div "c0a04d40" at bounding box center [401, 605] width 91 height 41
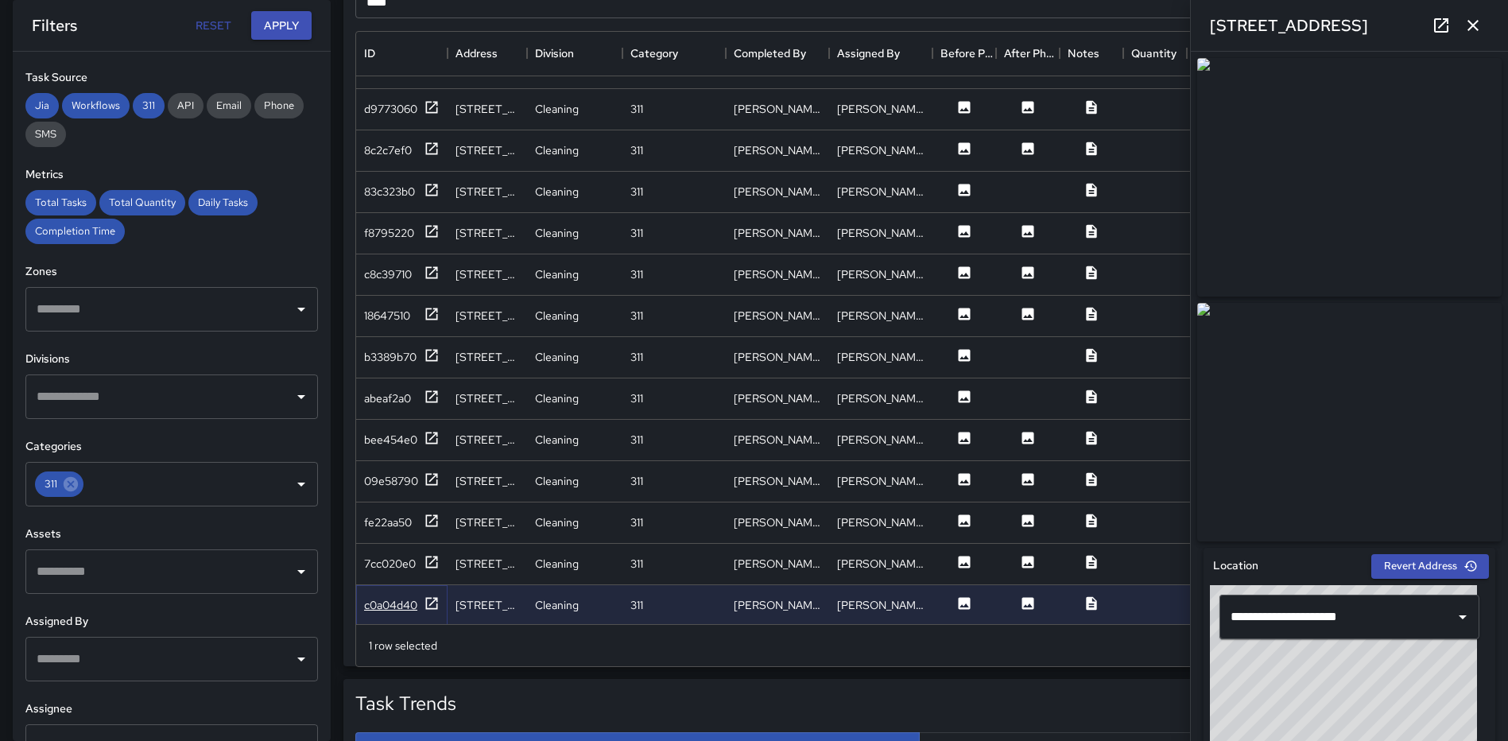
click at [432, 600] on icon at bounding box center [432, 603] width 16 height 16
click at [1476, 28] on icon "button" at bounding box center [1472, 25] width 11 height 11
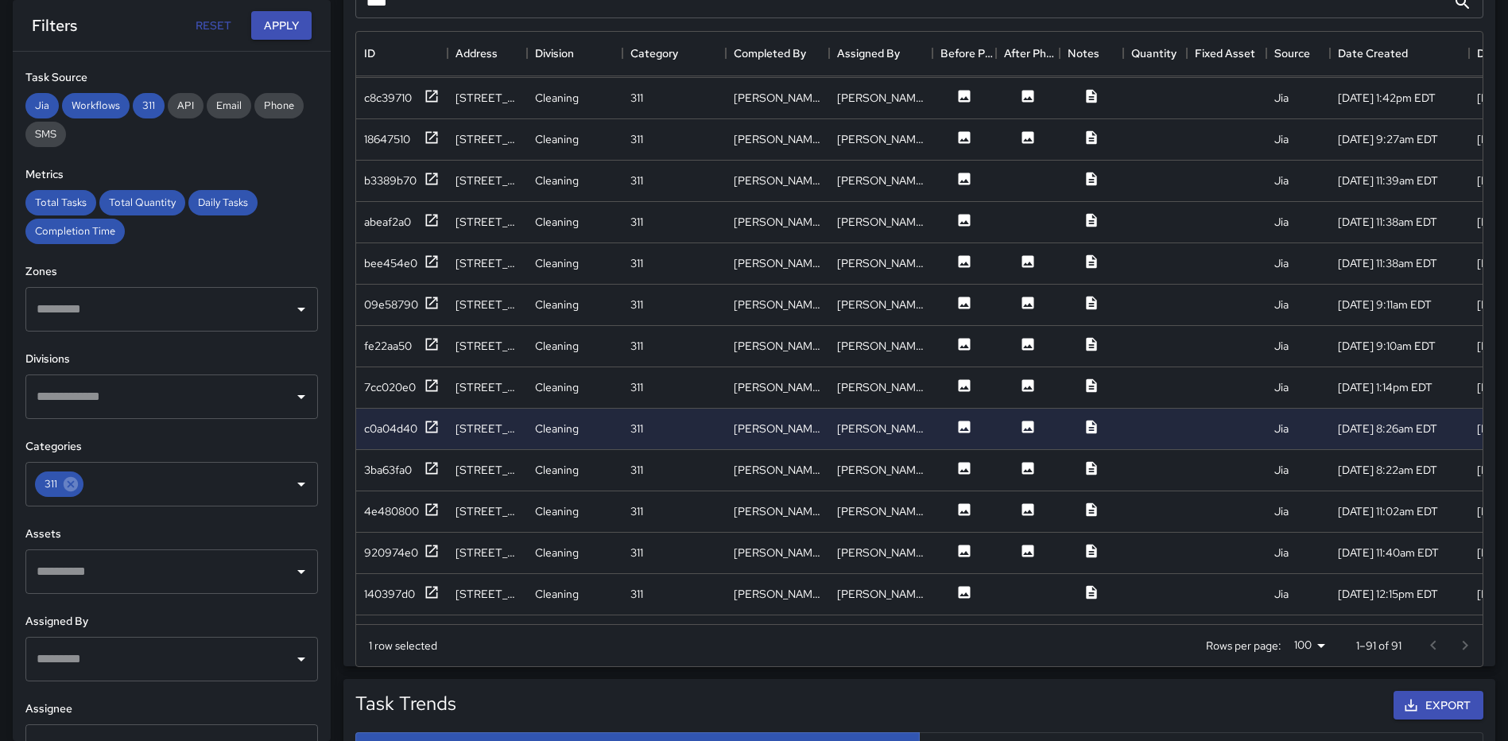
scroll to position [556, 0]
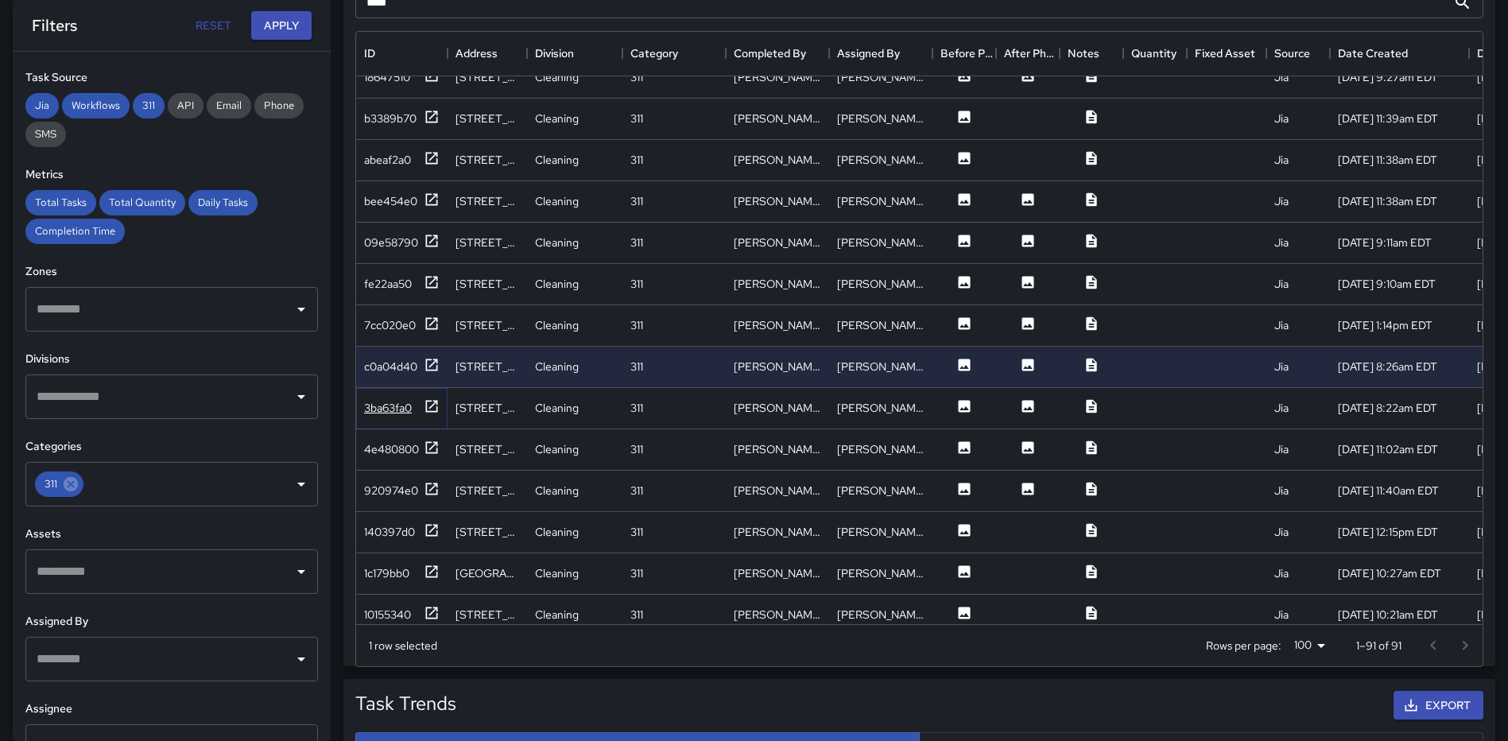
click at [428, 401] on icon at bounding box center [432, 406] width 16 height 16
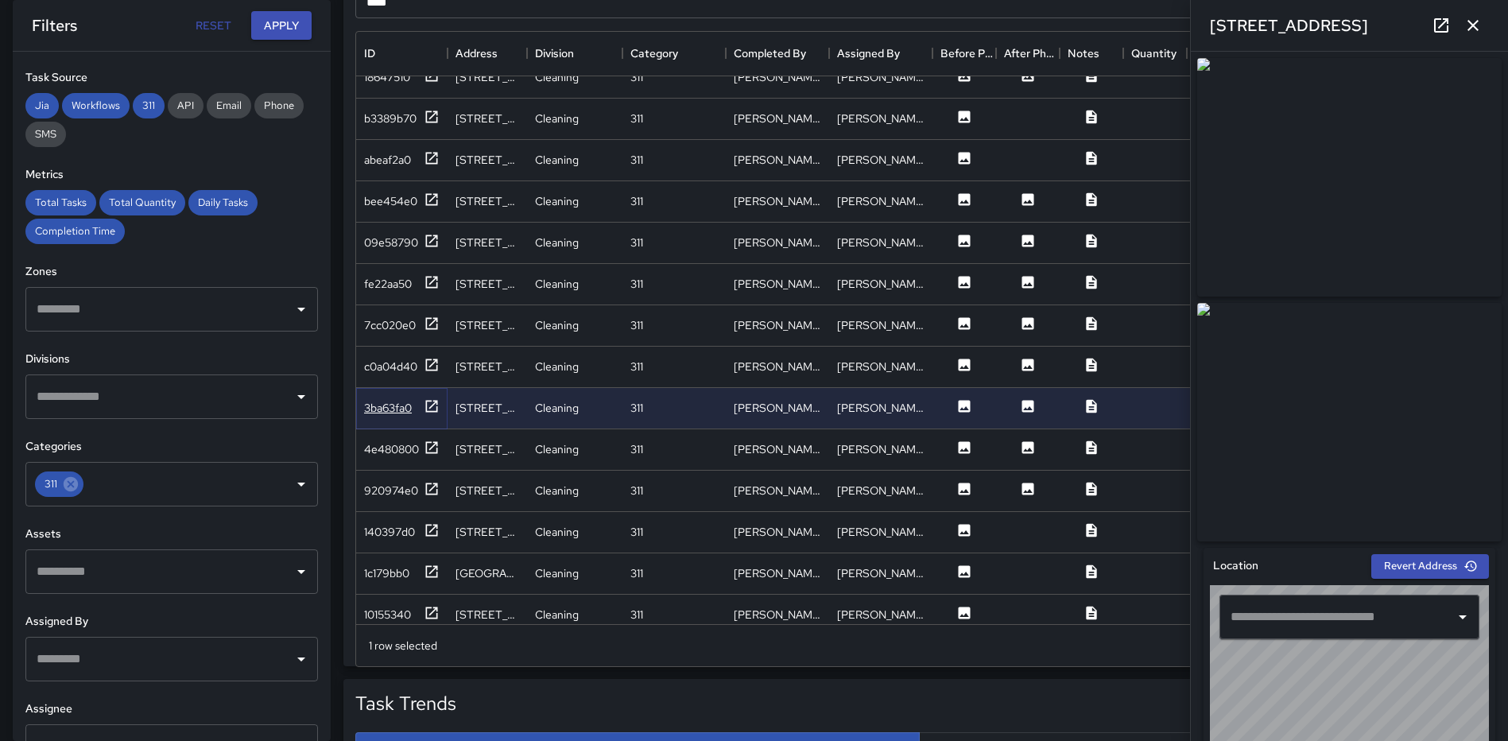
type input "**********"
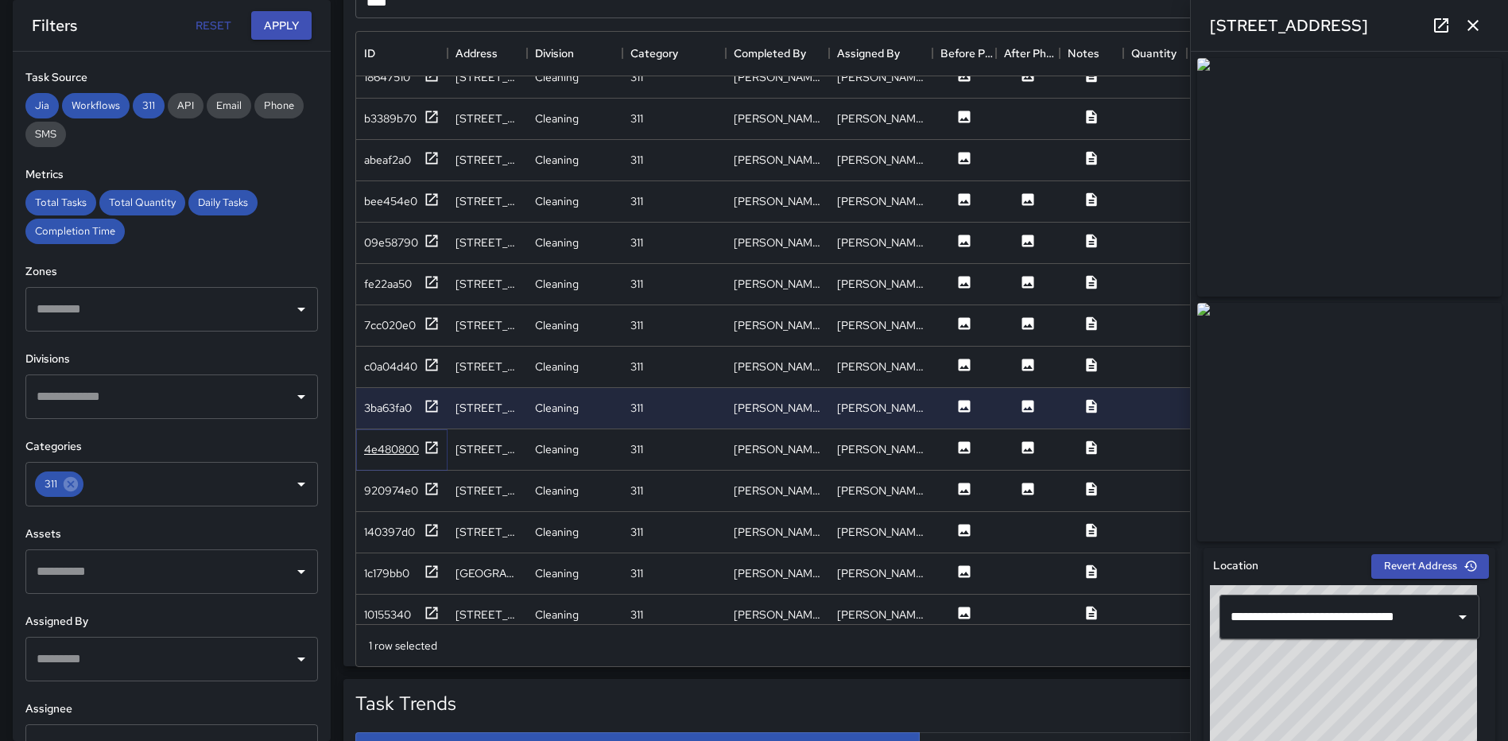
click at [428, 443] on icon at bounding box center [432, 448] width 16 height 16
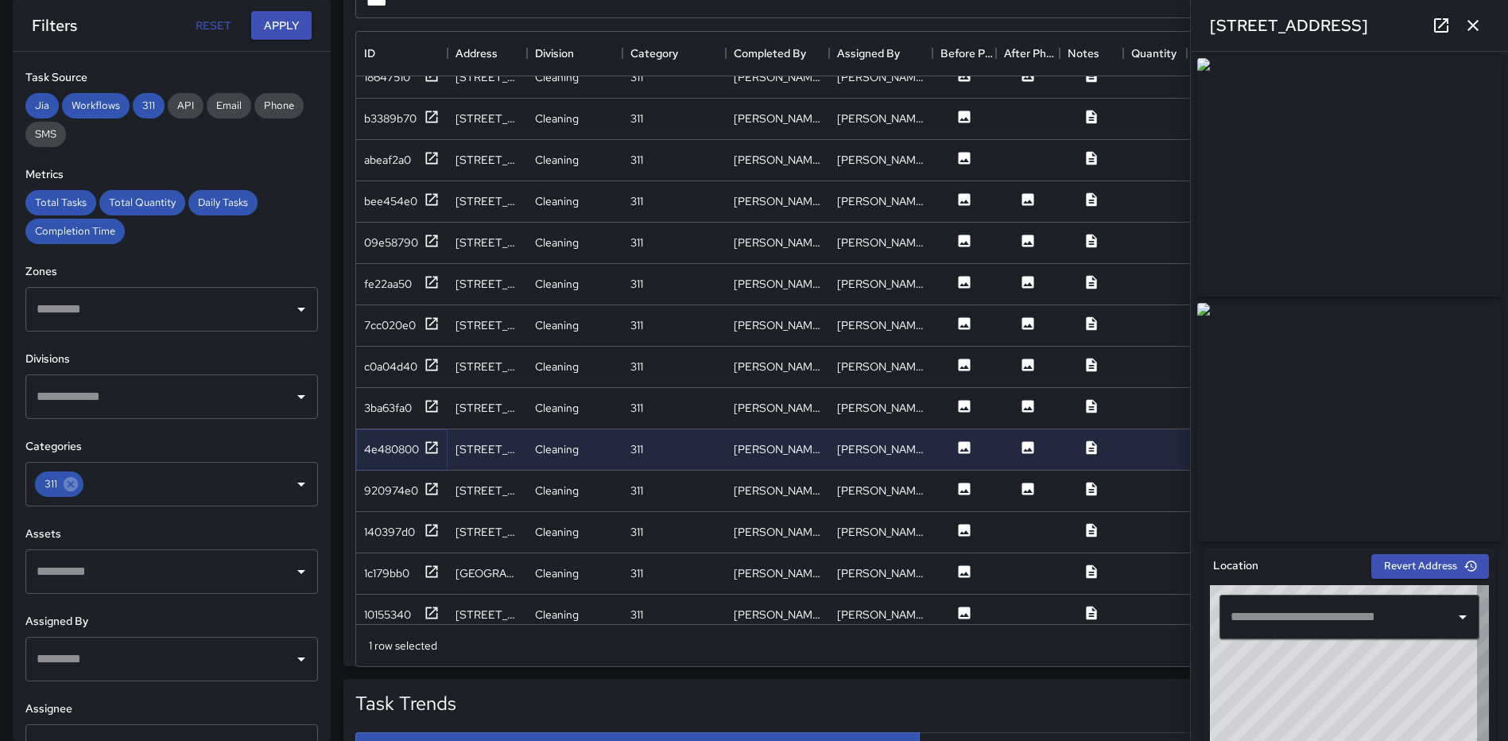
type input "**********"
click at [428, 484] on icon at bounding box center [432, 489] width 16 height 16
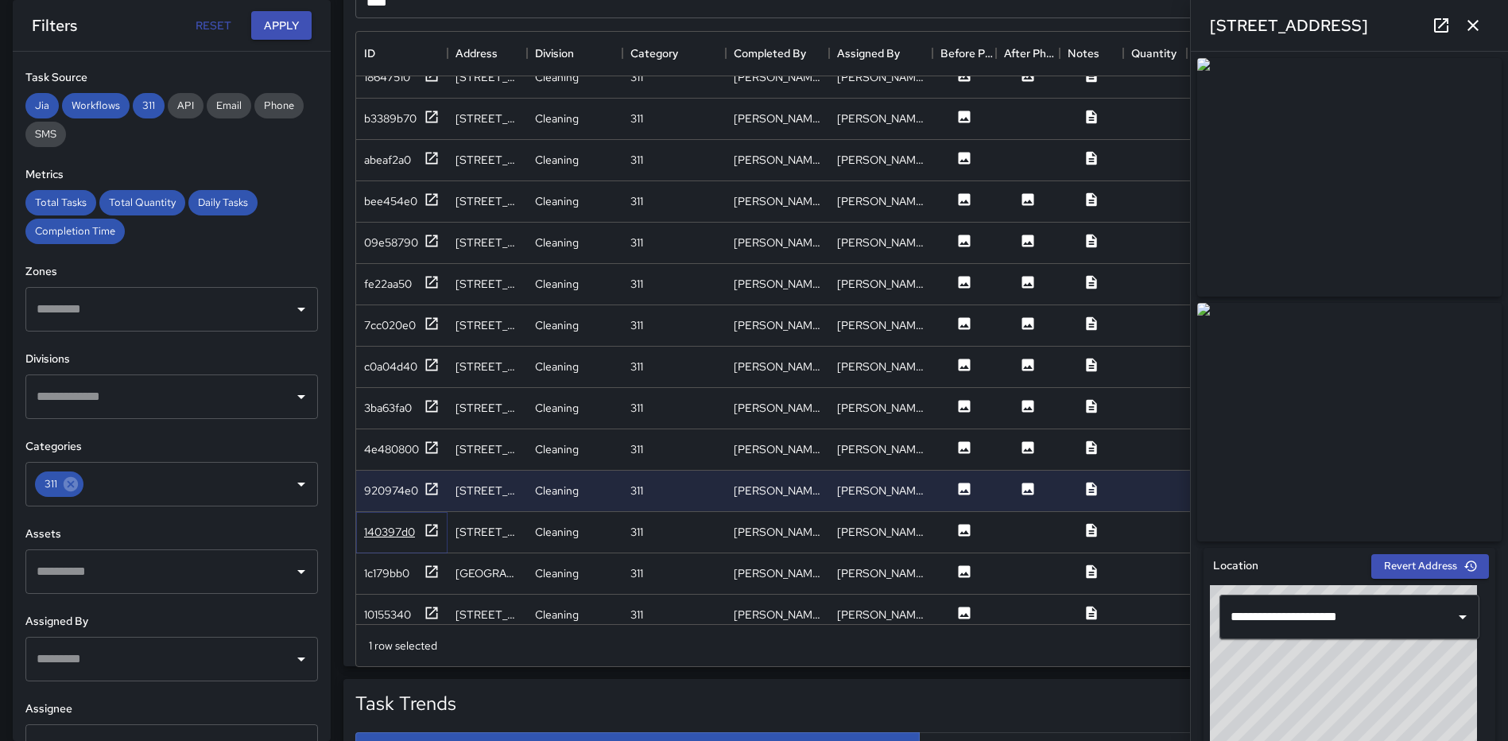
click at [434, 529] on icon at bounding box center [432, 530] width 16 height 16
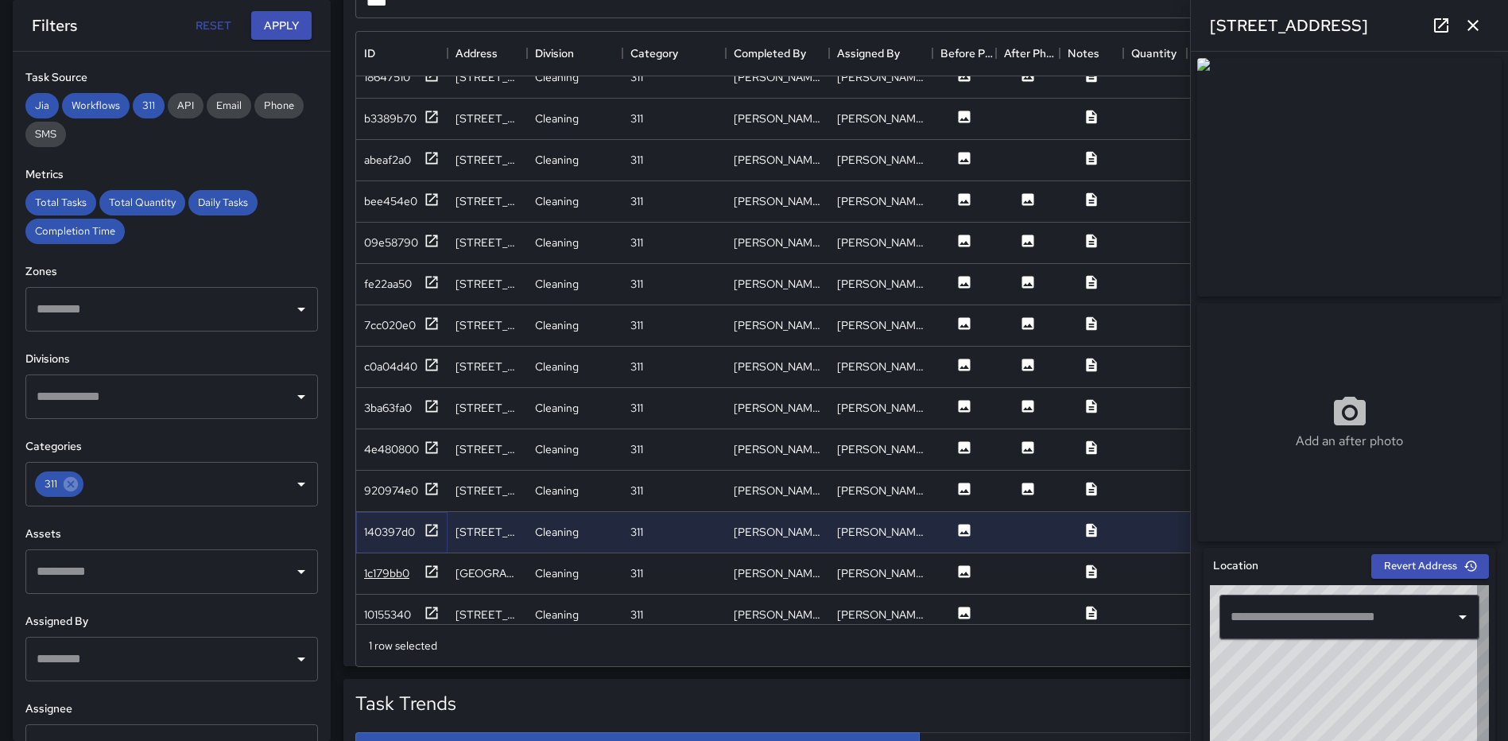
type input "**********"
click at [430, 568] on icon at bounding box center [432, 571] width 16 height 16
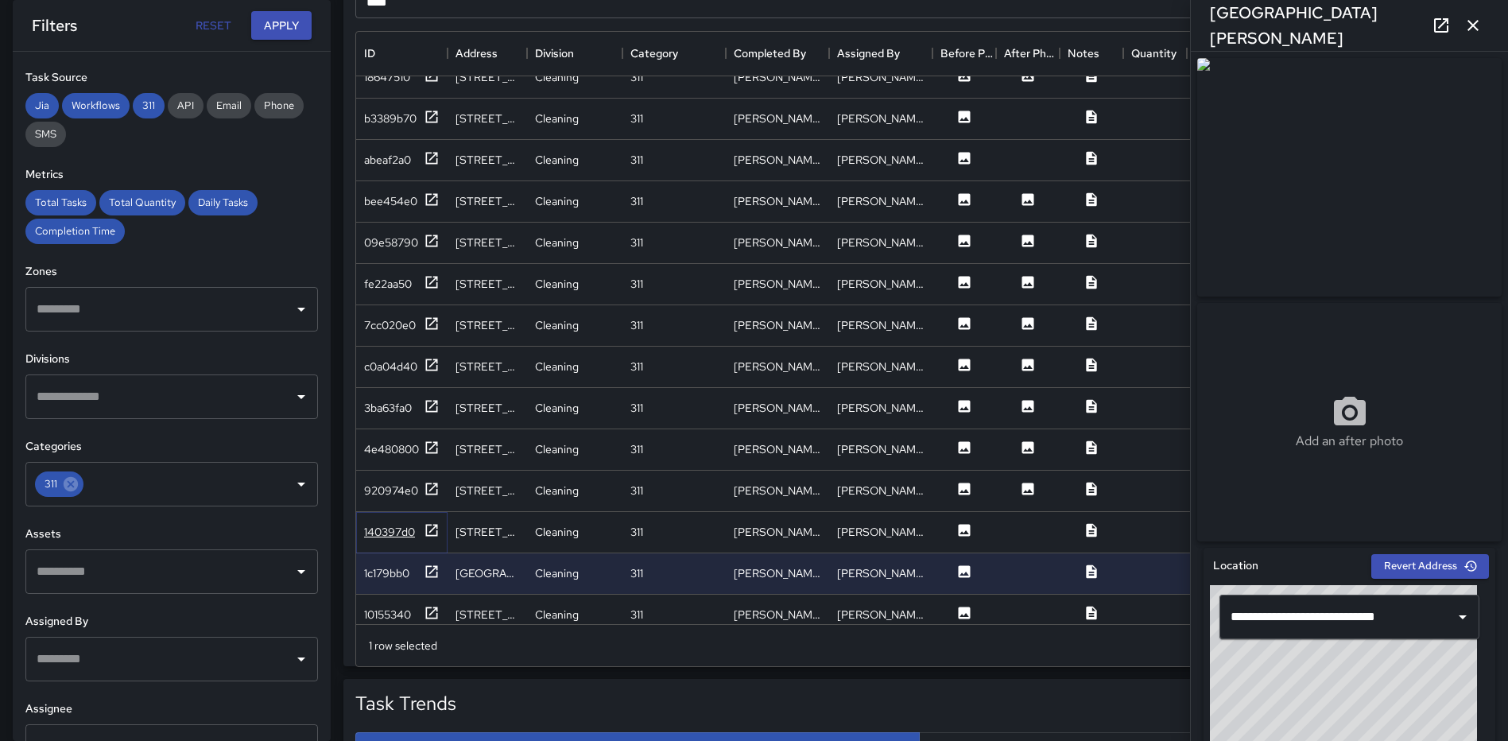
click at [427, 532] on icon at bounding box center [432, 530] width 12 height 12
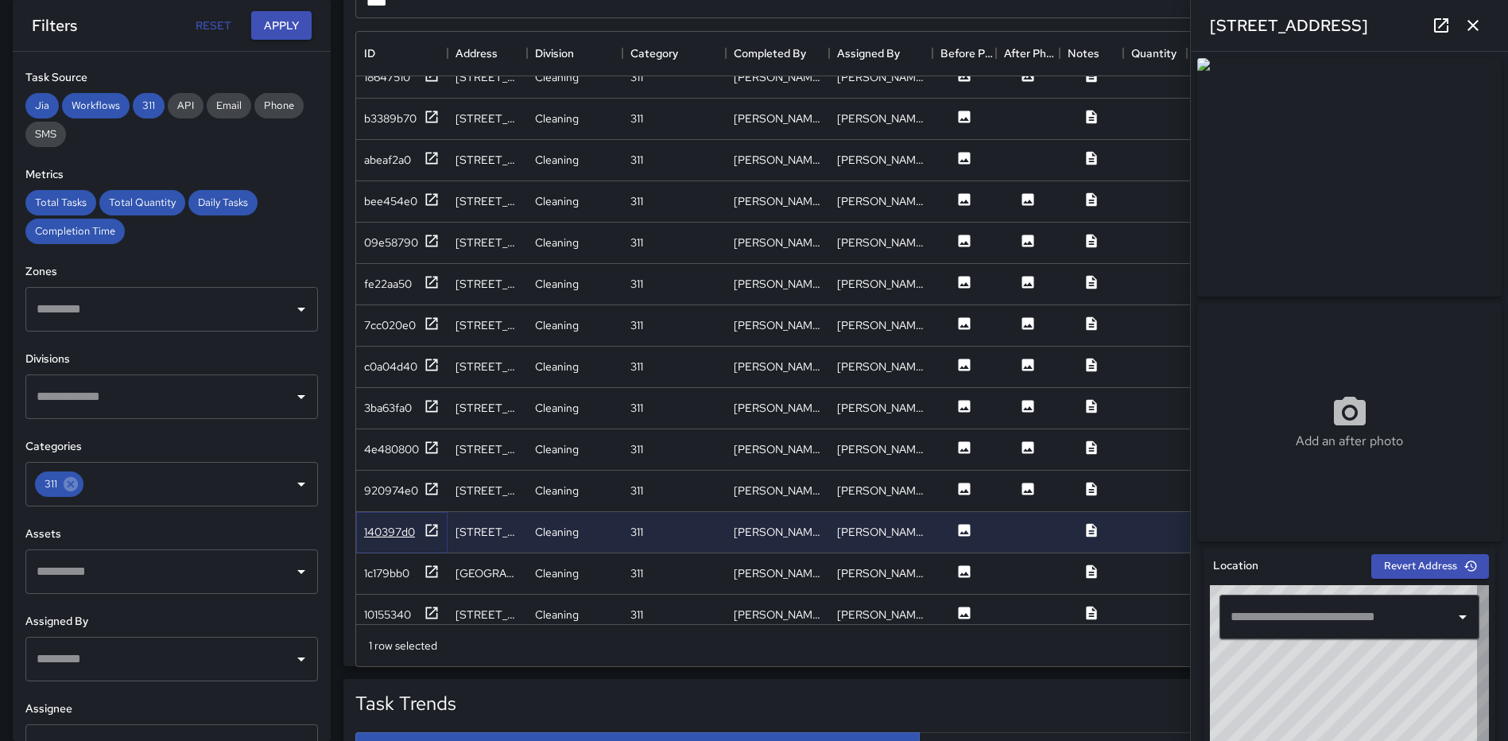
type input "**********"
click at [432, 568] on icon at bounding box center [432, 571] width 16 height 16
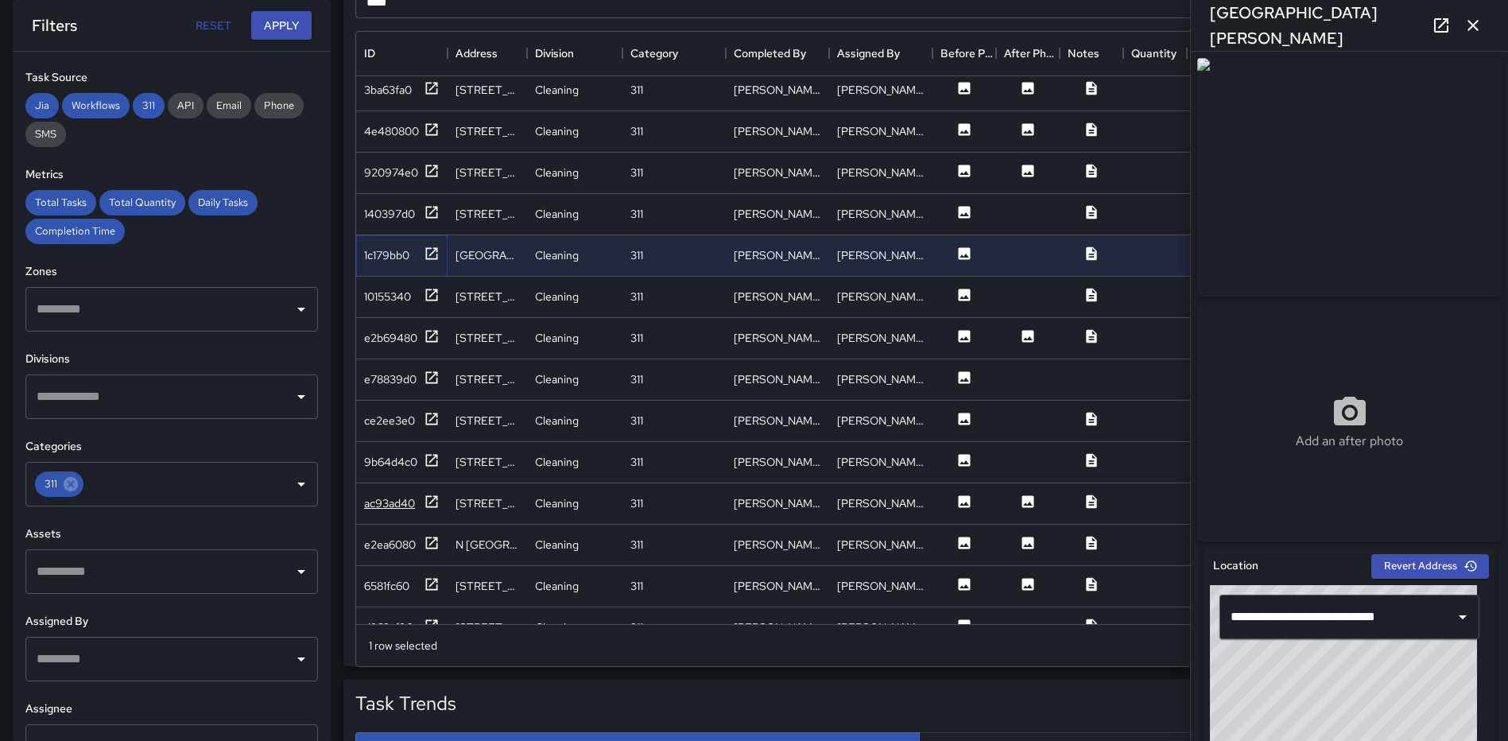
scroll to position [954, 0]
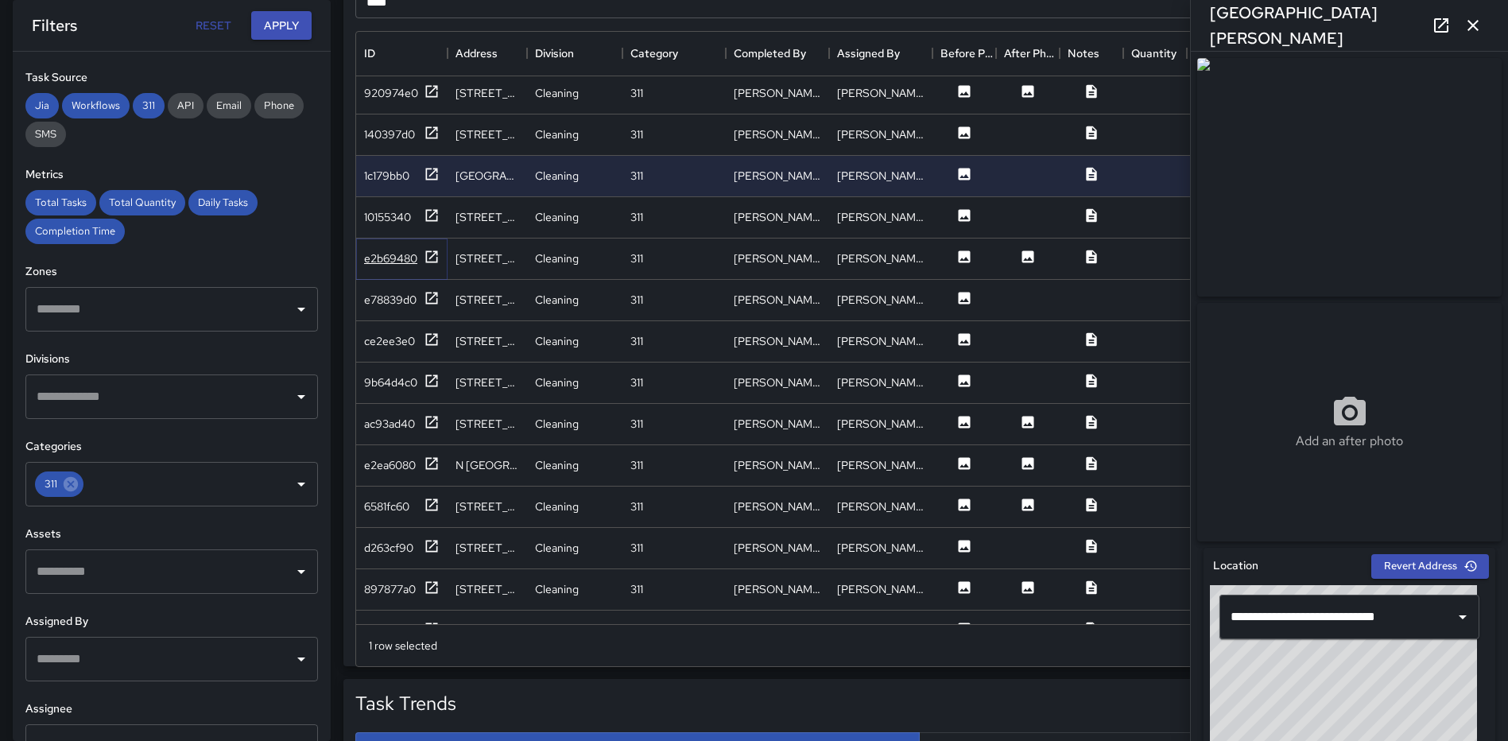
click at [430, 253] on icon at bounding box center [432, 257] width 16 height 16
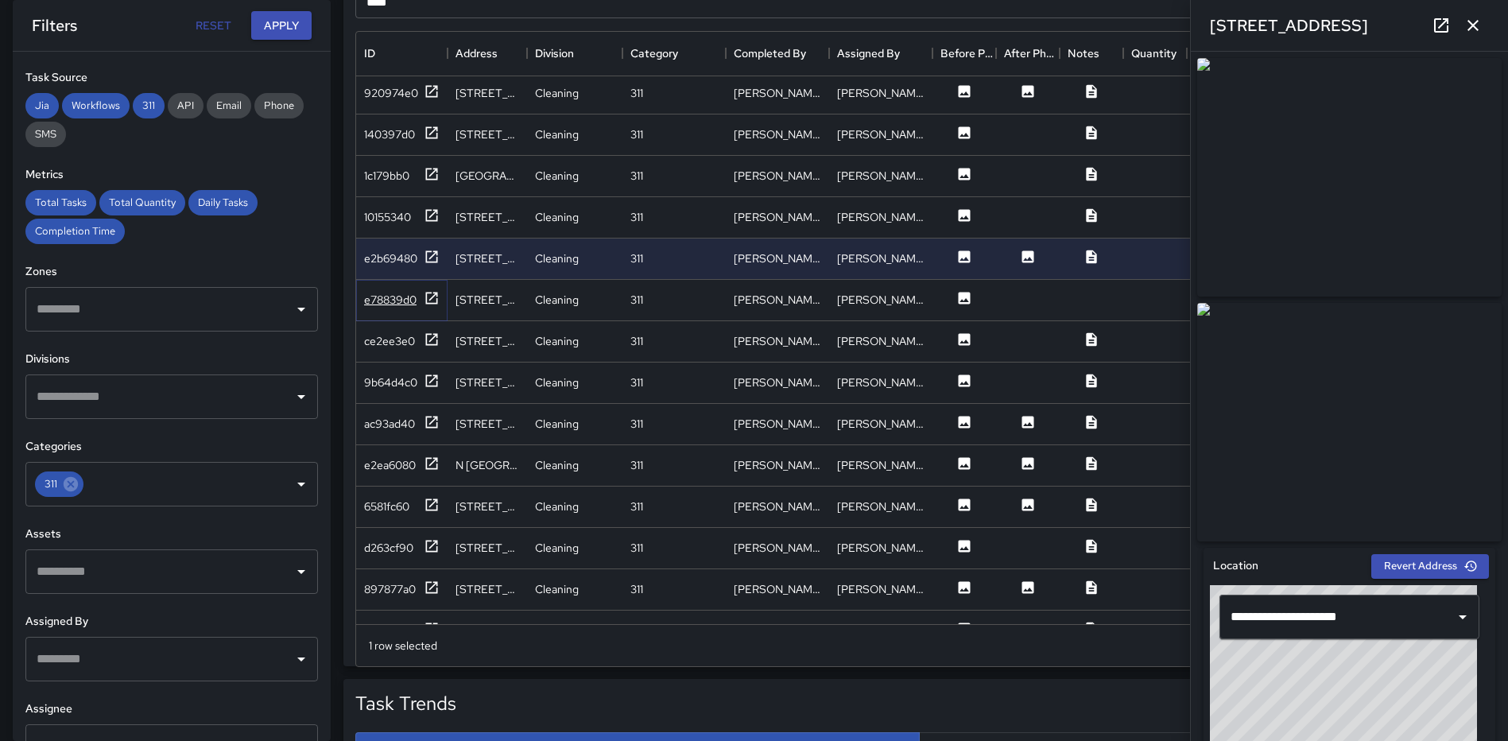
click at [426, 296] on icon at bounding box center [432, 298] width 12 height 12
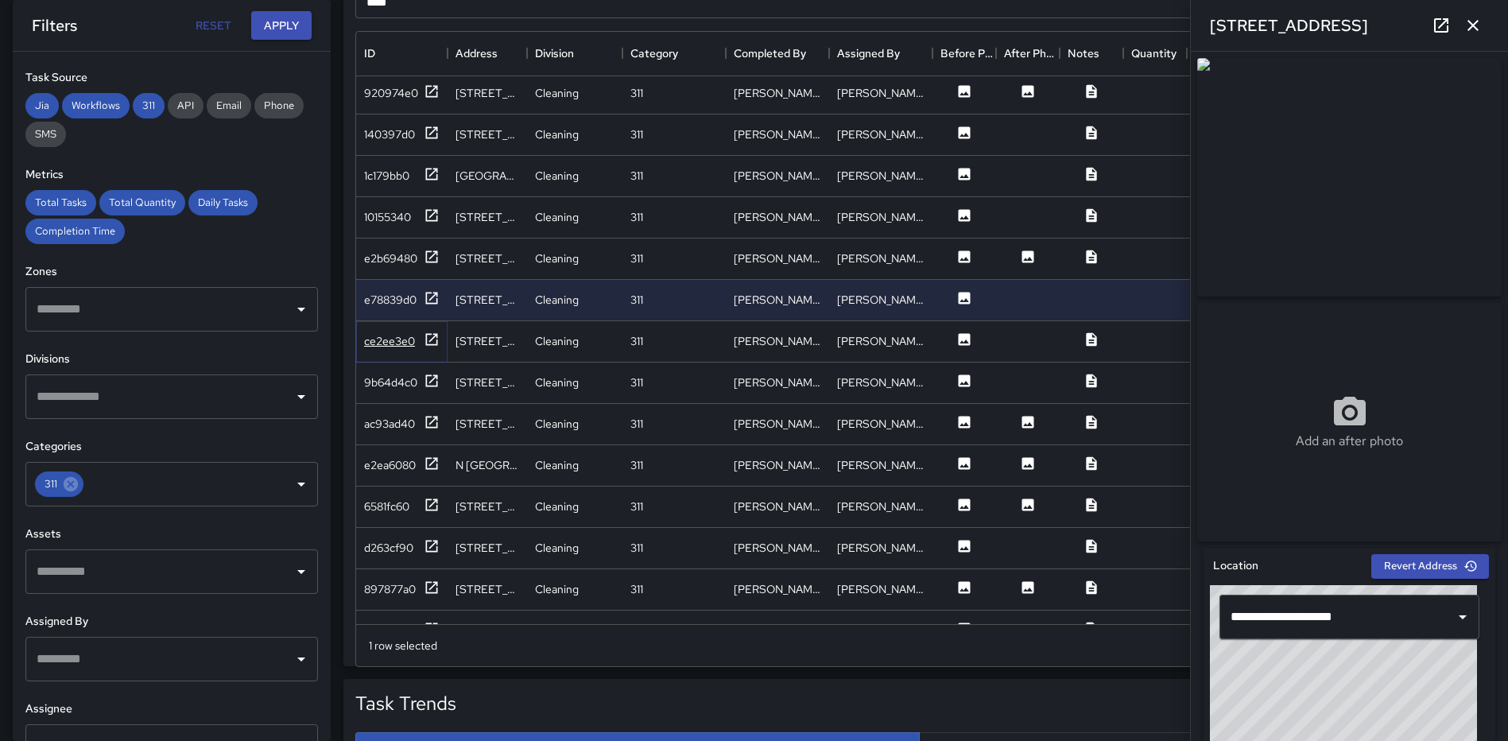
click at [428, 335] on icon at bounding box center [432, 339] width 16 height 16
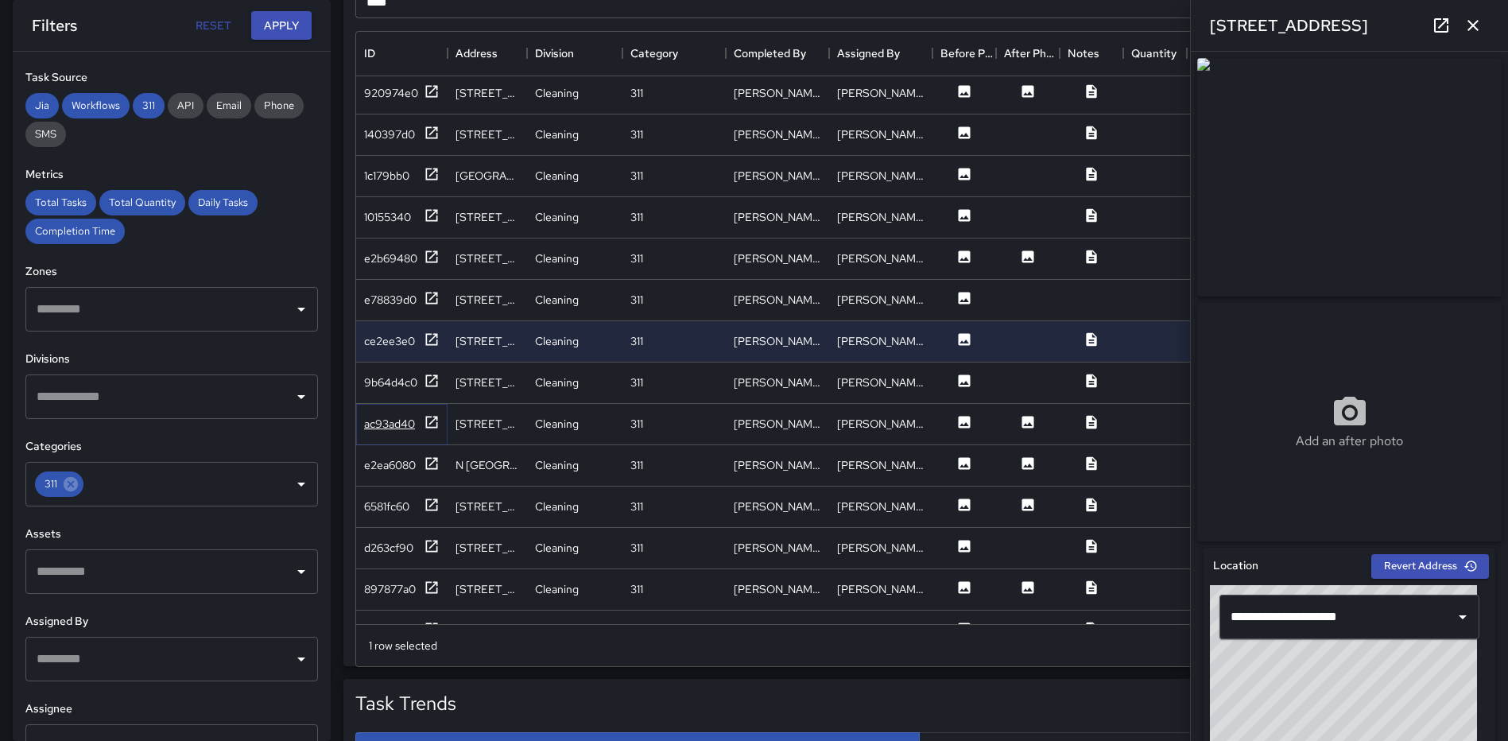
click at [437, 420] on icon at bounding box center [432, 422] width 16 height 16
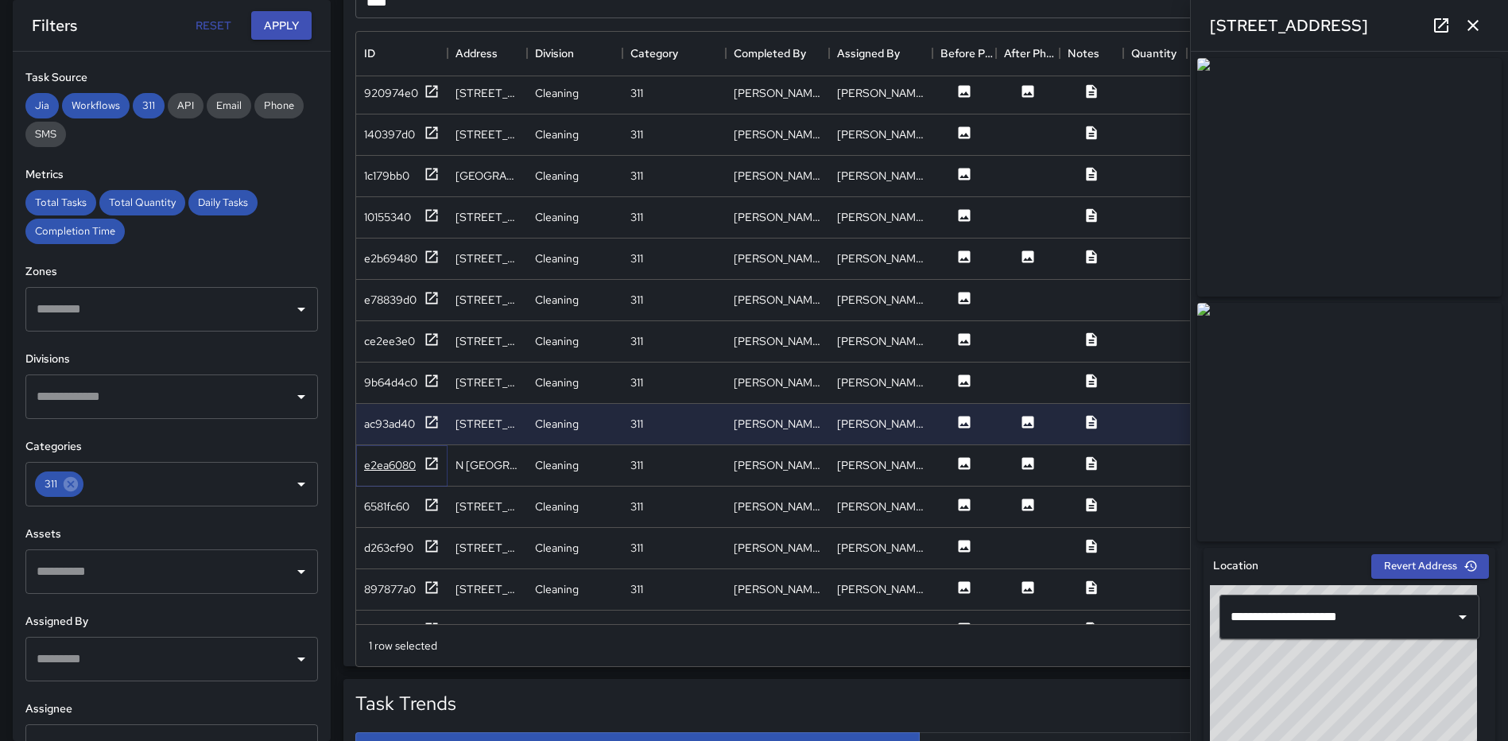
click at [436, 463] on icon at bounding box center [432, 463] width 16 height 16
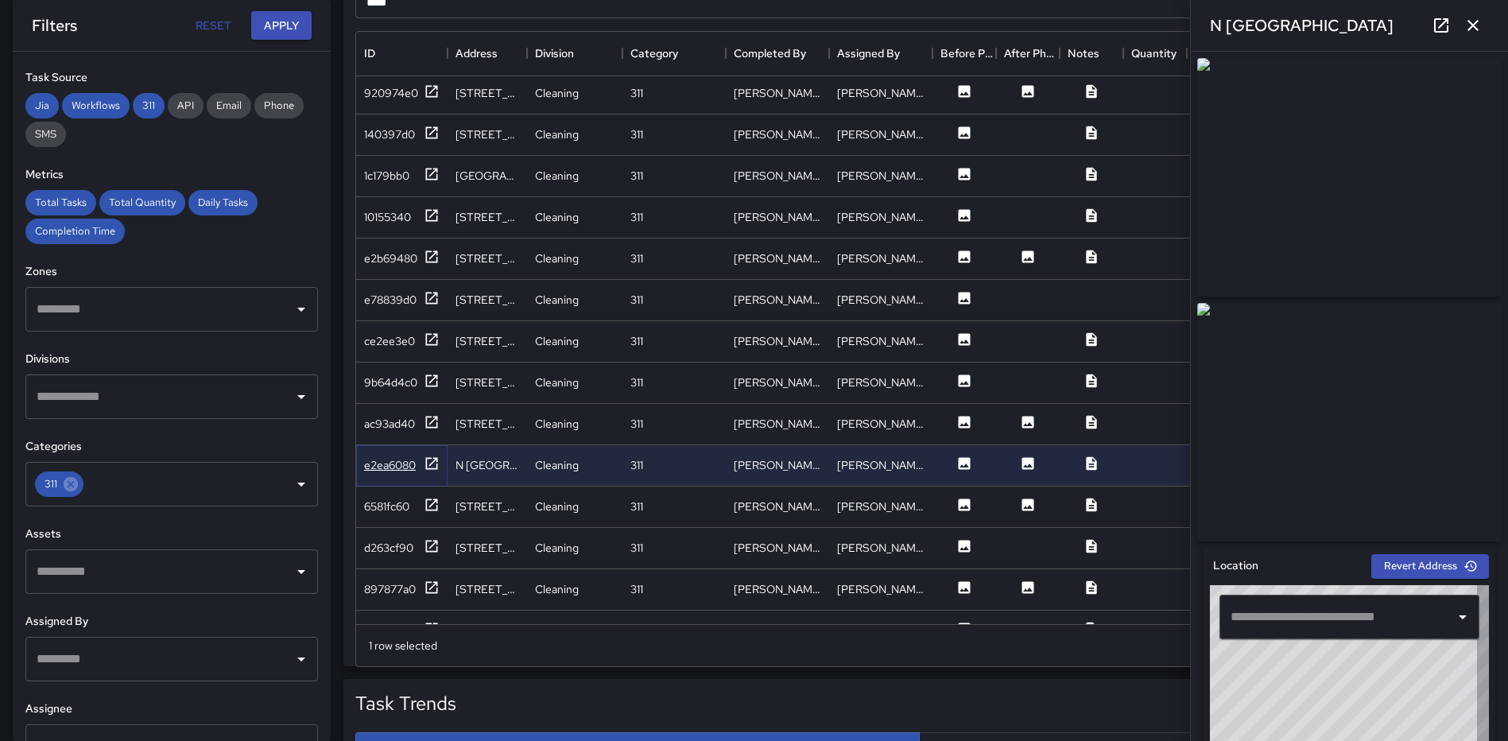
type input "**********"
click at [431, 502] on icon at bounding box center [432, 505] width 16 height 16
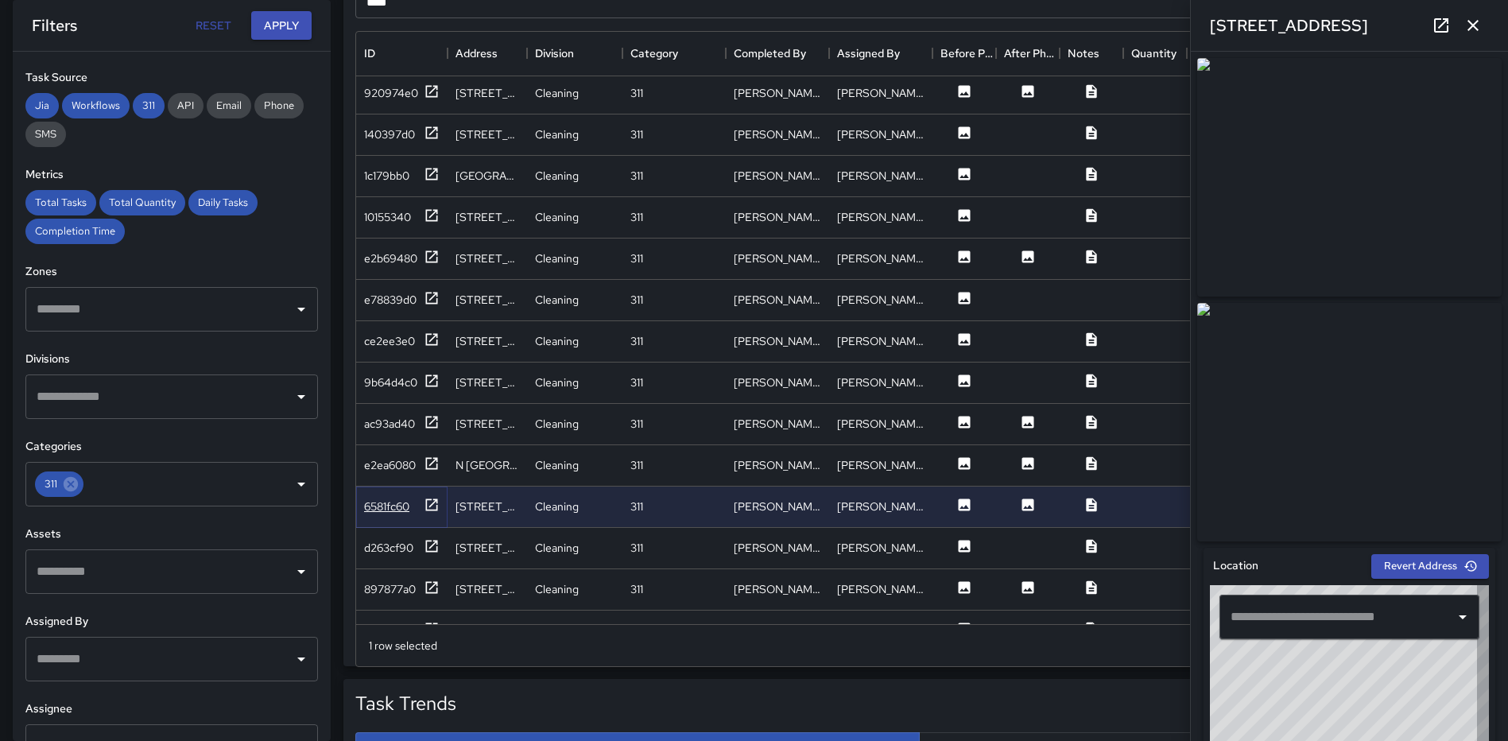
type input "**********"
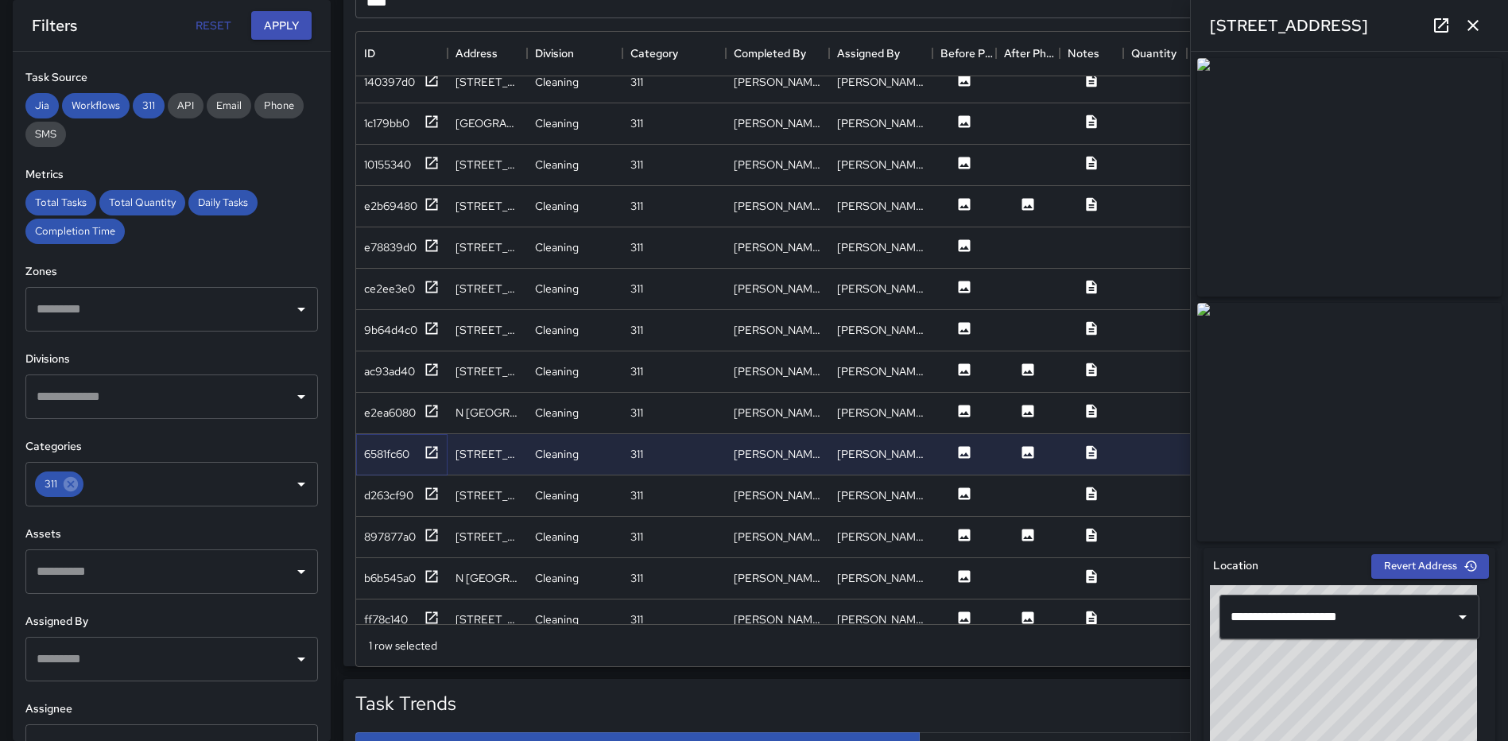
scroll to position [1113, 0]
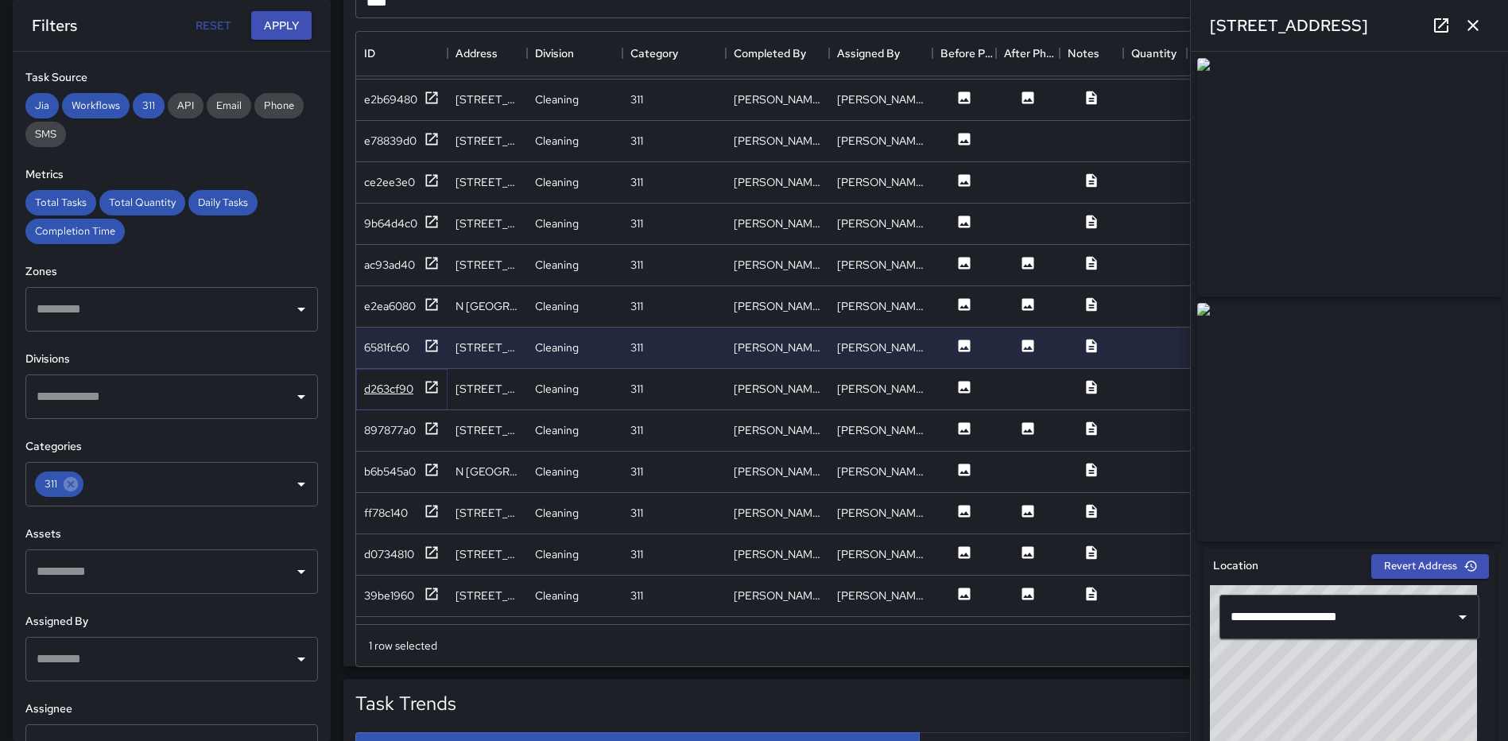
click at [424, 386] on icon at bounding box center [432, 387] width 16 height 16
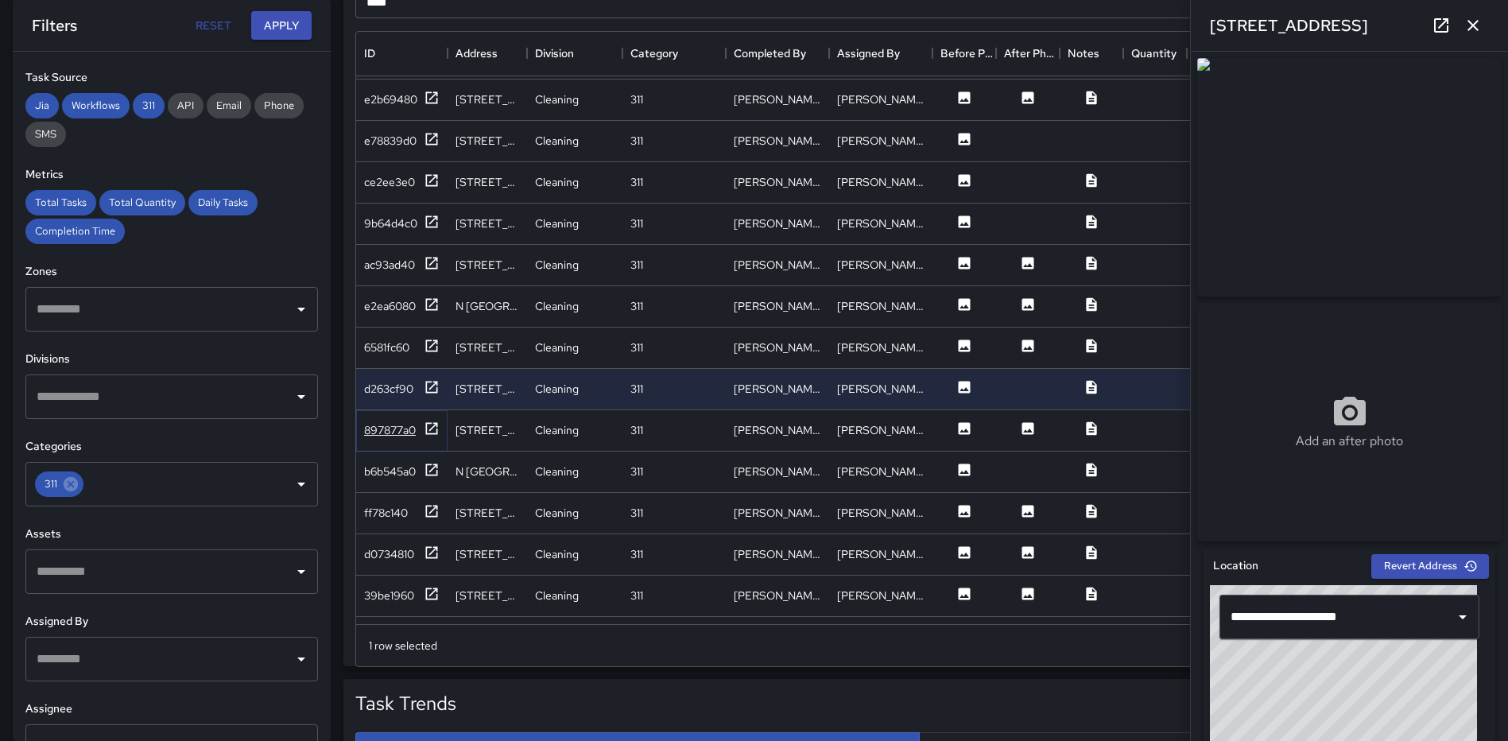
click at [421, 428] on div "897877a0" at bounding box center [402, 430] width 76 height 20
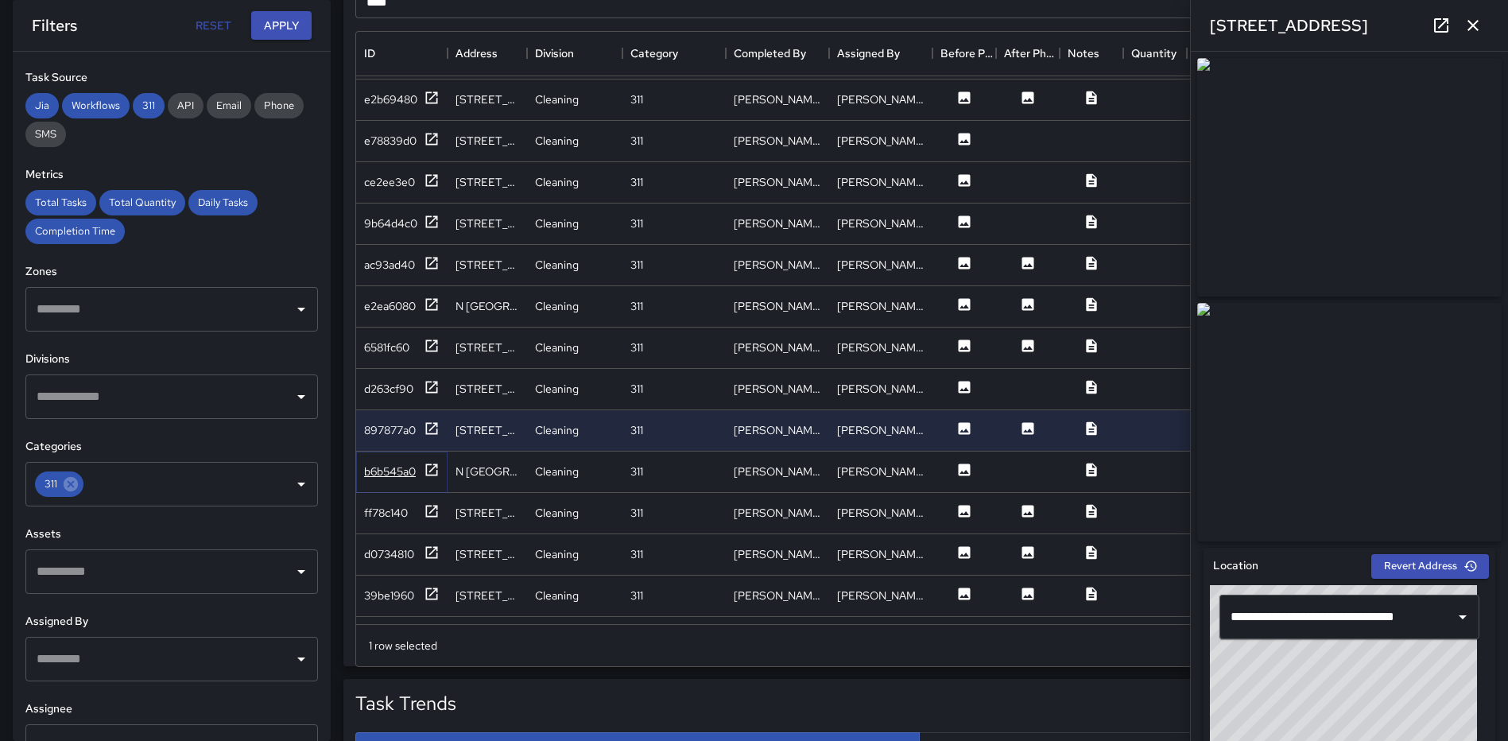
click at [430, 467] on icon at bounding box center [432, 470] width 16 height 16
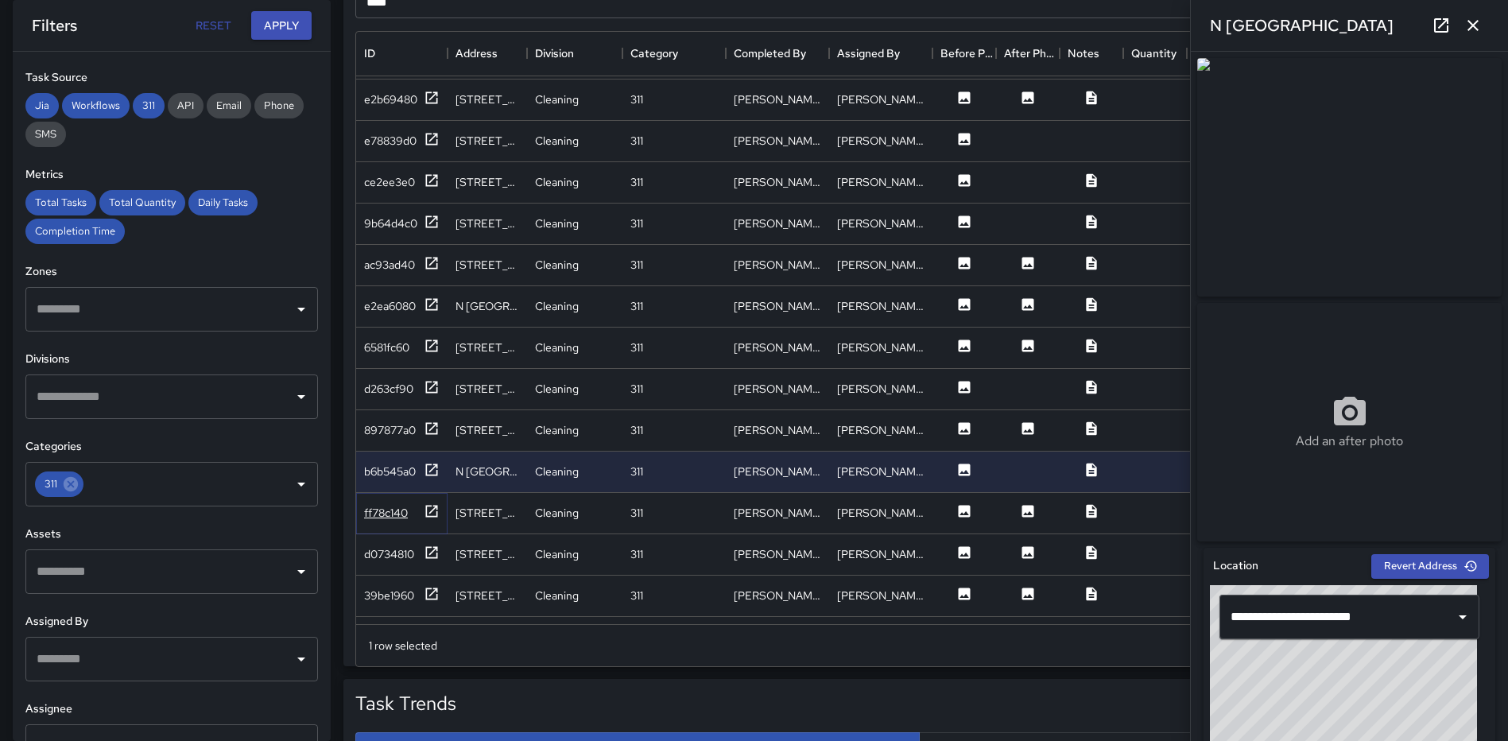
click at [427, 512] on icon at bounding box center [432, 511] width 12 height 12
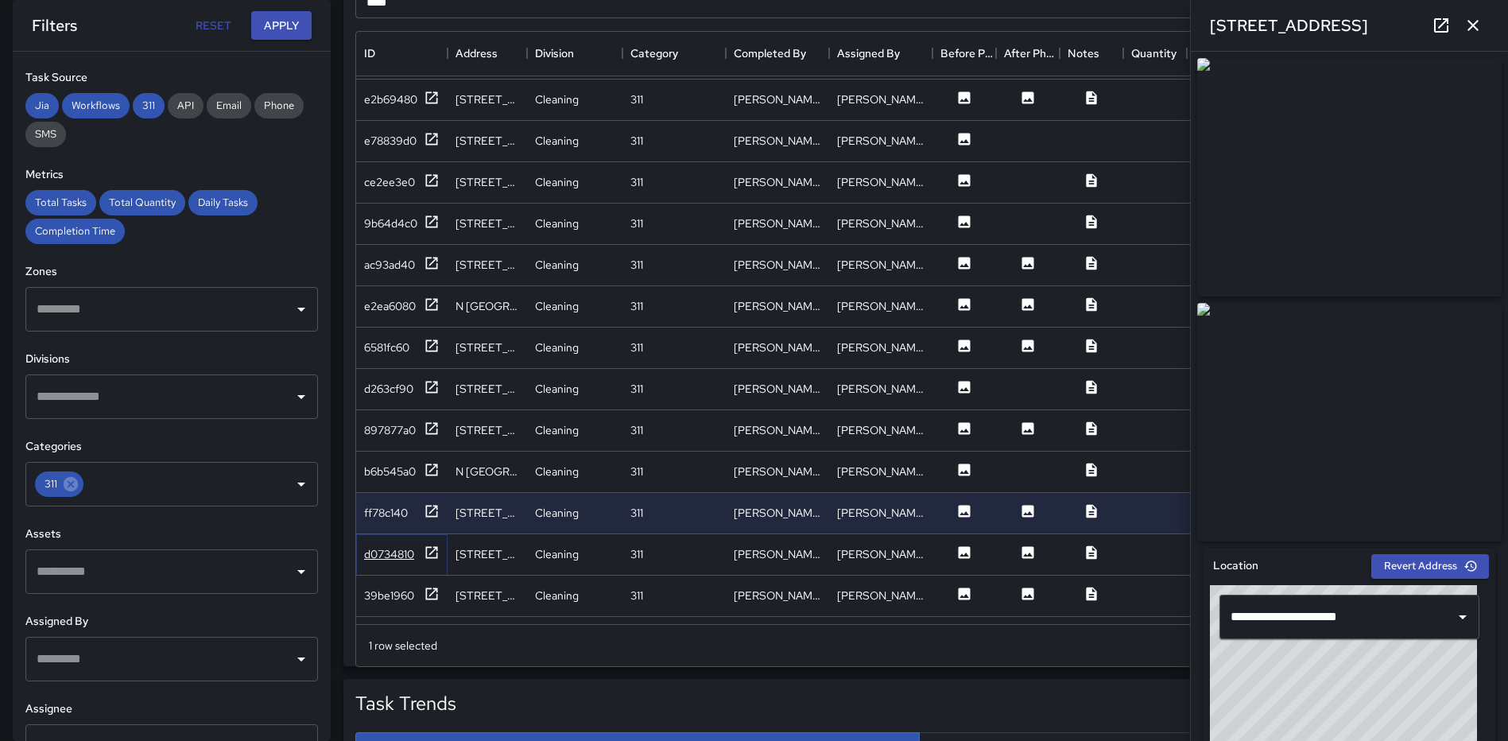
click at [426, 548] on icon at bounding box center [432, 552] width 12 height 12
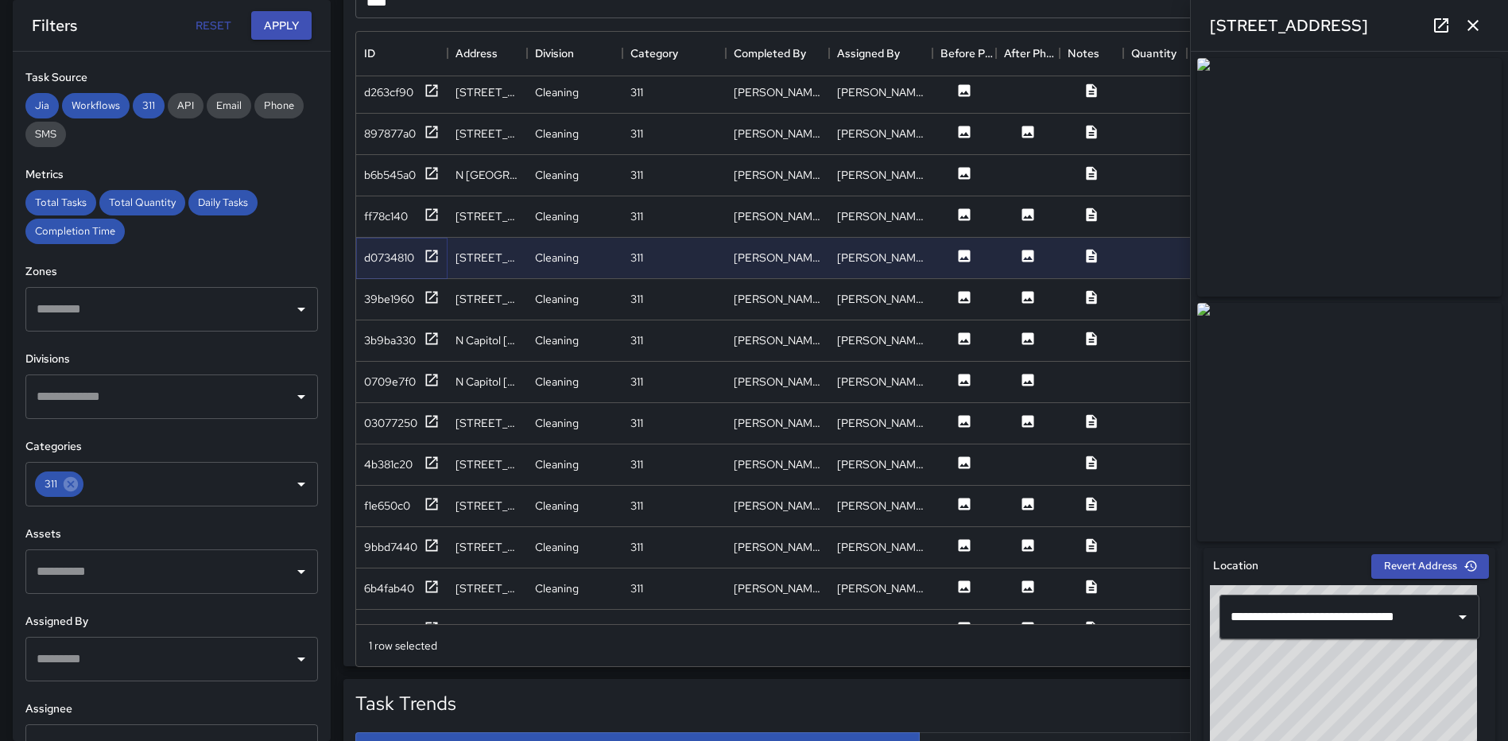
scroll to position [1431, 0]
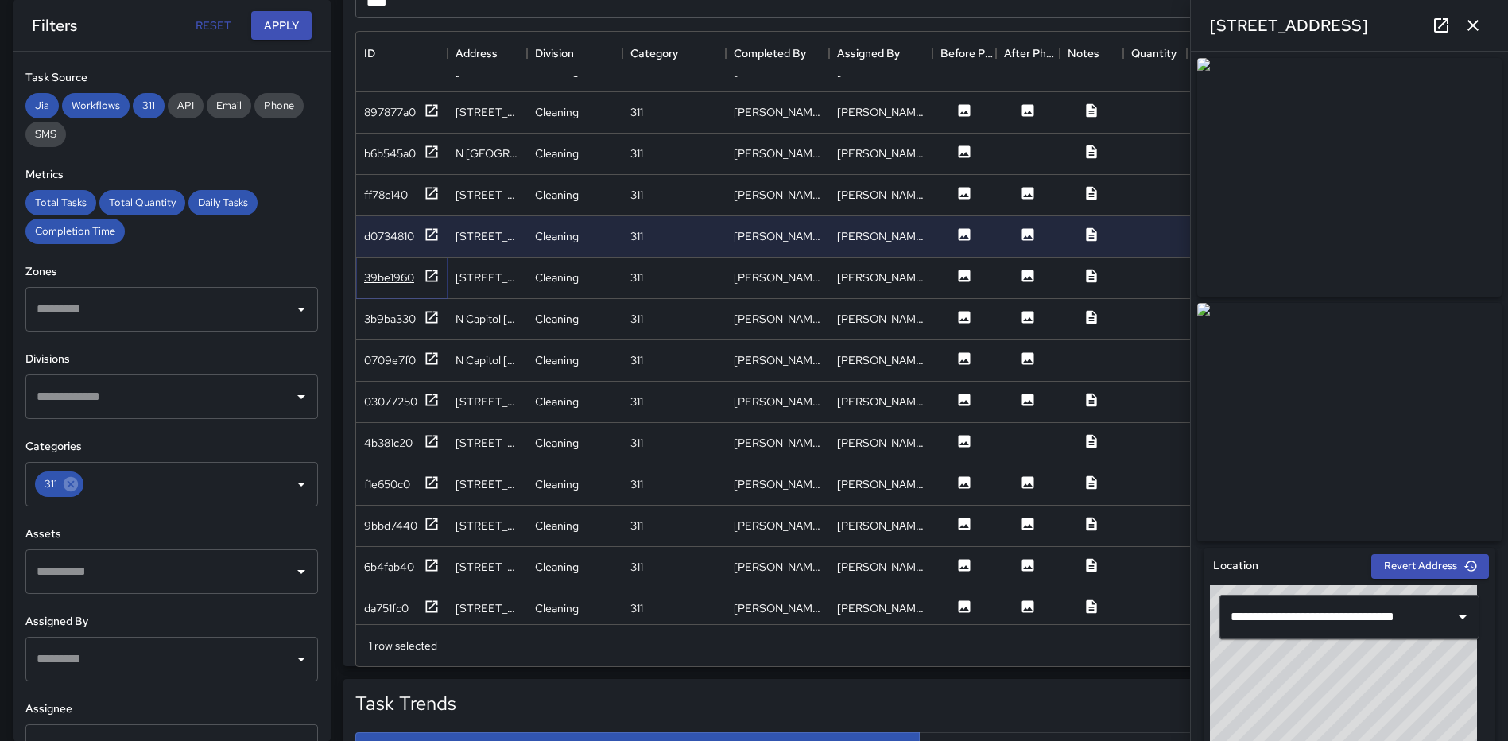
click at [436, 270] on icon at bounding box center [432, 275] width 12 height 12
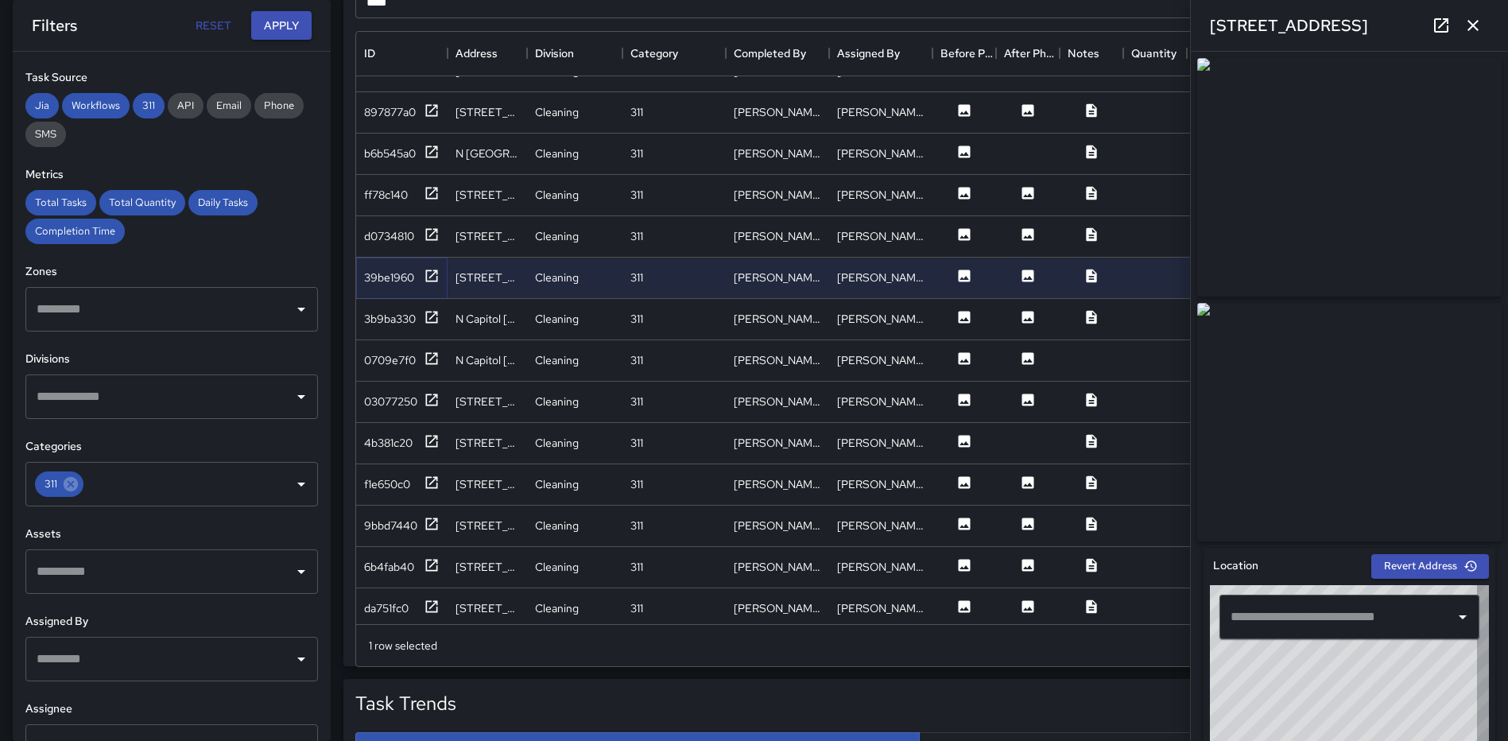
type input "**********"
click at [423, 520] on div "9bbd7440" at bounding box center [402, 526] width 76 height 20
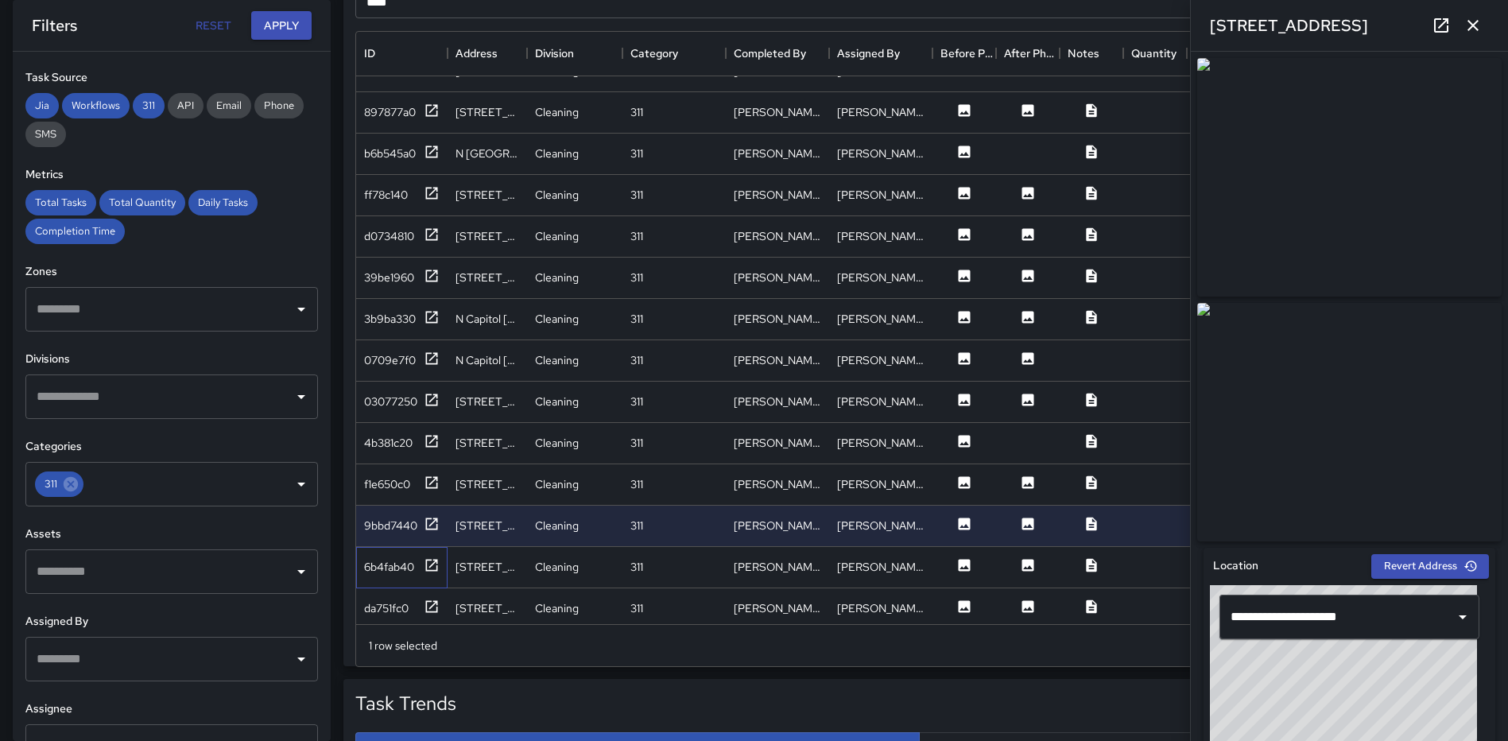
click at [436, 556] on div "6b4fab40" at bounding box center [401, 567] width 91 height 41
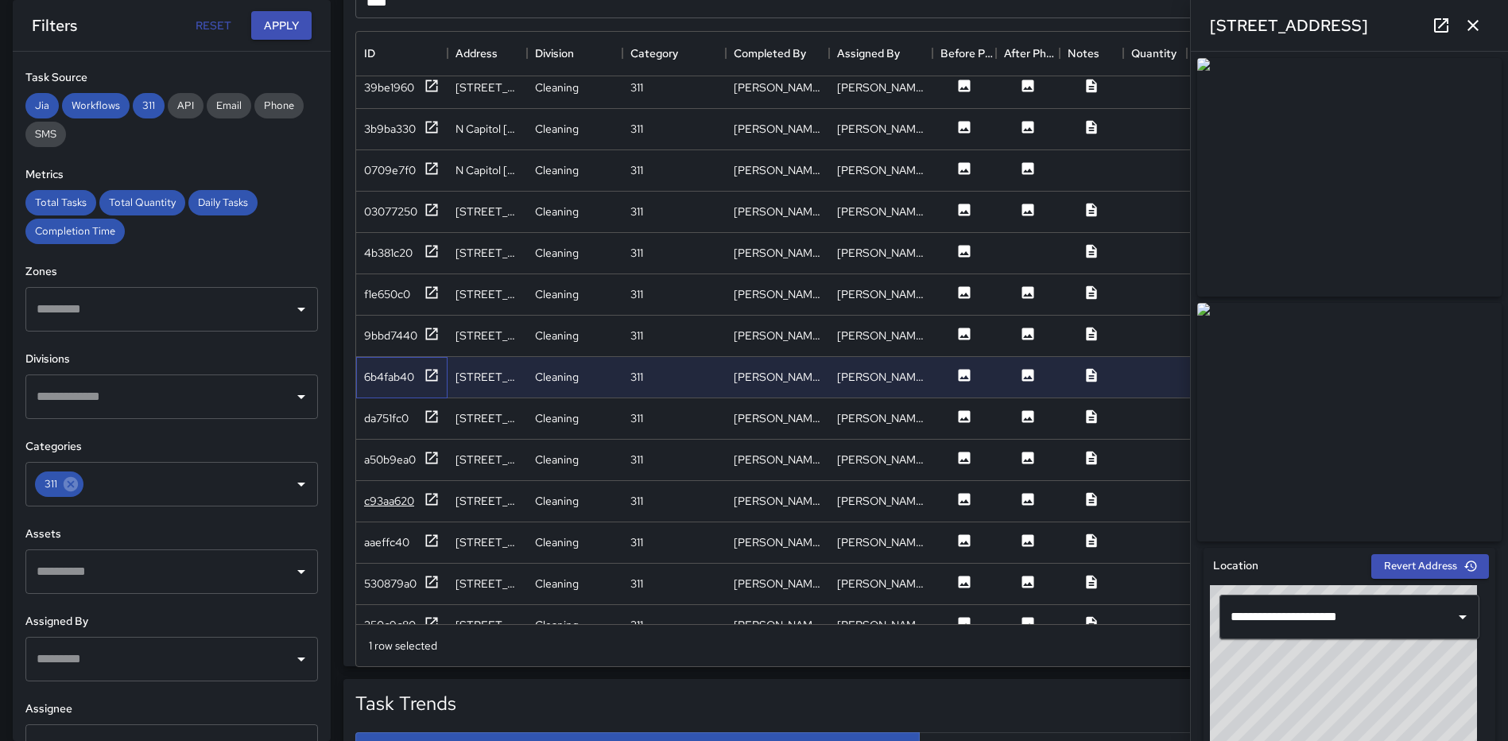
scroll to position [1669, 0]
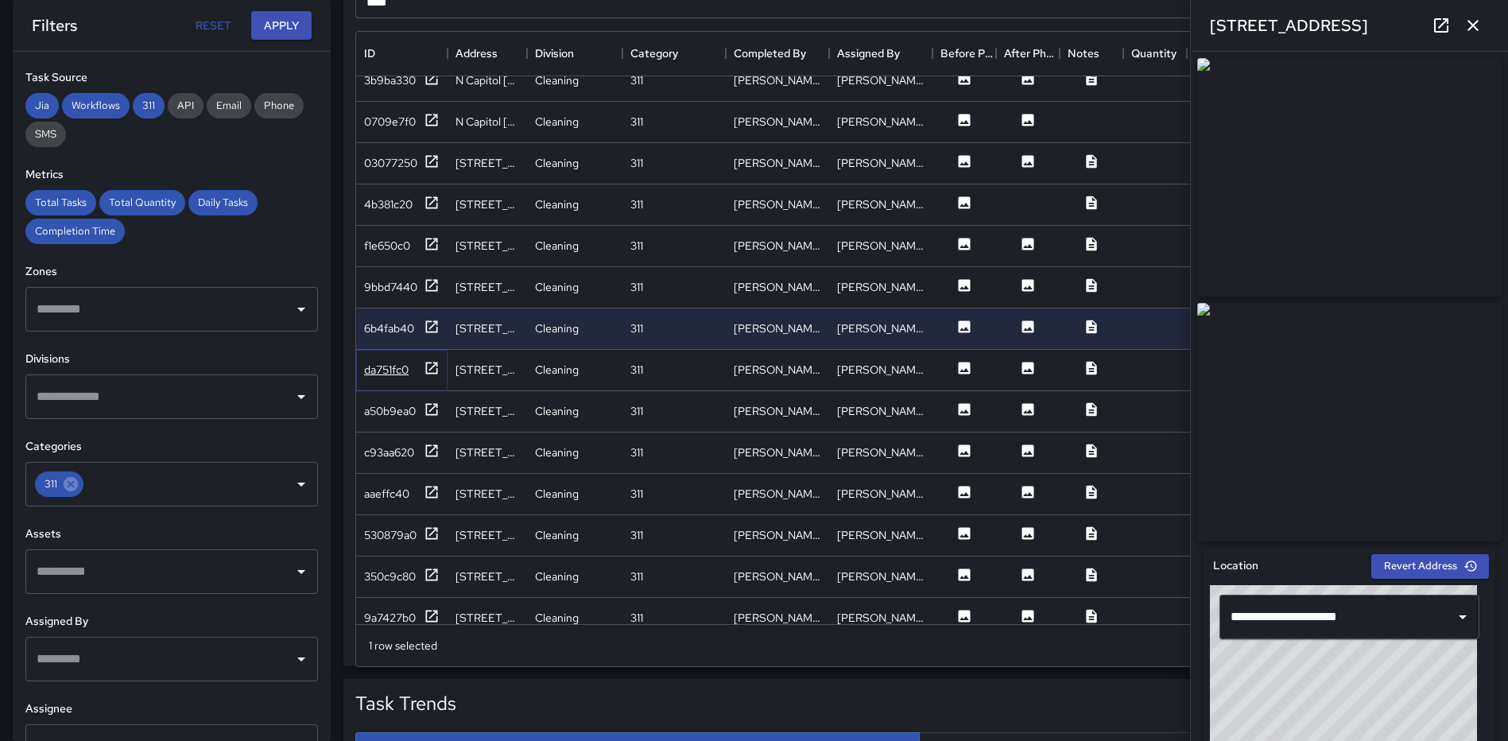
click at [428, 362] on icon at bounding box center [432, 368] width 12 height 12
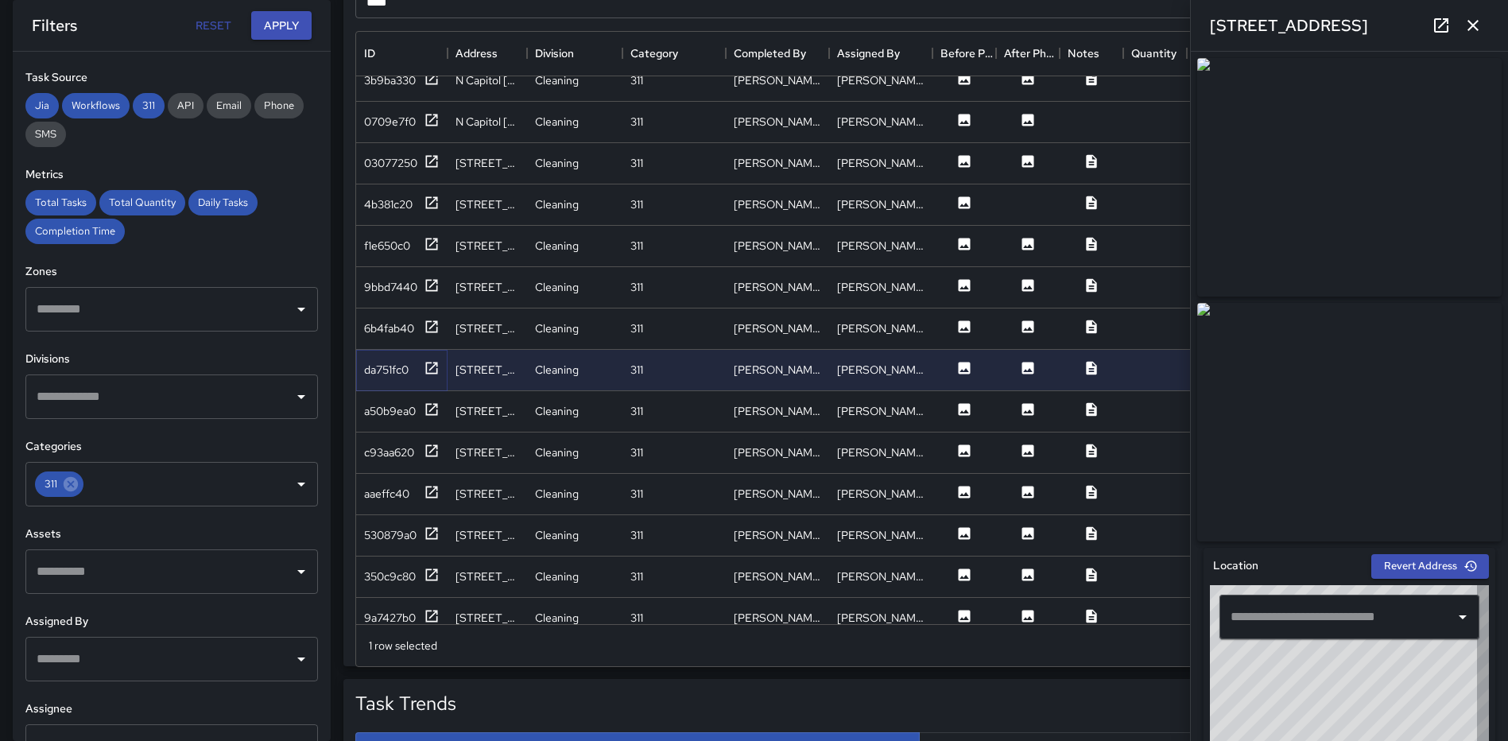
type input "**********"
click at [430, 405] on icon at bounding box center [432, 409] width 16 height 16
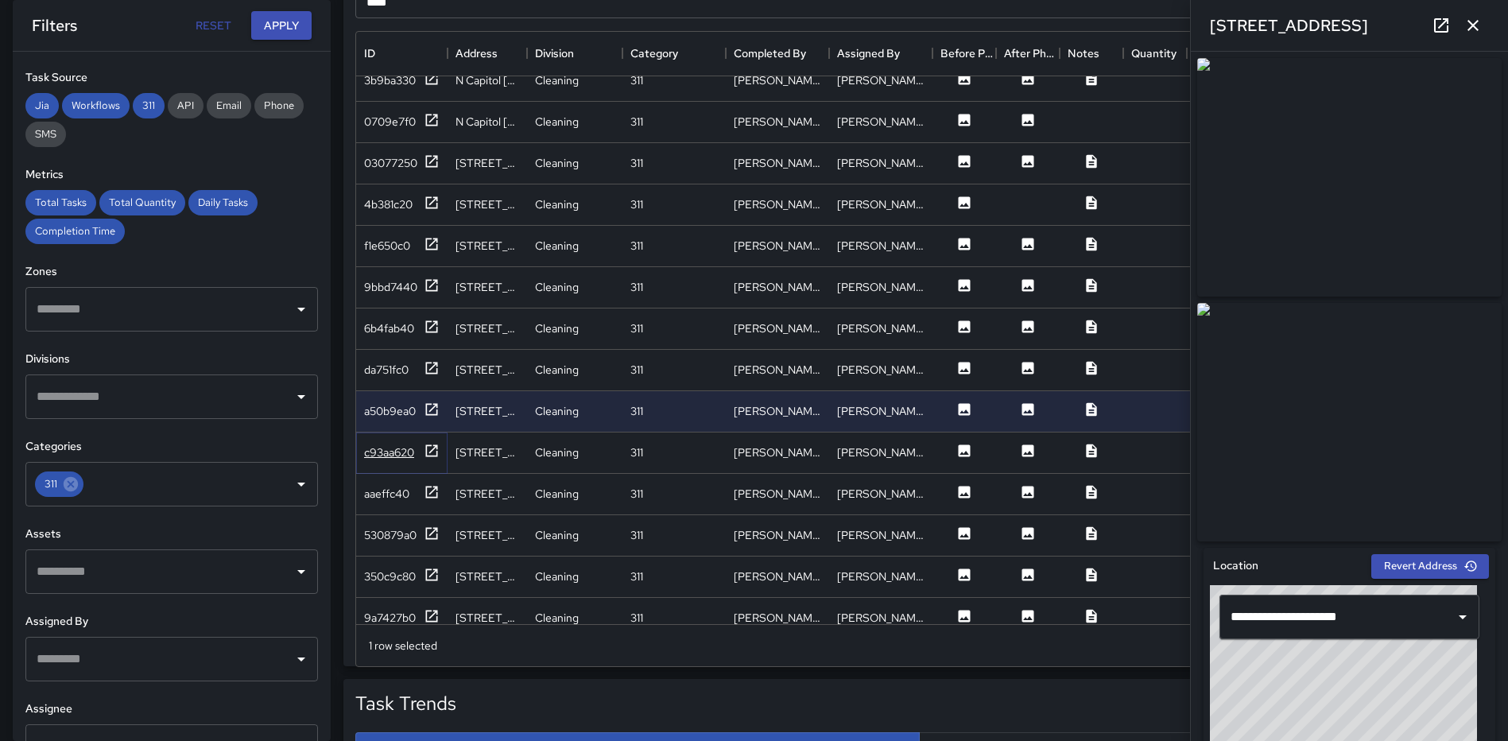
click at [431, 450] on icon at bounding box center [432, 451] width 16 height 16
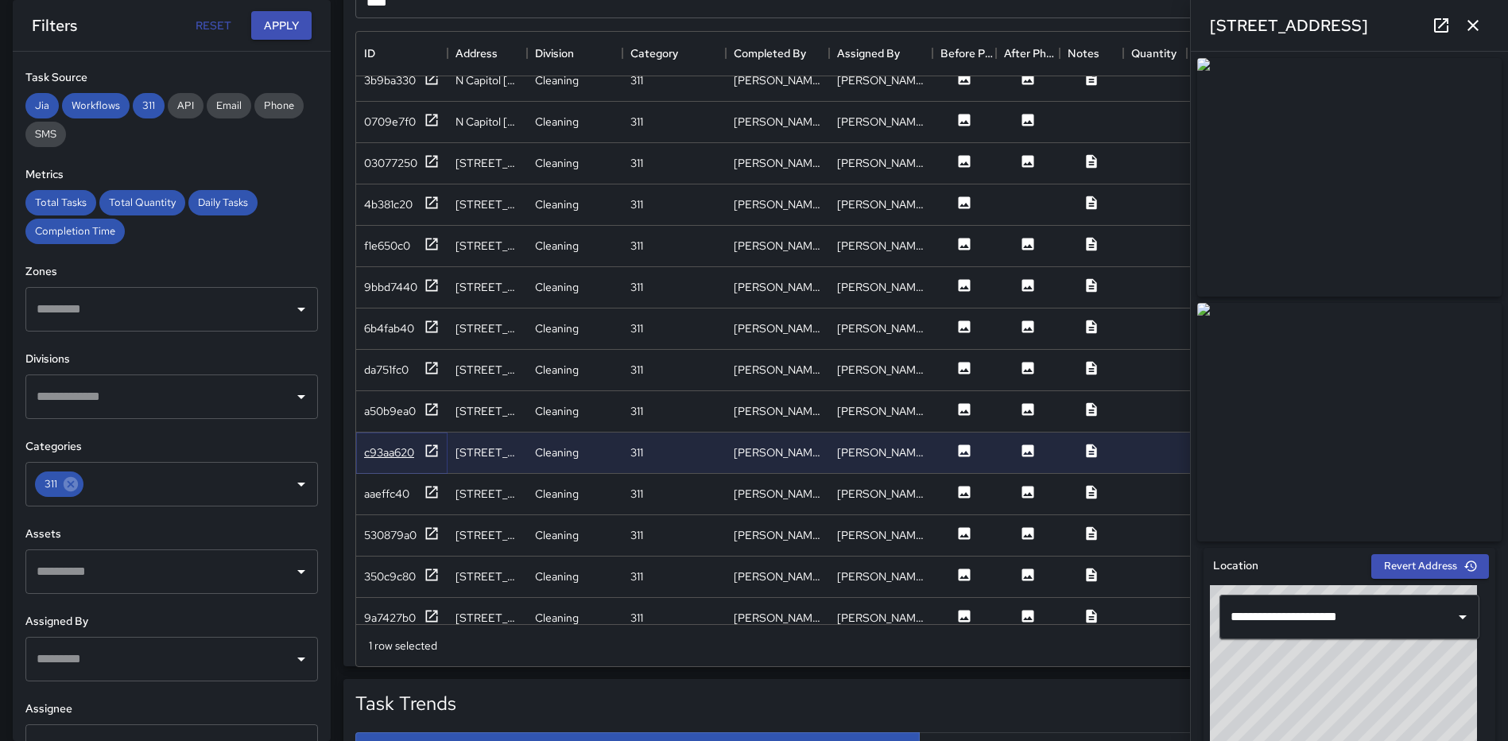
click at [426, 449] on icon at bounding box center [432, 450] width 12 height 12
click at [434, 533] on icon at bounding box center [432, 533] width 16 height 16
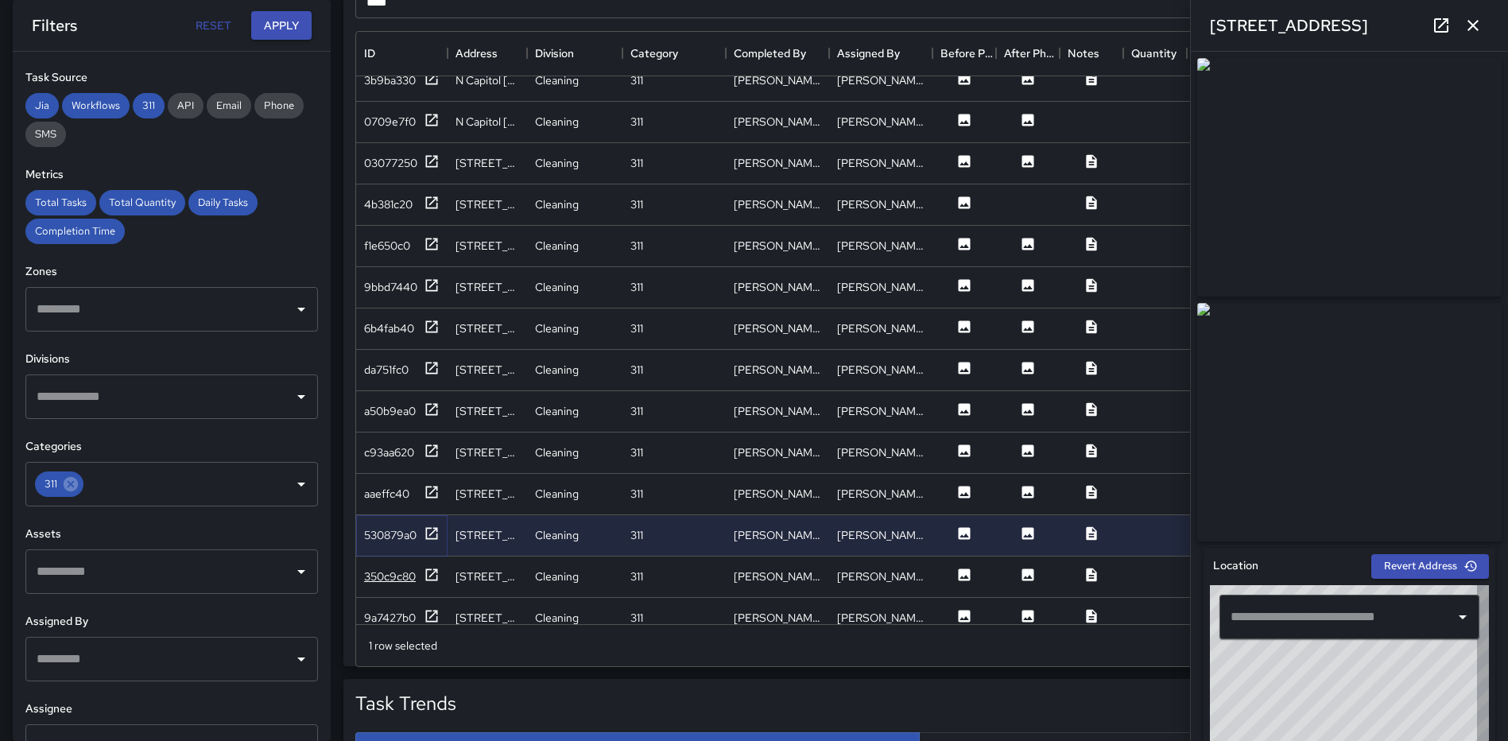
type input "**********"
click at [436, 569] on icon at bounding box center [432, 574] width 12 height 12
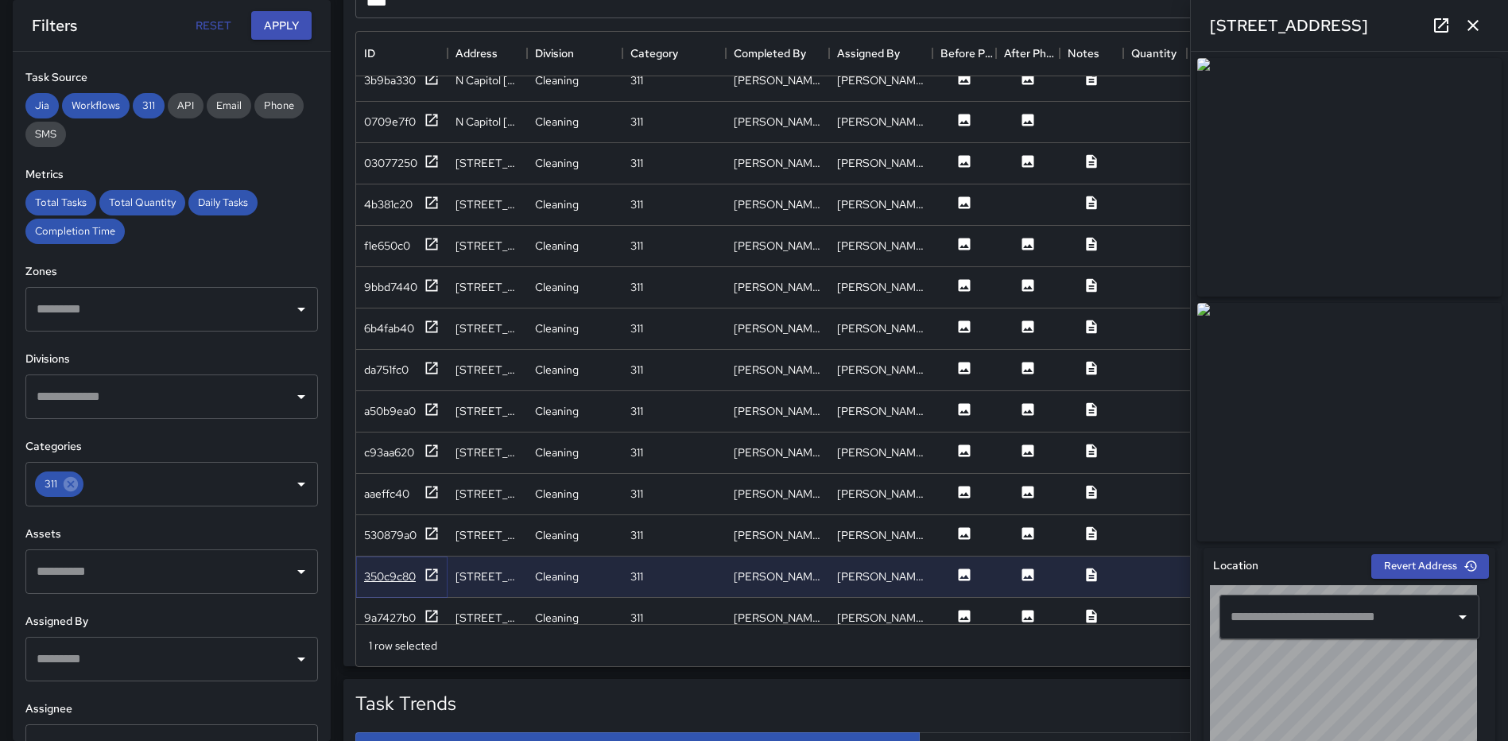
type input "**********"
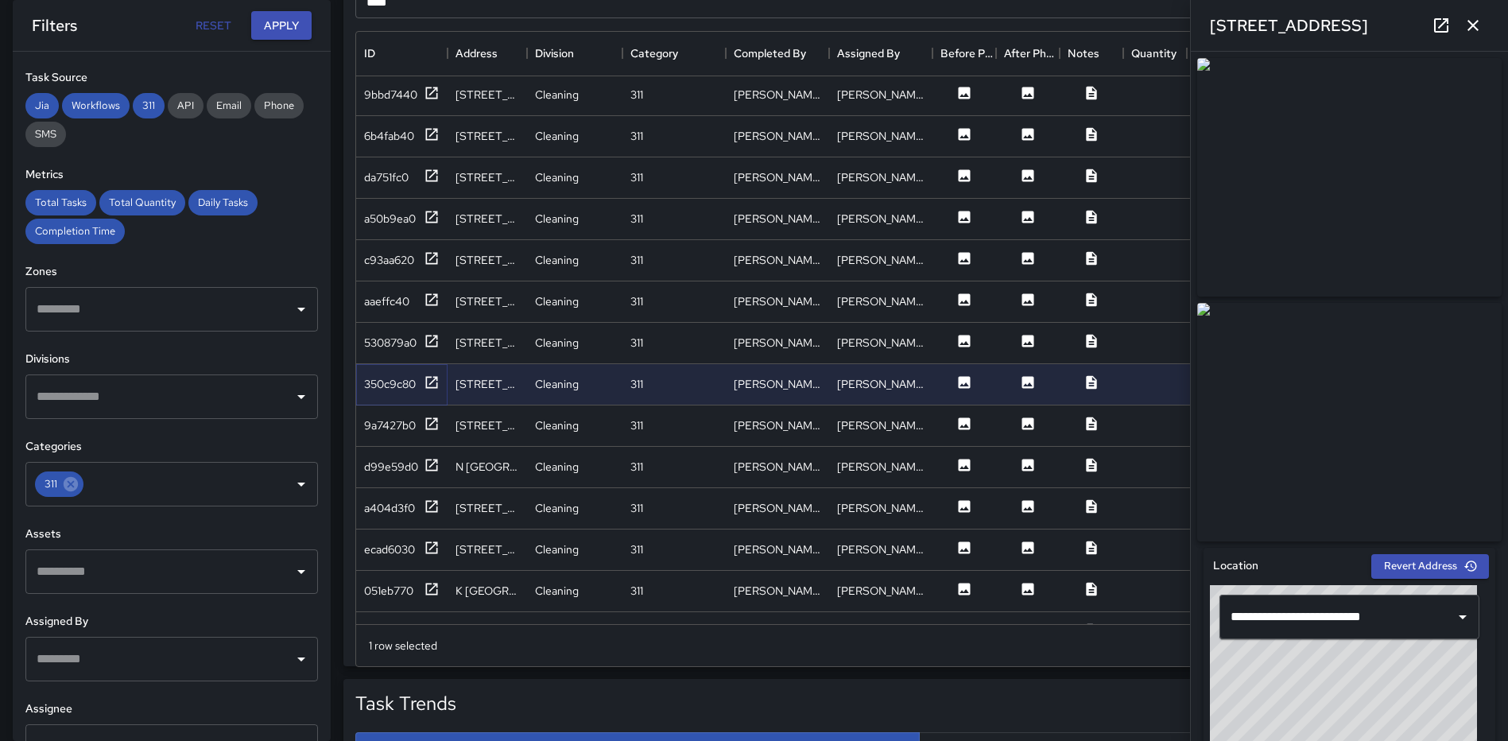
scroll to position [1907, 0]
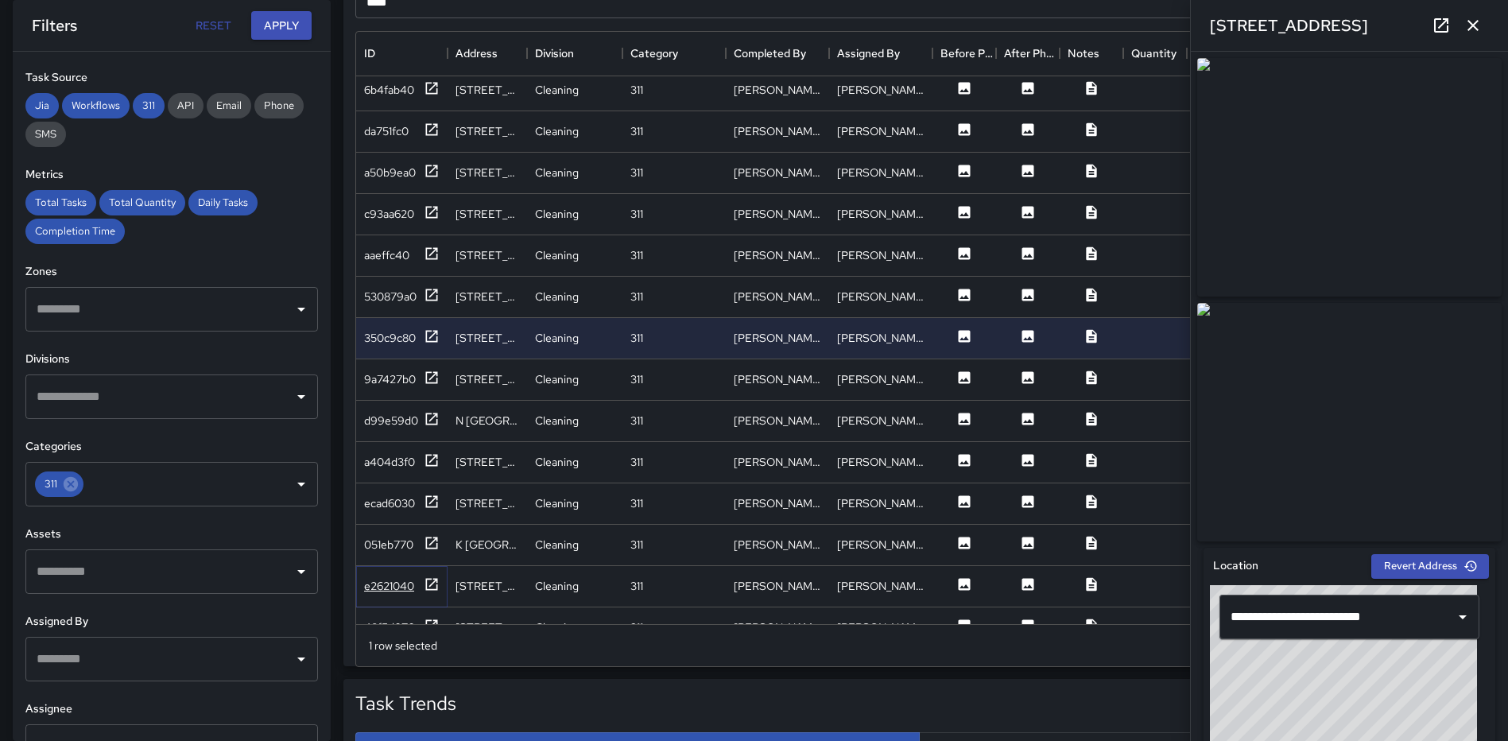
click at [431, 576] on icon at bounding box center [432, 584] width 16 height 16
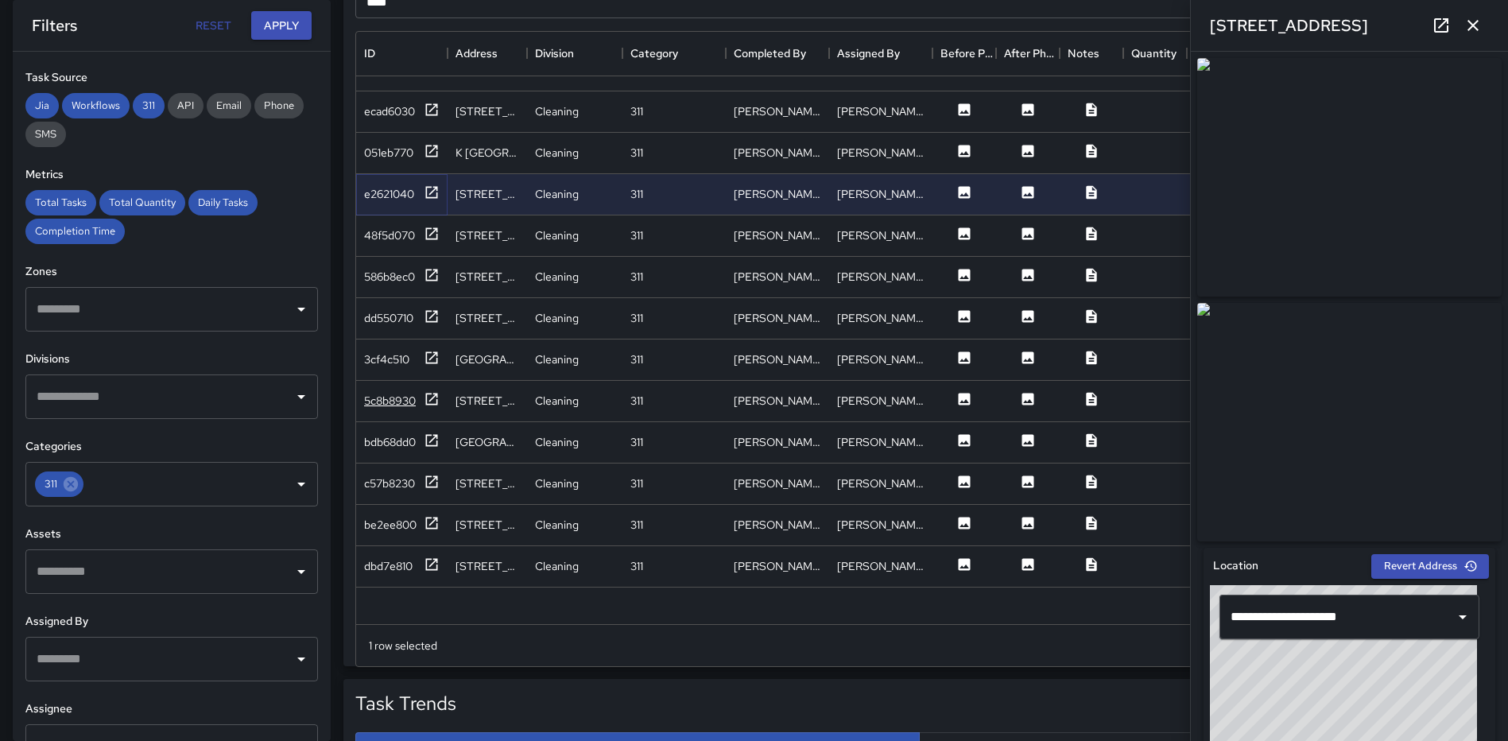
scroll to position [2305, 0]
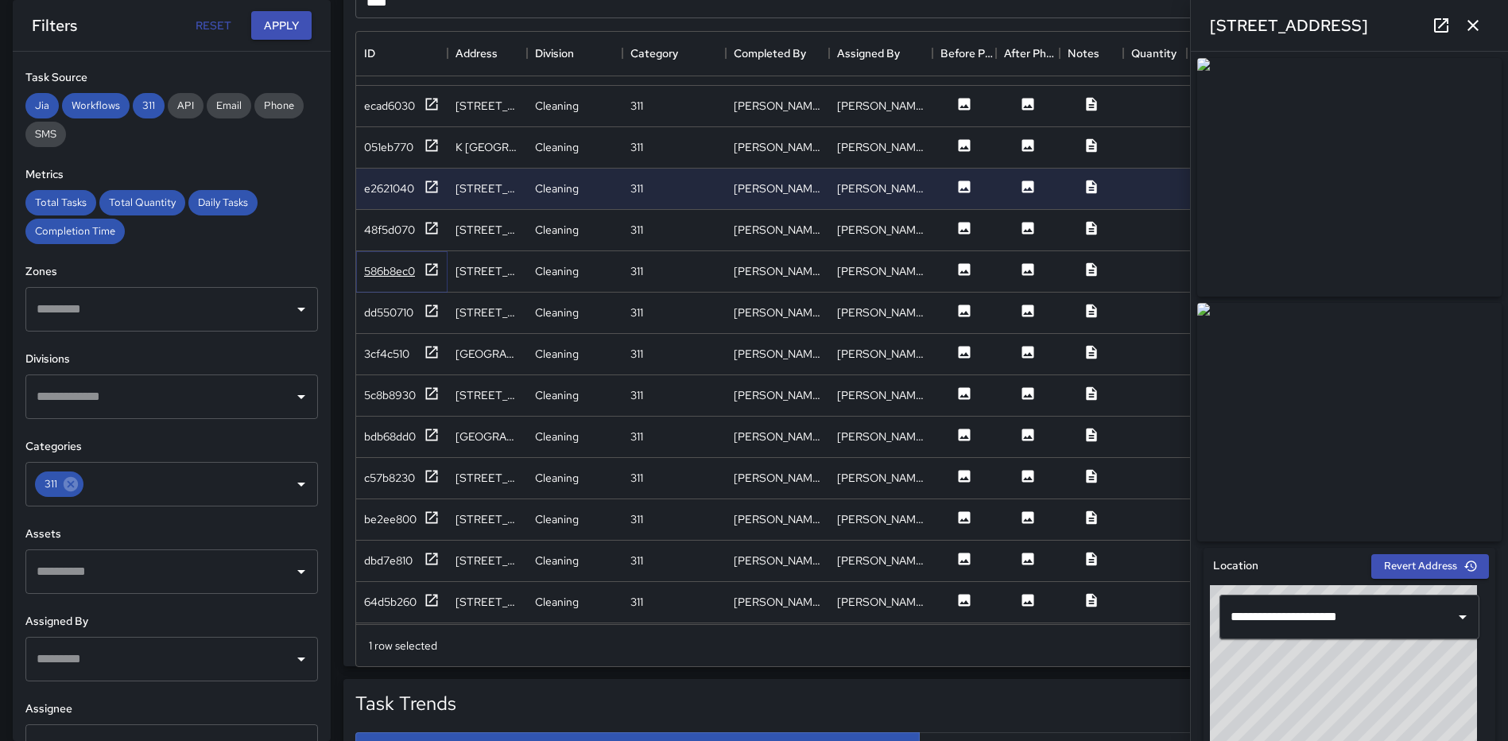
click at [428, 266] on icon at bounding box center [432, 269] width 16 height 16
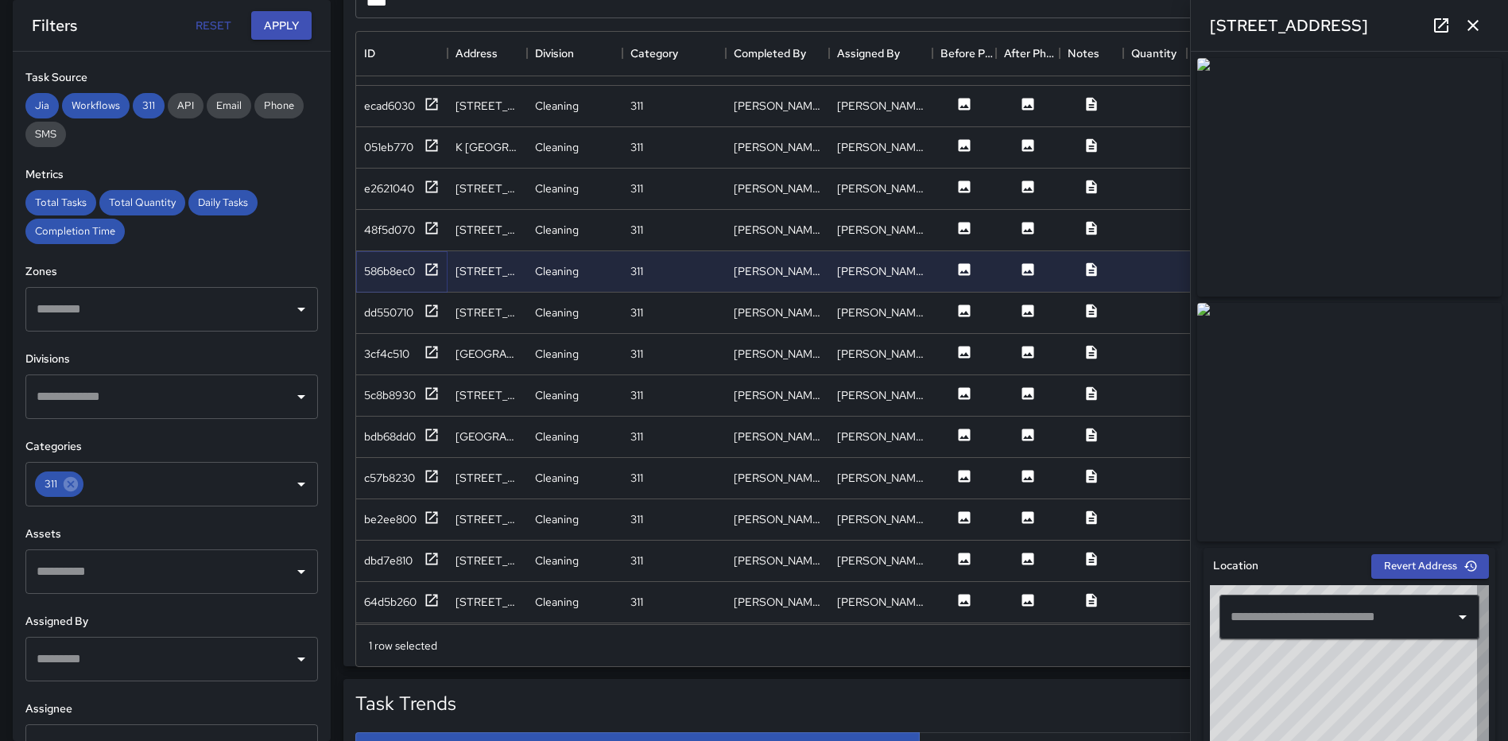
type input "**********"
click at [427, 312] on icon at bounding box center [432, 310] width 12 height 12
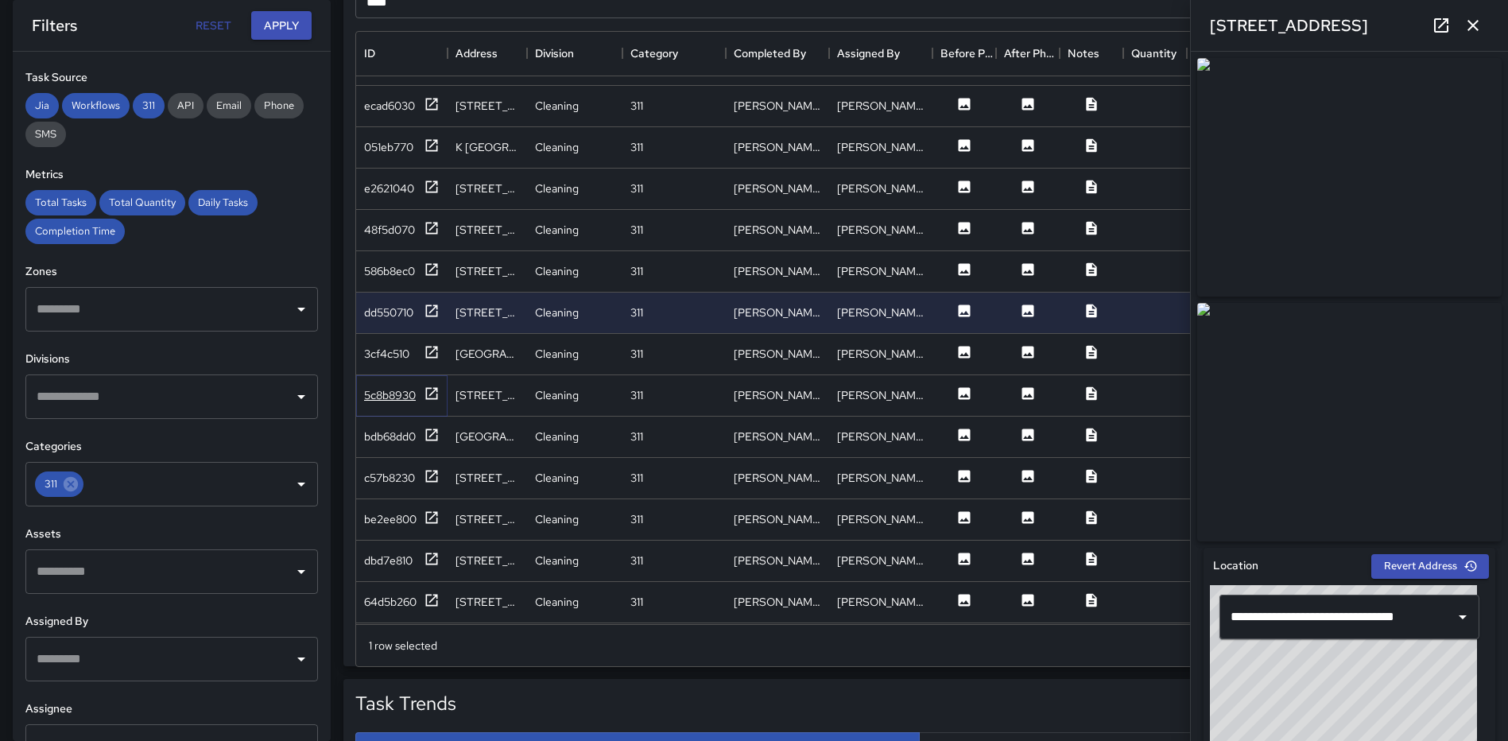
click at [428, 390] on icon at bounding box center [432, 393] width 16 height 16
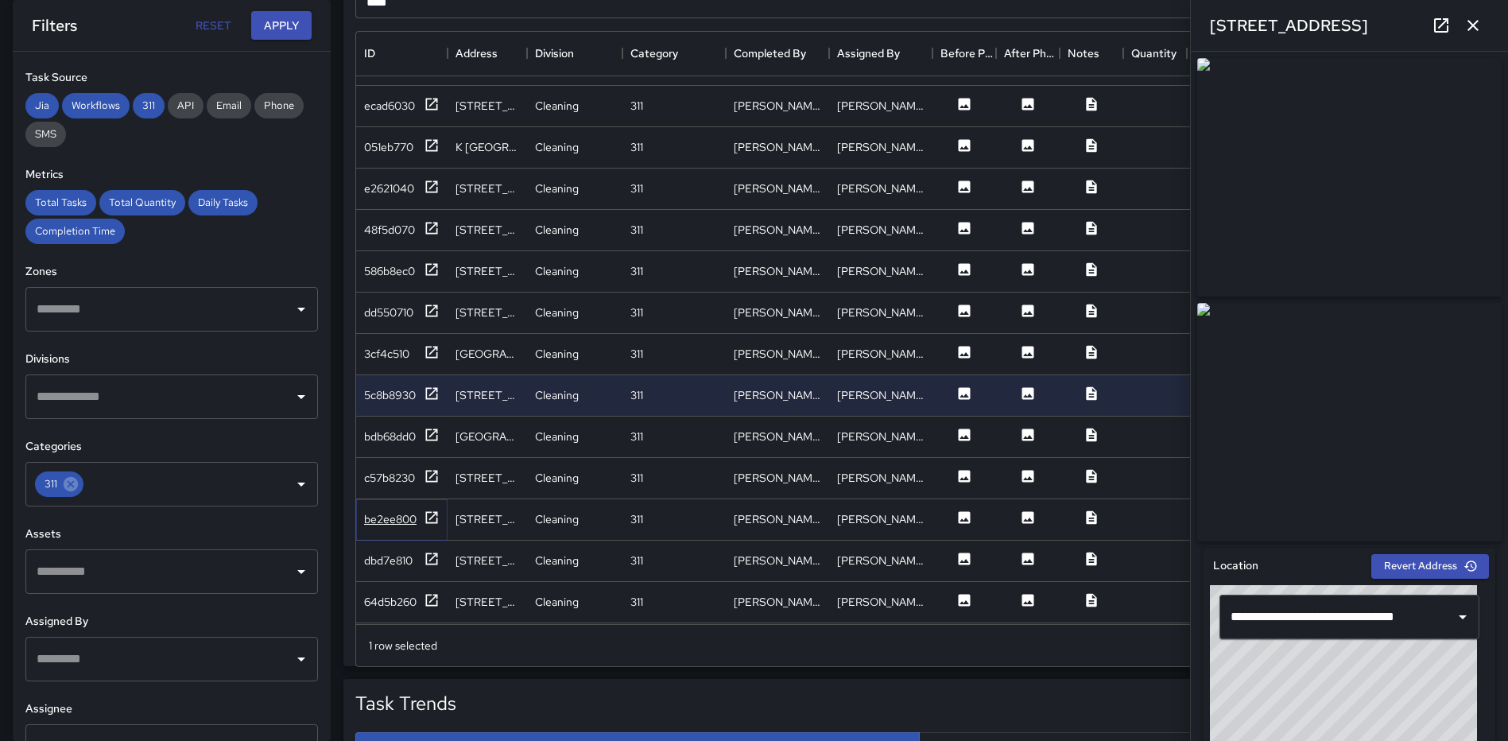
click at [436, 512] on icon at bounding box center [432, 517] width 12 height 12
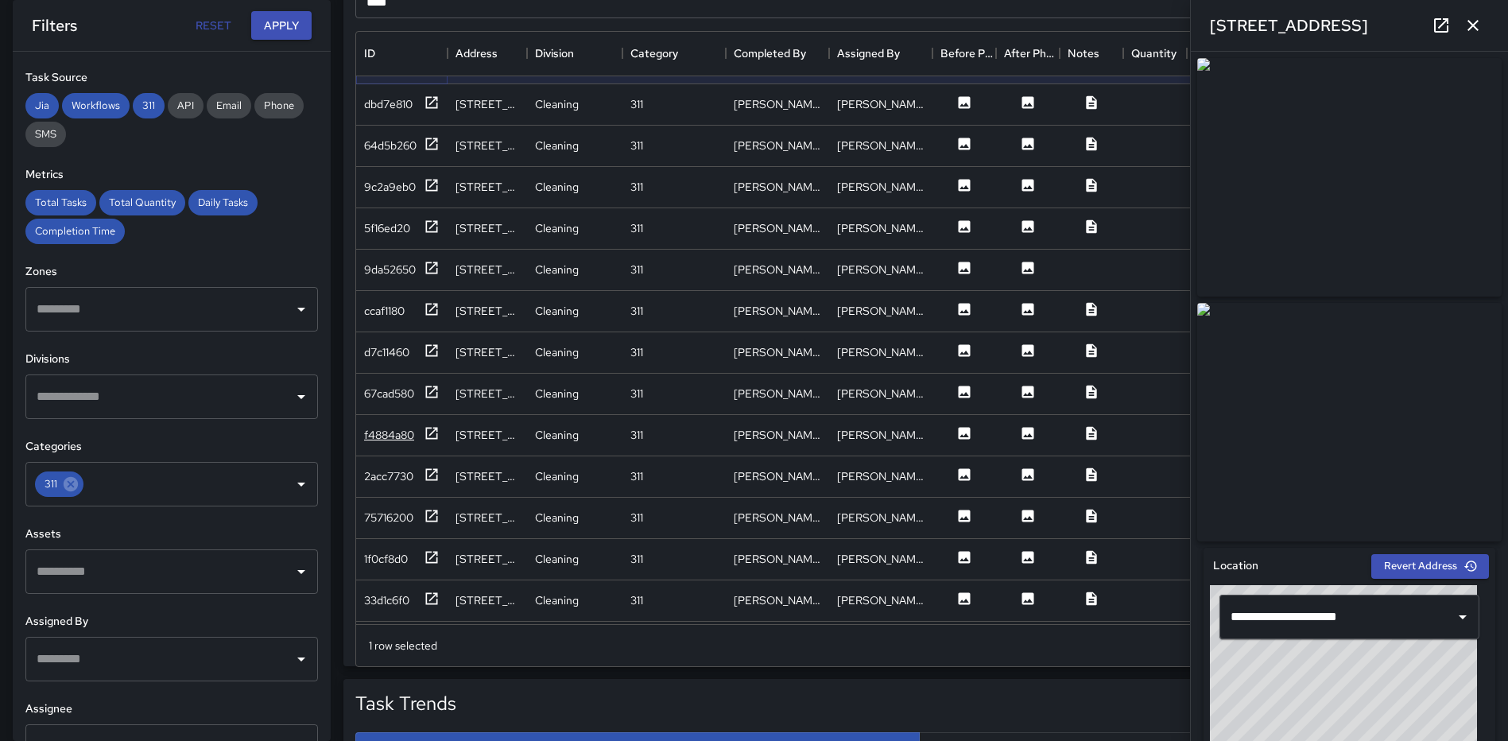
scroll to position [2861, 0]
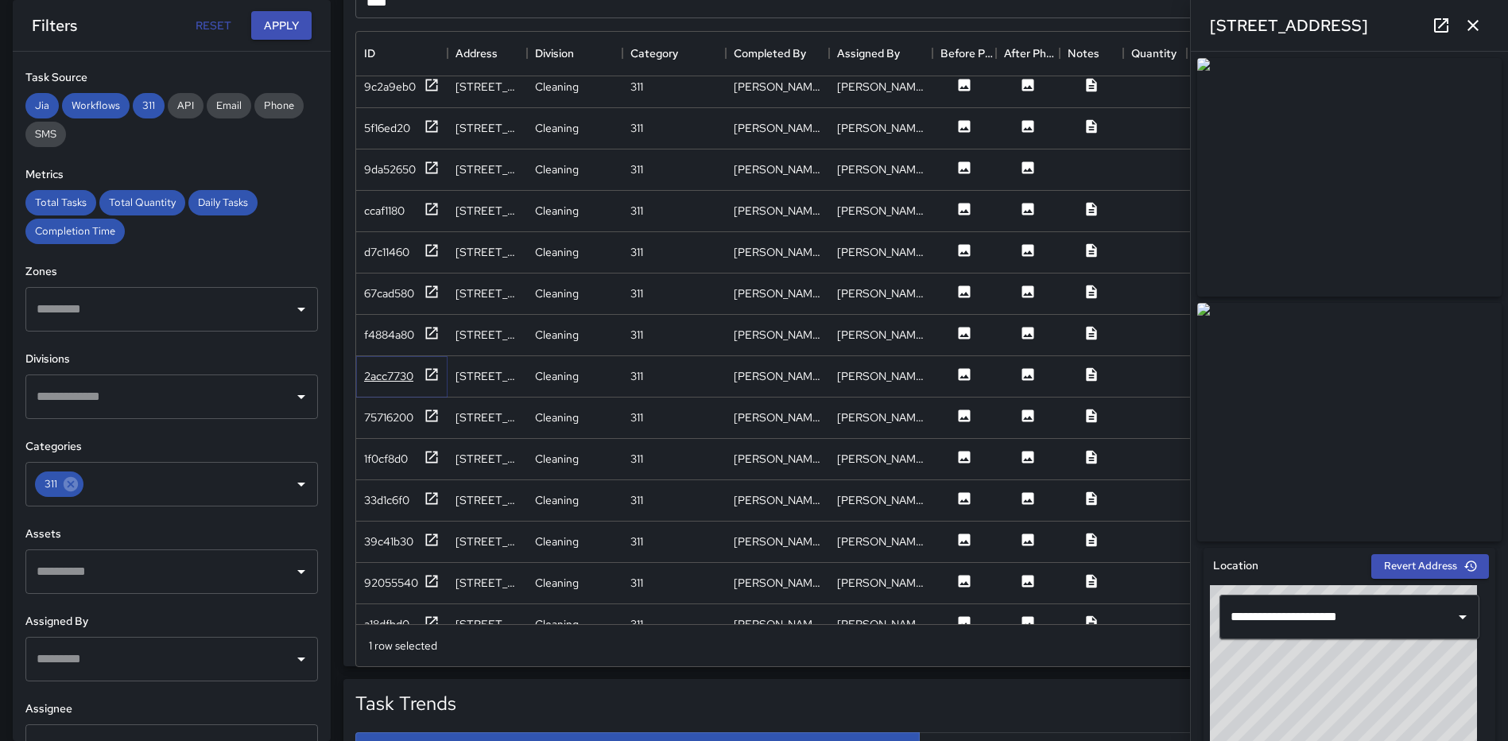
click at [425, 371] on icon at bounding box center [432, 374] width 16 height 16
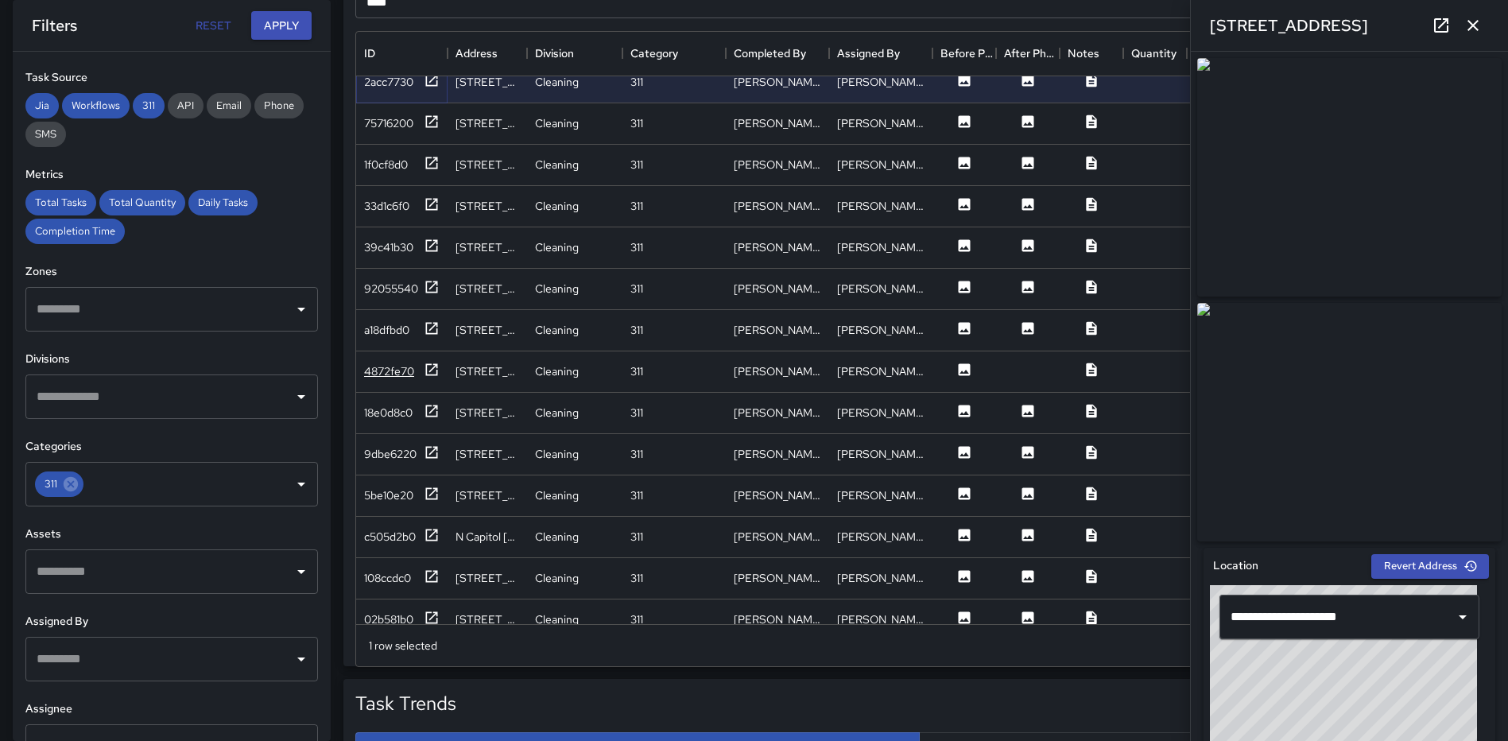
scroll to position [3179, 0]
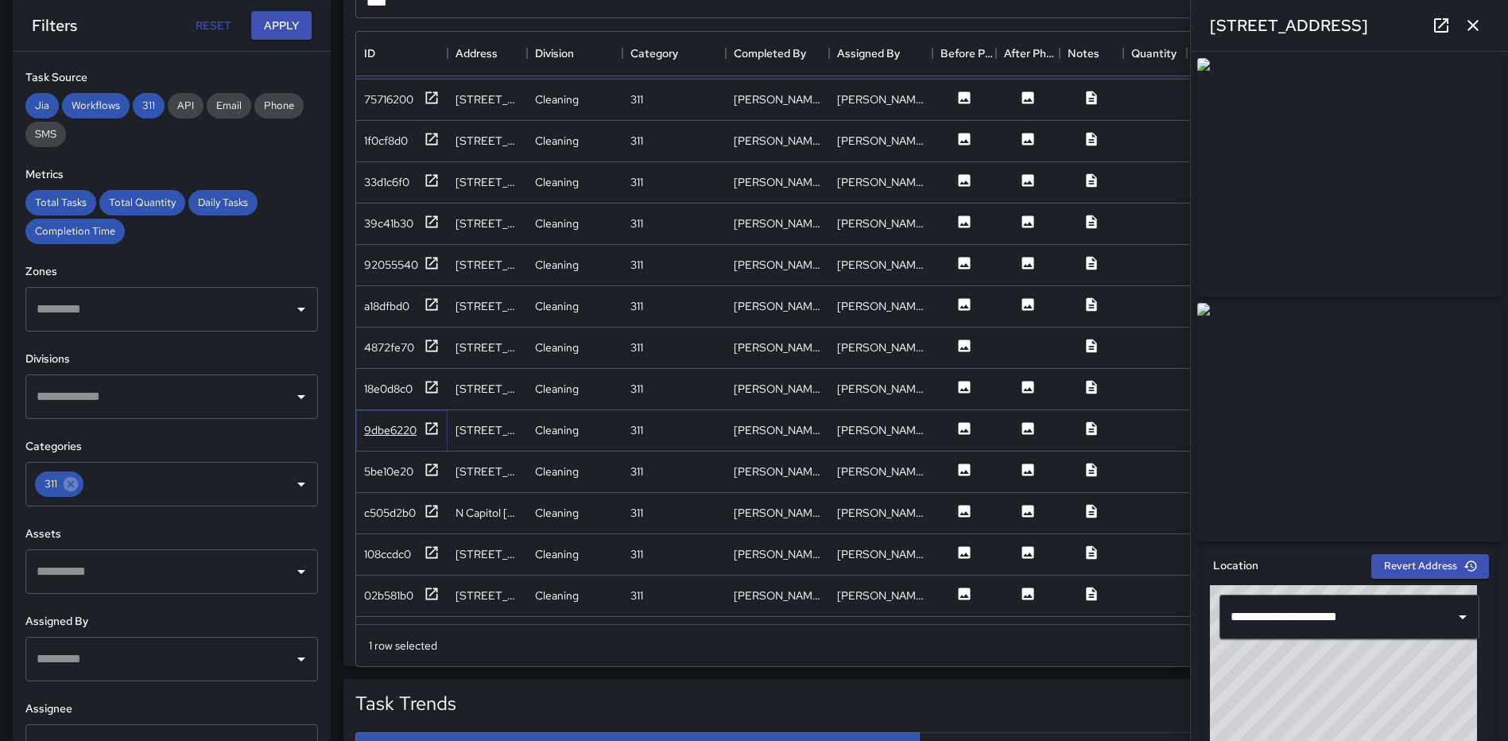
click at [436, 435] on icon at bounding box center [432, 428] width 16 height 16
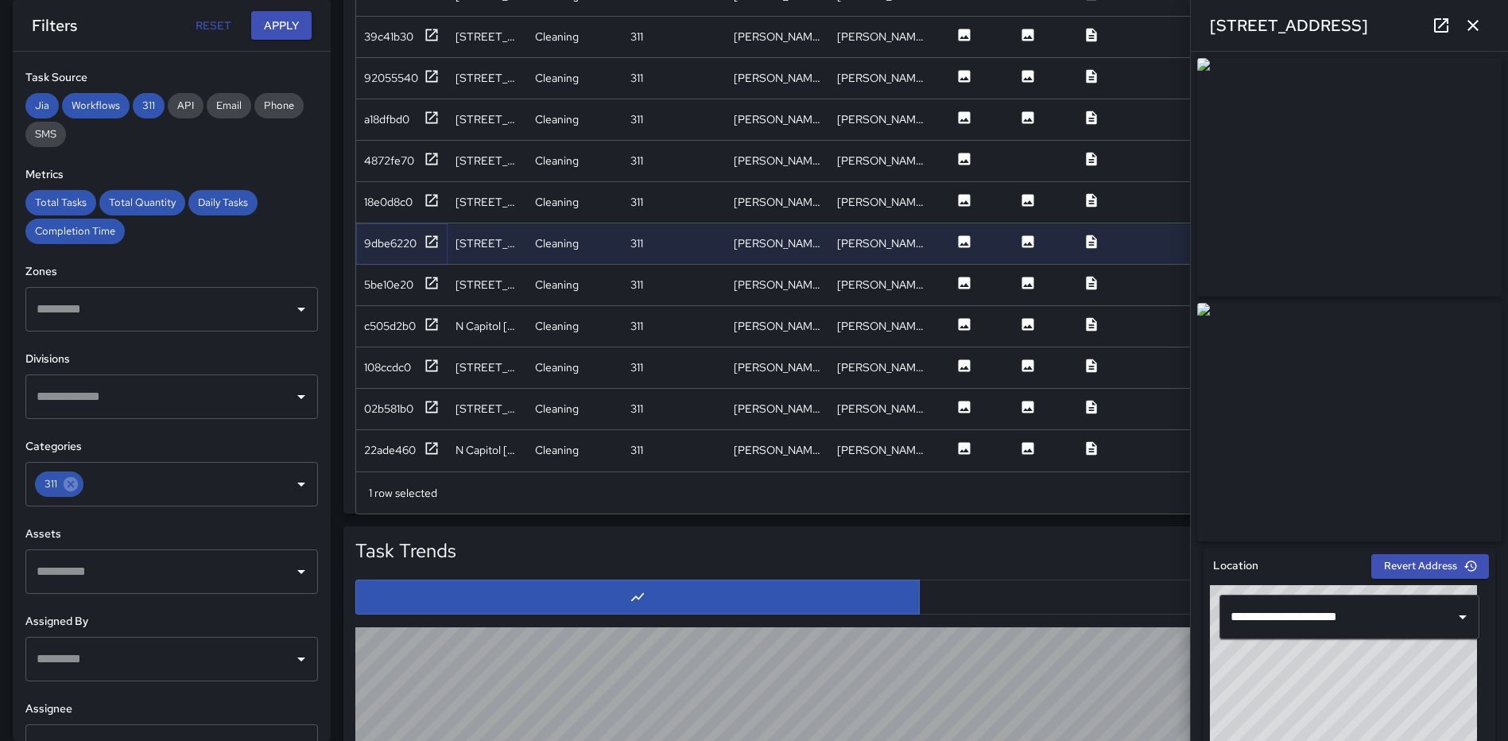
scroll to position [1084, 0]
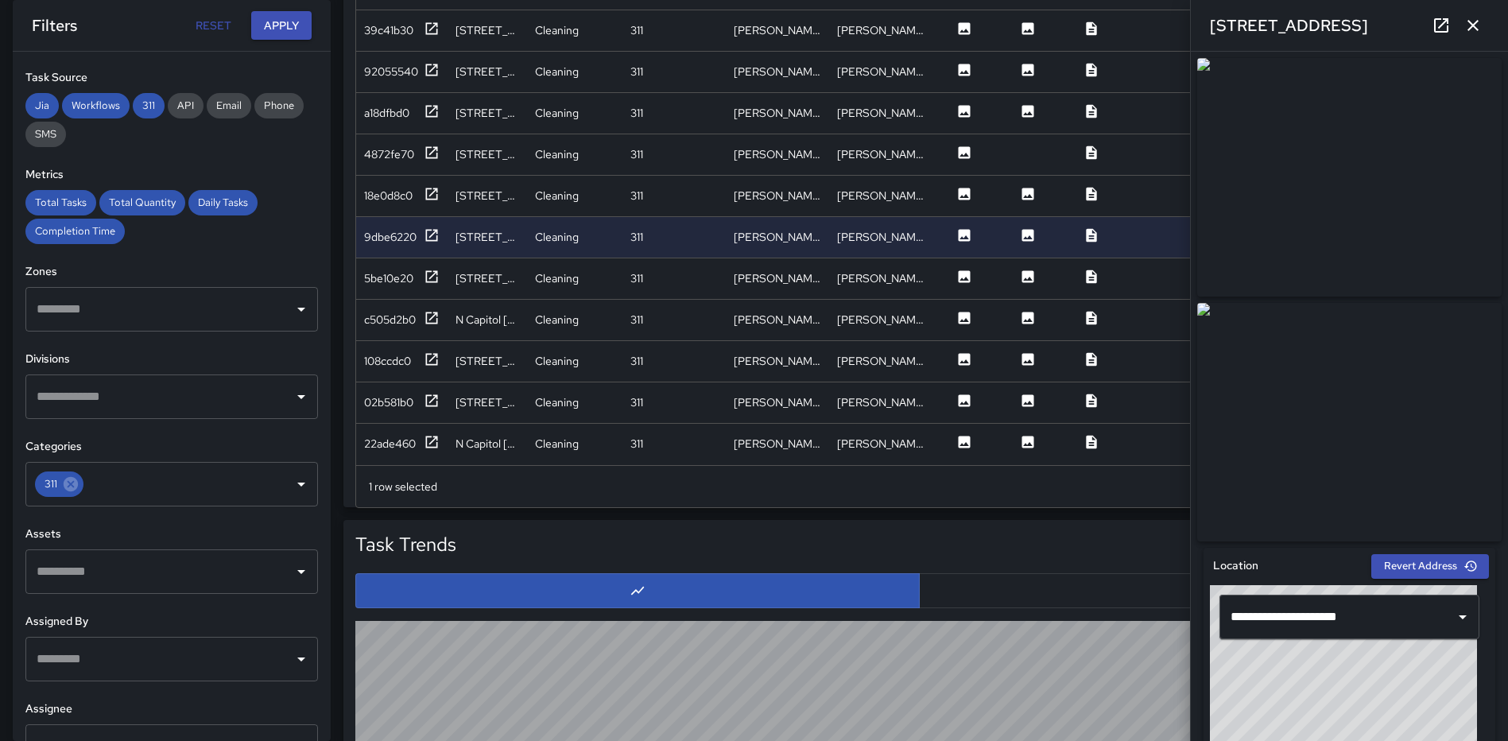
click at [1470, 28] on icon "button" at bounding box center [1472, 25] width 11 height 11
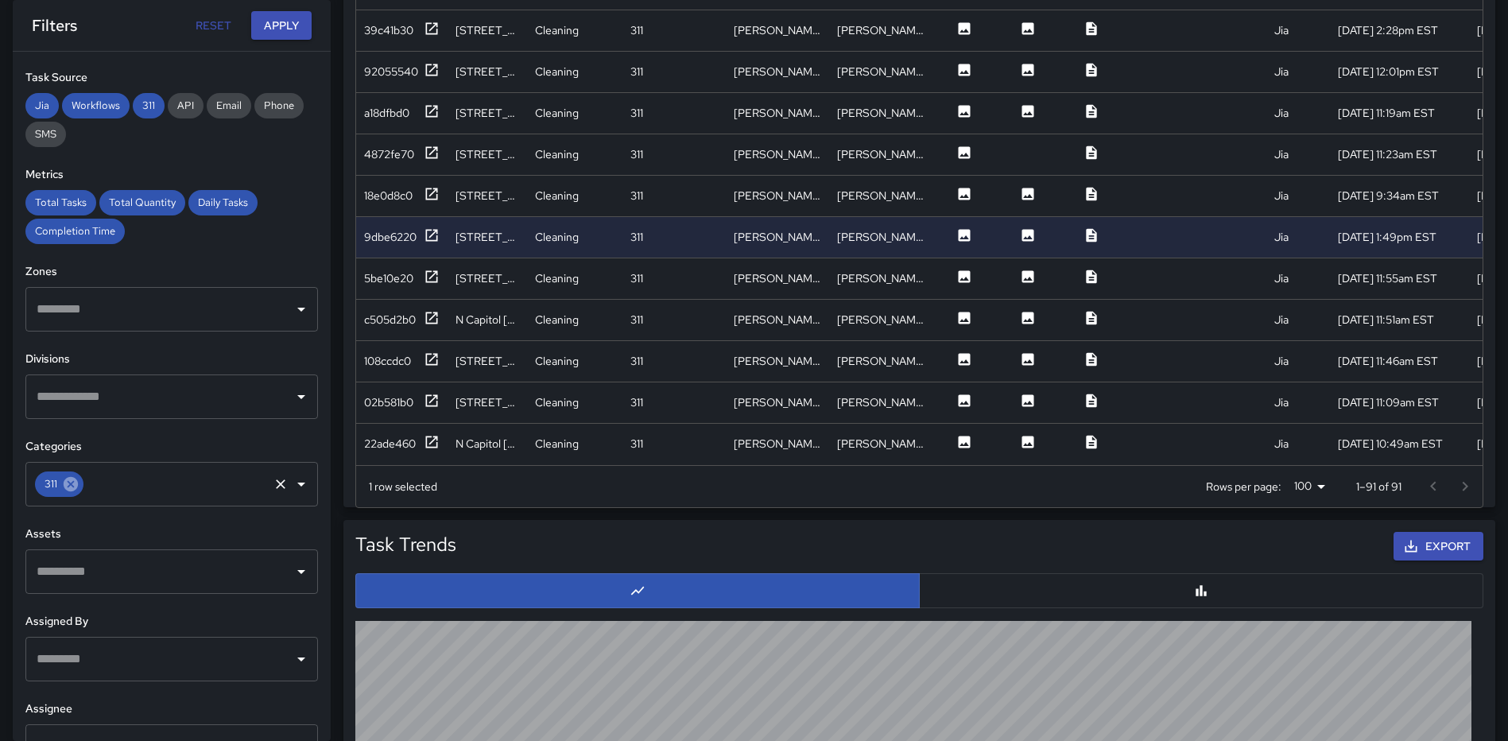
click at [68, 490] on icon at bounding box center [71, 484] width 14 height 14
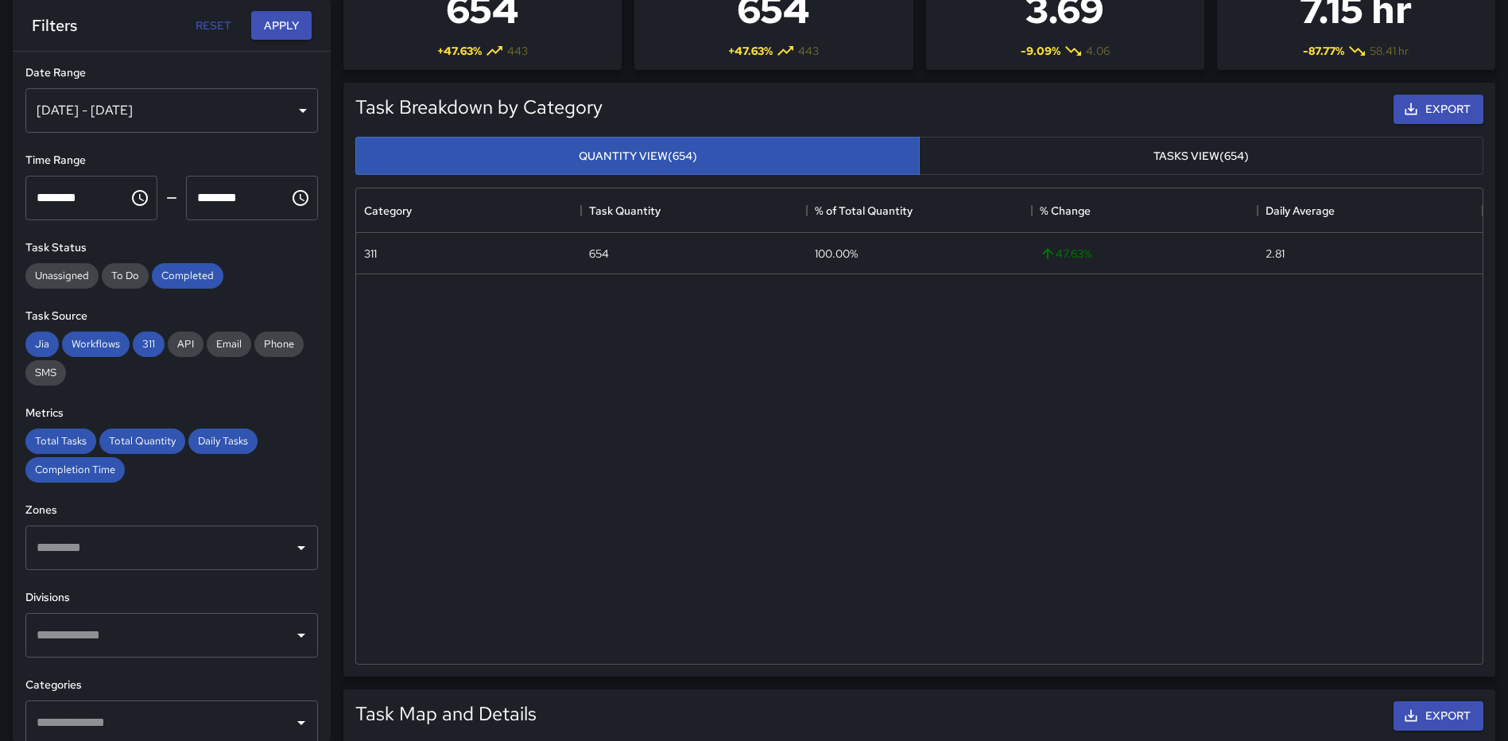
scroll to position [0, 0]
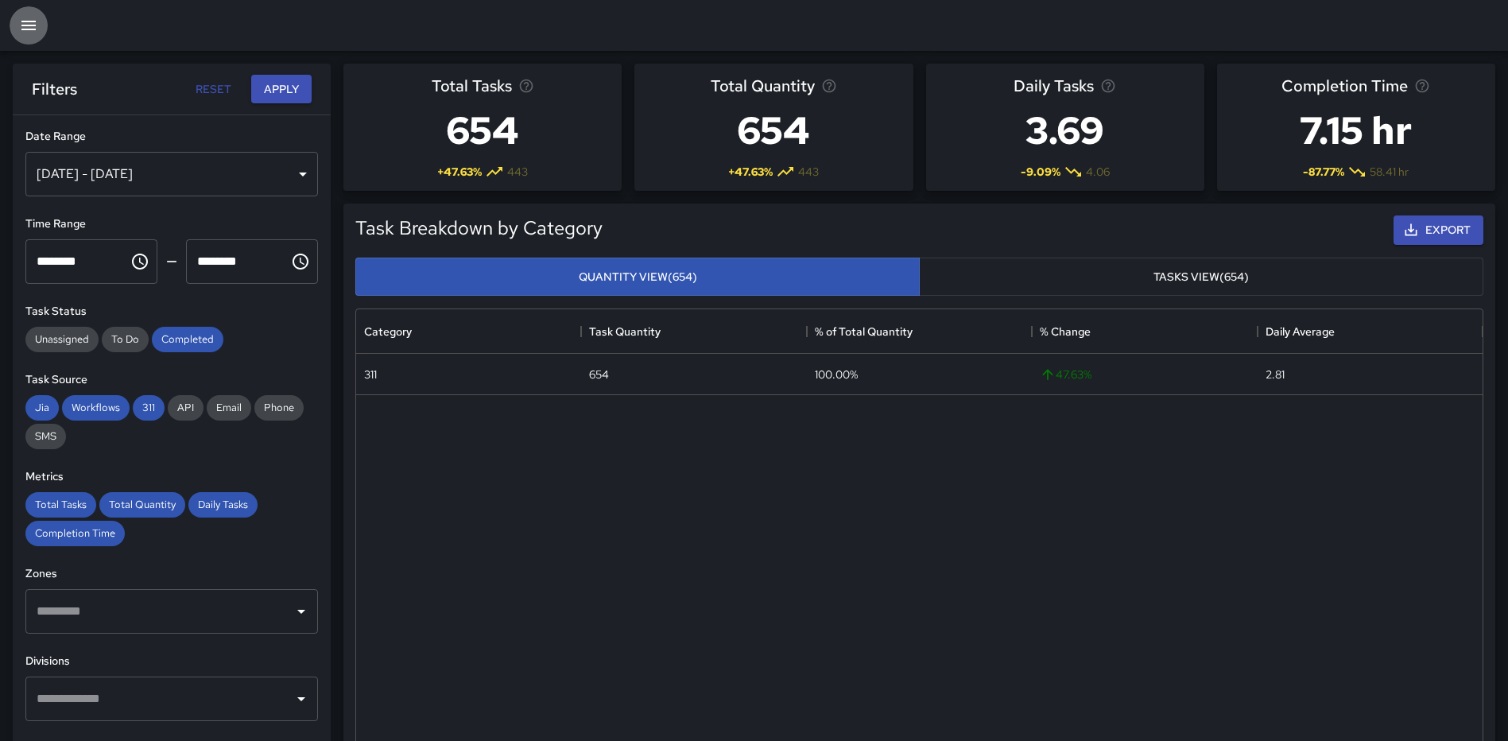
click at [36, 22] on icon "button" at bounding box center [28, 26] width 14 height 10
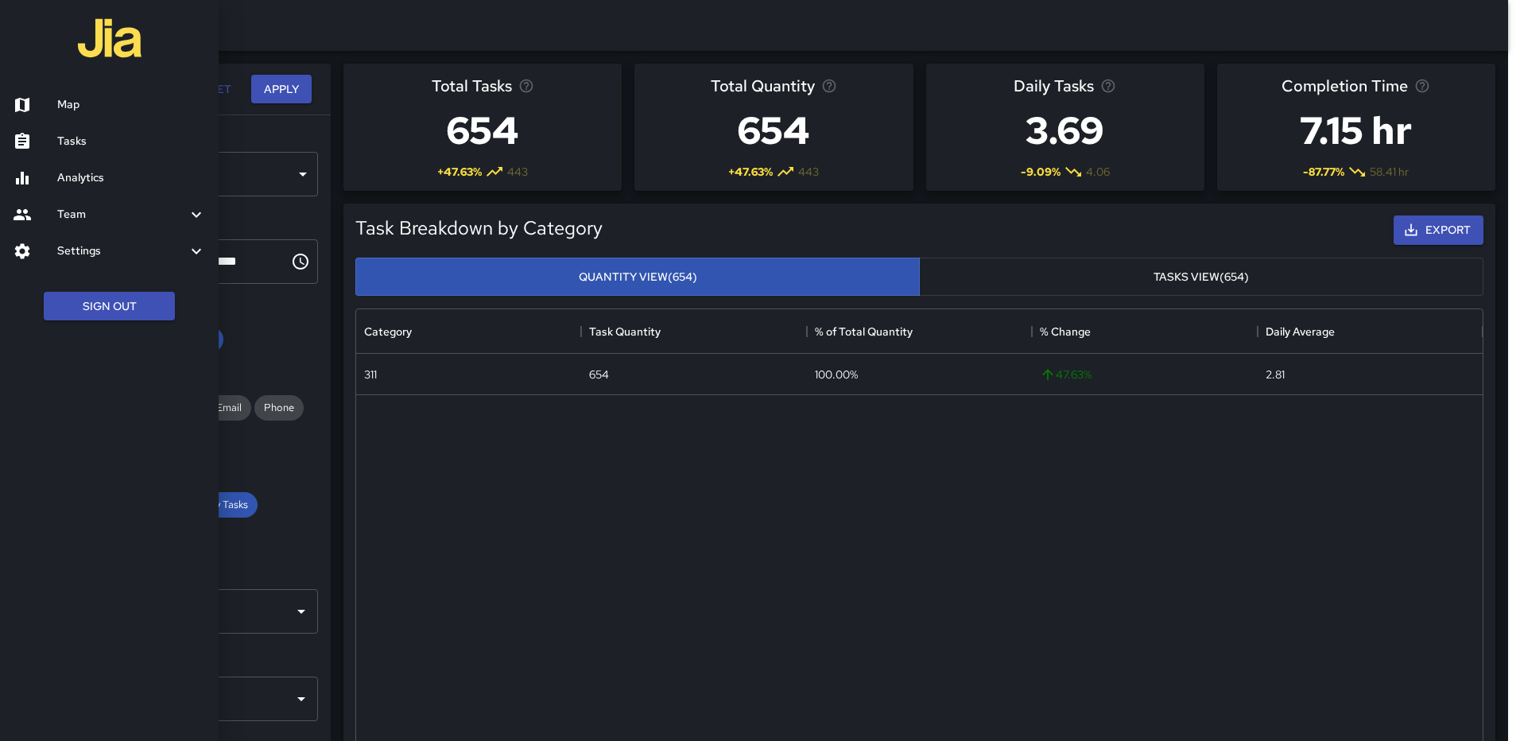
click at [83, 148] on h6 "Tasks" at bounding box center [131, 141] width 149 height 17
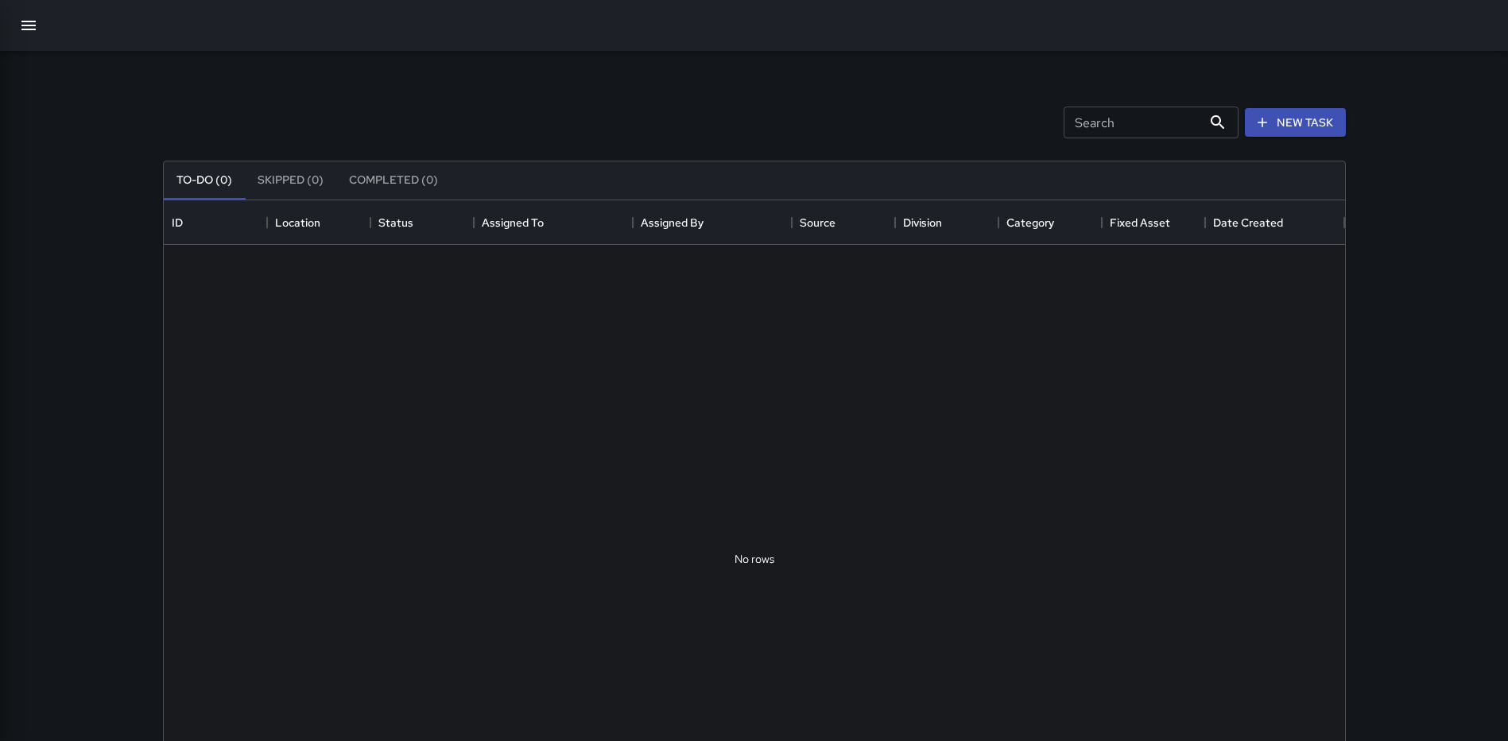
scroll to position [661, 1169]
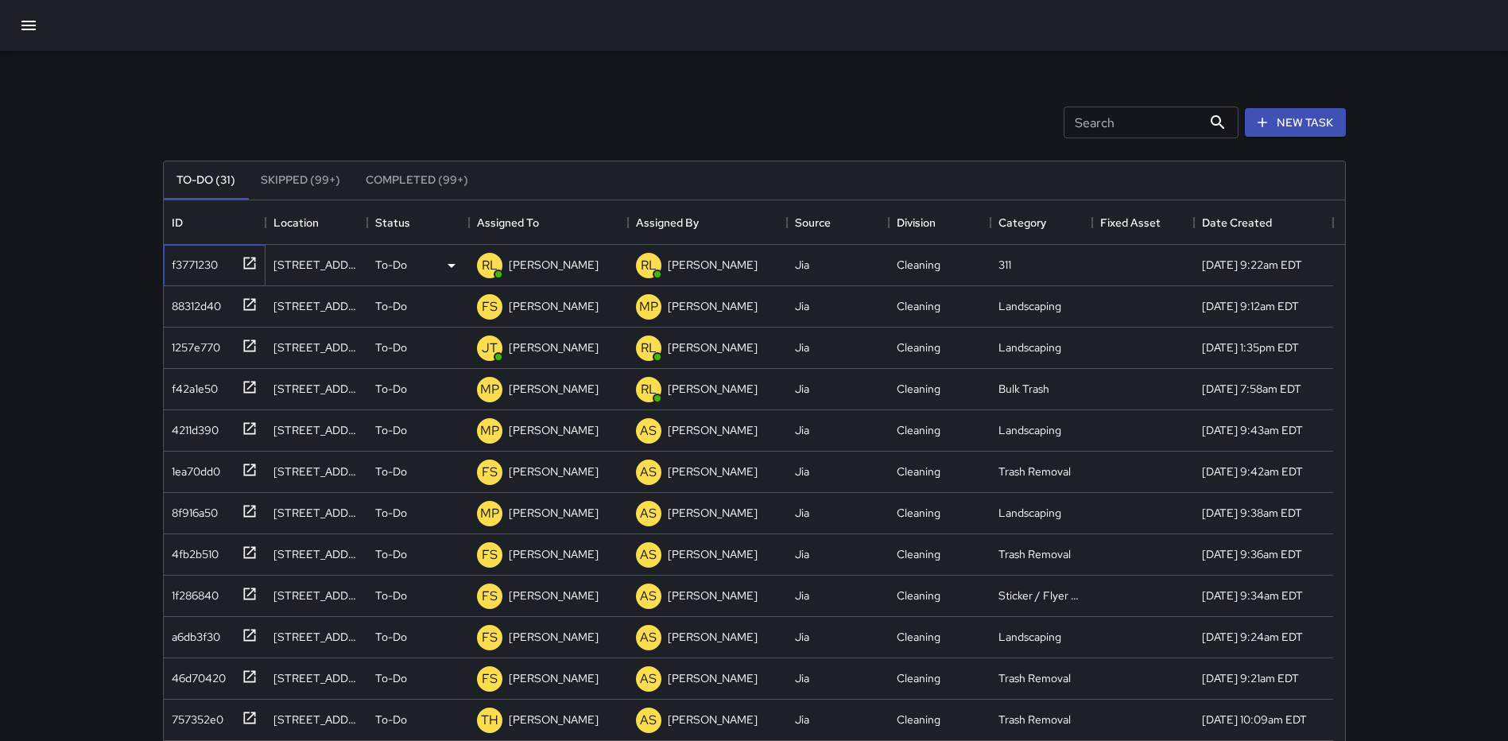
click at [246, 257] on icon at bounding box center [250, 263] width 16 height 16
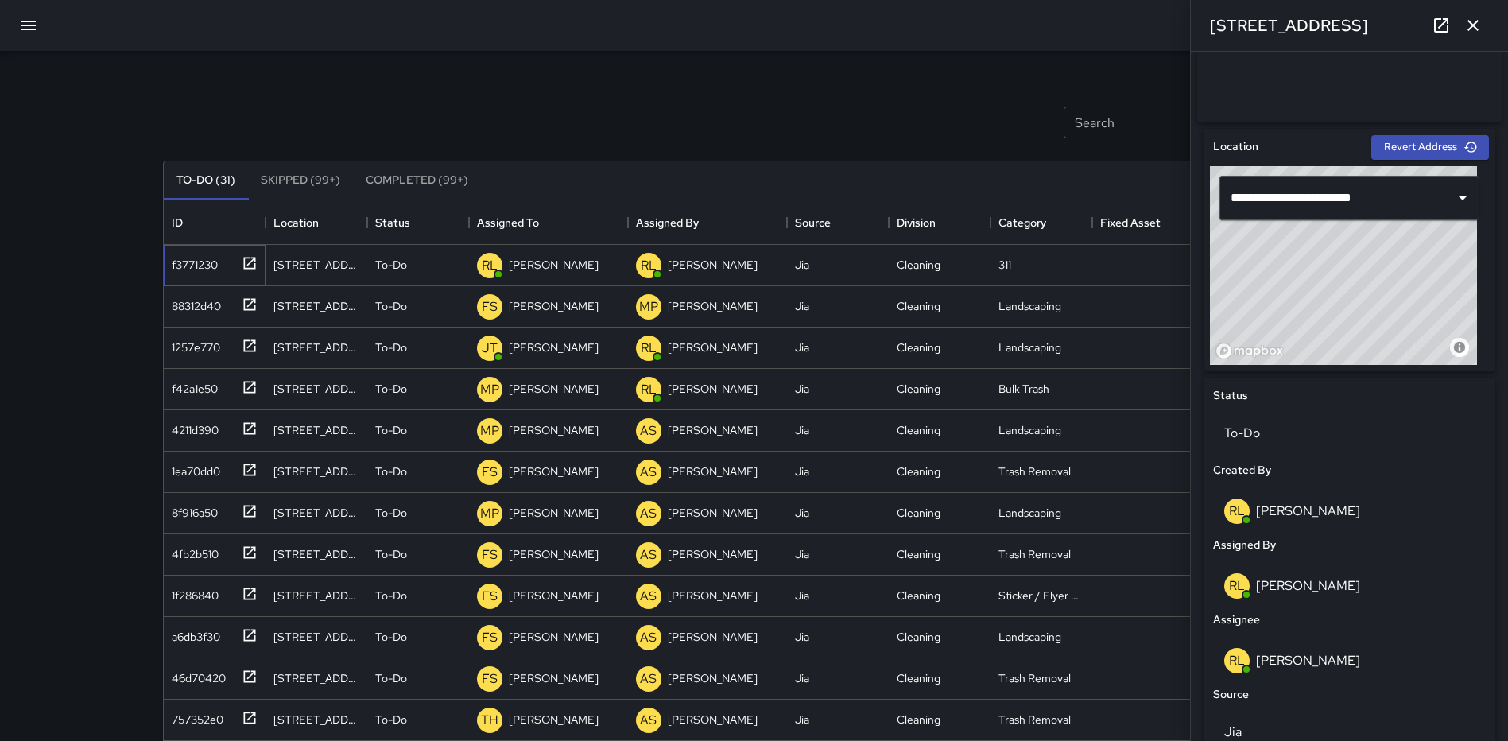
scroll to position [467, 0]
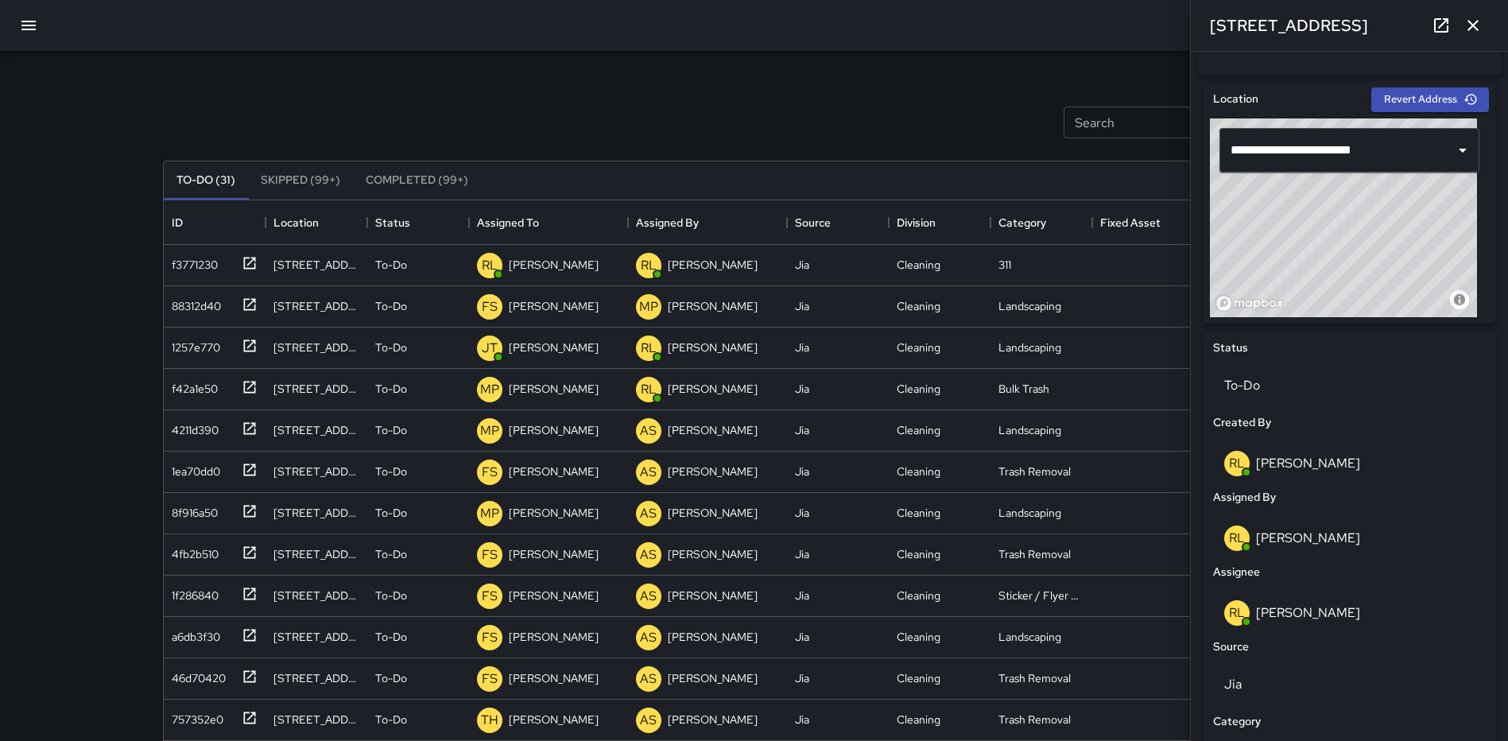
drag, startPoint x: 1381, startPoint y: 244, endPoint x: 1387, endPoint y: 256, distance: 13.2
click at [1387, 256] on div "© Mapbox © OpenStreetMap Improve this map" at bounding box center [1343, 217] width 267 height 199
drag, startPoint x: 1360, startPoint y: 254, endPoint x: 1350, endPoint y: 253, distance: 10.4
click at [1350, 253] on div "© Mapbox © OpenStreetMap Improve this map" at bounding box center [1343, 217] width 267 height 199
type input "**********"
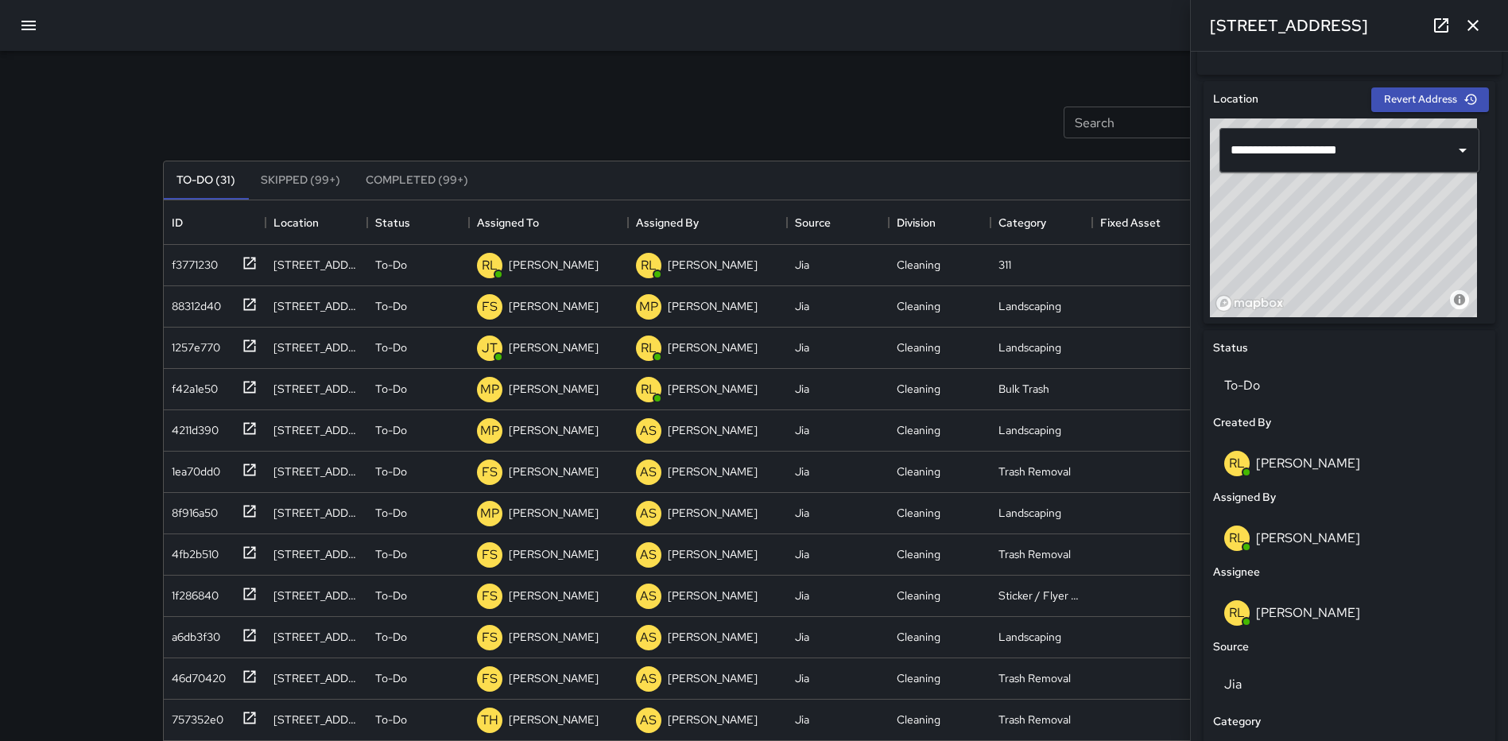
click at [1377, 230] on div "© Mapbox © OpenStreetMap Improve this map" at bounding box center [1343, 217] width 267 height 199
click at [1309, 389] on p "To-Do" at bounding box center [1349, 385] width 250 height 19
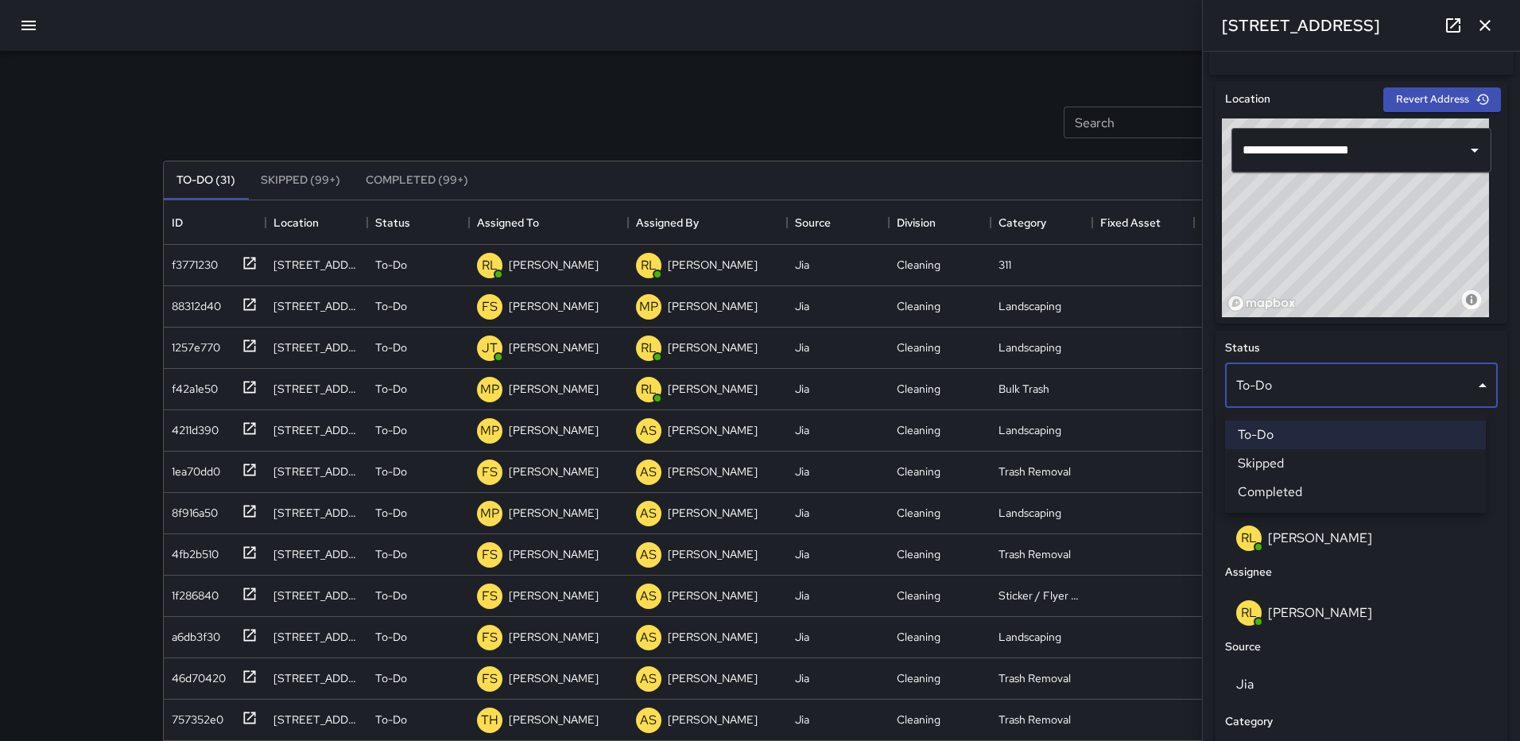
click at [1331, 495] on li "Completed" at bounding box center [1355, 492] width 261 height 29
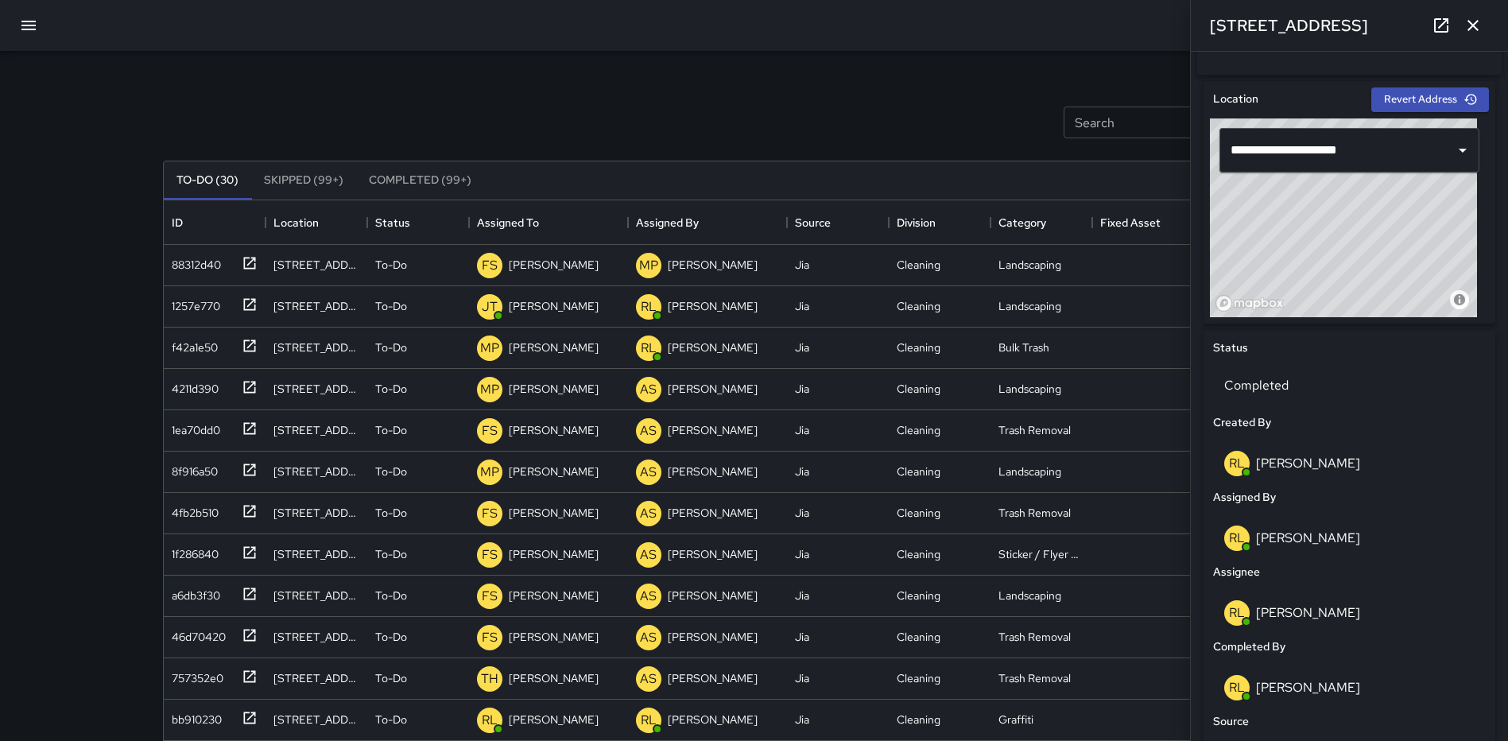
scroll to position [926, 0]
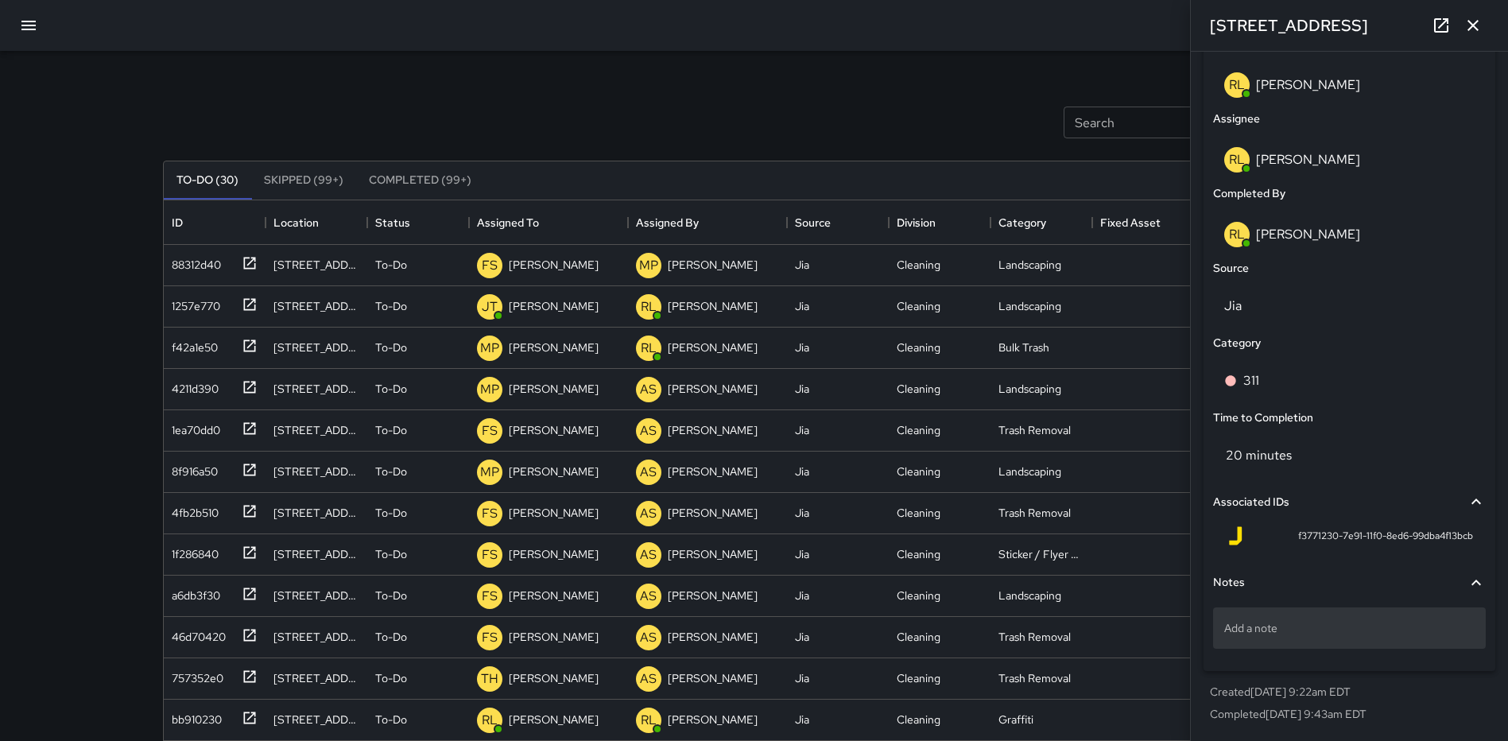
click at [1243, 625] on p "Add a note" at bounding box center [1349, 628] width 250 height 16
type textarea "*******"
click at [1268, 629] on p "311#25-" at bounding box center [1349, 628] width 250 height 16
type textarea "**********"
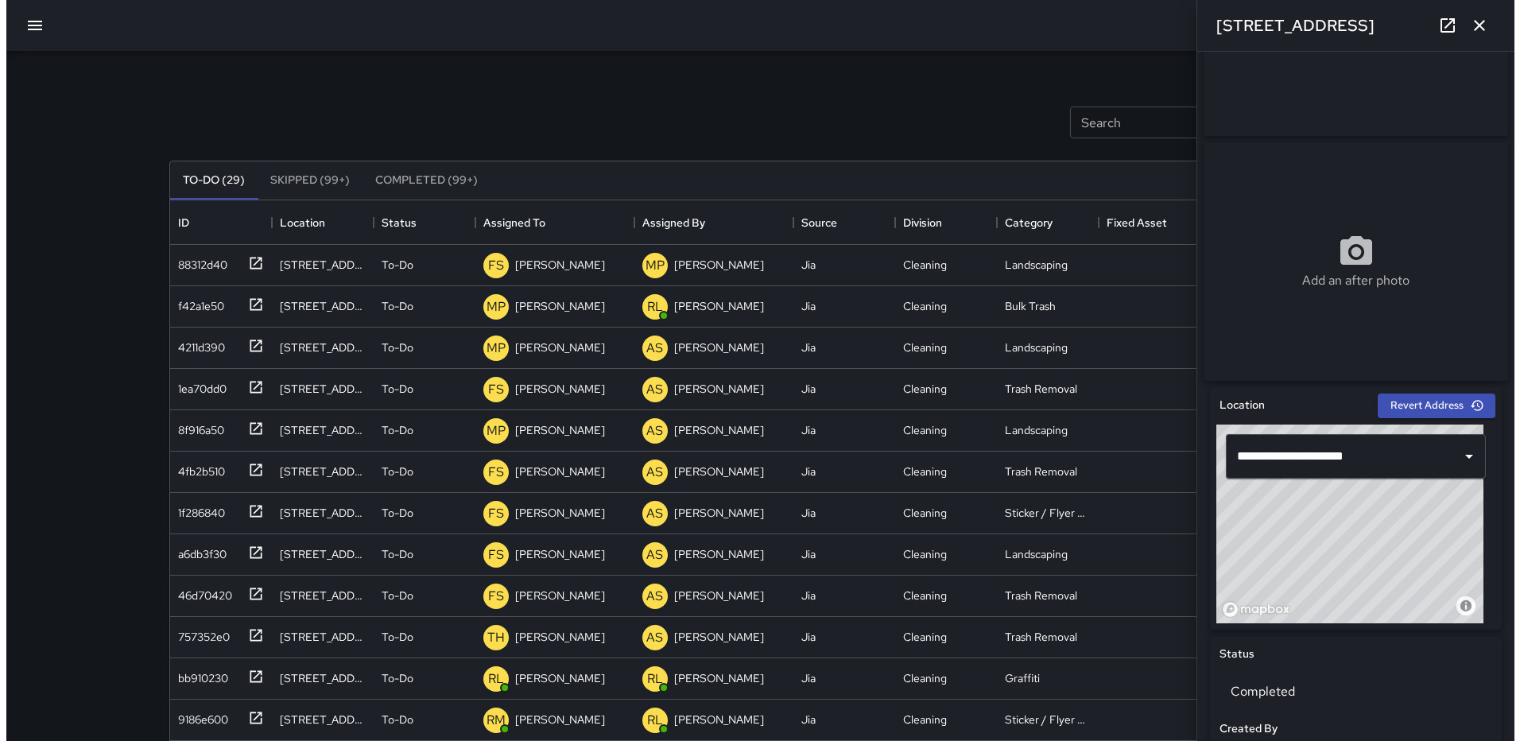
scroll to position [0, 0]
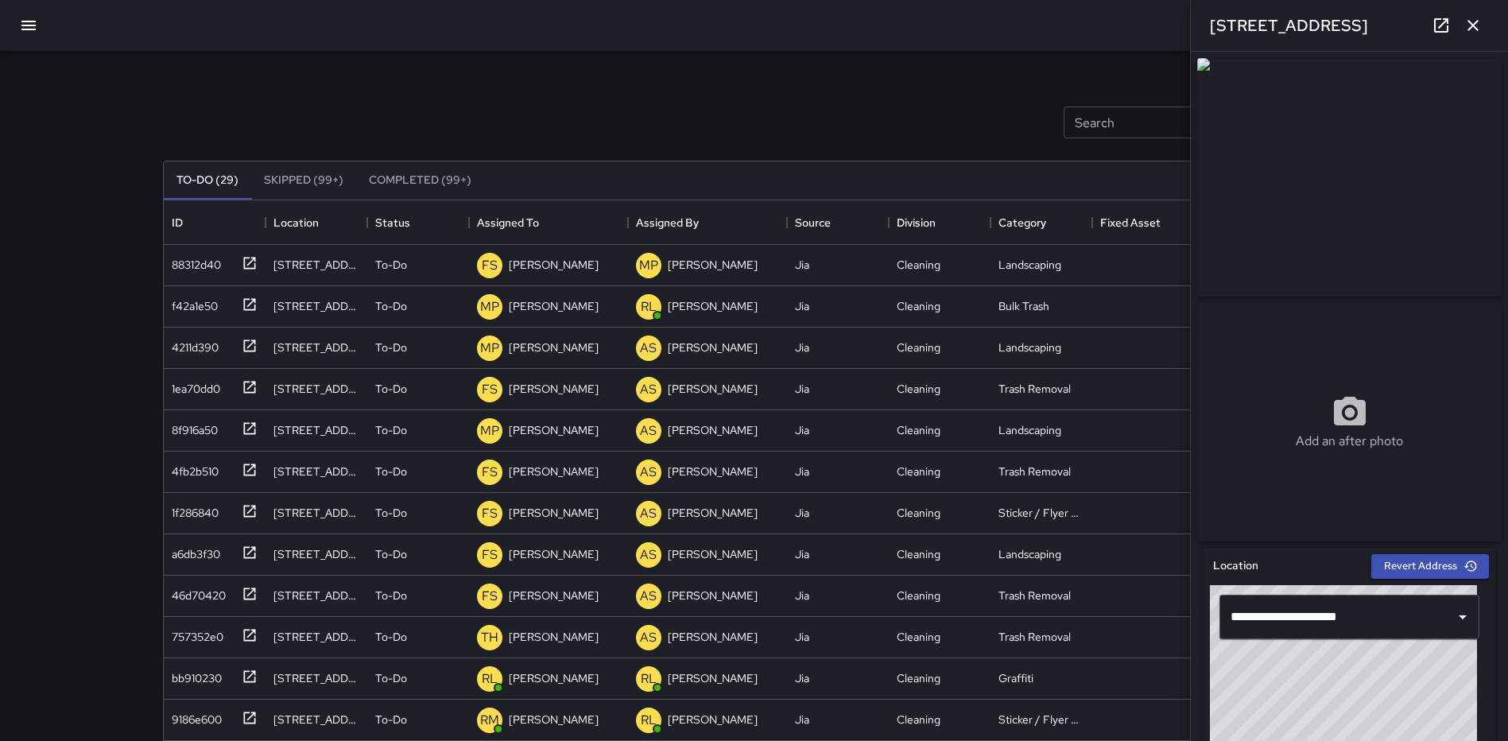
click at [1475, 21] on icon "button" at bounding box center [1472, 25] width 19 height 19
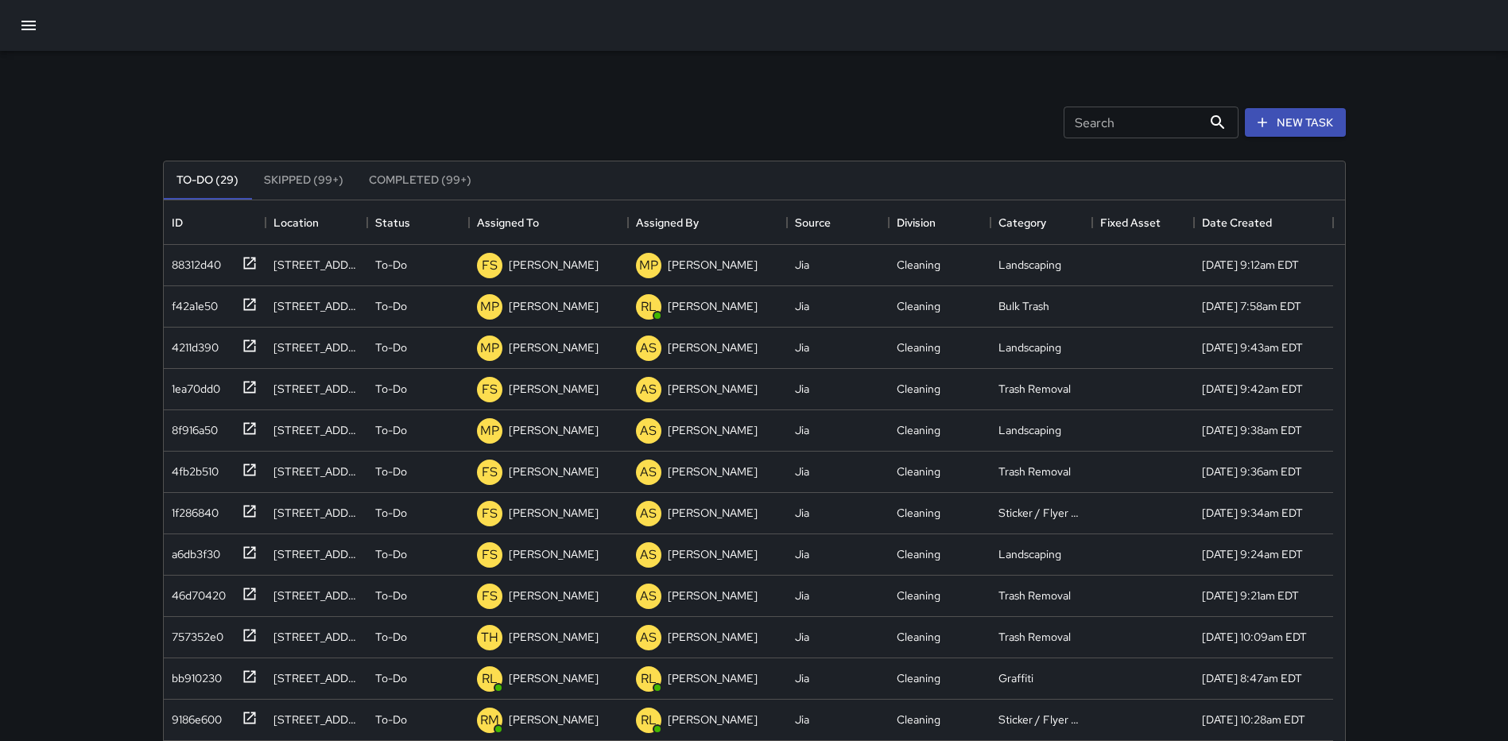
click at [33, 25] on icon "button" at bounding box center [28, 26] width 14 height 10
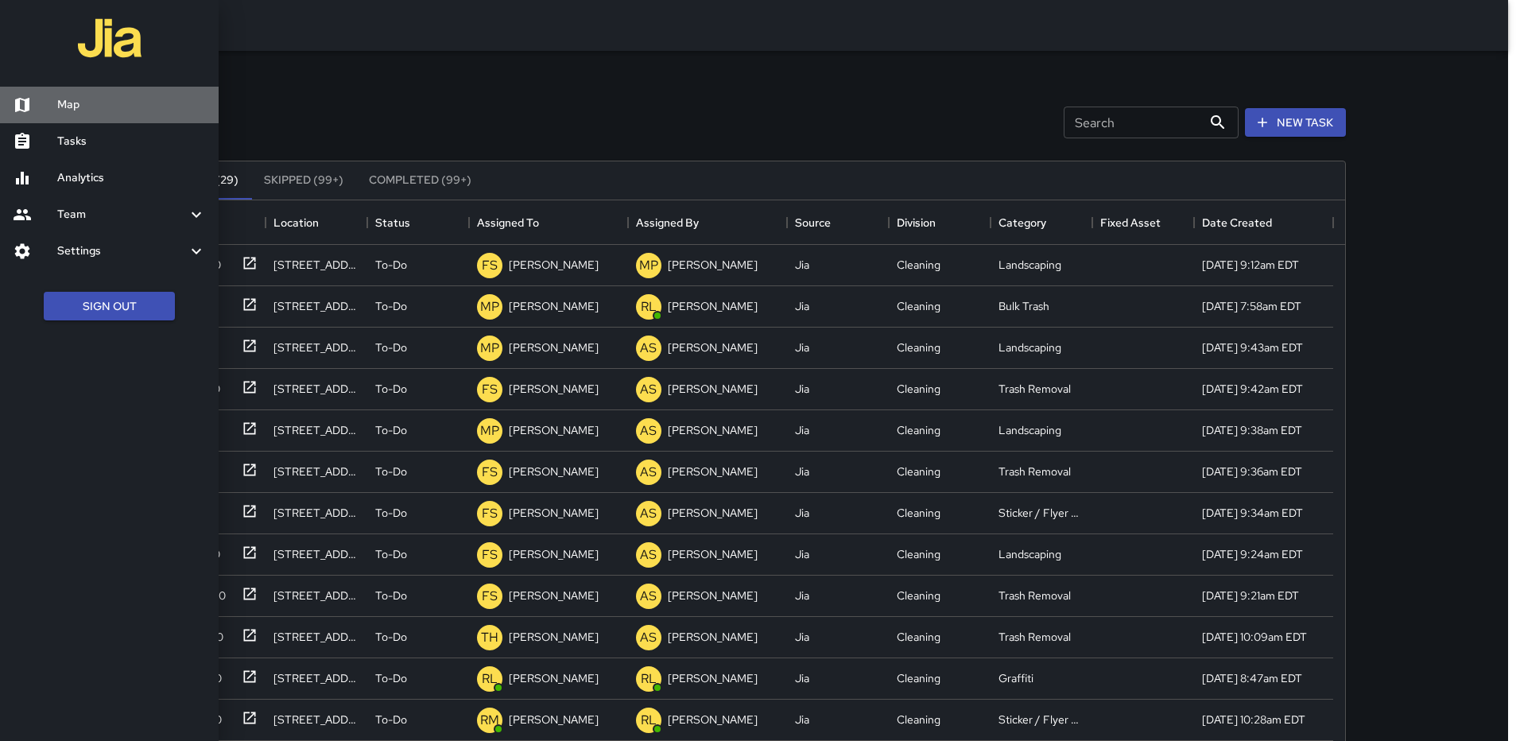
click at [67, 99] on h6 "Map" at bounding box center [131, 104] width 149 height 17
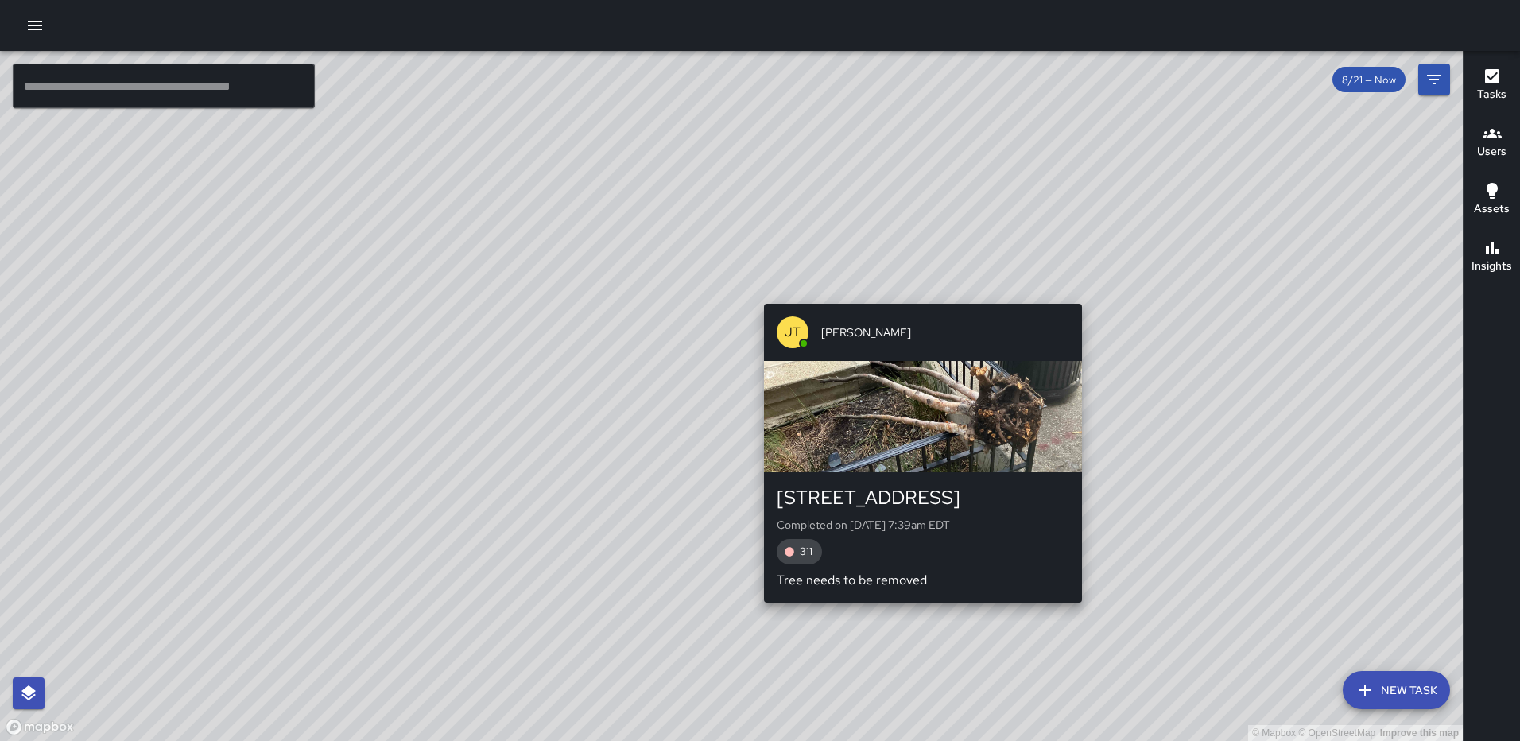
click at [898, 416] on div "button" at bounding box center [923, 416] width 318 height 111
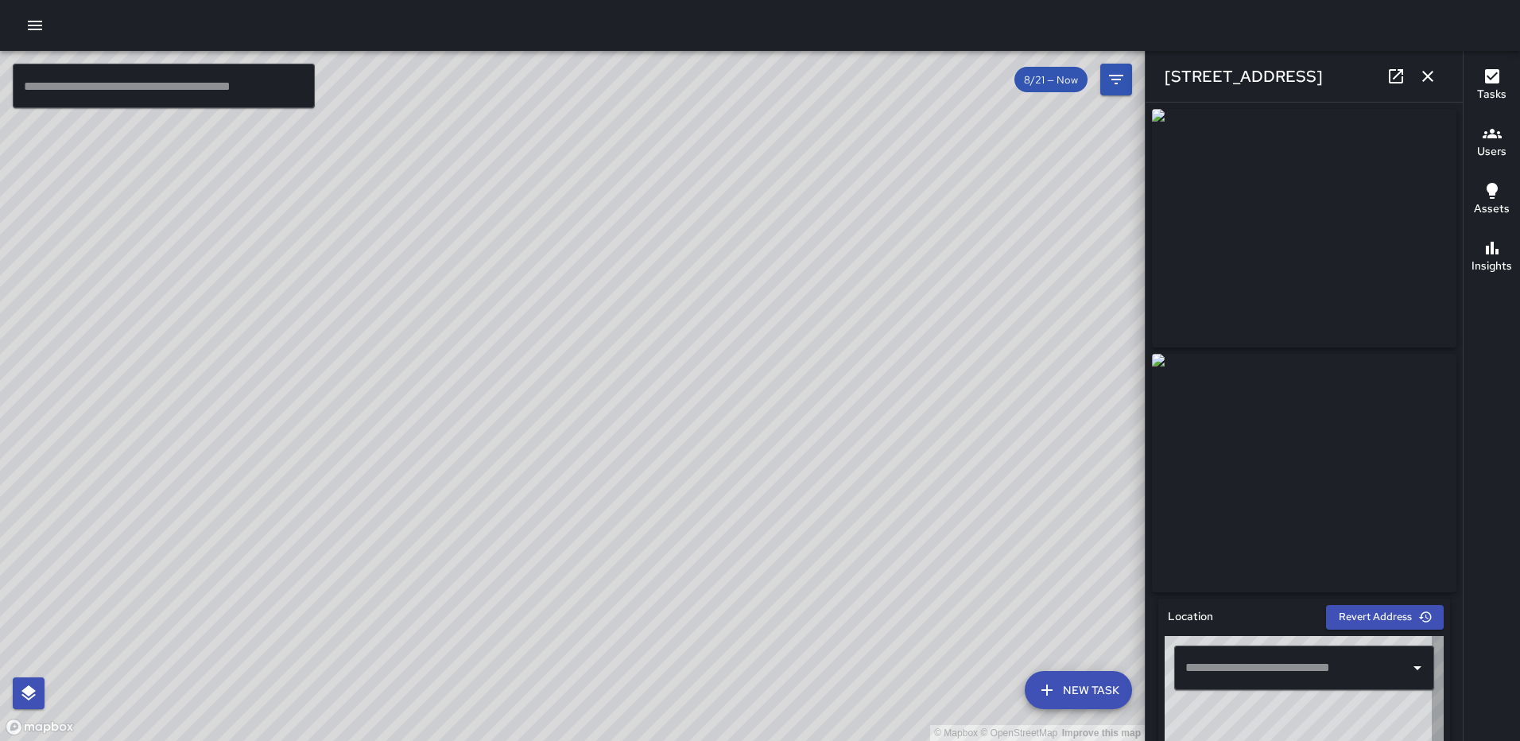
type input "**********"
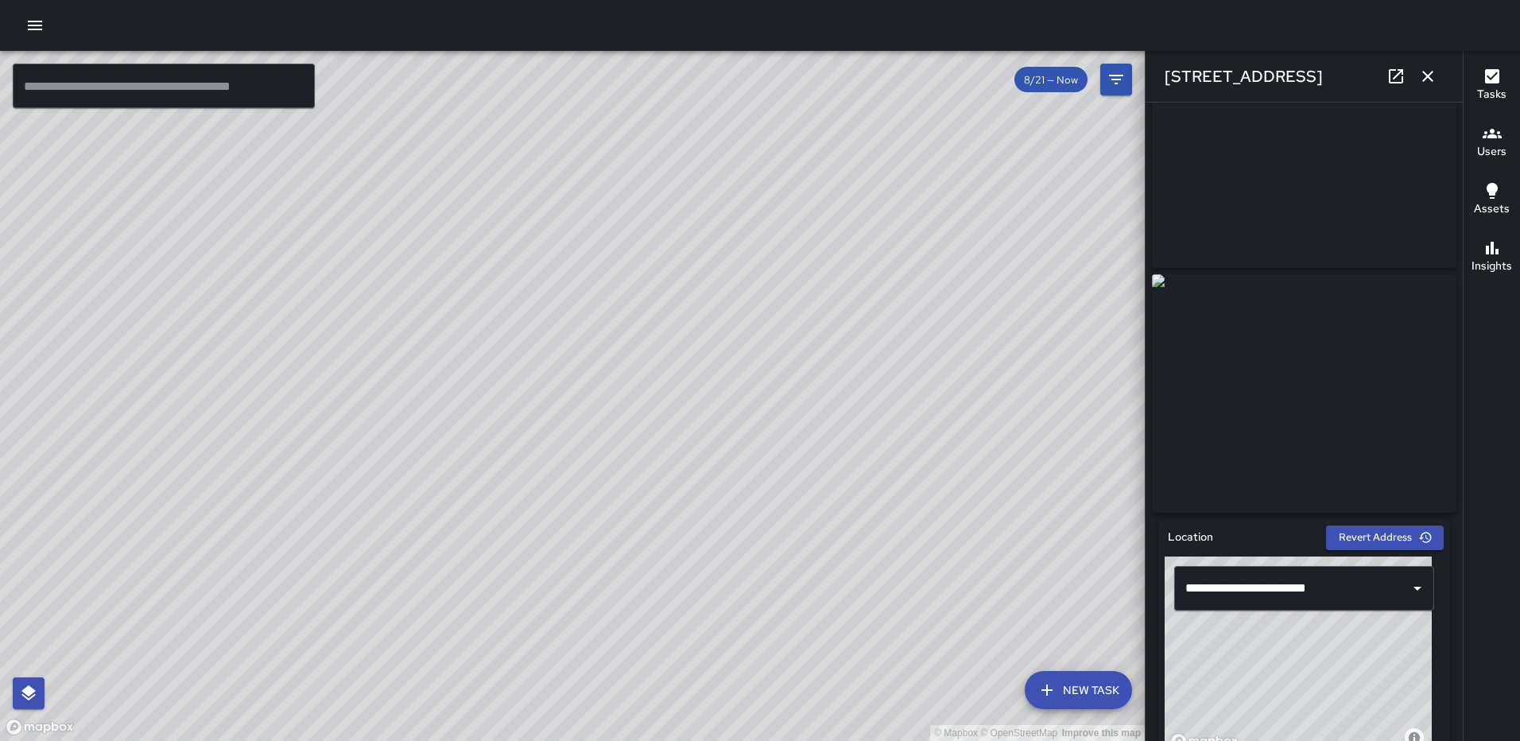
scroll to position [238, 0]
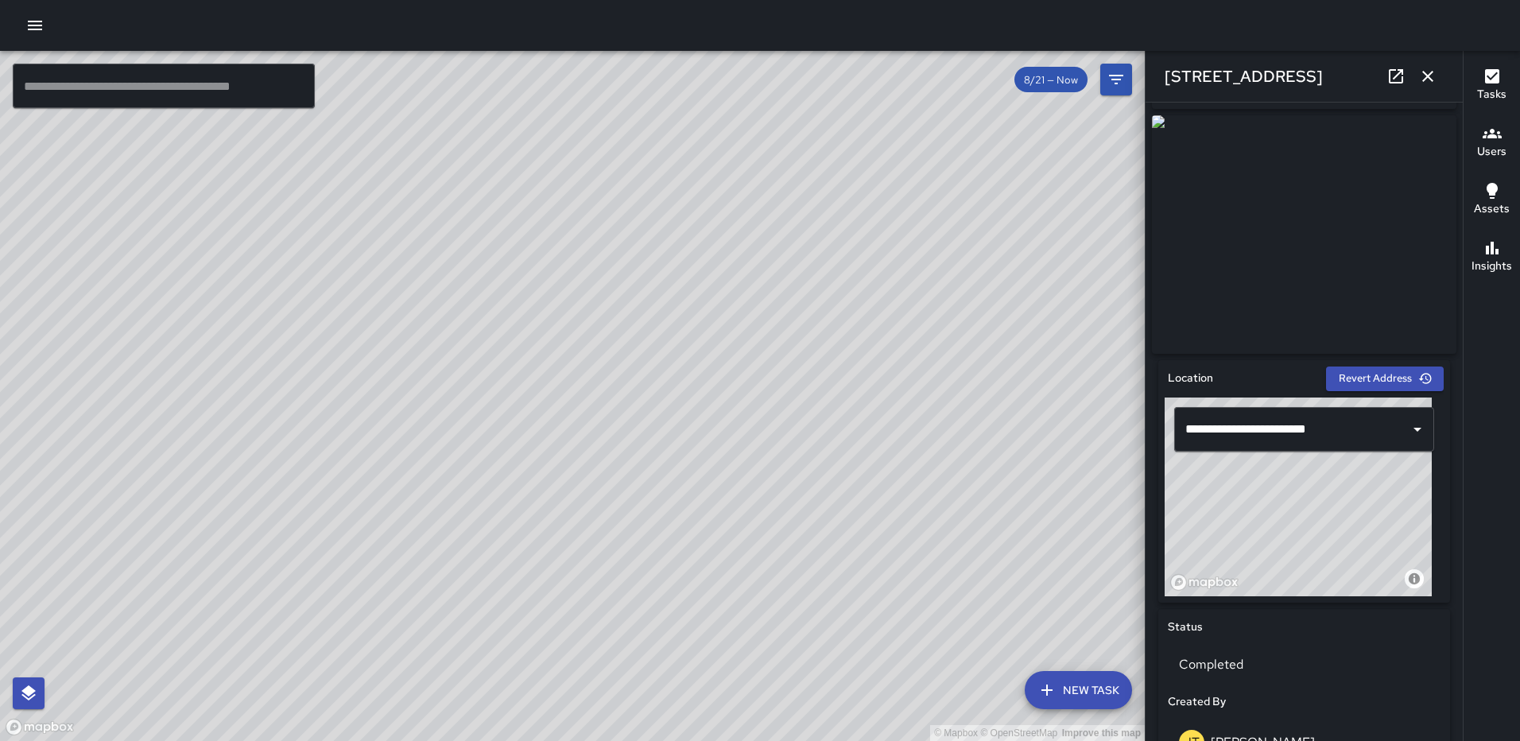
click at [1427, 78] on icon "button" at bounding box center [1427, 76] width 11 height 11
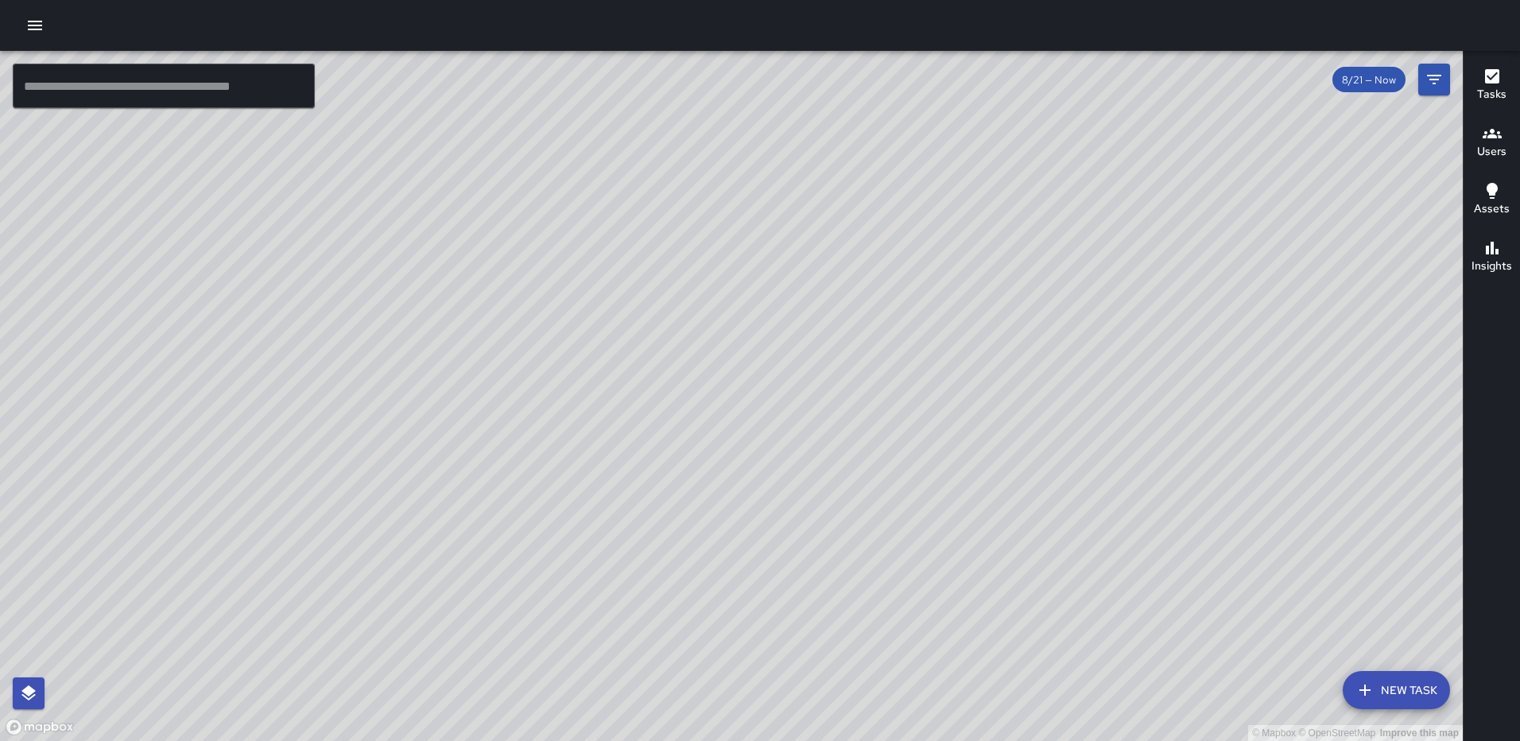
drag, startPoint x: 653, startPoint y: 279, endPoint x: 725, endPoint y: 519, distance: 250.7
click at [724, 531] on div "© Mapbox © OpenStreetMap Improve this map" at bounding box center [731, 396] width 1462 height 690
drag, startPoint x: 641, startPoint y: 416, endPoint x: 800, endPoint y: 304, distance: 194.9
click at [800, 305] on div "© Mapbox © OpenStreetMap Improve this map" at bounding box center [731, 396] width 1462 height 690
drag, startPoint x: 726, startPoint y: 234, endPoint x: 730, endPoint y: 304, distance: 69.3
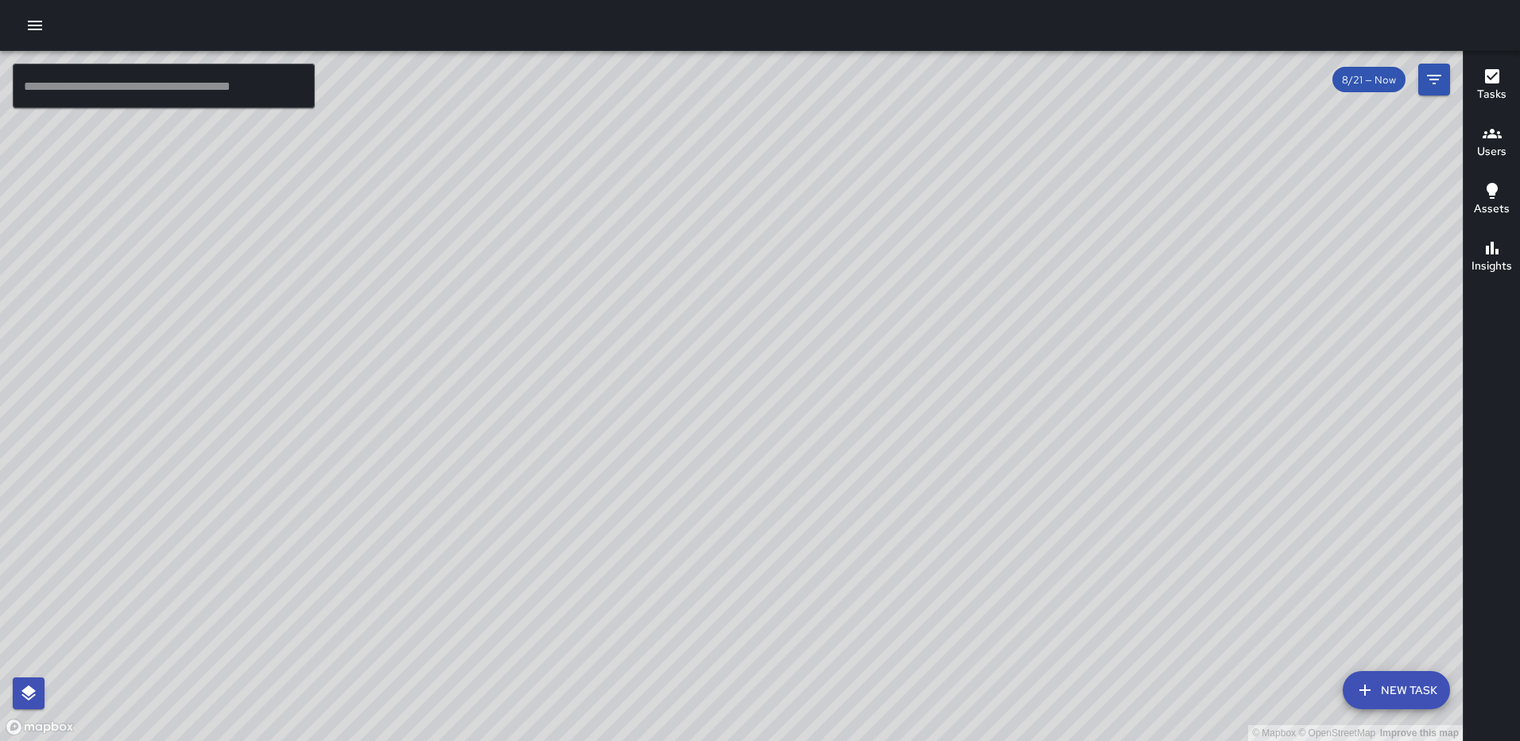
click at [730, 304] on div "© Mapbox © OpenStreetMap Improve this map" at bounding box center [731, 396] width 1462 height 690
drag, startPoint x: 976, startPoint y: 354, endPoint x: 970, endPoint y: 230, distance: 124.1
click at [982, 220] on div "© Mapbox © OpenStreetMap Improve this map" at bounding box center [731, 396] width 1462 height 690
drag, startPoint x: 943, startPoint y: 311, endPoint x: 968, endPoint y: 281, distance: 38.9
click at [968, 281] on div "© Mapbox © OpenStreetMap Improve this map" at bounding box center [731, 396] width 1462 height 690
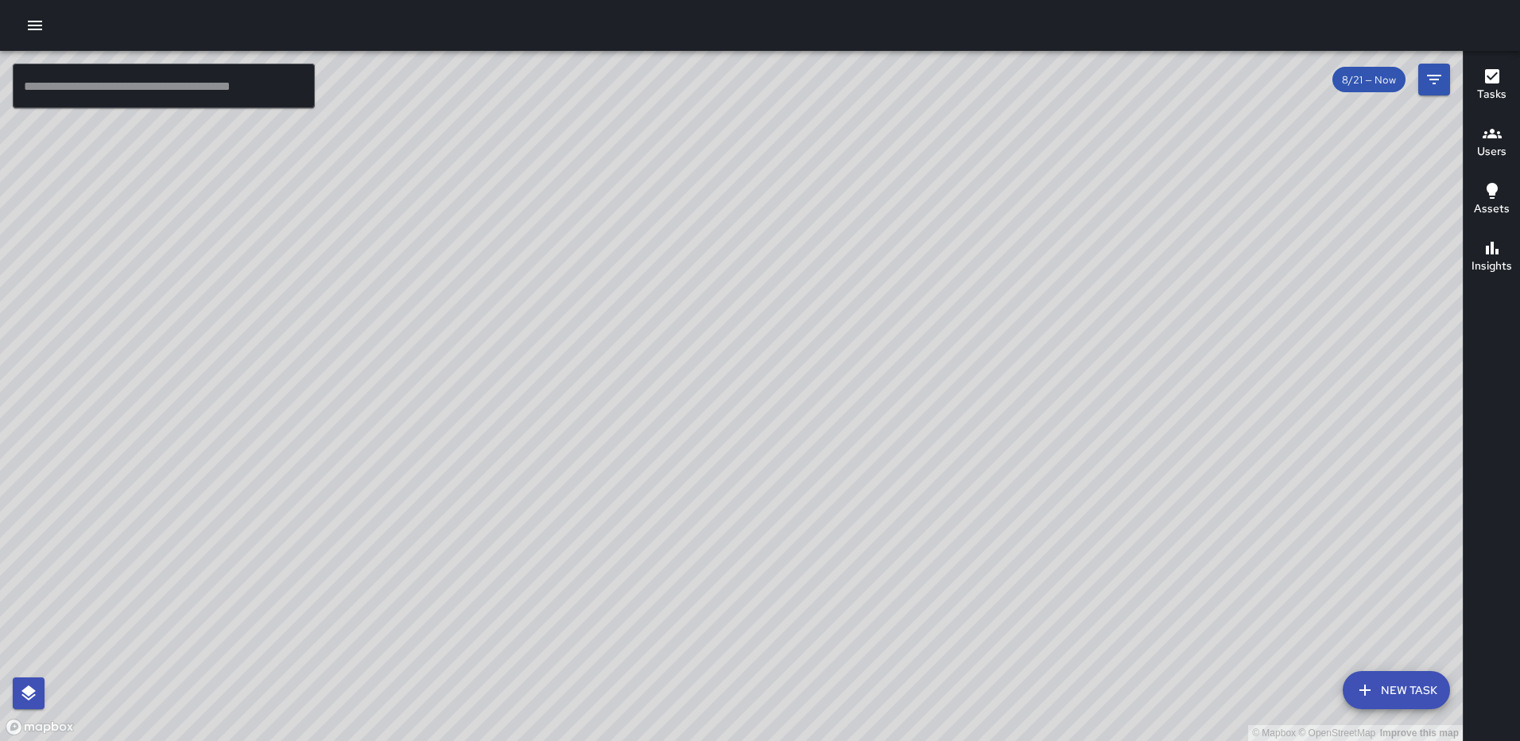
click at [823, 436] on div "© Mapbox © OpenStreetMap Improve this map [PERSON_NAME] [STREET_ADDRESS] Comple…" at bounding box center [731, 396] width 1462 height 690
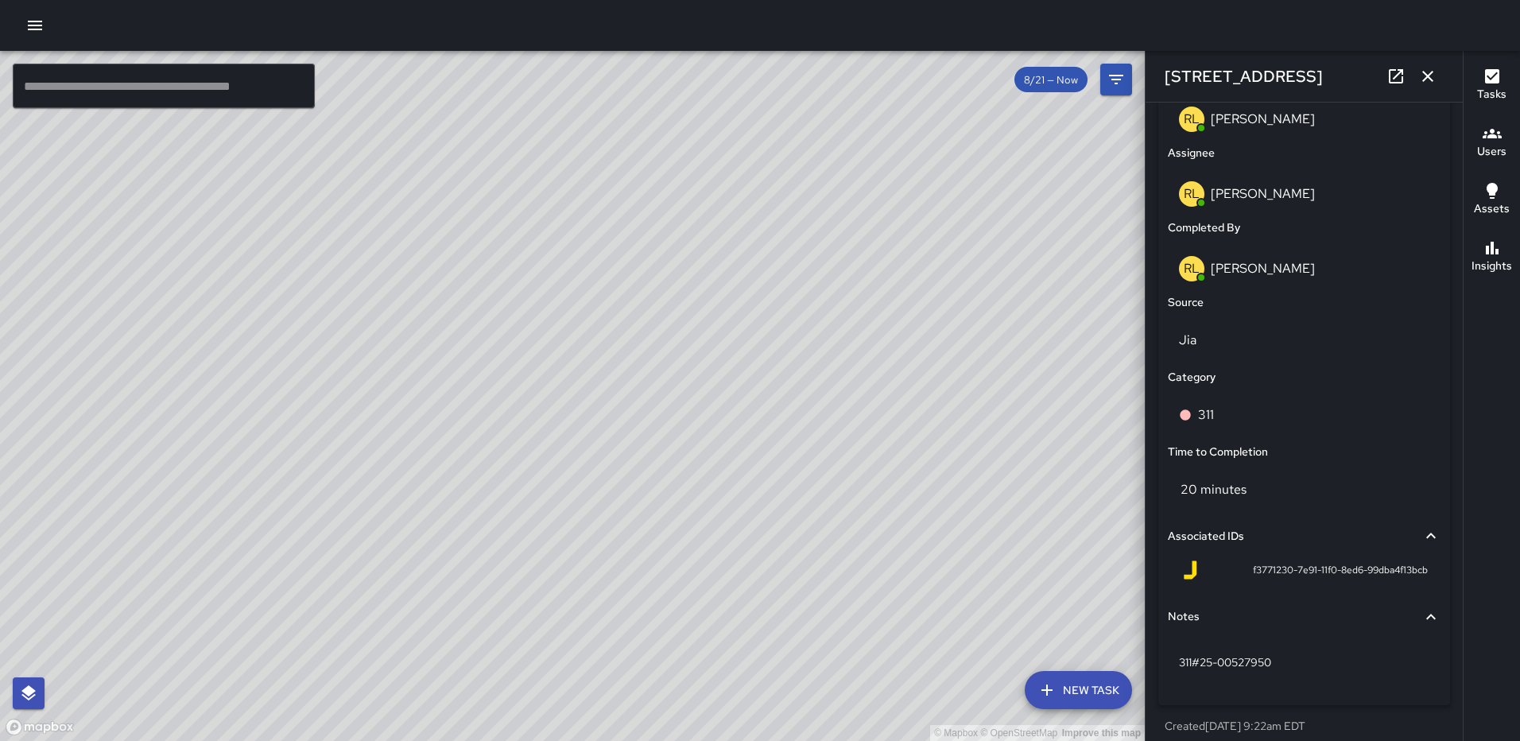
scroll to position [977, 0]
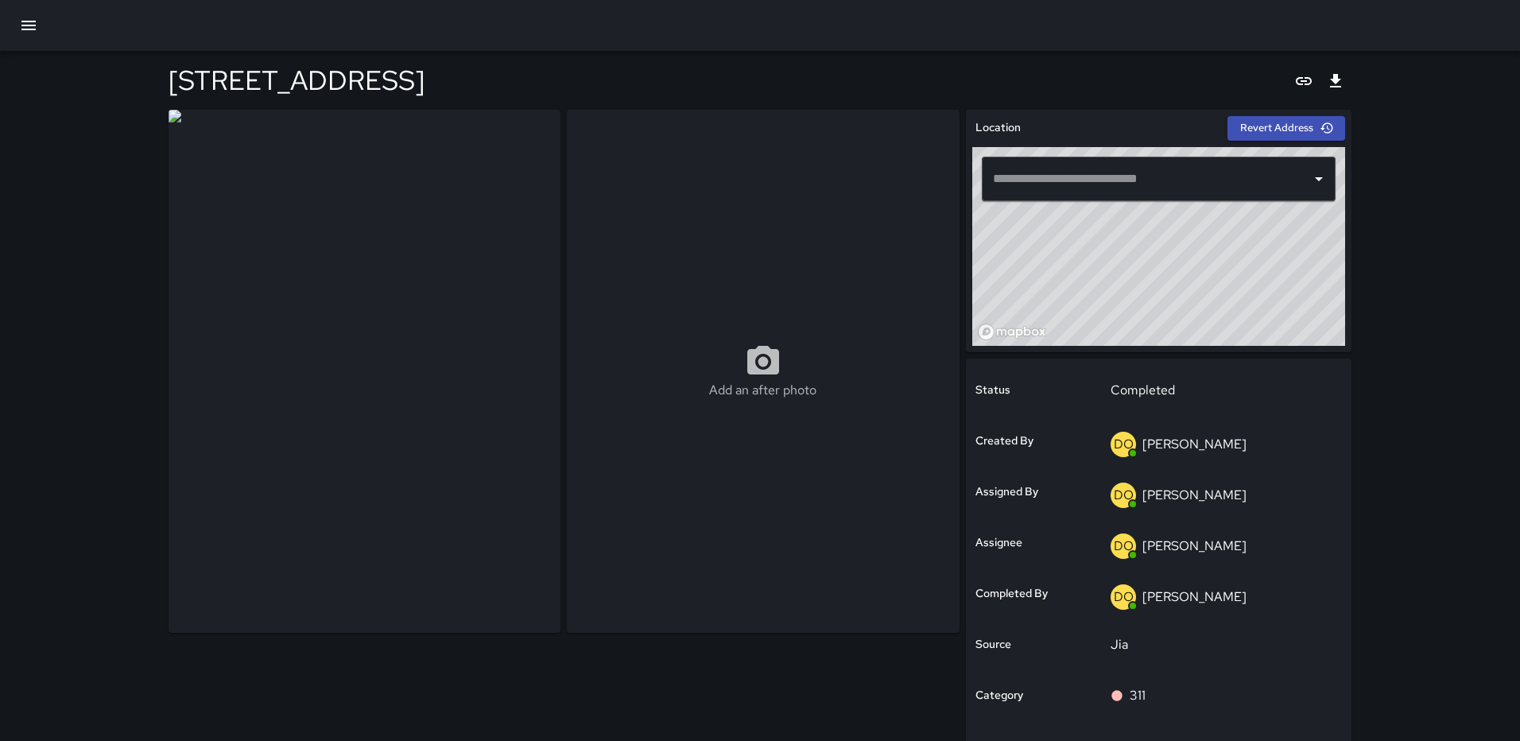
type input "**********"
